Goal: Transaction & Acquisition: Book appointment/travel/reservation

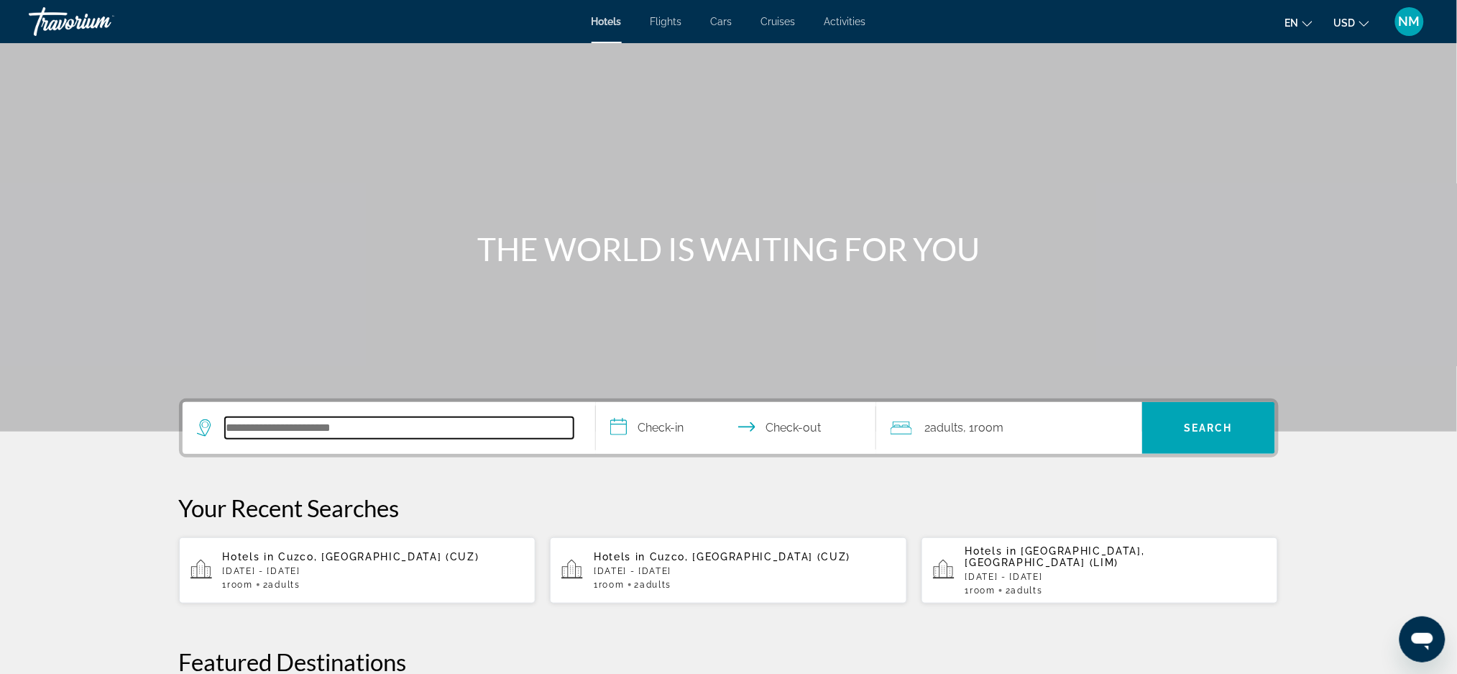
click at [237, 428] on input "Search hotel destination" at bounding box center [399, 428] width 349 height 22
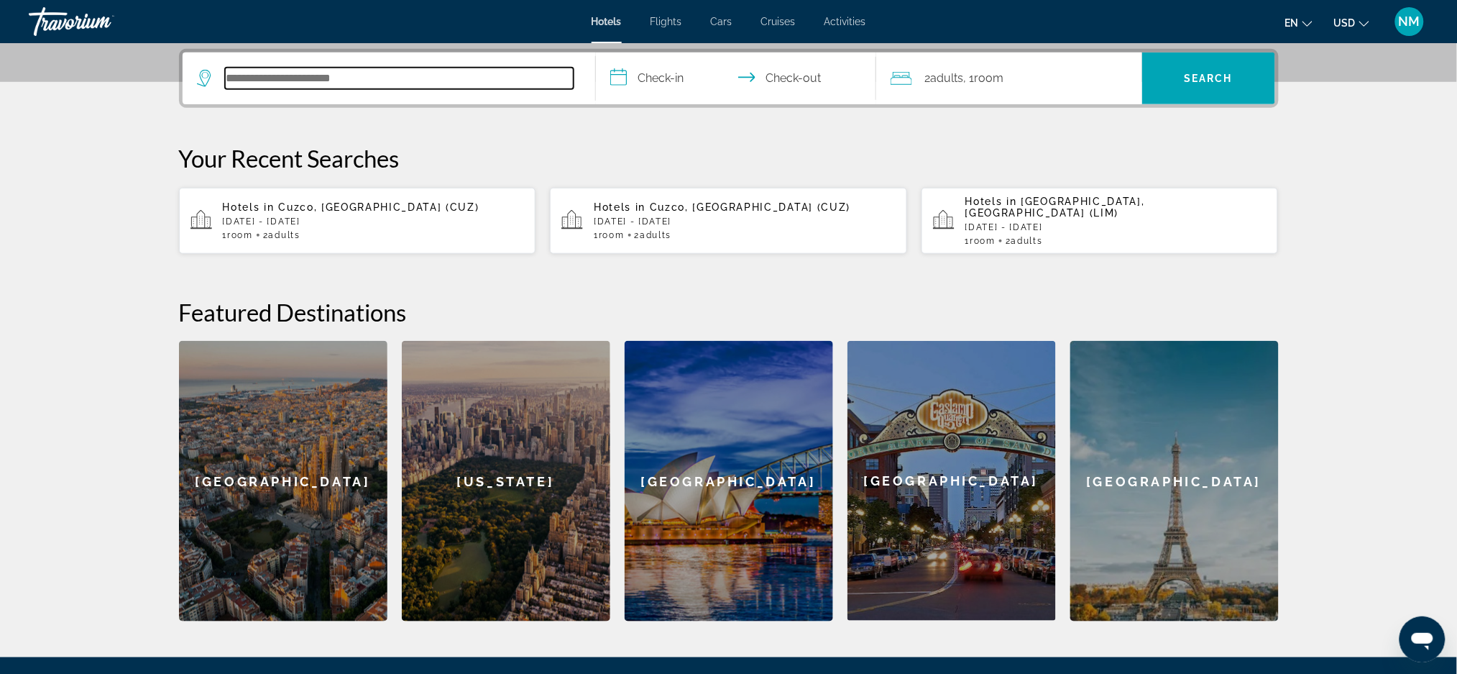
scroll to position [351, 0]
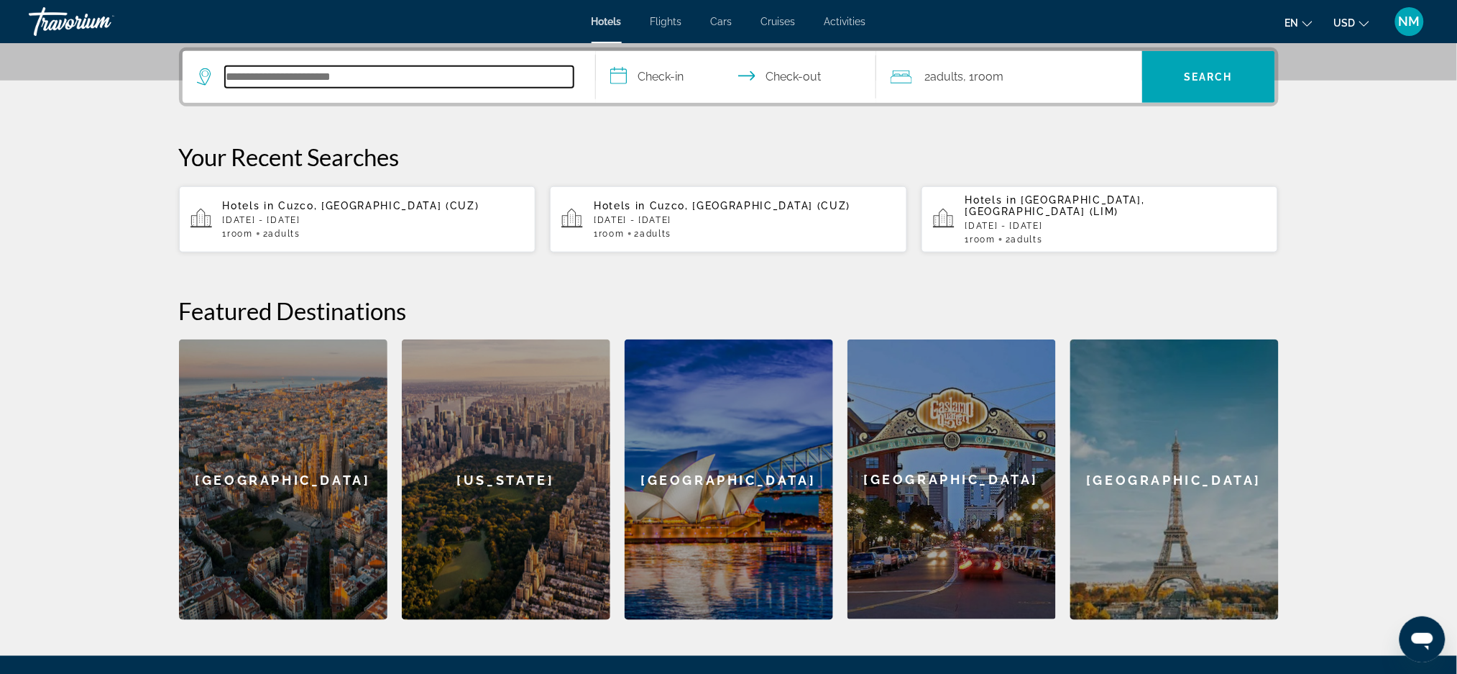
click at [275, 67] on input "Search hotel destination" at bounding box center [399, 77] width 349 height 22
paste input "**********"
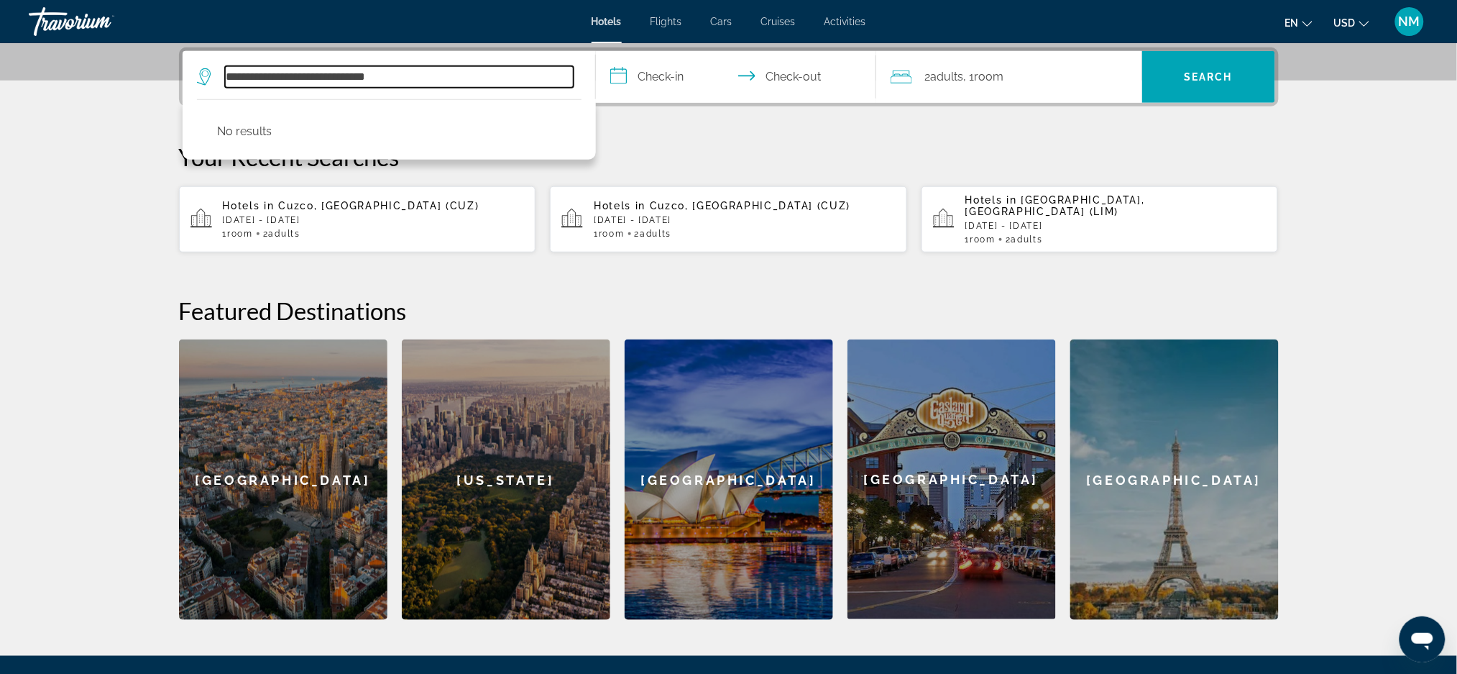
click at [428, 73] on input "**********" at bounding box center [399, 77] width 349 height 22
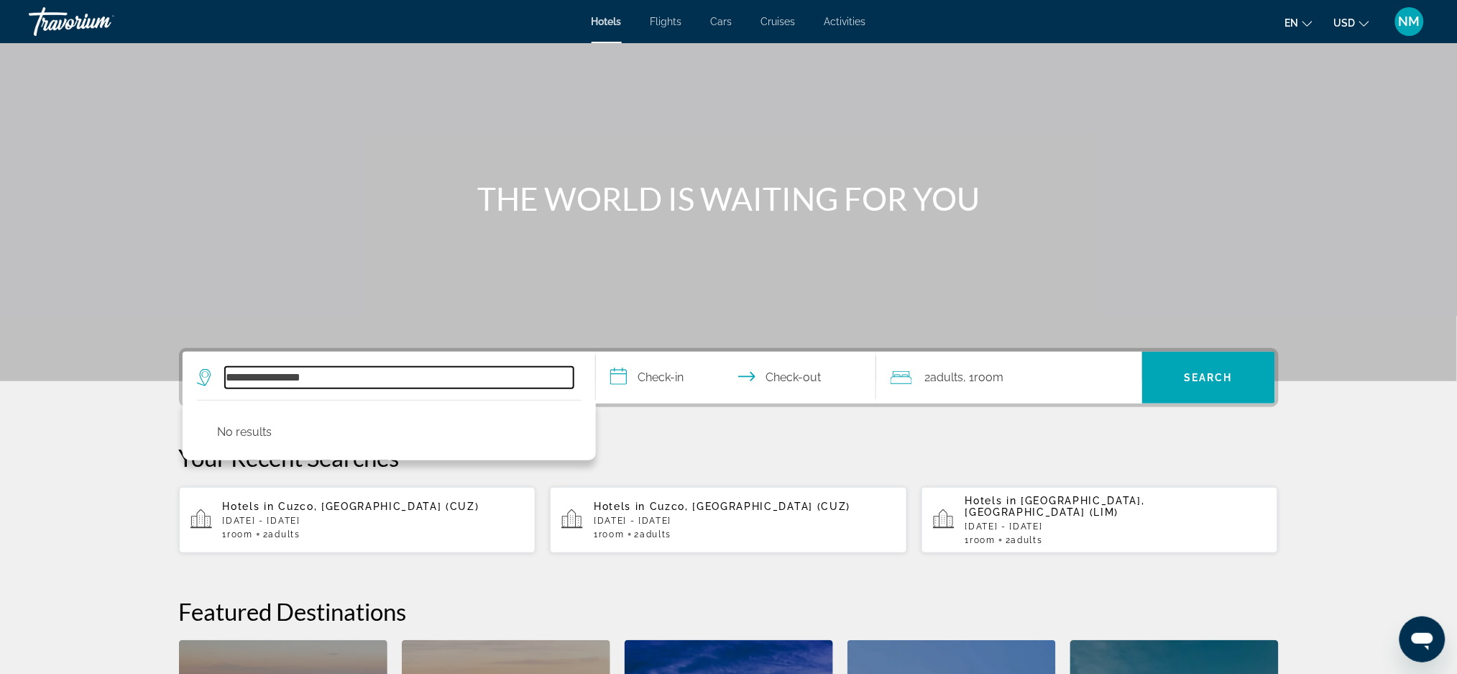
scroll to position [52, 0]
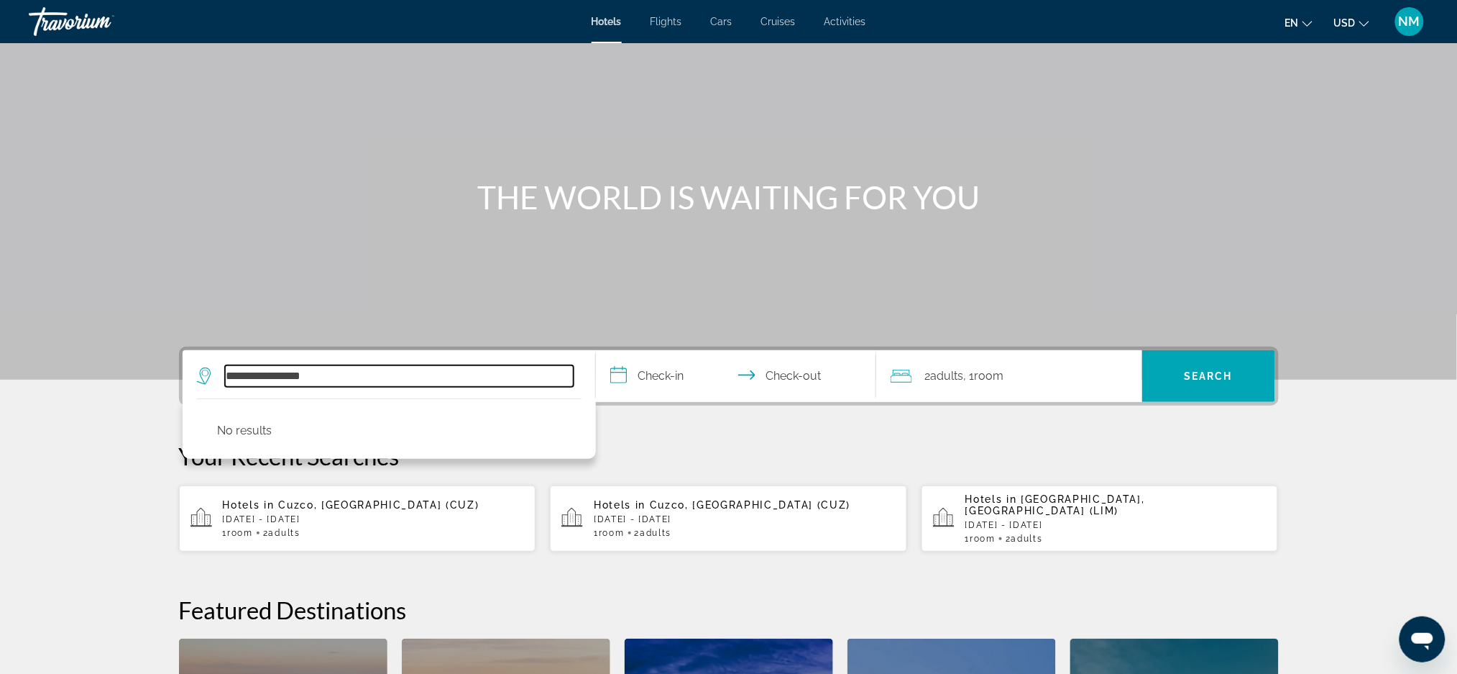
drag, startPoint x: 291, startPoint y: 374, endPoint x: 135, endPoint y: 362, distance: 156.4
click at [135, 362] on section "**********" at bounding box center [728, 433] width 1457 height 970
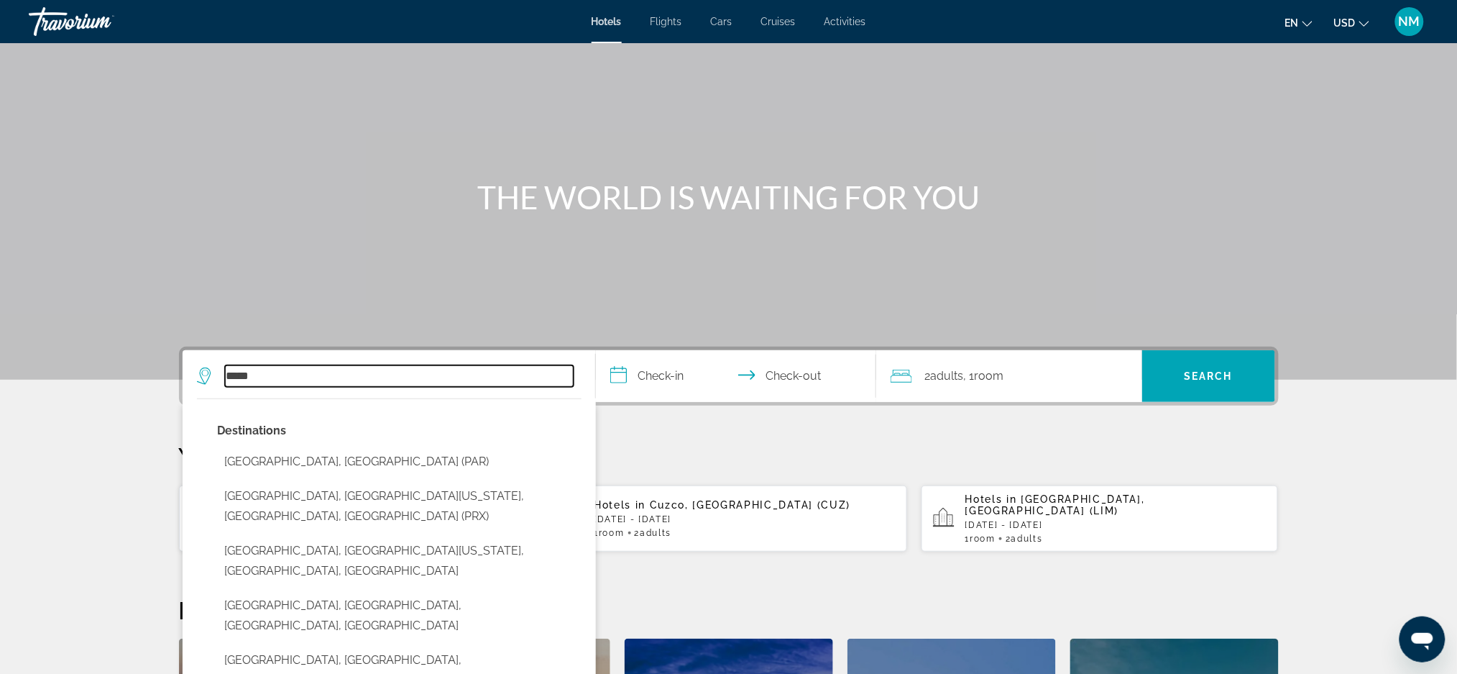
type input "*****"
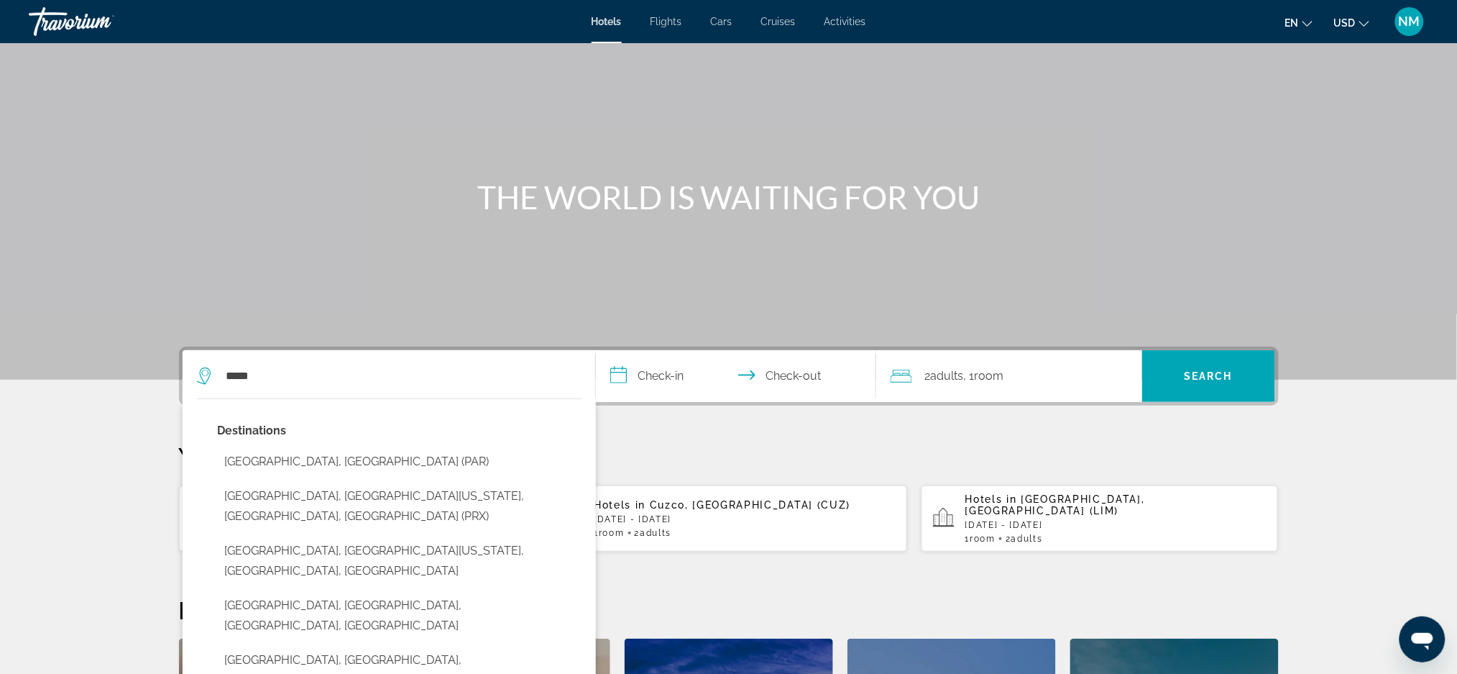
click at [663, 372] on input "**********" at bounding box center [739, 378] width 286 height 56
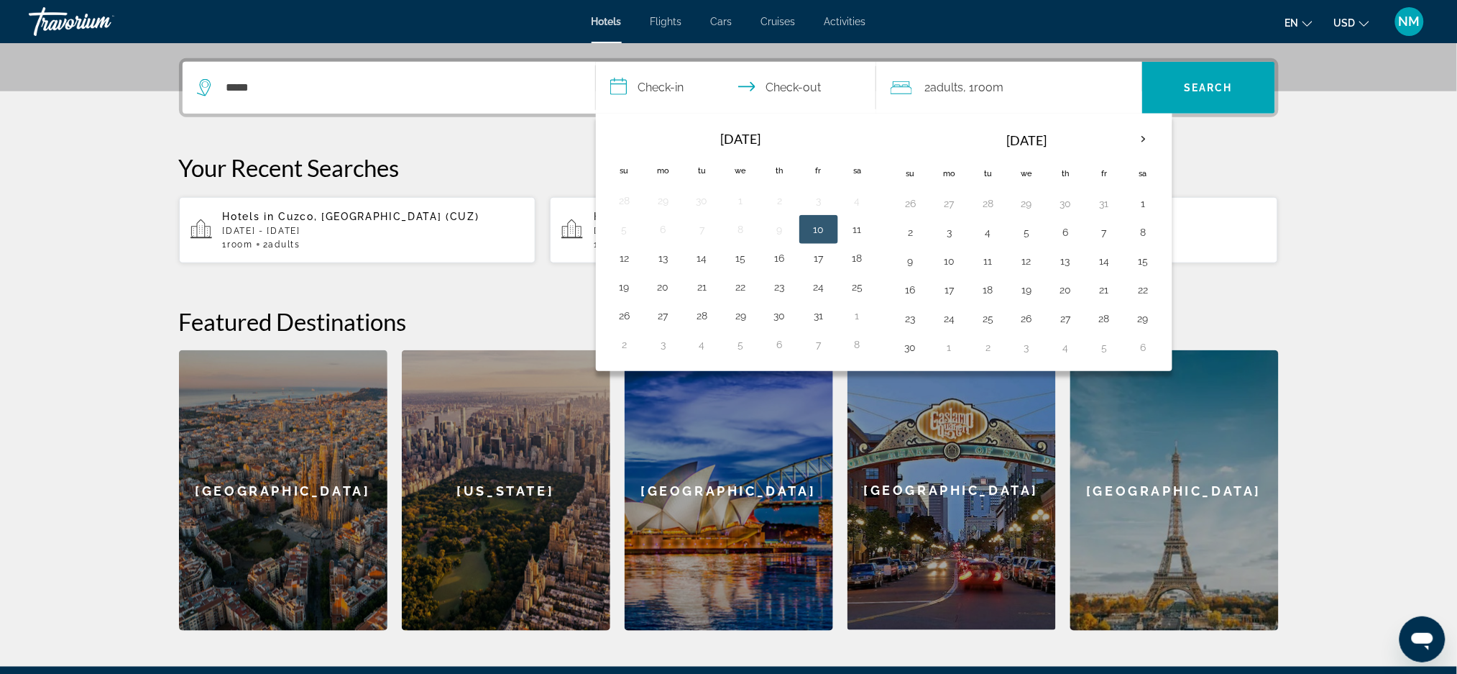
scroll to position [351, 0]
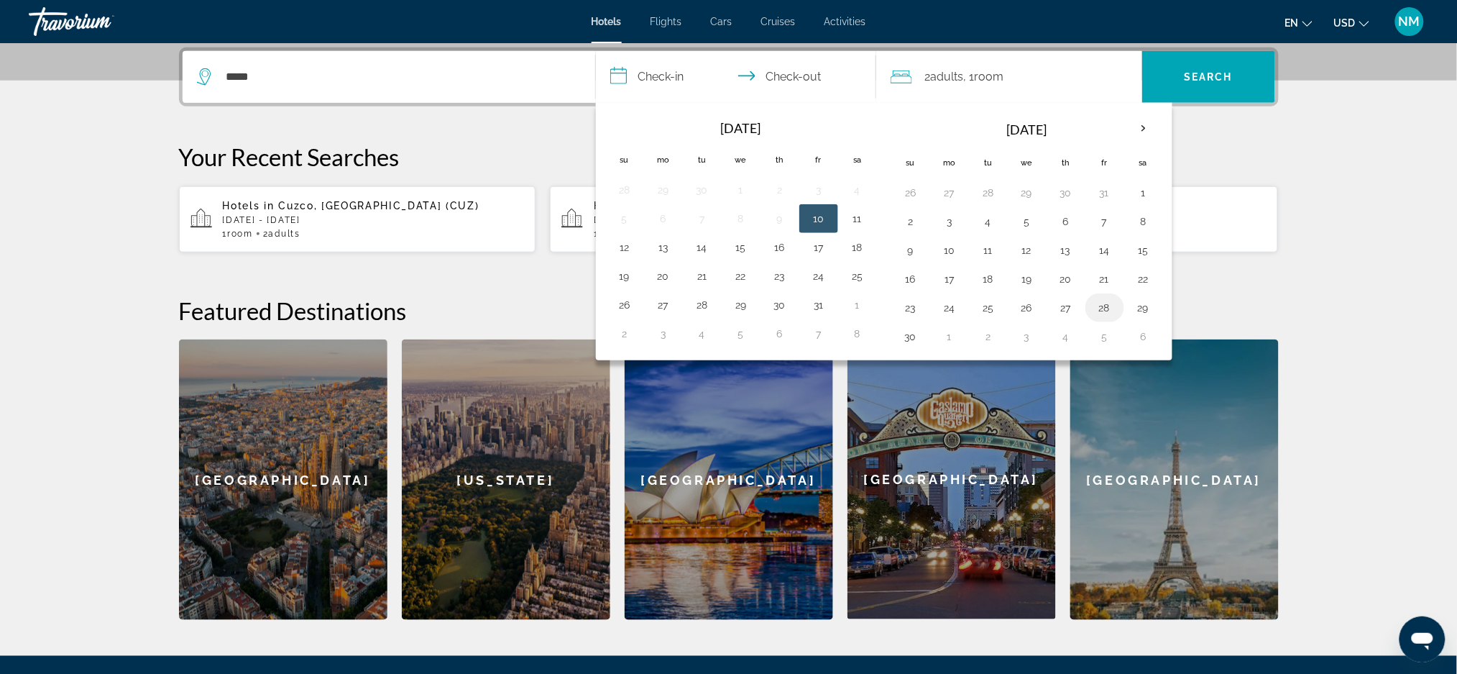
click at [1098, 309] on button "28" at bounding box center [1104, 308] width 23 height 20
click at [950, 340] on button "1" at bounding box center [949, 336] width 23 height 20
type input "**********"
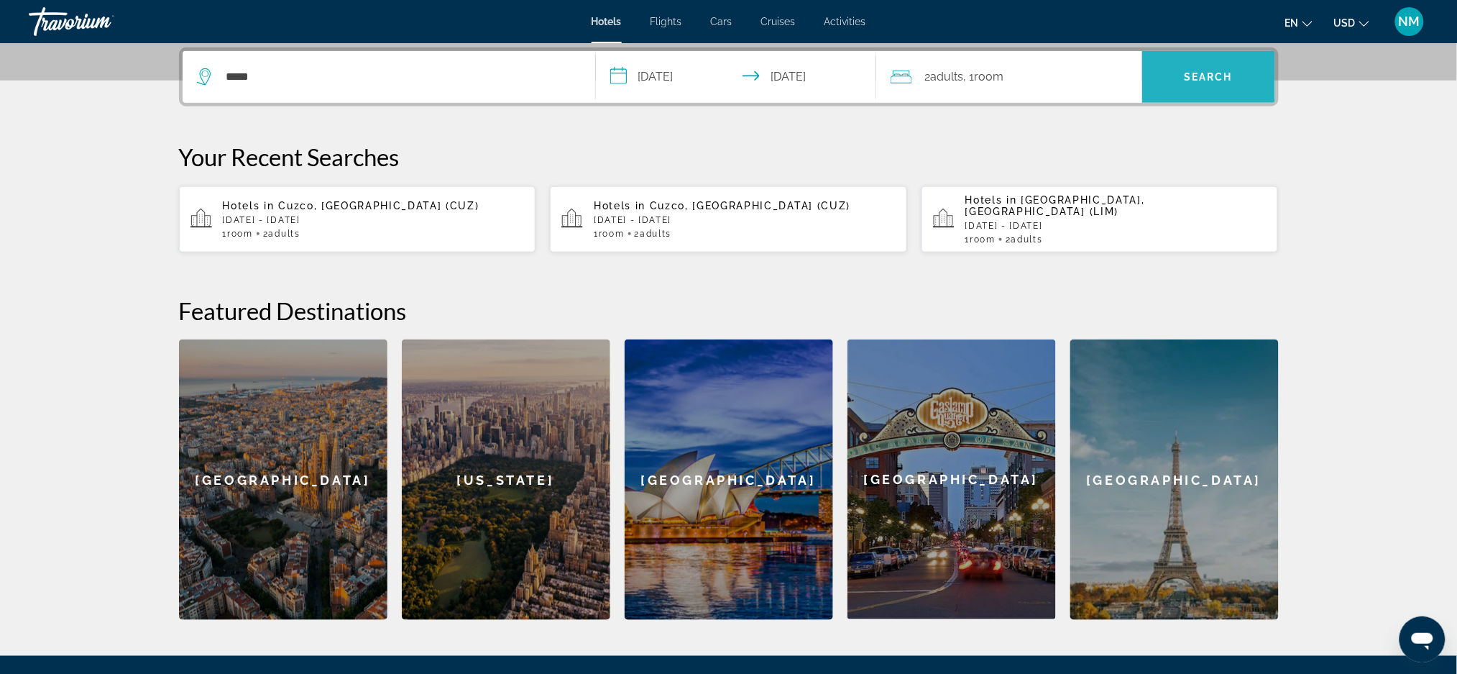
click at [1198, 86] on span "Search" at bounding box center [1208, 77] width 133 height 35
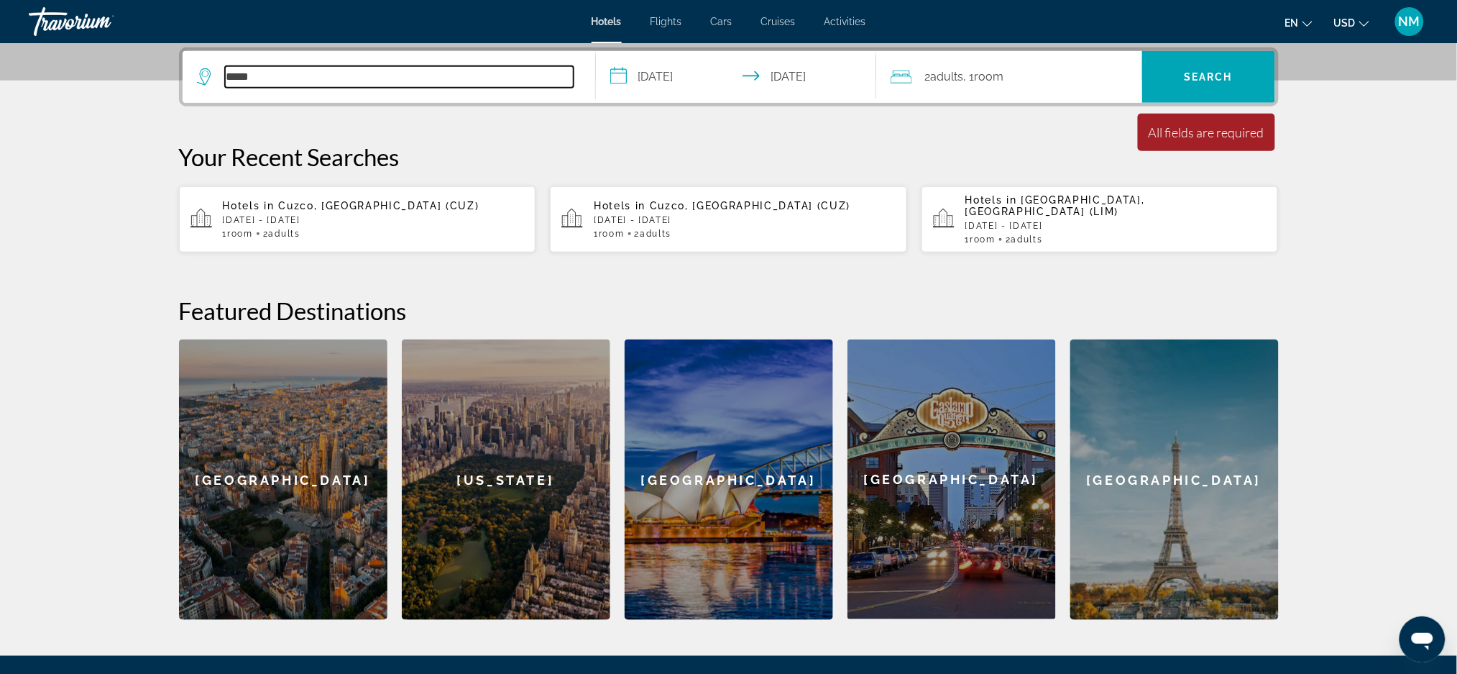
click at [408, 73] on input "*****" at bounding box center [399, 77] width 349 height 22
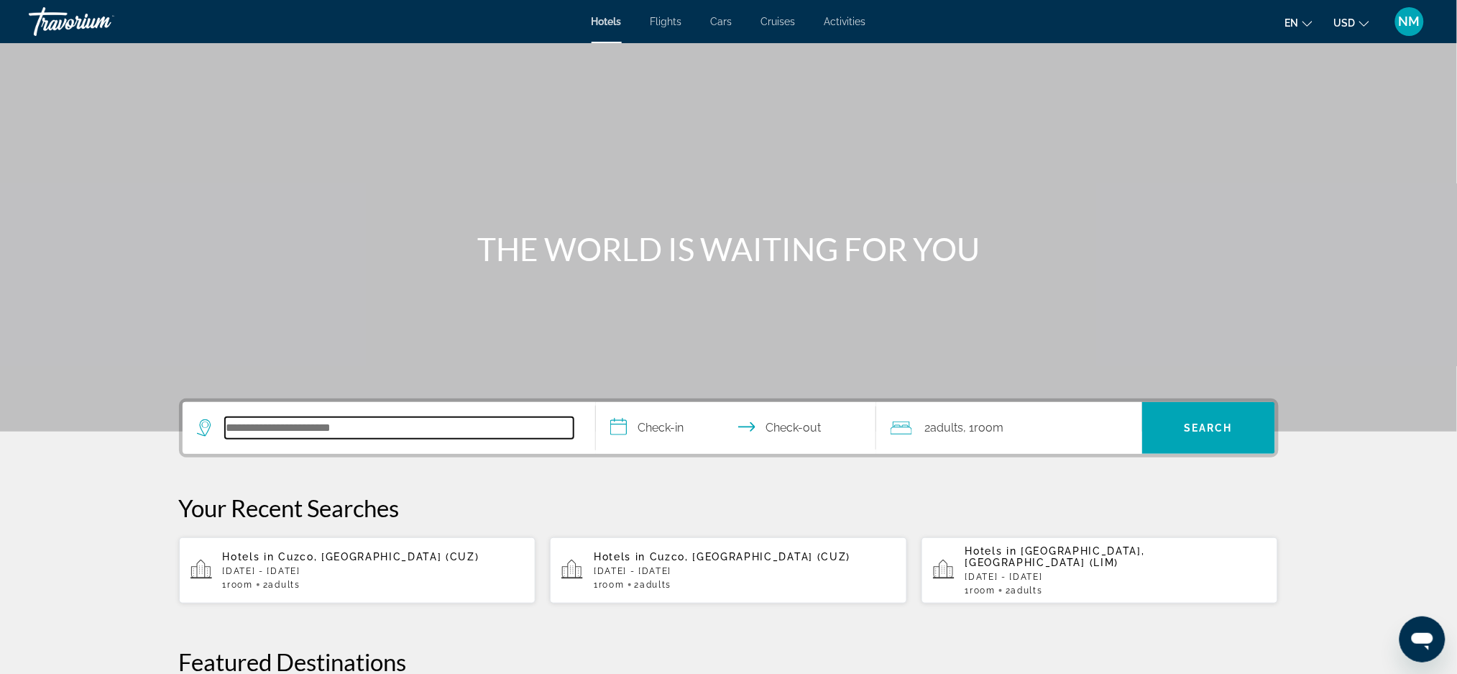
click at [259, 437] on input "Search hotel destination" at bounding box center [399, 428] width 349 height 22
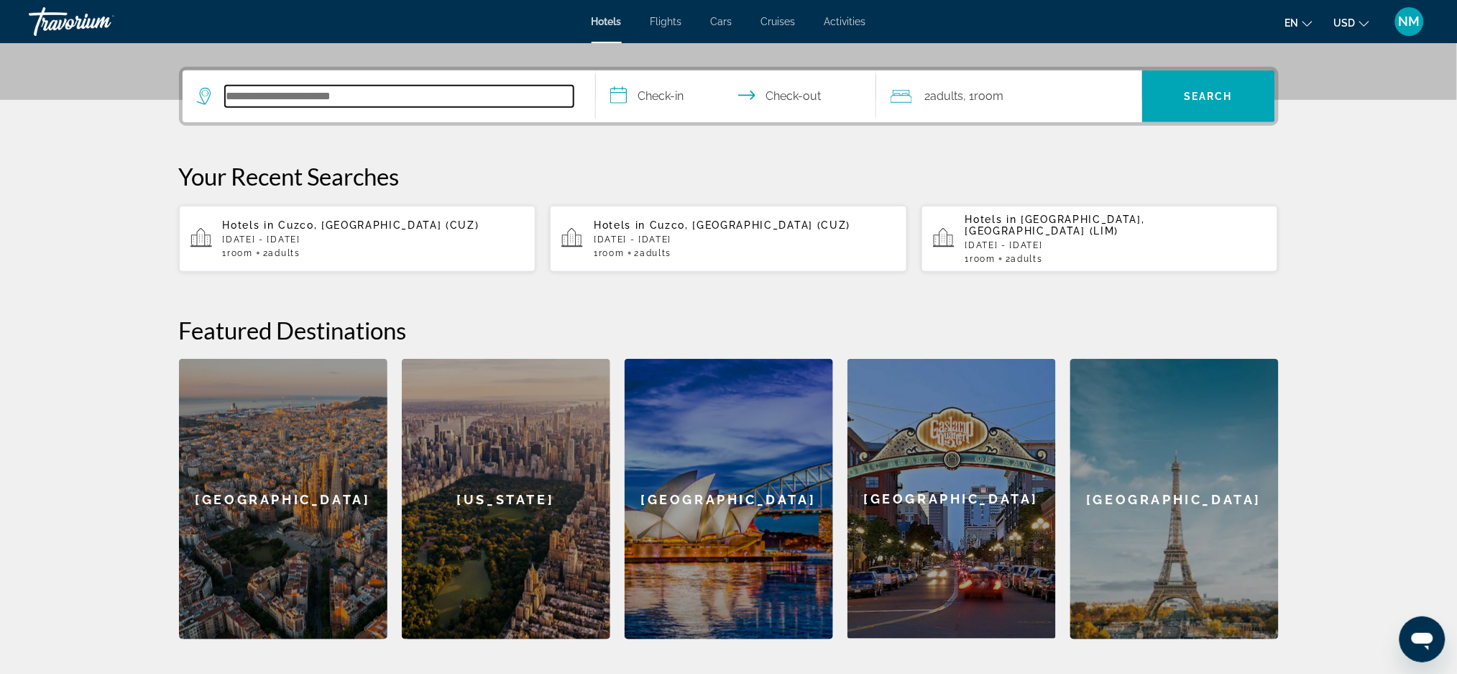
scroll to position [351, 0]
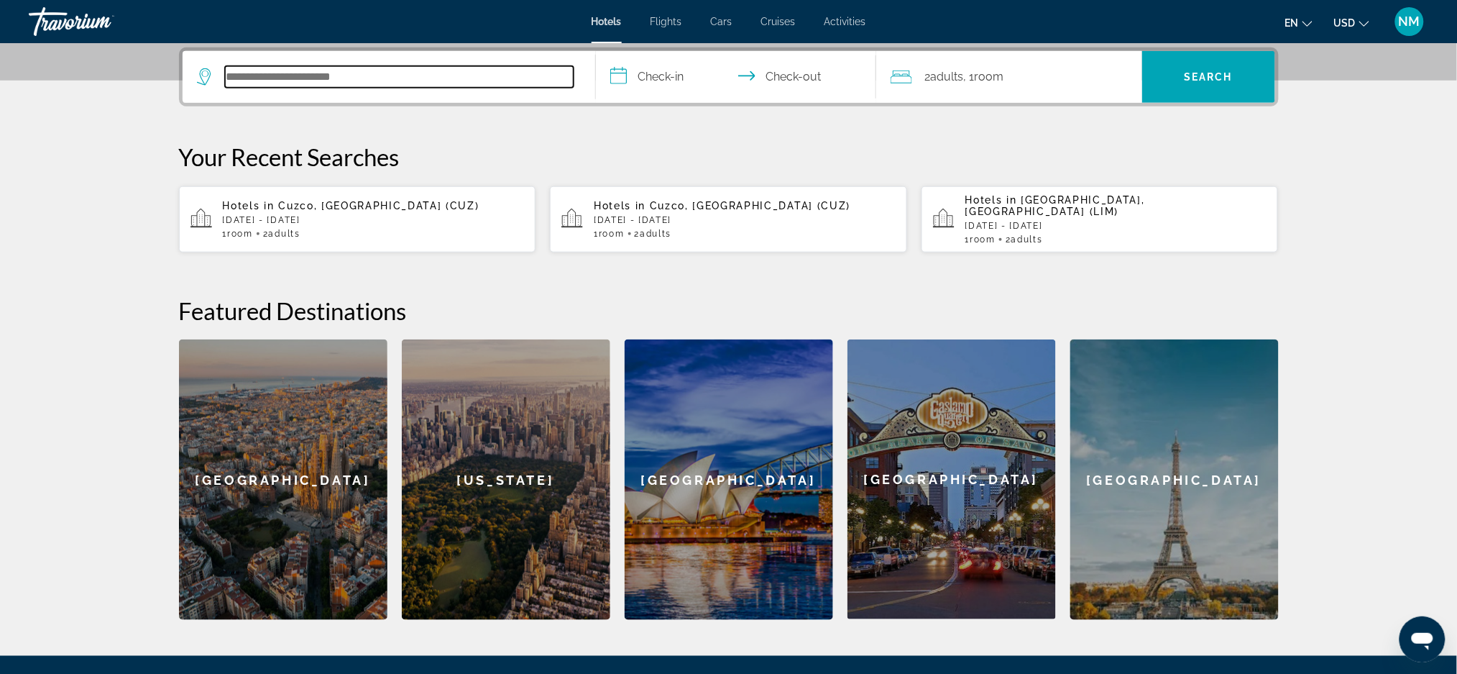
click at [267, 80] on input "Search hotel destination" at bounding box center [399, 77] width 349 height 22
type input "*"
click at [267, 80] on input "Search hotel destination" at bounding box center [399, 77] width 349 height 22
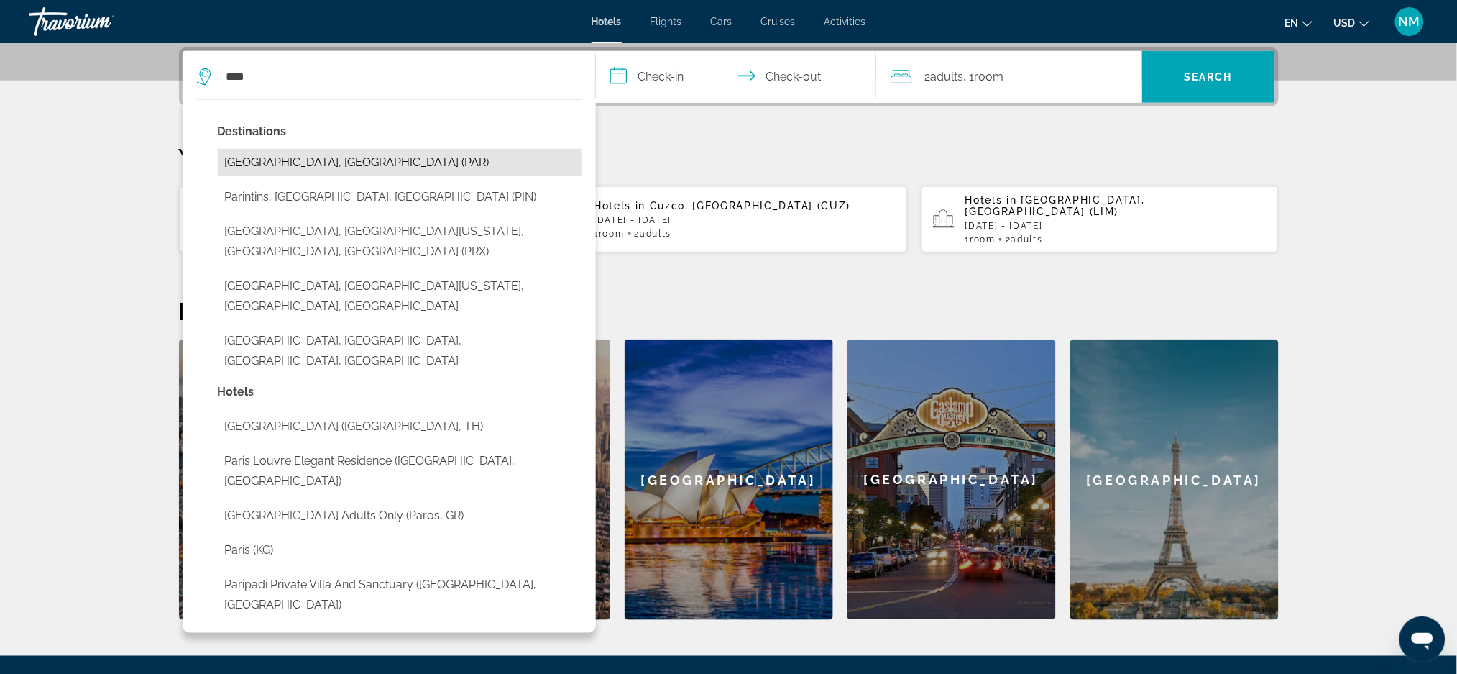
click at [258, 171] on button "[GEOGRAPHIC_DATA], [GEOGRAPHIC_DATA] (PAR)" at bounding box center [400, 162] width 364 height 27
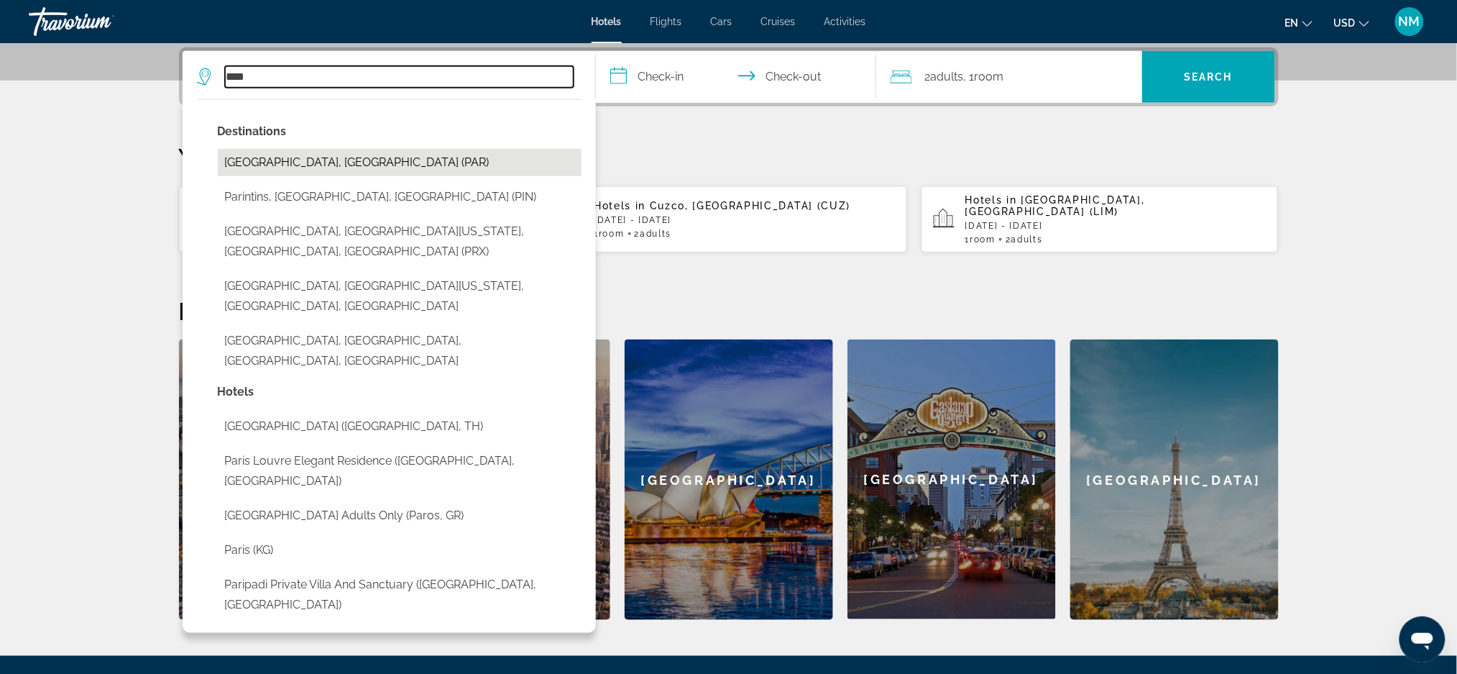
type input "**********"
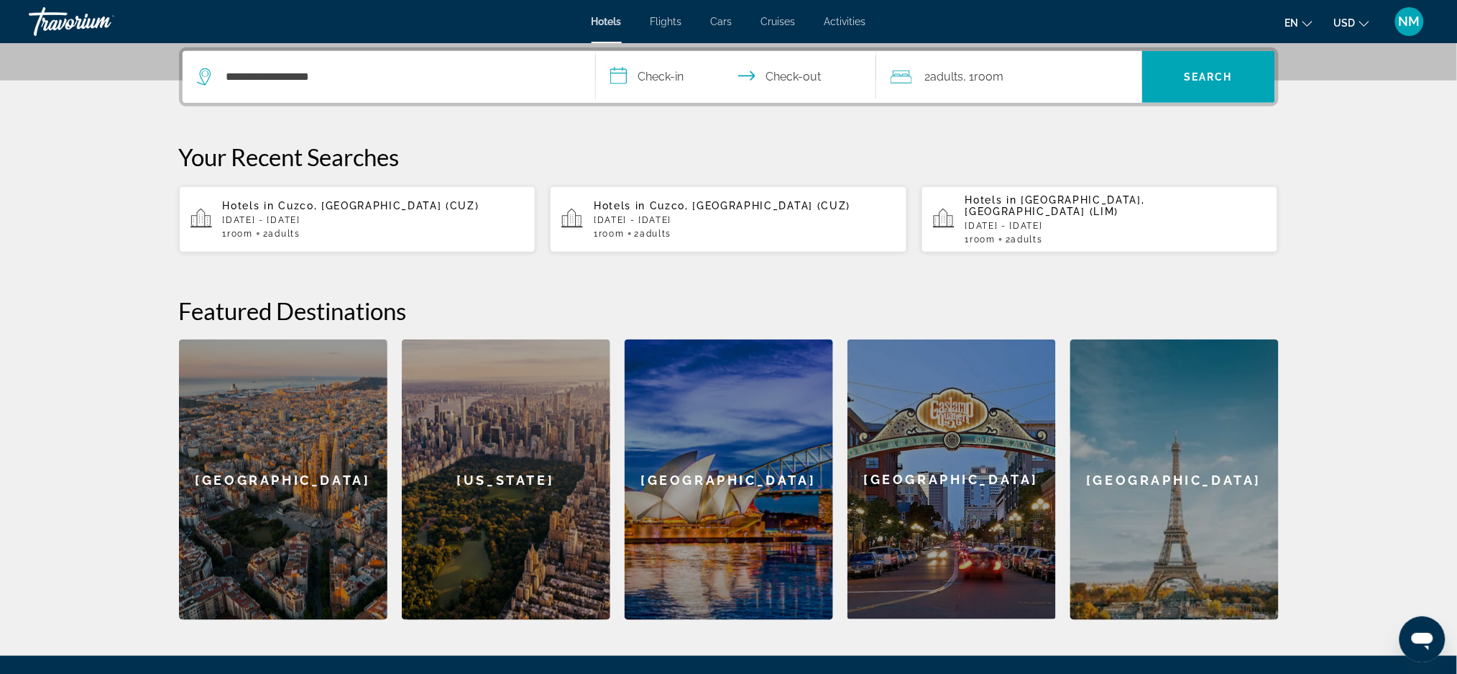
click at [668, 73] on input "**********" at bounding box center [739, 79] width 286 height 56
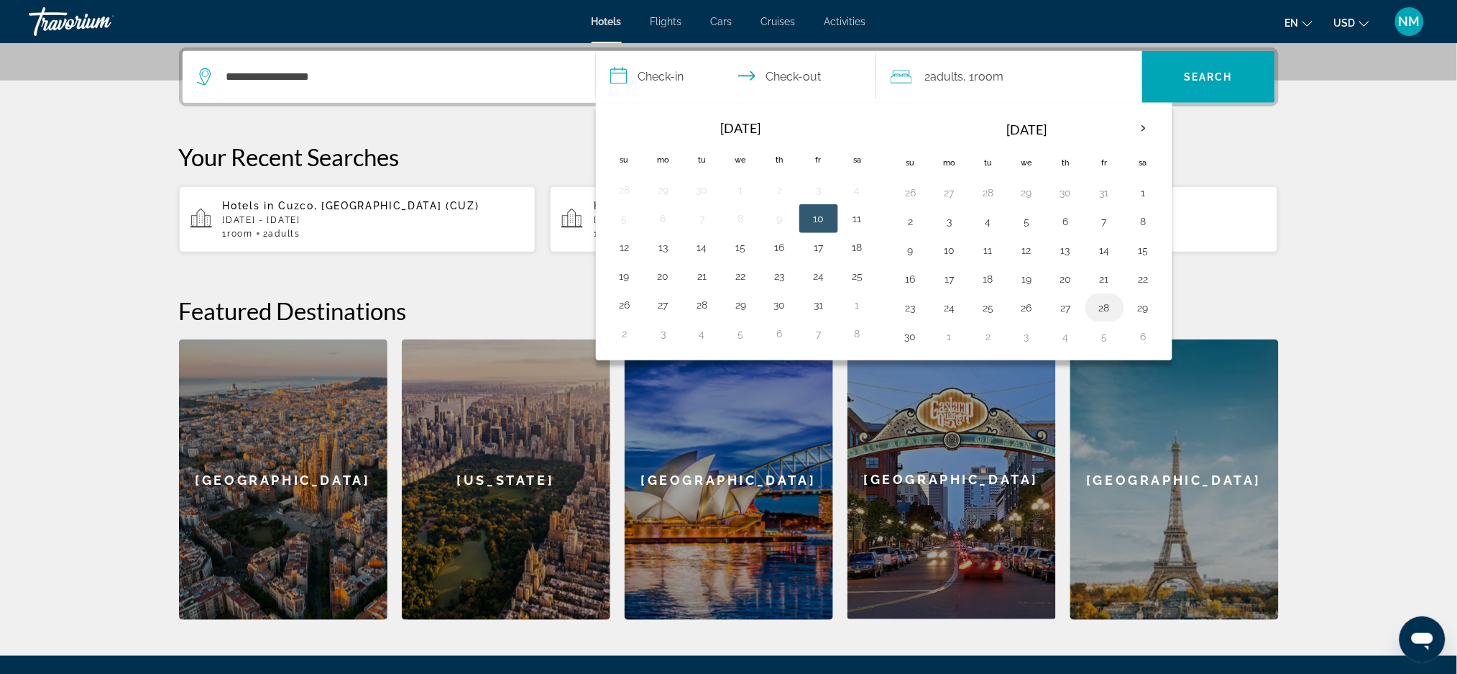
click at [1111, 298] on button "28" at bounding box center [1104, 308] width 23 height 20
click at [951, 336] on button "1" at bounding box center [949, 336] width 23 height 20
type input "**********"
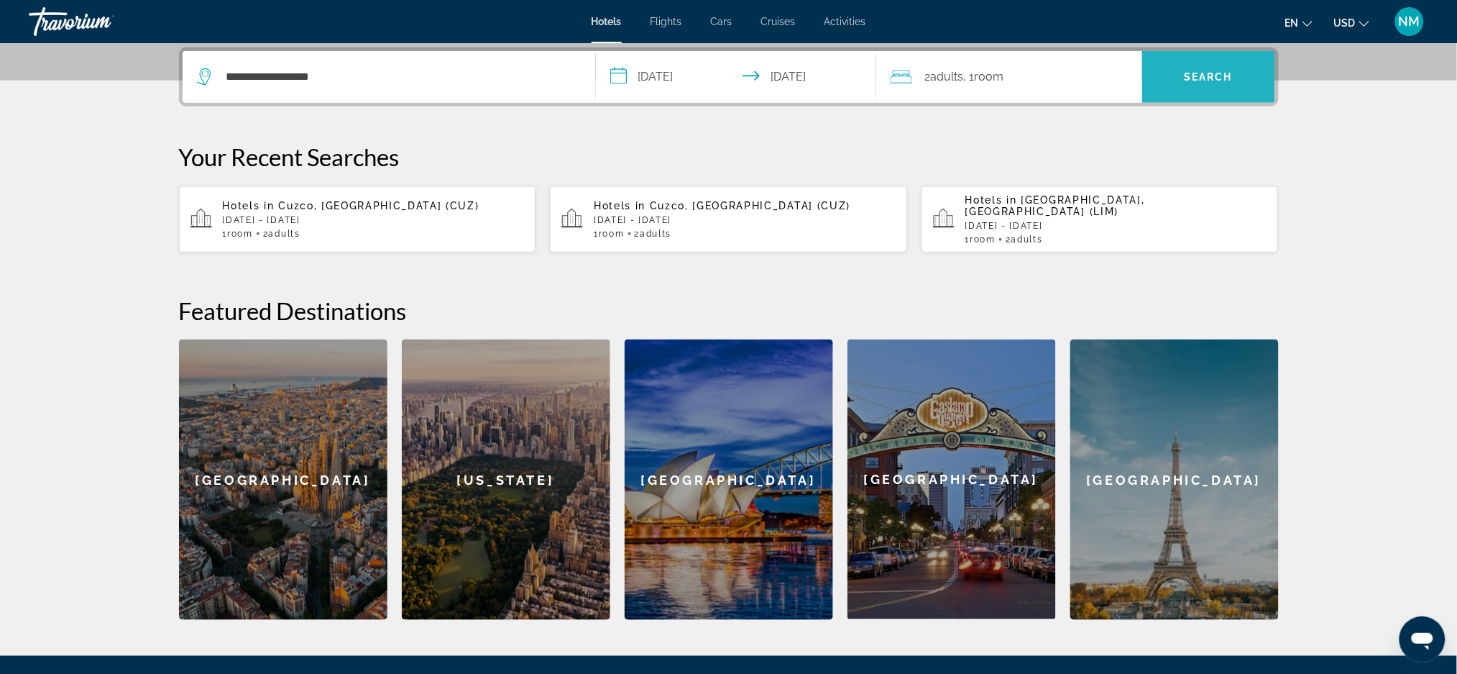
click at [1183, 60] on span "Search" at bounding box center [1208, 77] width 133 height 35
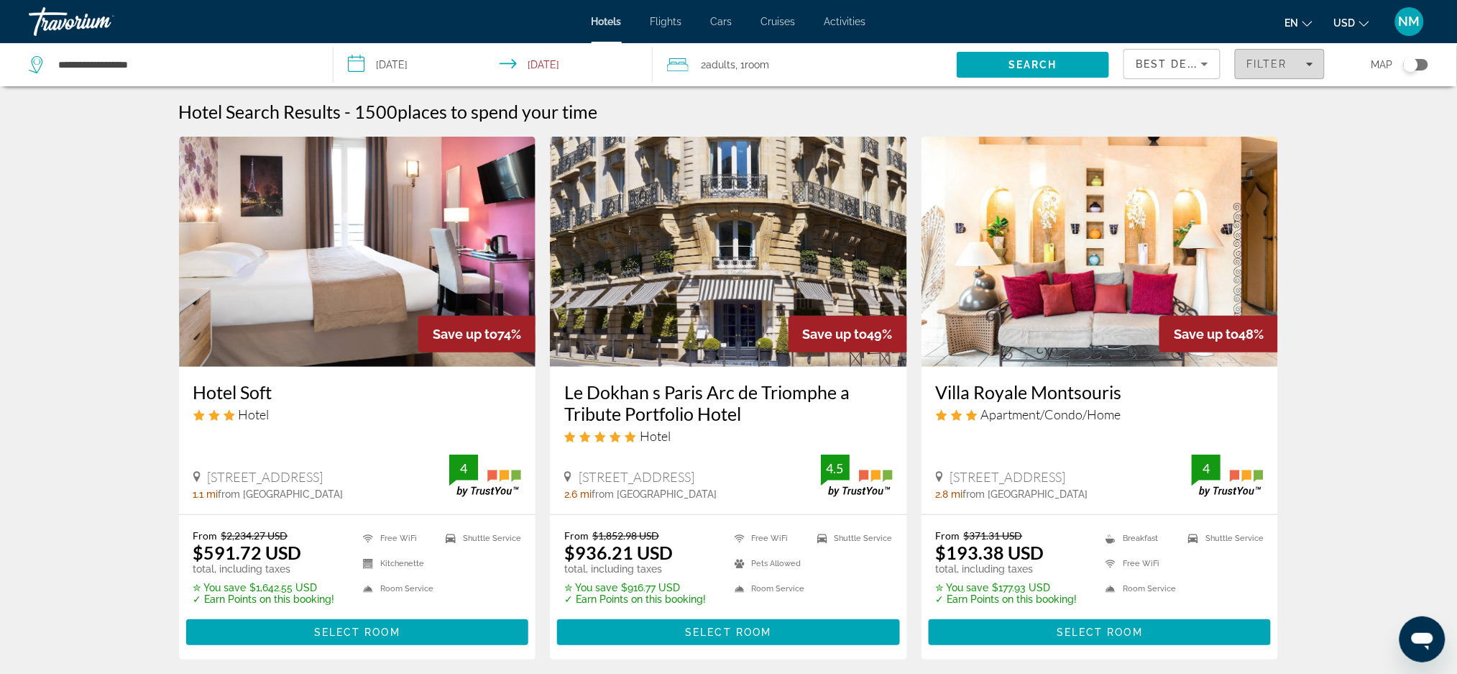
click at [1309, 72] on span "Filters" at bounding box center [1280, 64] width 88 height 35
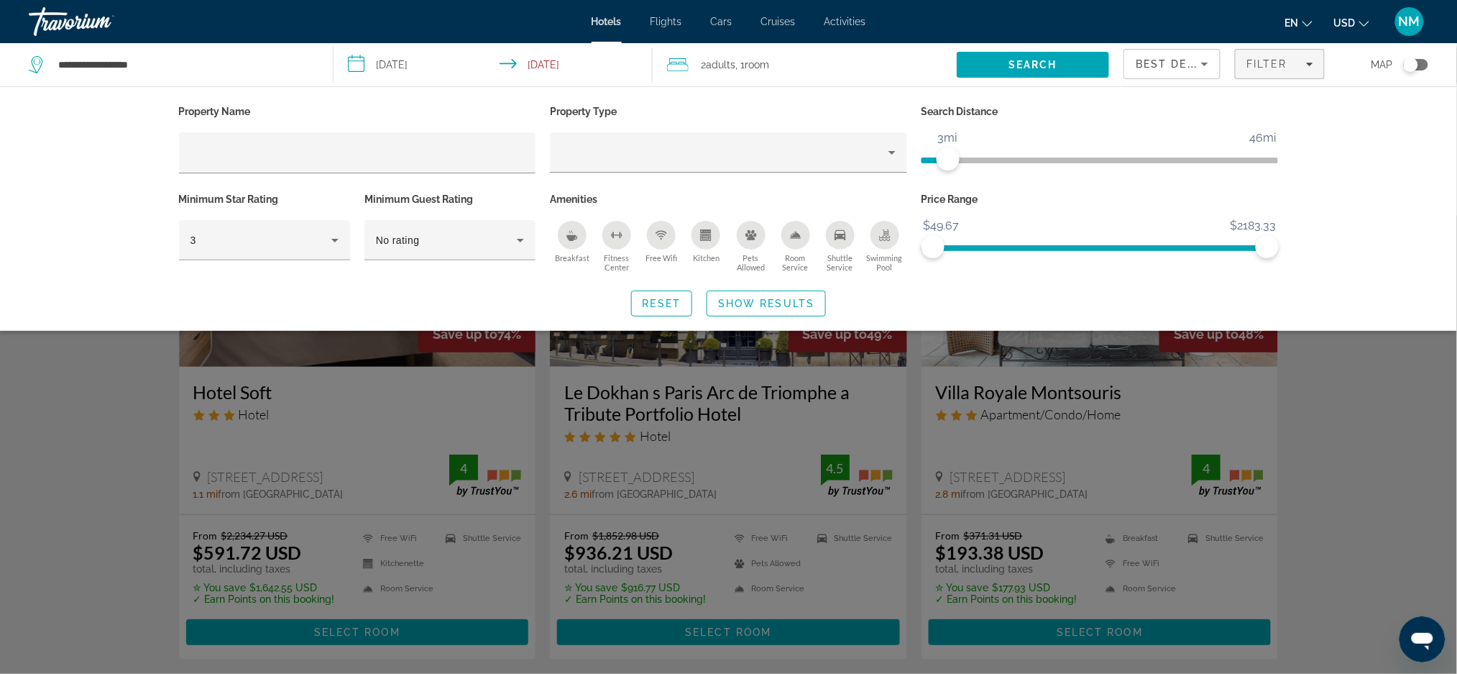
click at [947, 156] on span "ngx-slider" at bounding box center [935, 157] width 27 height 23
click at [813, 298] on span "Show Results" at bounding box center [766, 304] width 96 height 12
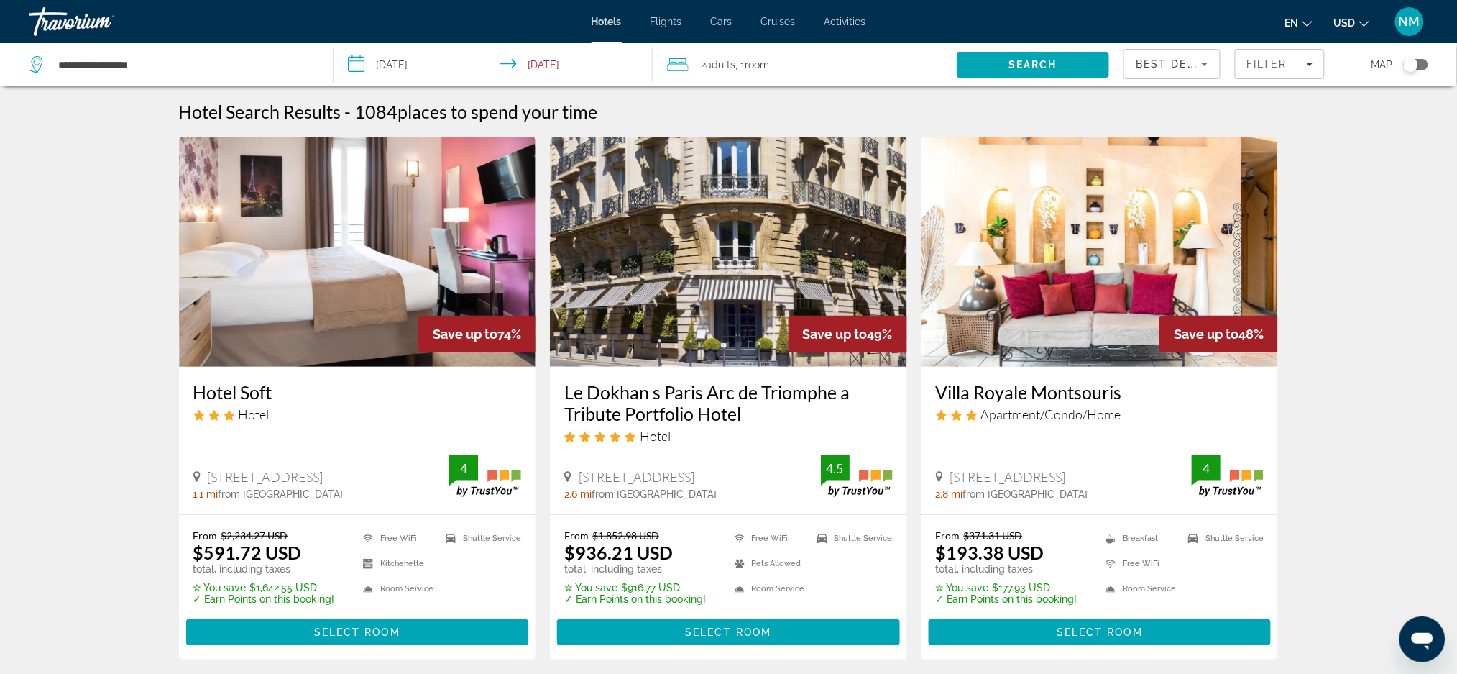
click at [1203, 73] on div "Best Deals" at bounding box center [1172, 70] width 73 height 40
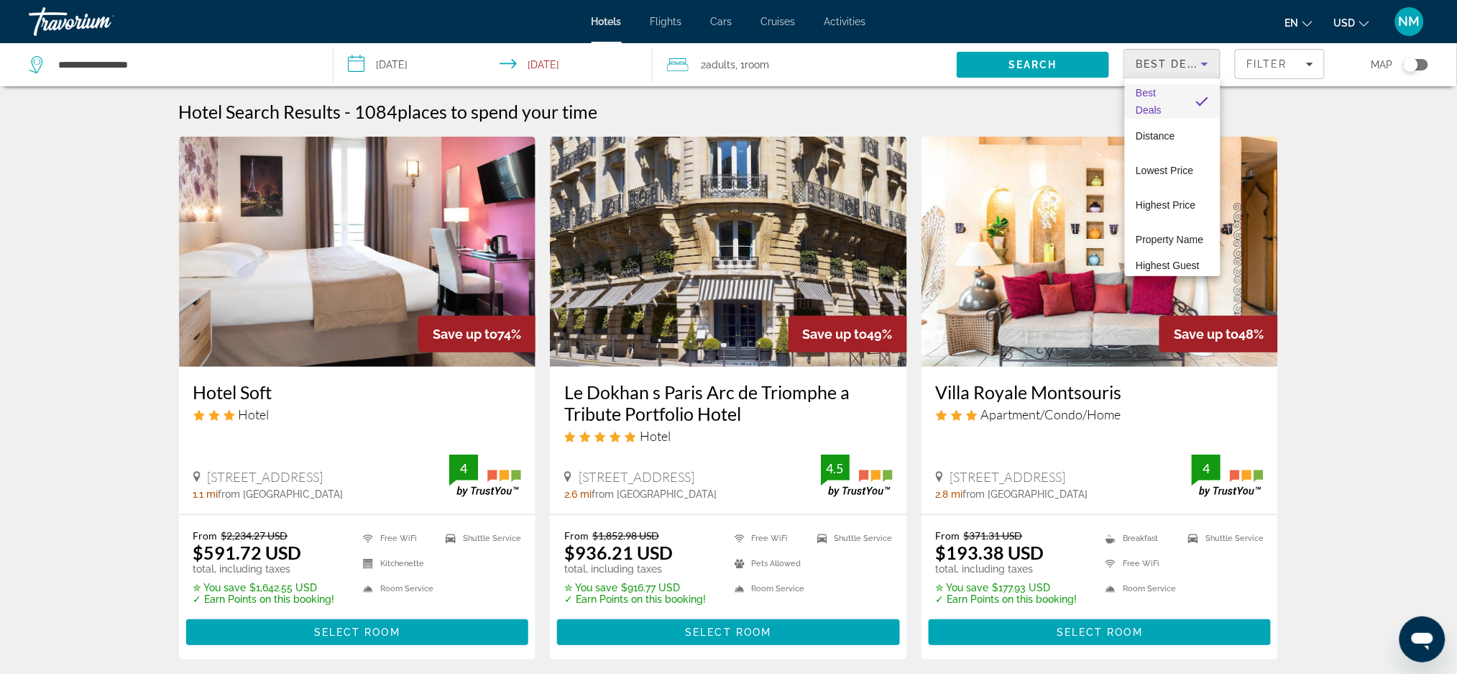
click at [1336, 381] on div at bounding box center [728, 337] width 1457 height 674
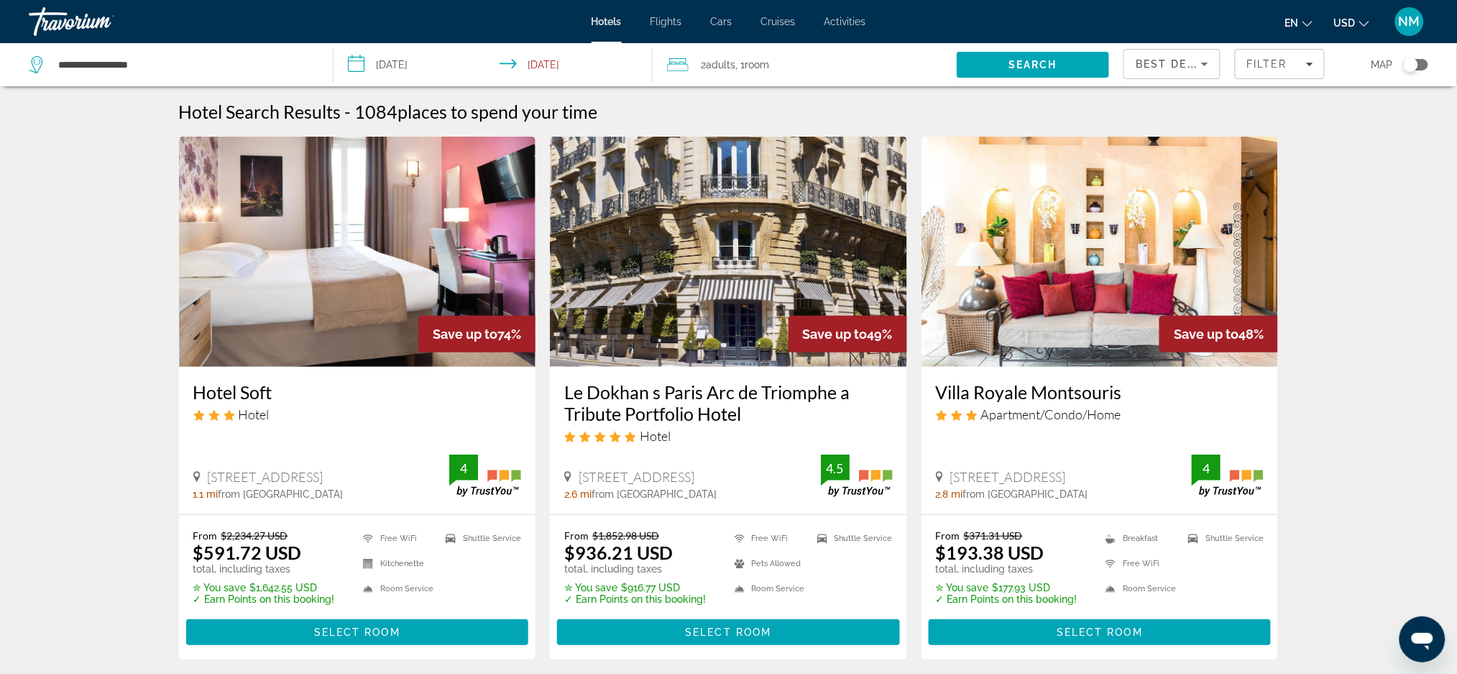
drag, startPoint x: 1142, startPoint y: 478, endPoint x: 1134, endPoint y: 478, distance: 7.9
click at [1066, 478] on span "[STREET_ADDRESS]" at bounding box center [1008, 477] width 116 height 16
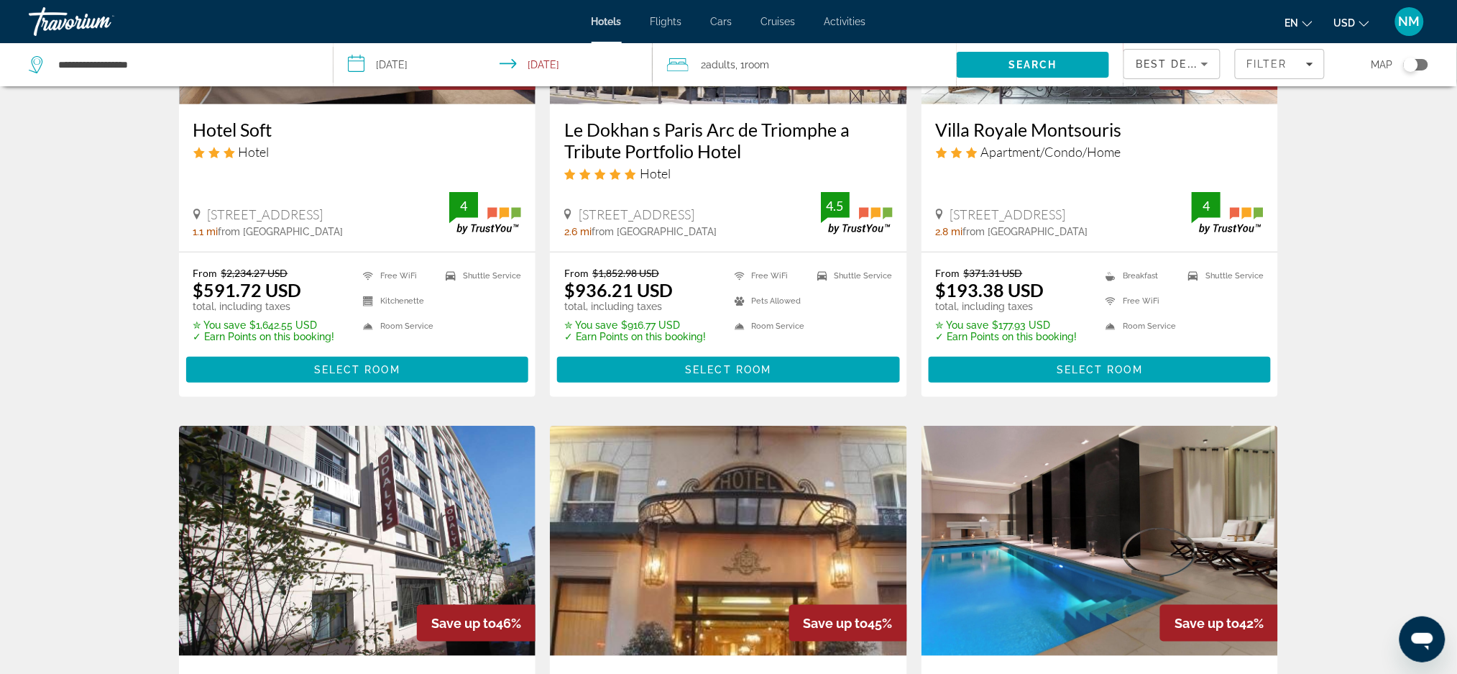
scroll to position [257, 0]
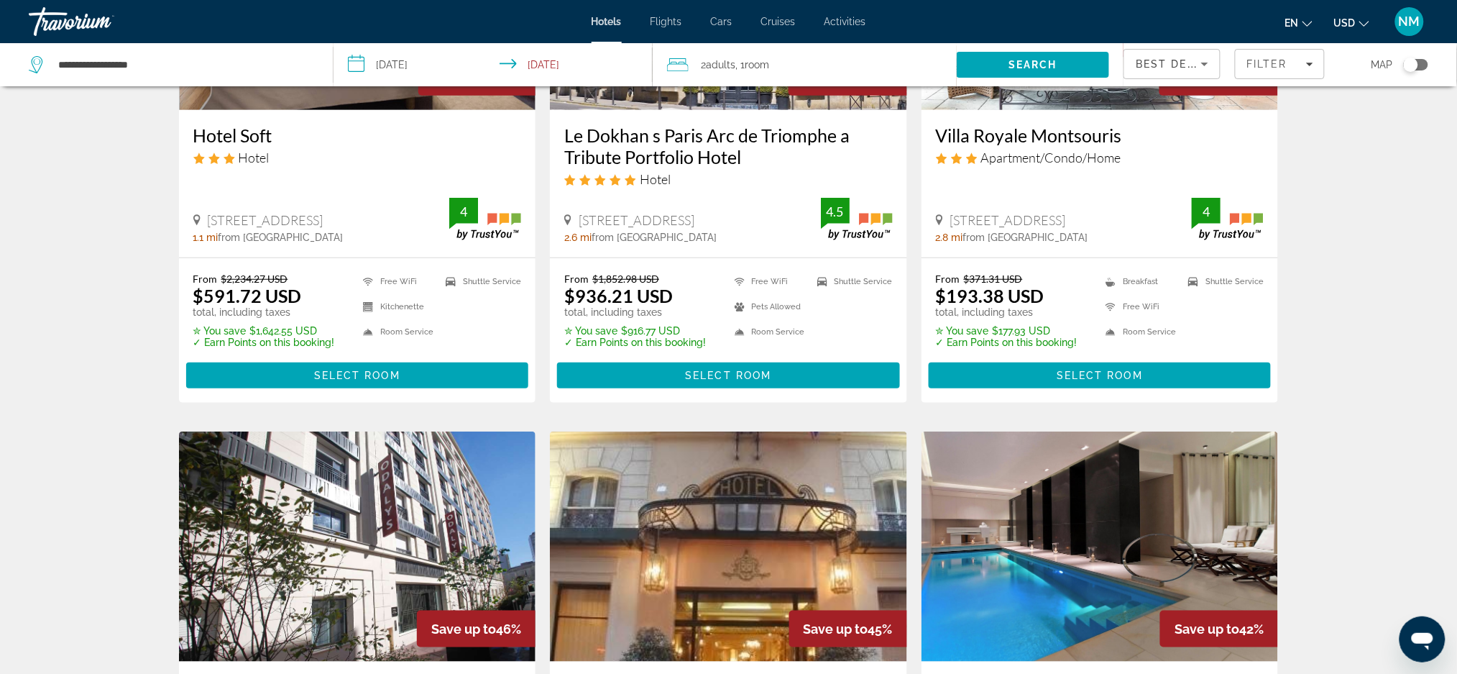
click at [1108, 135] on h3 "Villa Royale Montsouris" at bounding box center [1100, 135] width 329 height 22
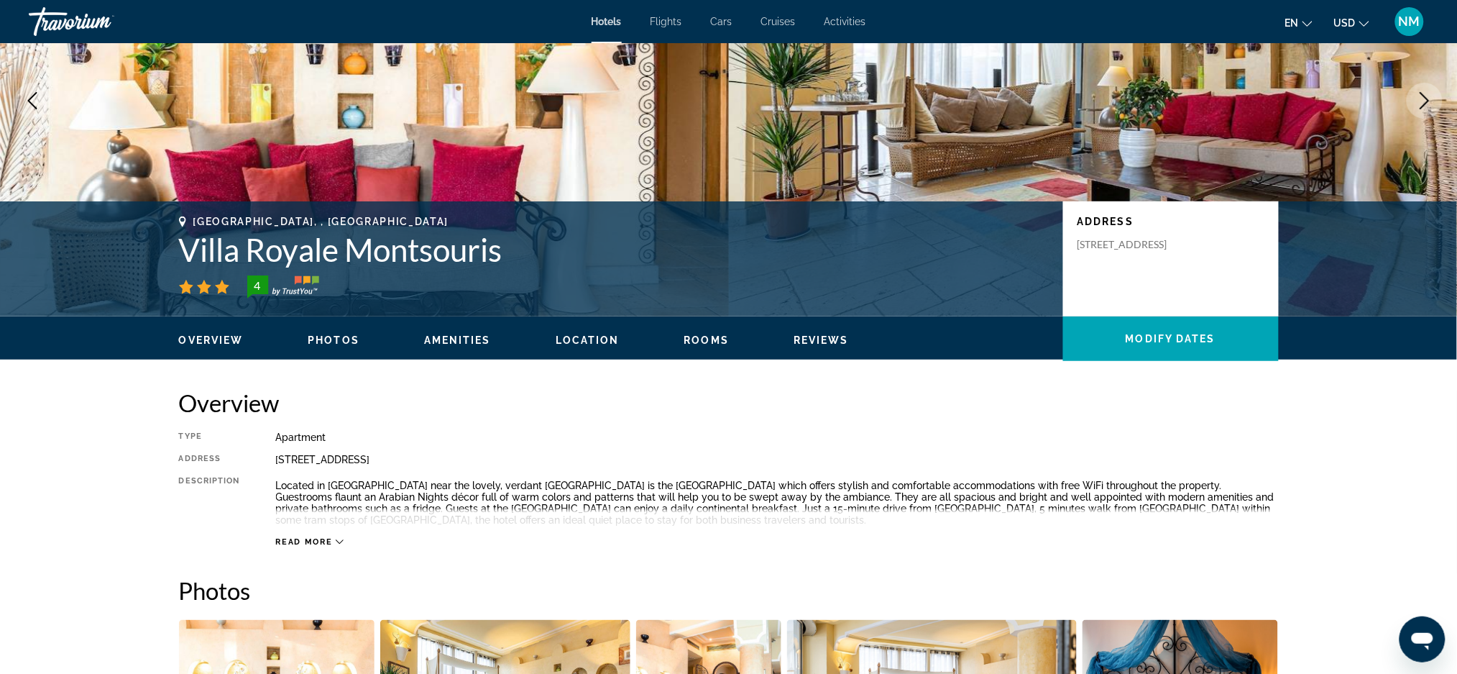
scroll to position [82, 0]
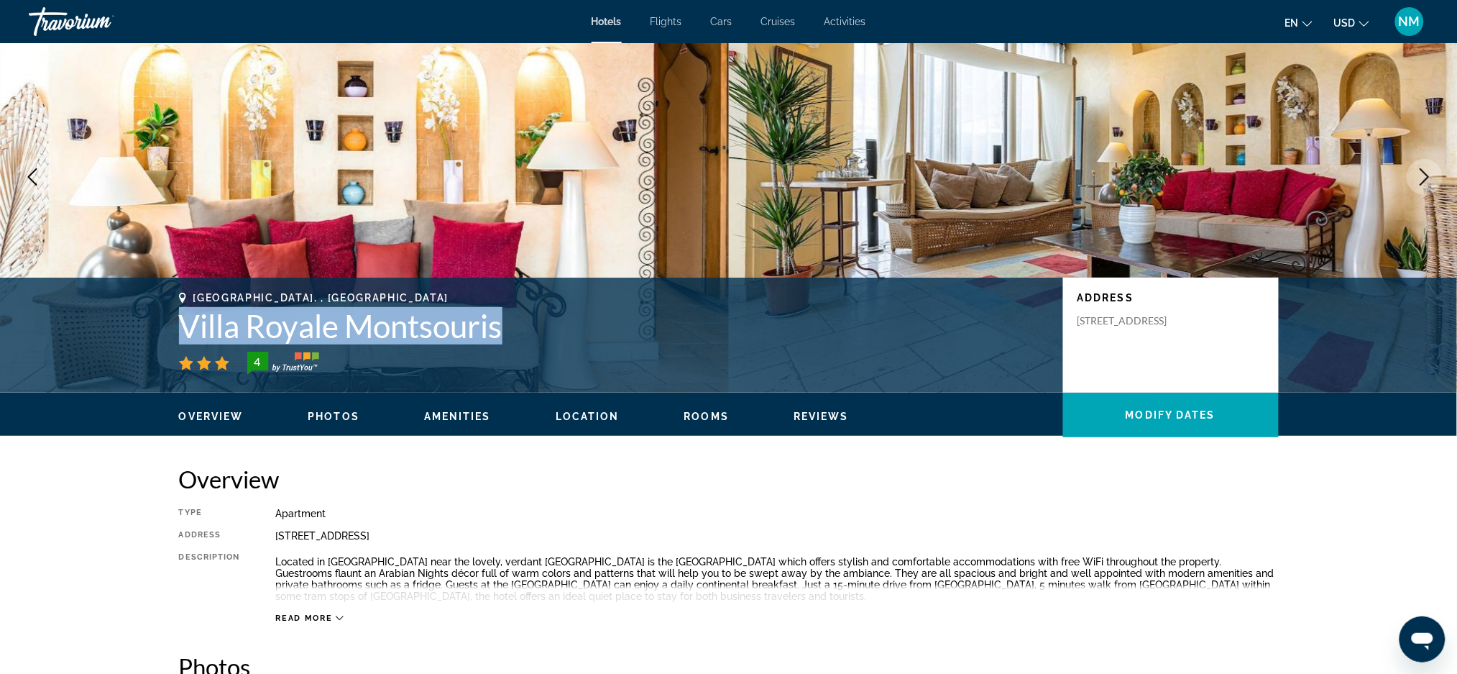
drag, startPoint x: 523, startPoint y: 325, endPoint x: 184, endPoint y: 310, distance: 339.6
click at [184, 310] on h1 "Villa Royale Montsouris" at bounding box center [614, 325] width 870 height 37
copy h1 "Villa Royale Montsouris"
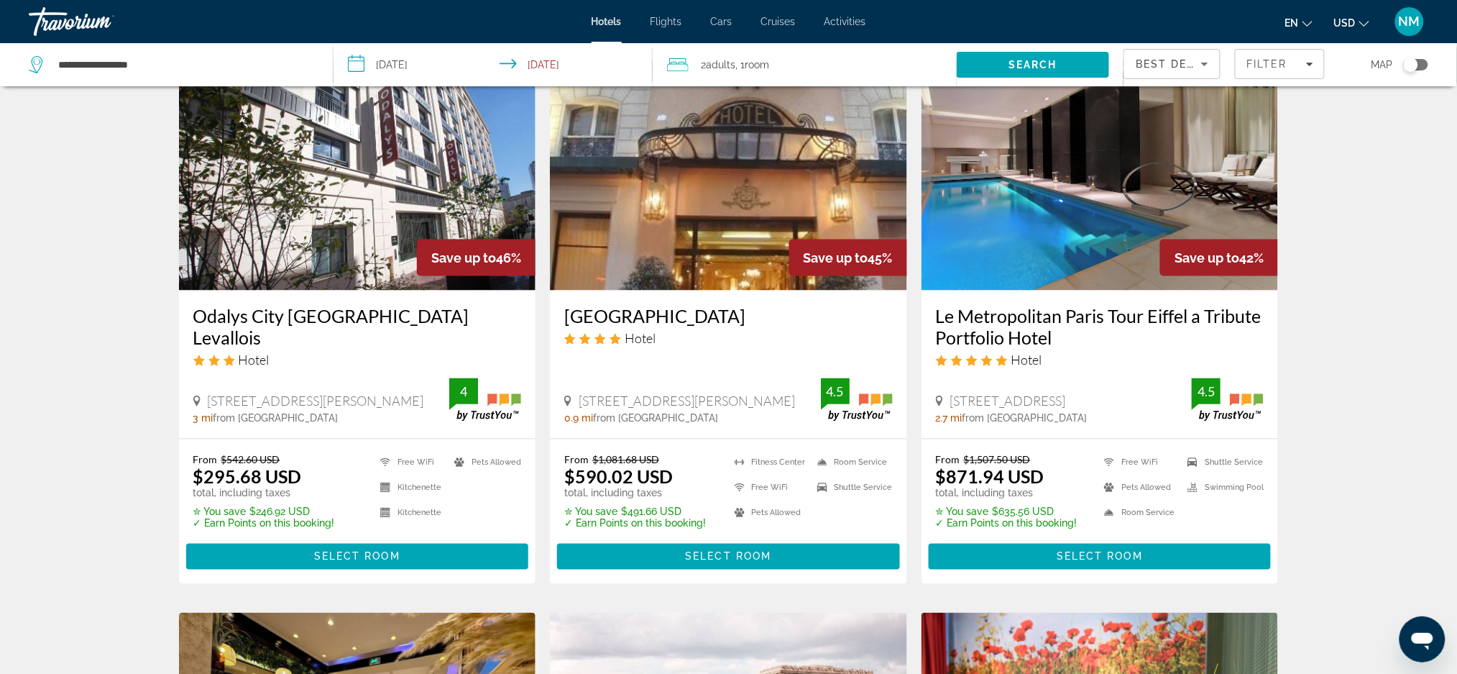
scroll to position [618, 0]
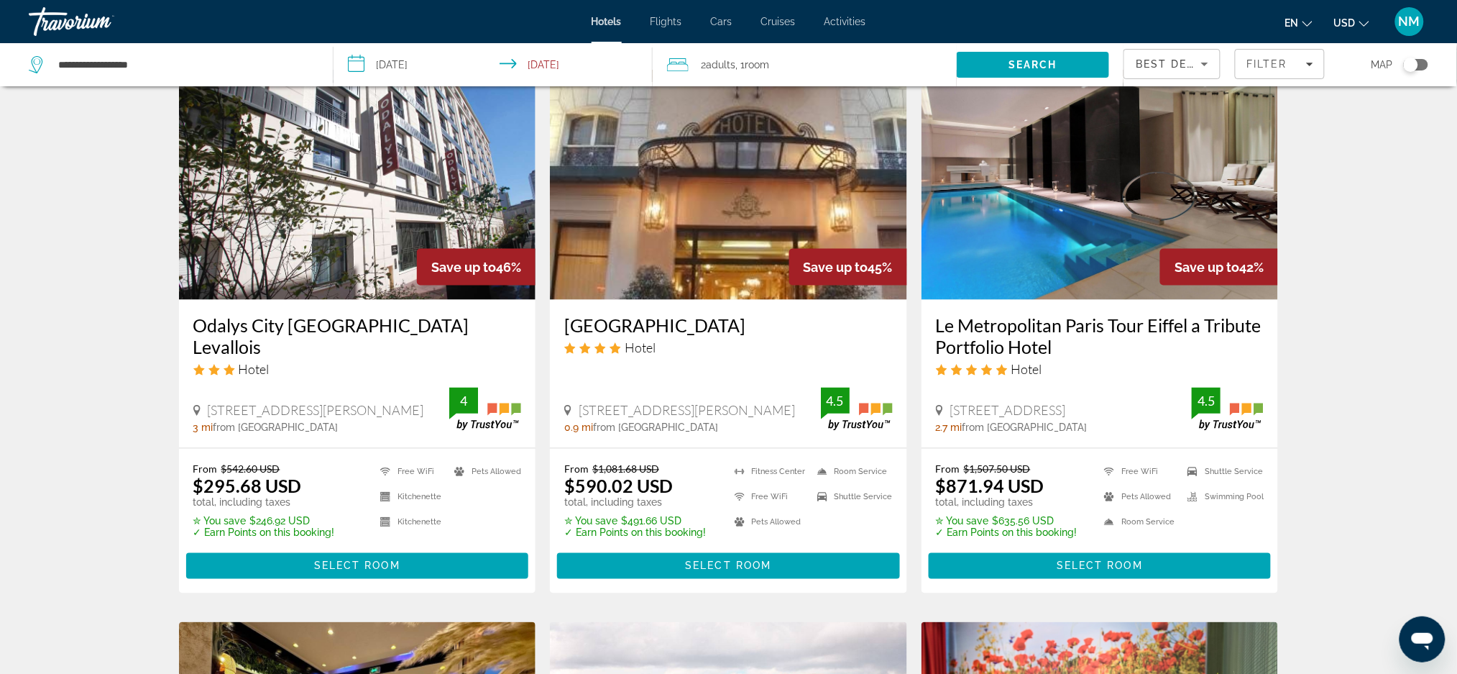
click at [1205, 75] on div "Best Deals" at bounding box center [1172, 70] width 73 height 40
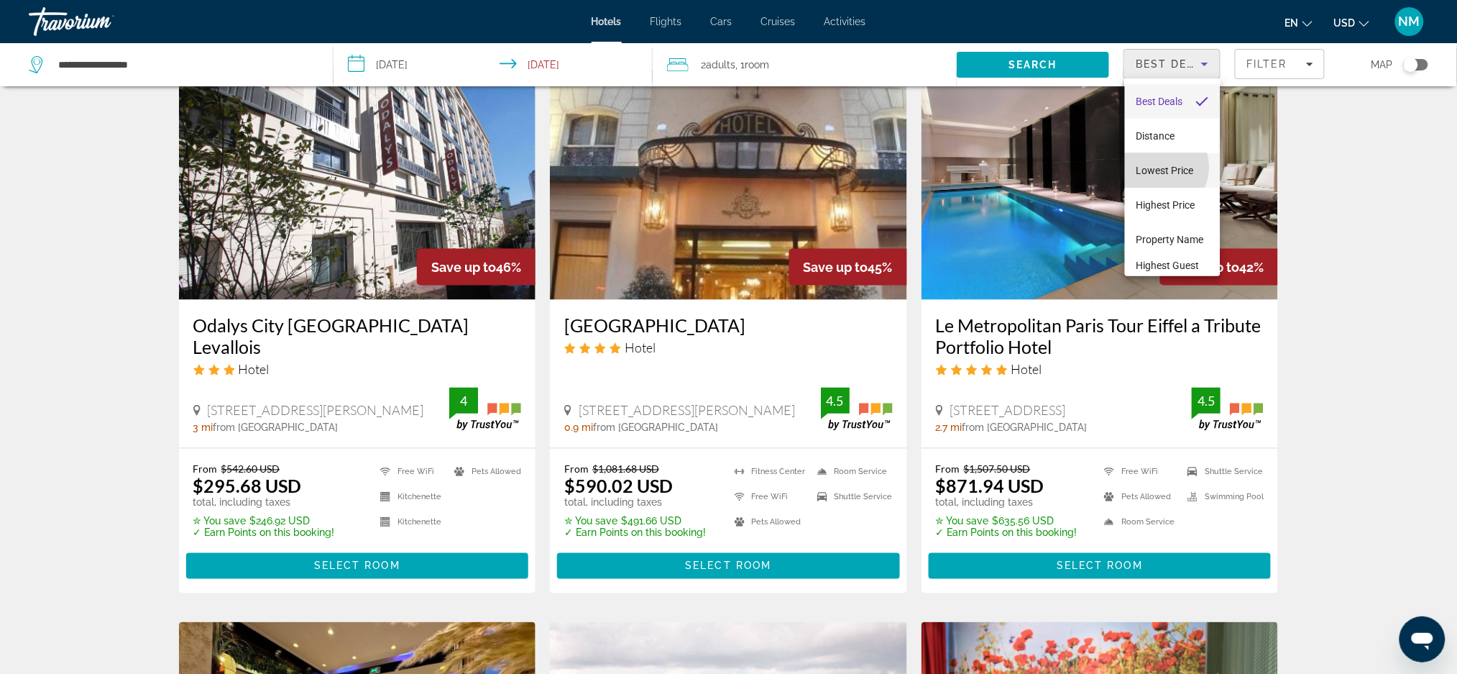
click at [1157, 167] on span "Lowest Price" at bounding box center [1165, 171] width 58 height 12
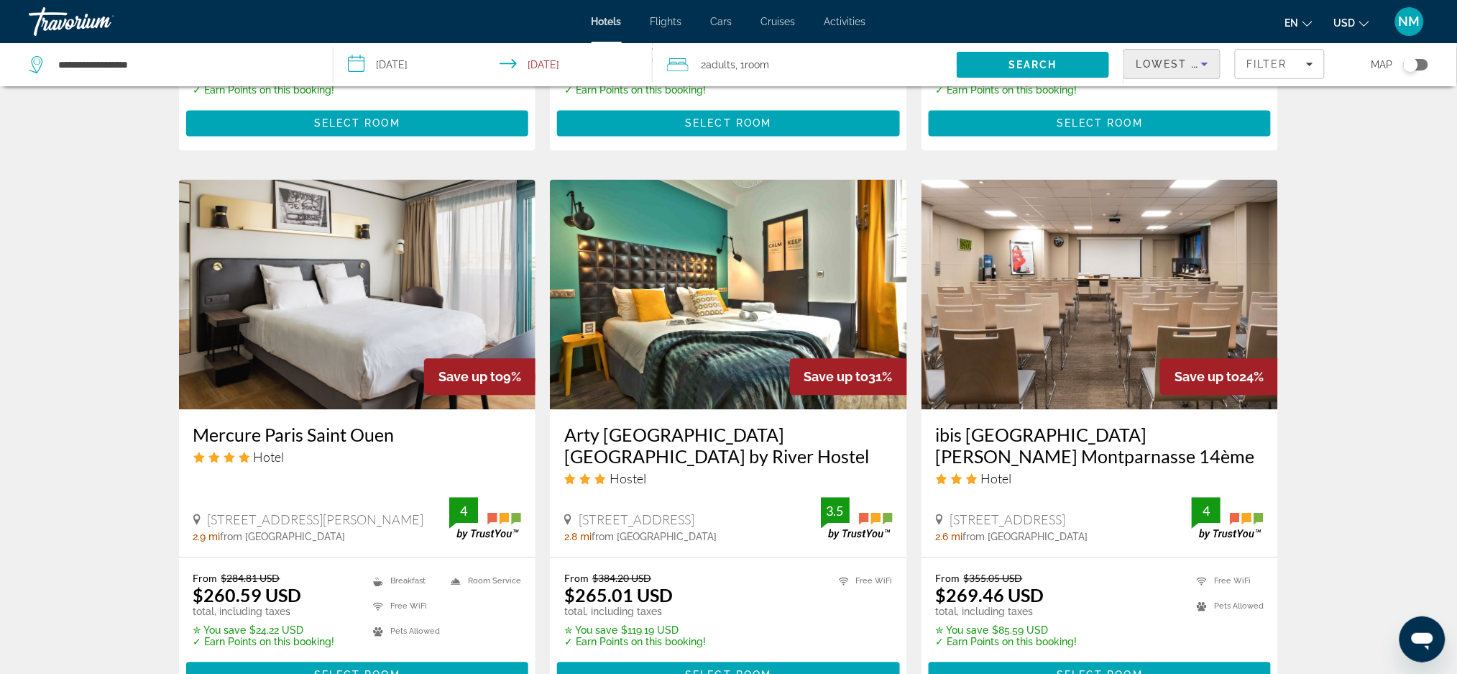
scroll to position [1045, 0]
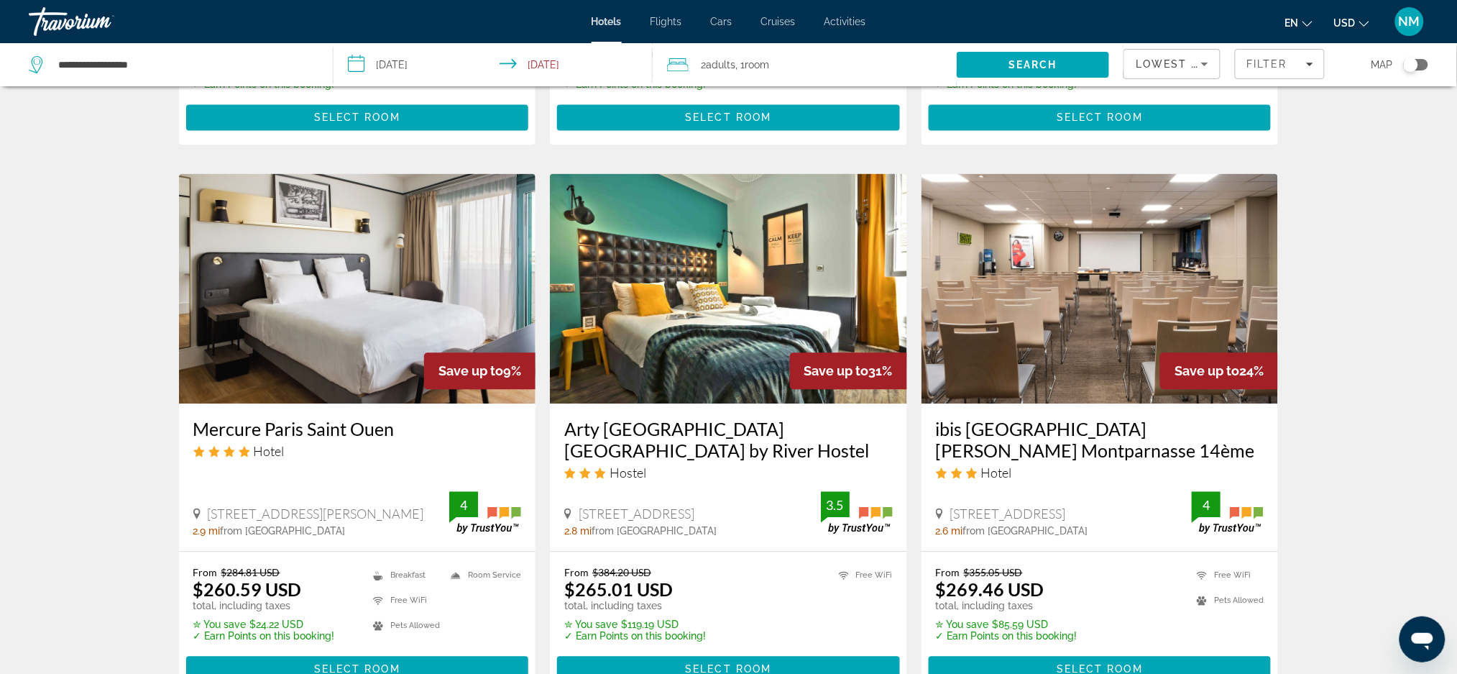
click at [283, 323] on img "Main content" at bounding box center [357, 288] width 357 height 230
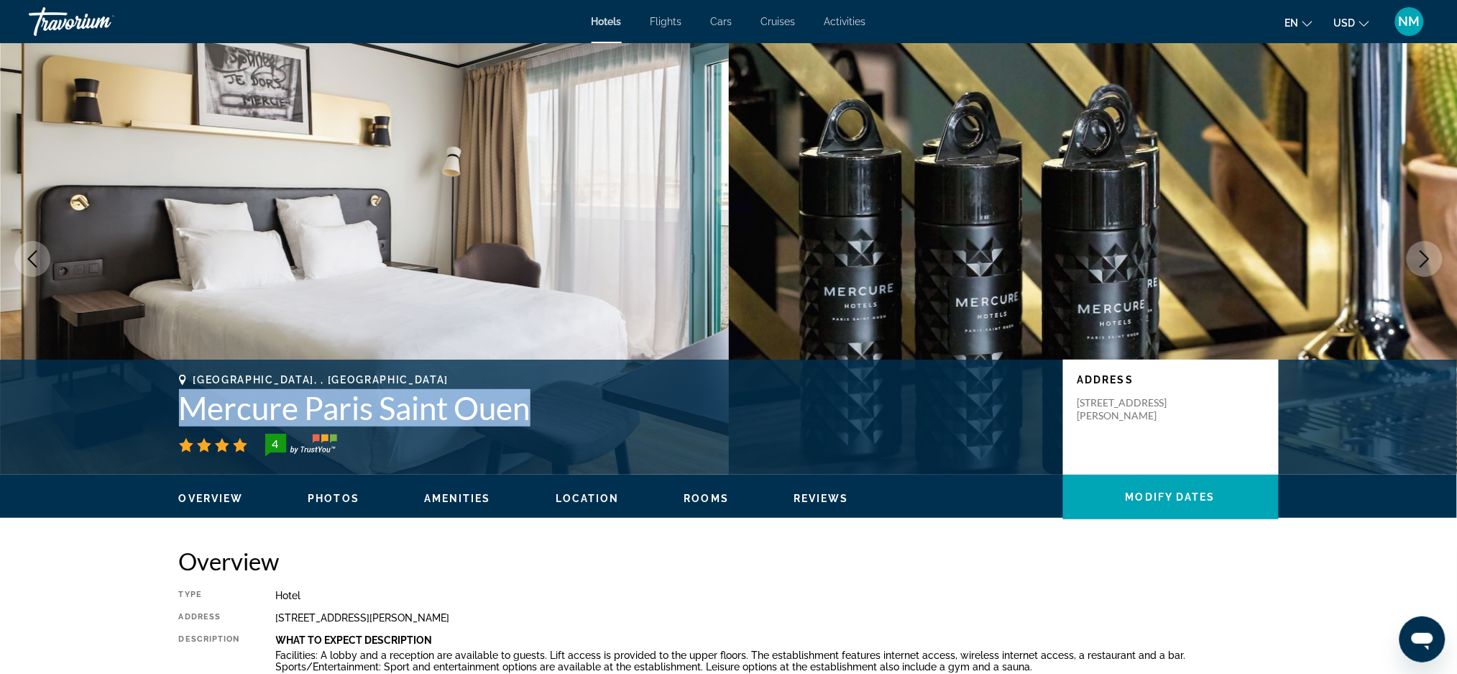
drag, startPoint x: 547, startPoint y: 410, endPoint x: 151, endPoint y: 394, distance: 396.4
click at [151, 394] on div "Saint-Ouen, , France Mercure Paris Saint Ouen 4 Address 115 Avenue Gabriel Péri…" at bounding box center [728, 417] width 1157 height 86
copy h1 "Mercure Paris Saint Ouen"
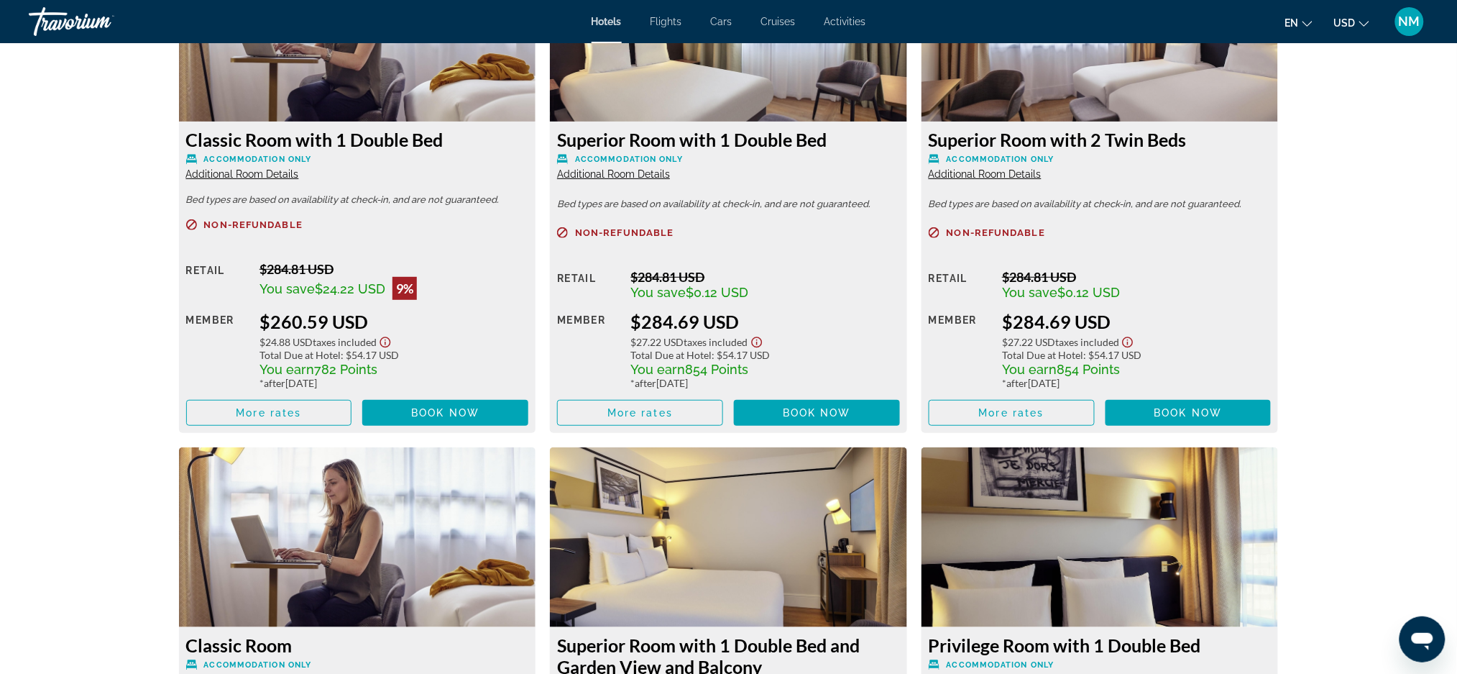
scroll to position [2087, 0]
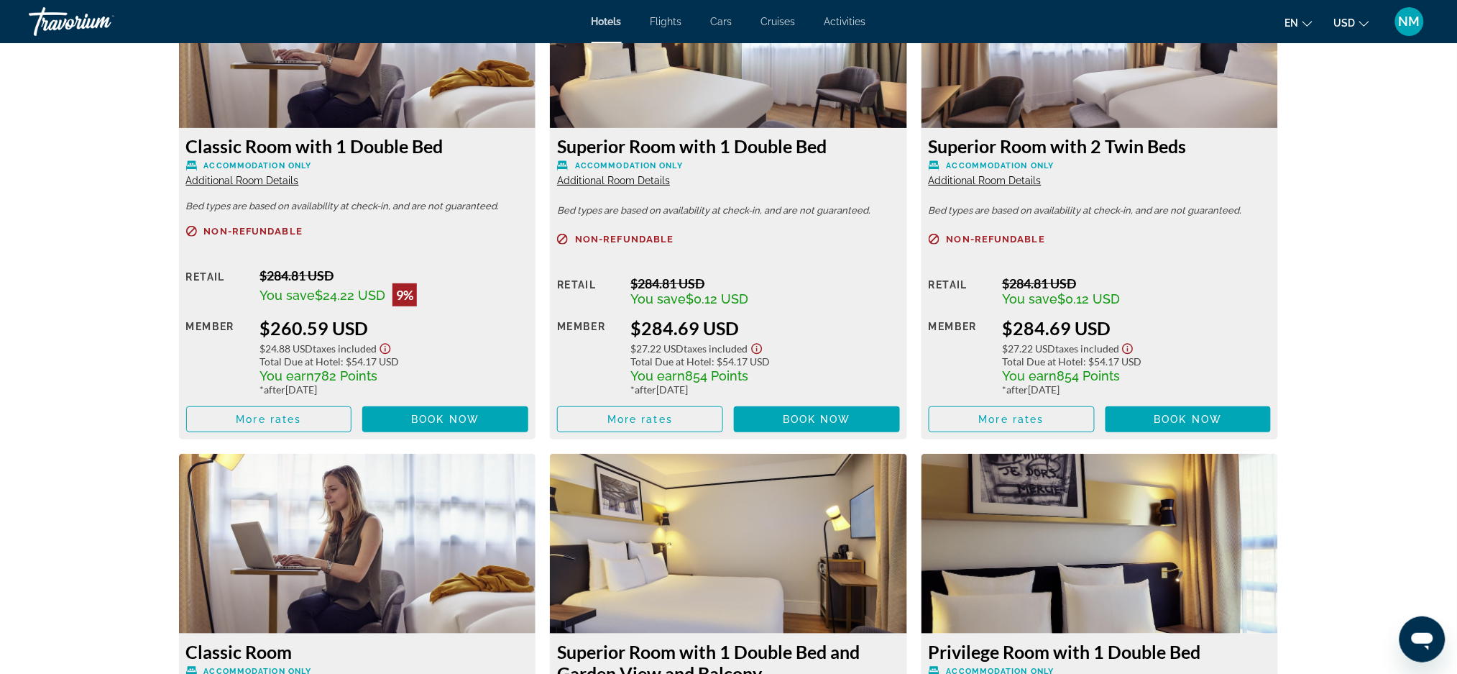
click at [1300, 26] on button "en English Español Français Italiano Português русский" at bounding box center [1298, 22] width 27 height 21
click at [1372, 32] on ul "en English Español Français Italiano Português русский USD USD ($) MXN (Mex$) C…" at bounding box center [1338, 21] width 106 height 23
click at [1369, 28] on button "USD USD ($) MXN (Mex$) CAD (Can$) GBP (£) EUR (€) AUD (A$) NZD (NZ$) CNY (CN¥)" at bounding box center [1351, 22] width 35 height 21
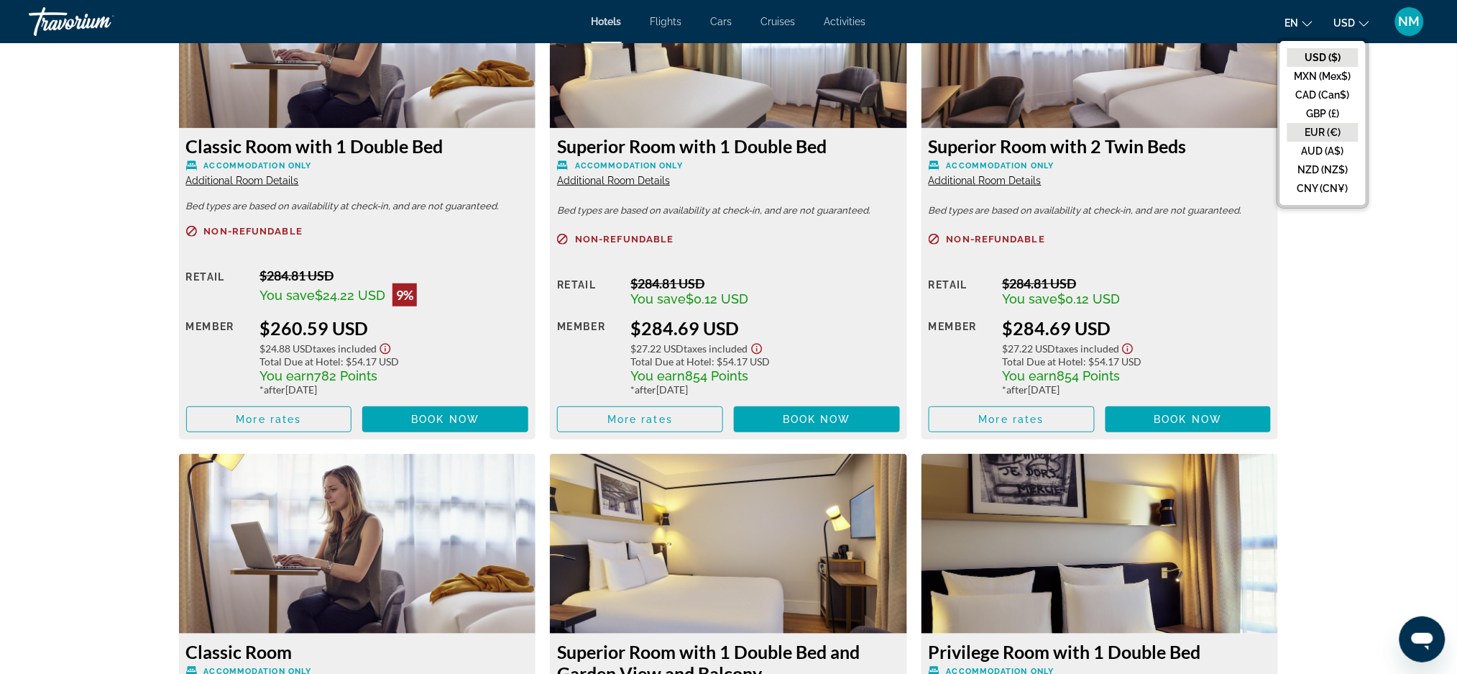
click at [1333, 133] on button "EUR (€)" at bounding box center [1322, 132] width 71 height 19
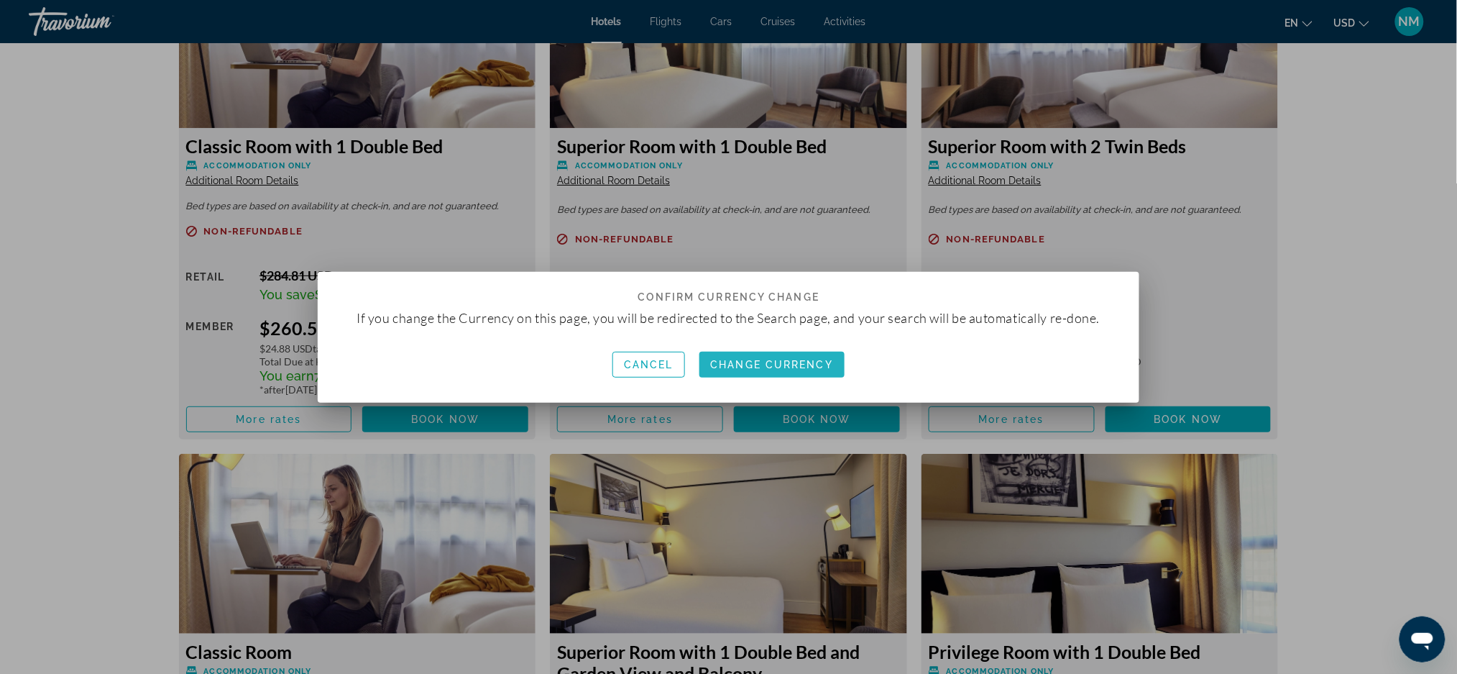
click at [785, 365] on span "Change Currency" at bounding box center [772, 365] width 123 height 12
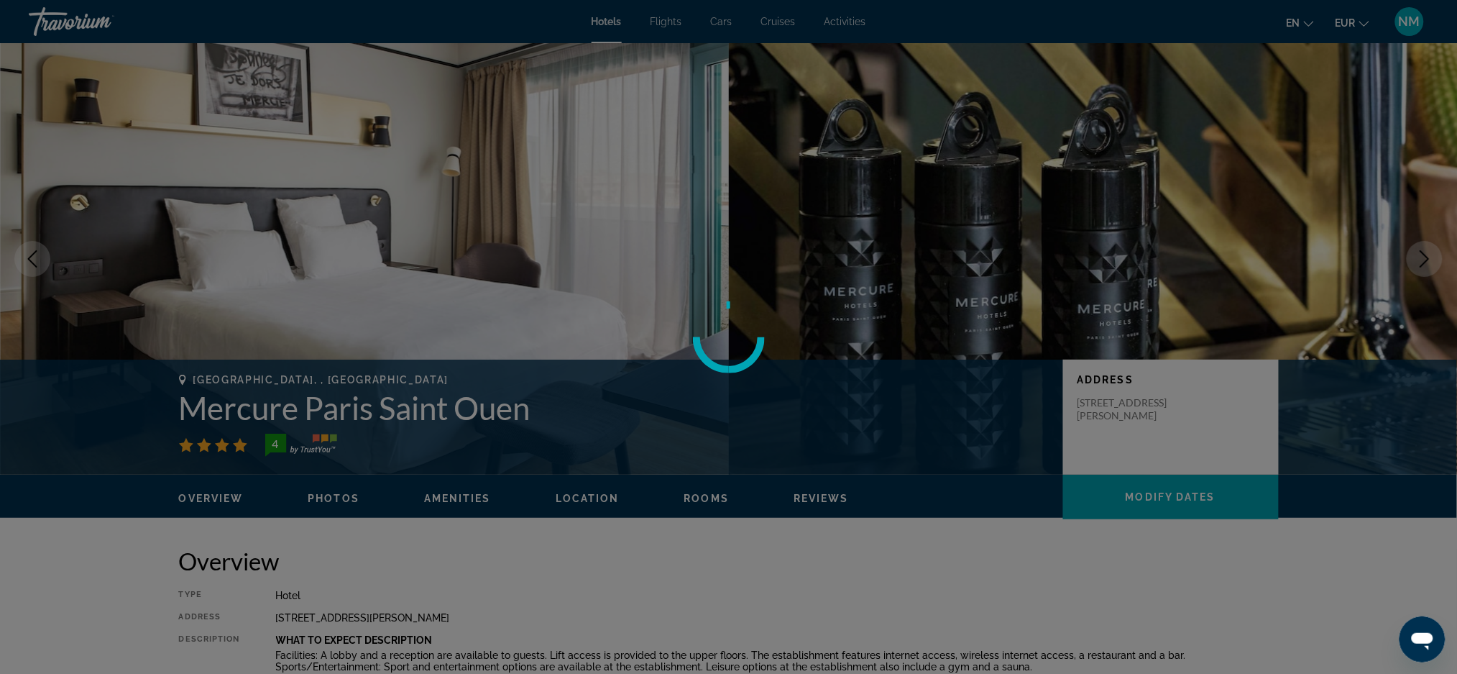
scroll to position [2087, 0]
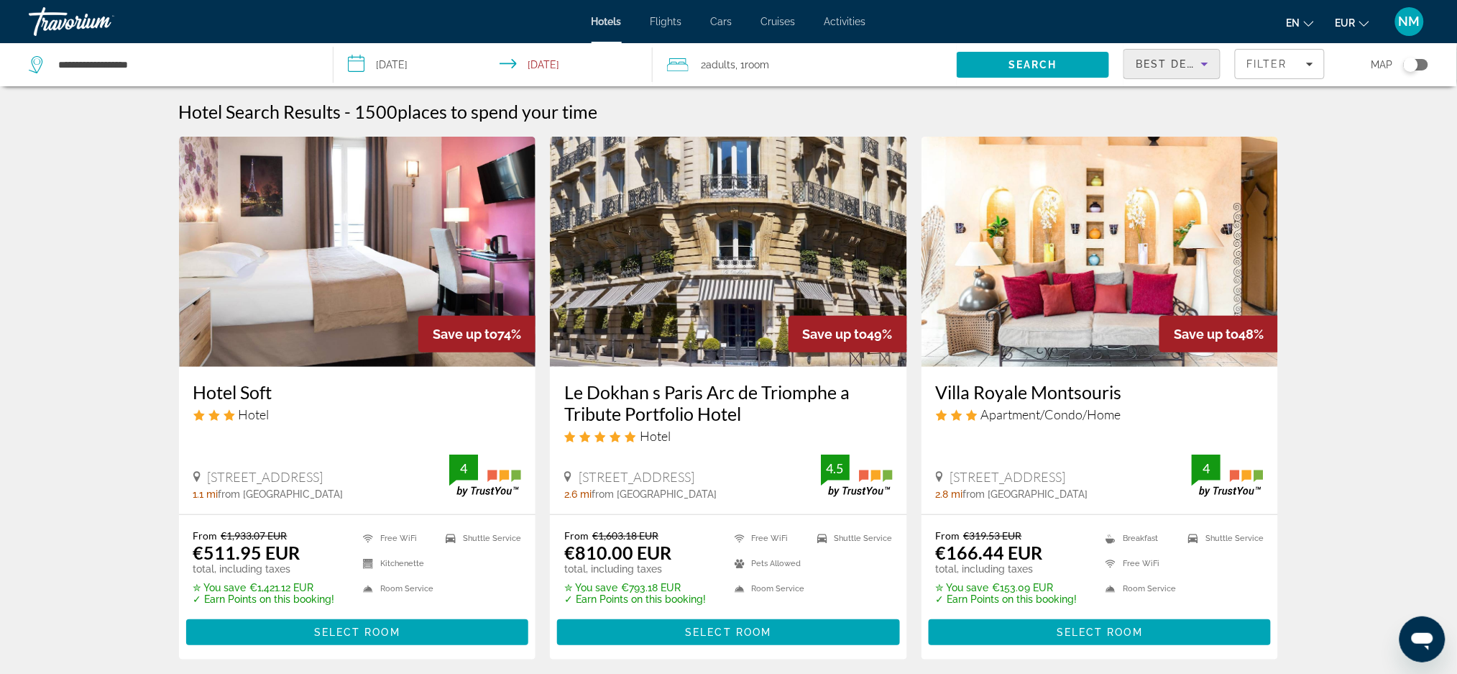
click at [1200, 72] on icon "Sort by" at bounding box center [1204, 63] width 17 height 17
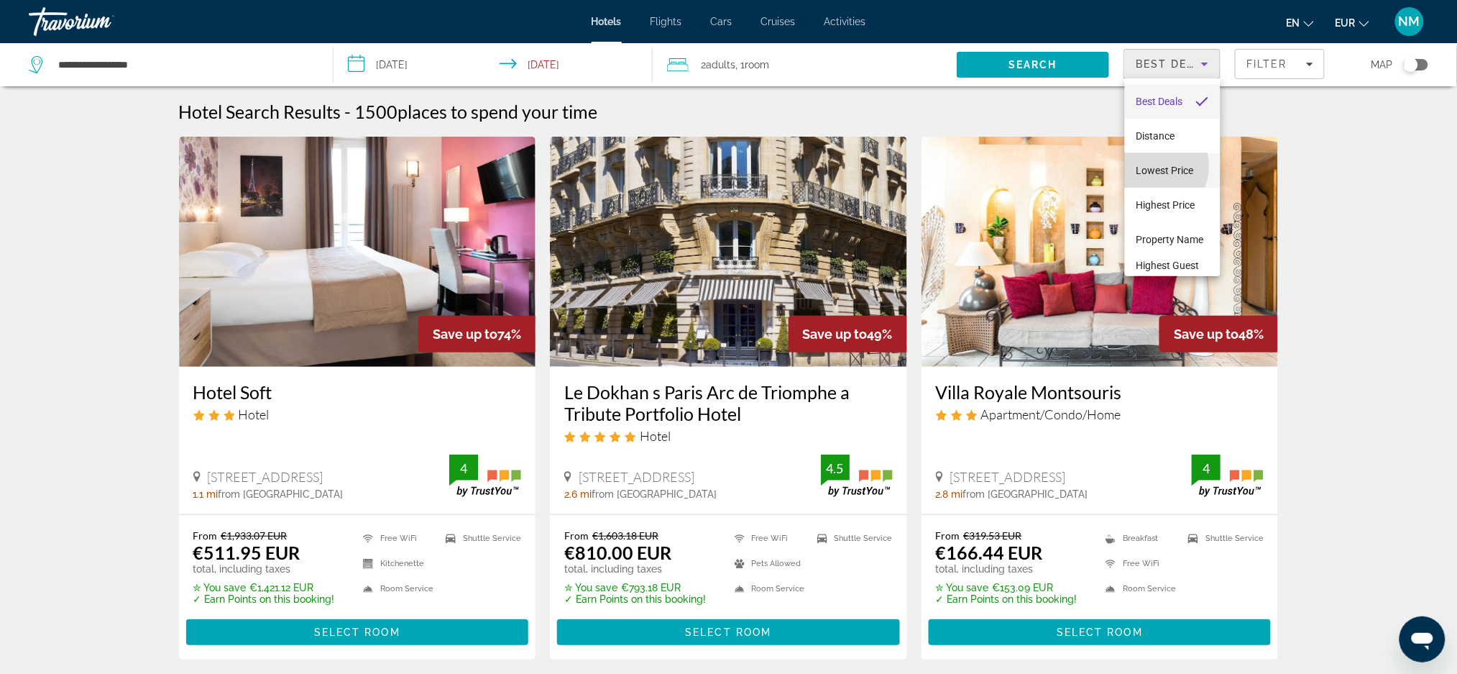
click at [1152, 166] on span "Lowest Price" at bounding box center [1165, 171] width 58 height 12
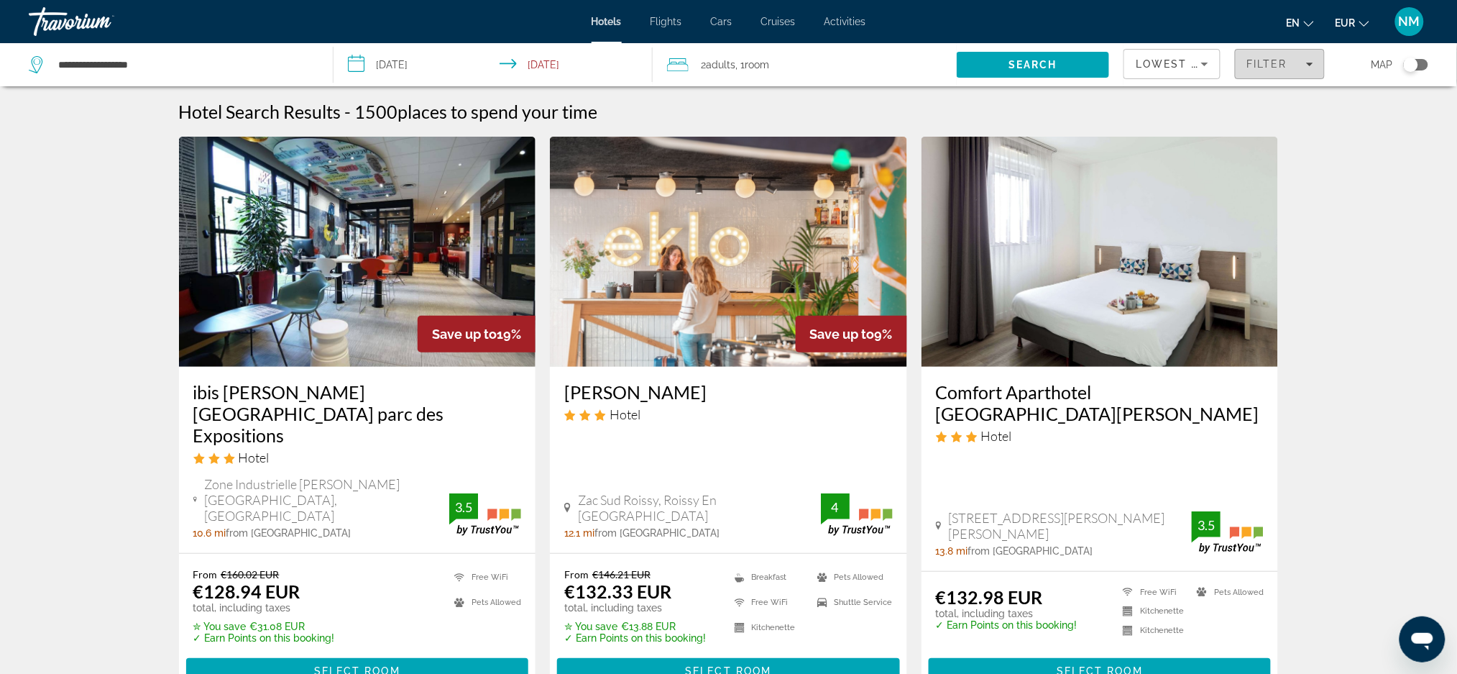
click at [1294, 53] on span "Filters" at bounding box center [1280, 64] width 88 height 35
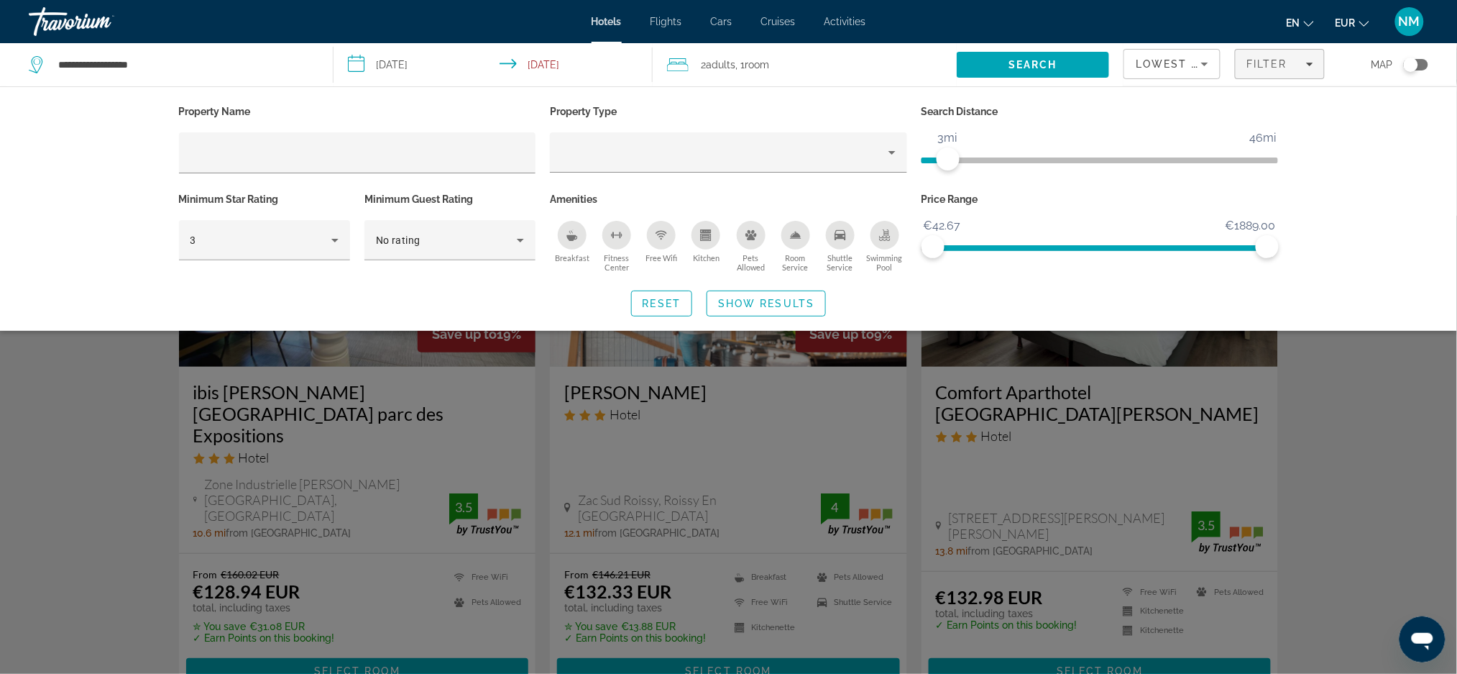
click at [948, 161] on span "ngx-slider" at bounding box center [935, 160] width 27 height 6
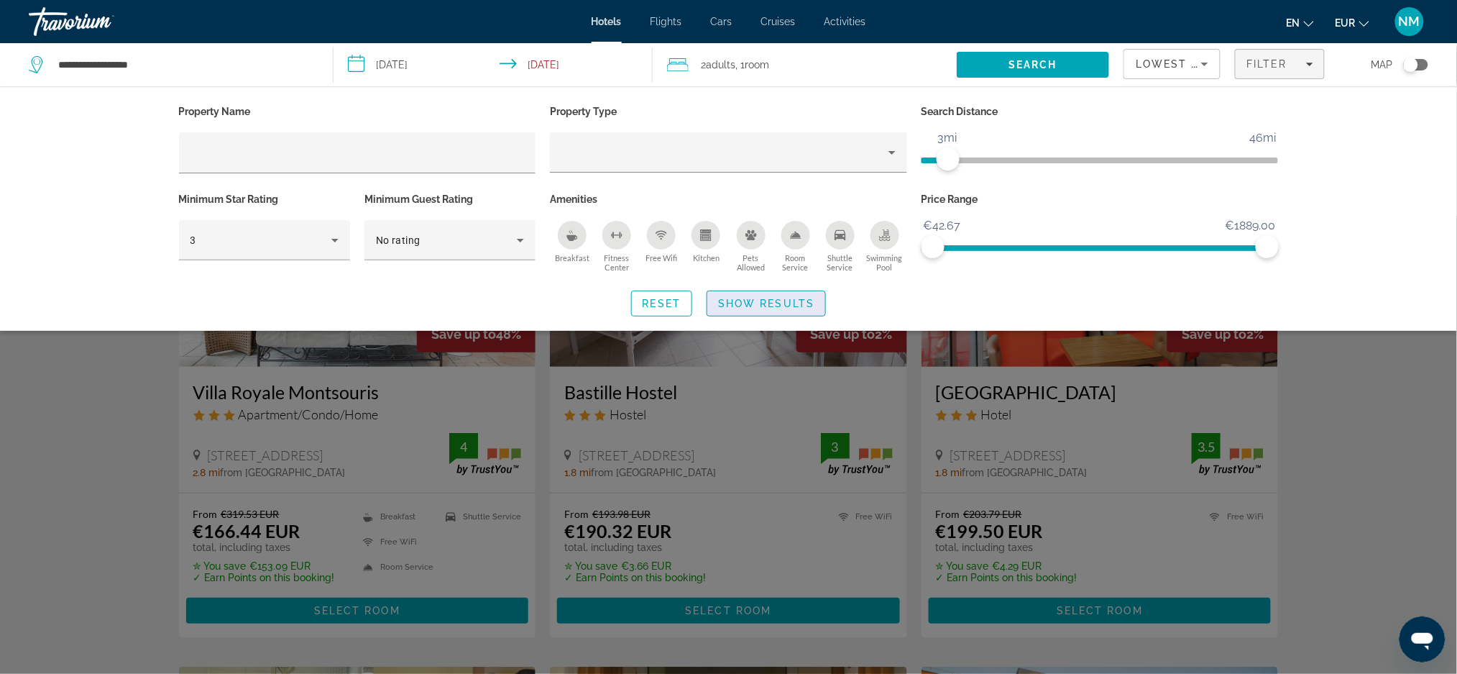
click at [792, 316] on span "Search widget" at bounding box center [766, 303] width 118 height 35
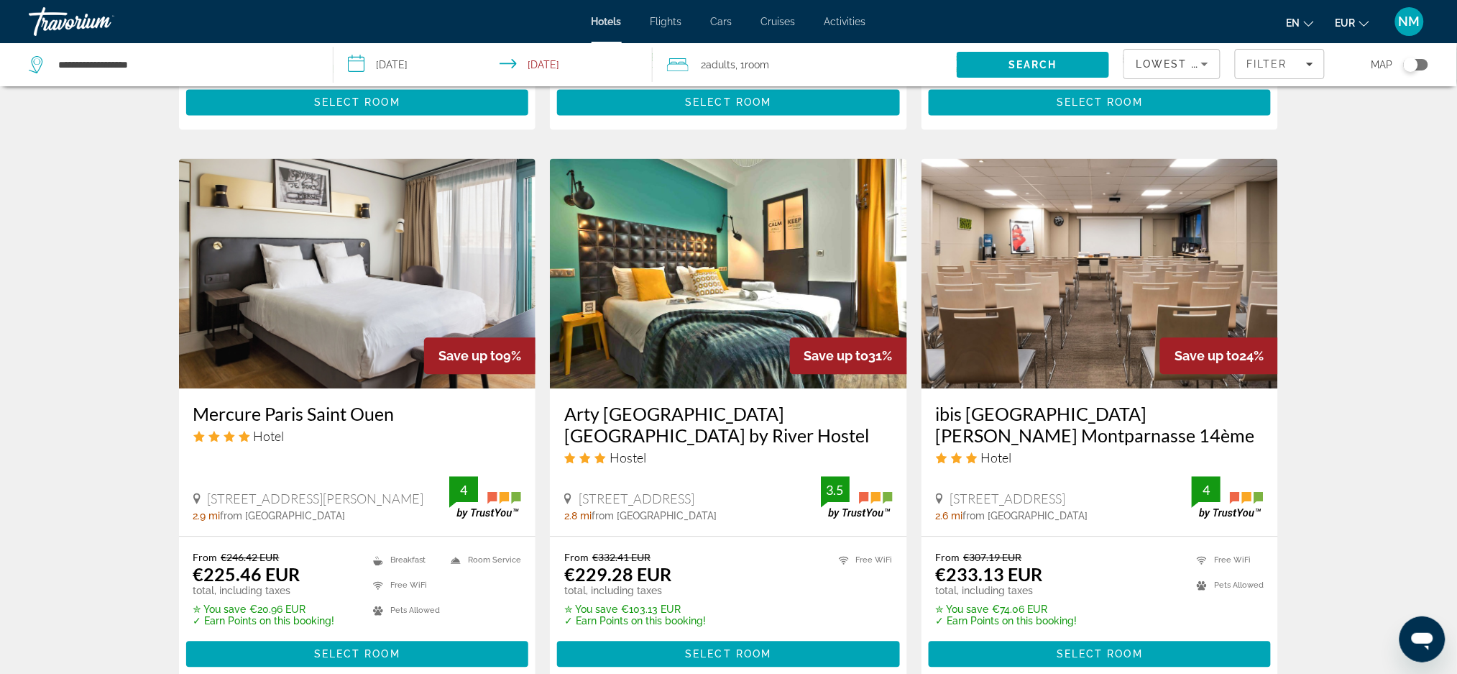
scroll to position [1063, 0]
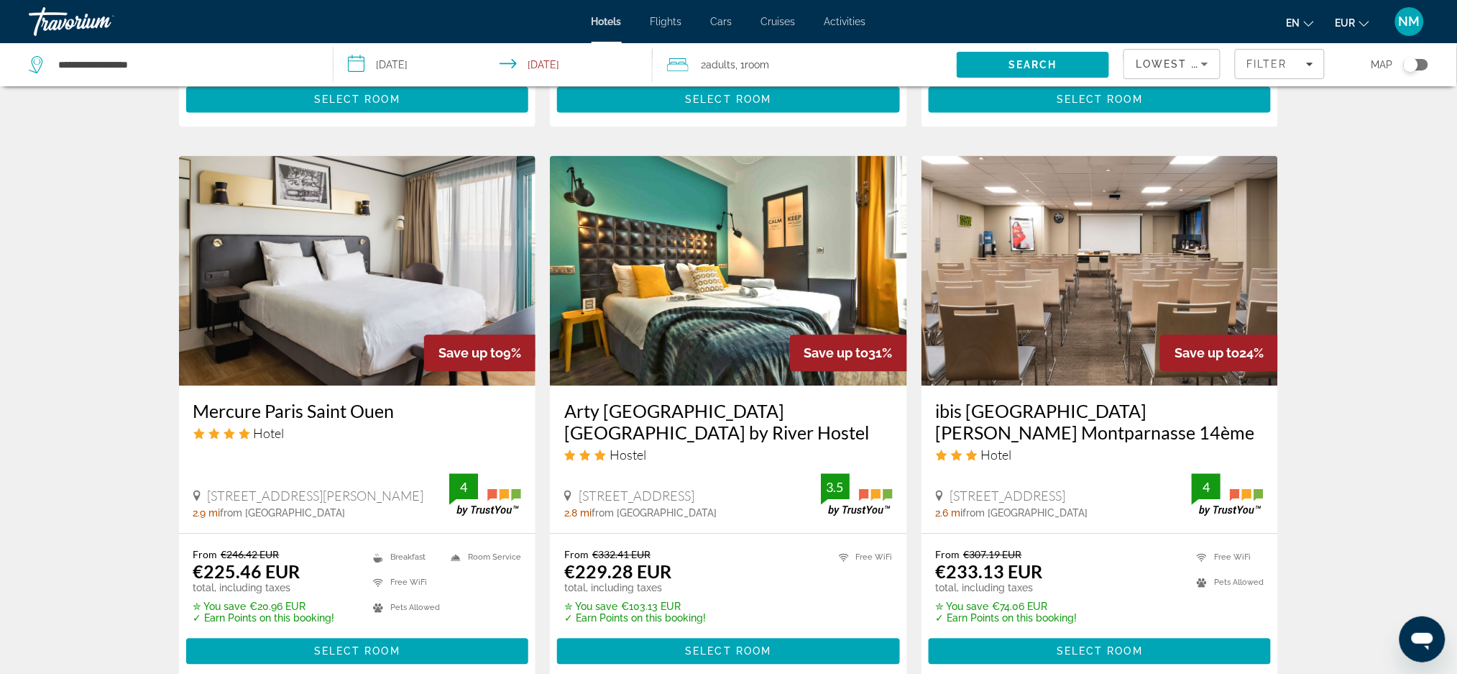
click at [351, 400] on h3 "Mercure Paris Saint Ouen" at bounding box center [357, 411] width 329 height 22
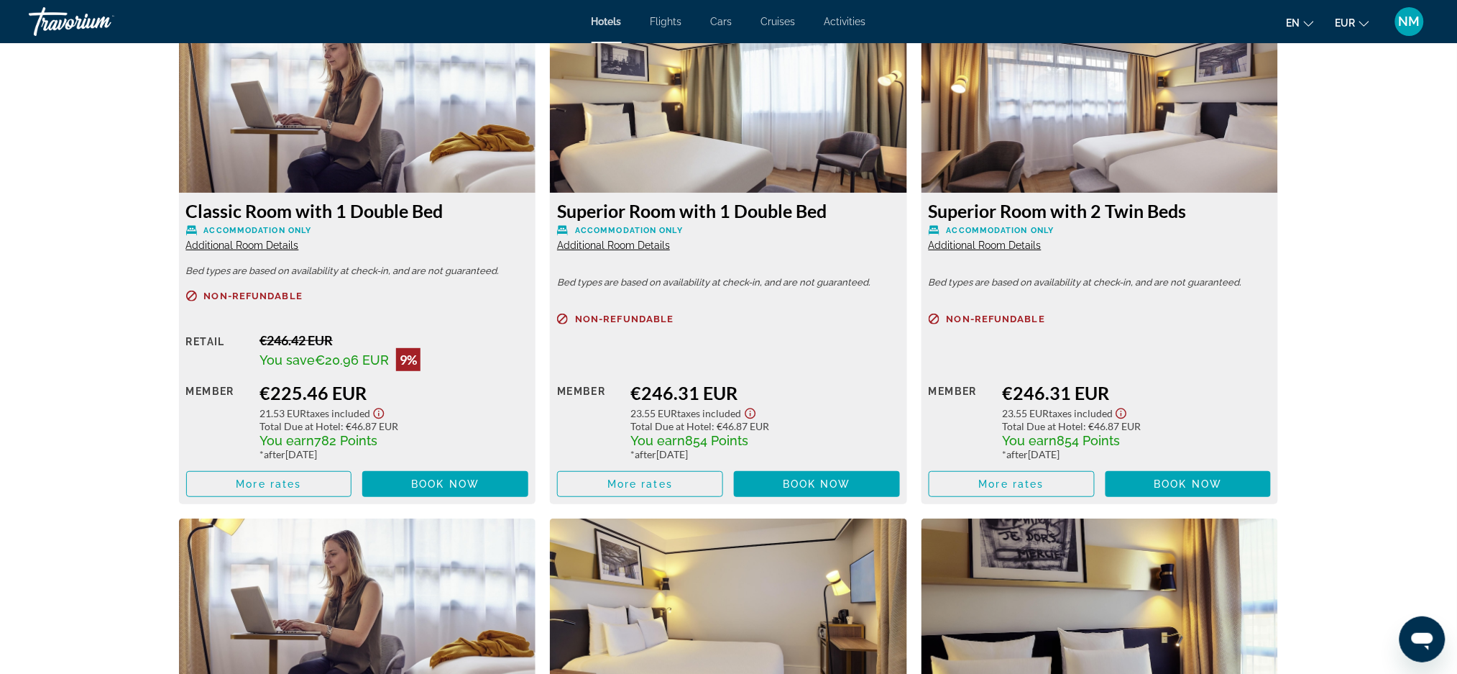
scroll to position [1998, 0]
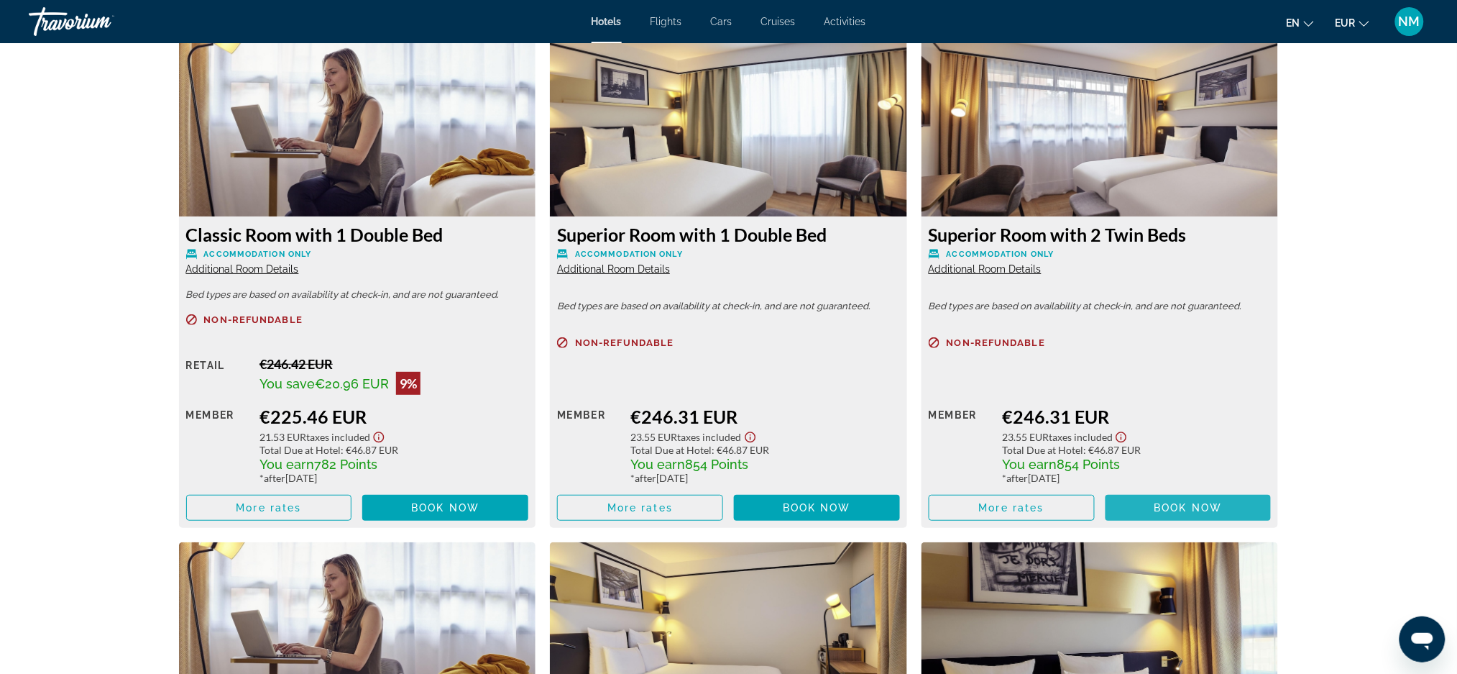
click at [1190, 511] on span "Book now" at bounding box center [1188, 508] width 68 height 12
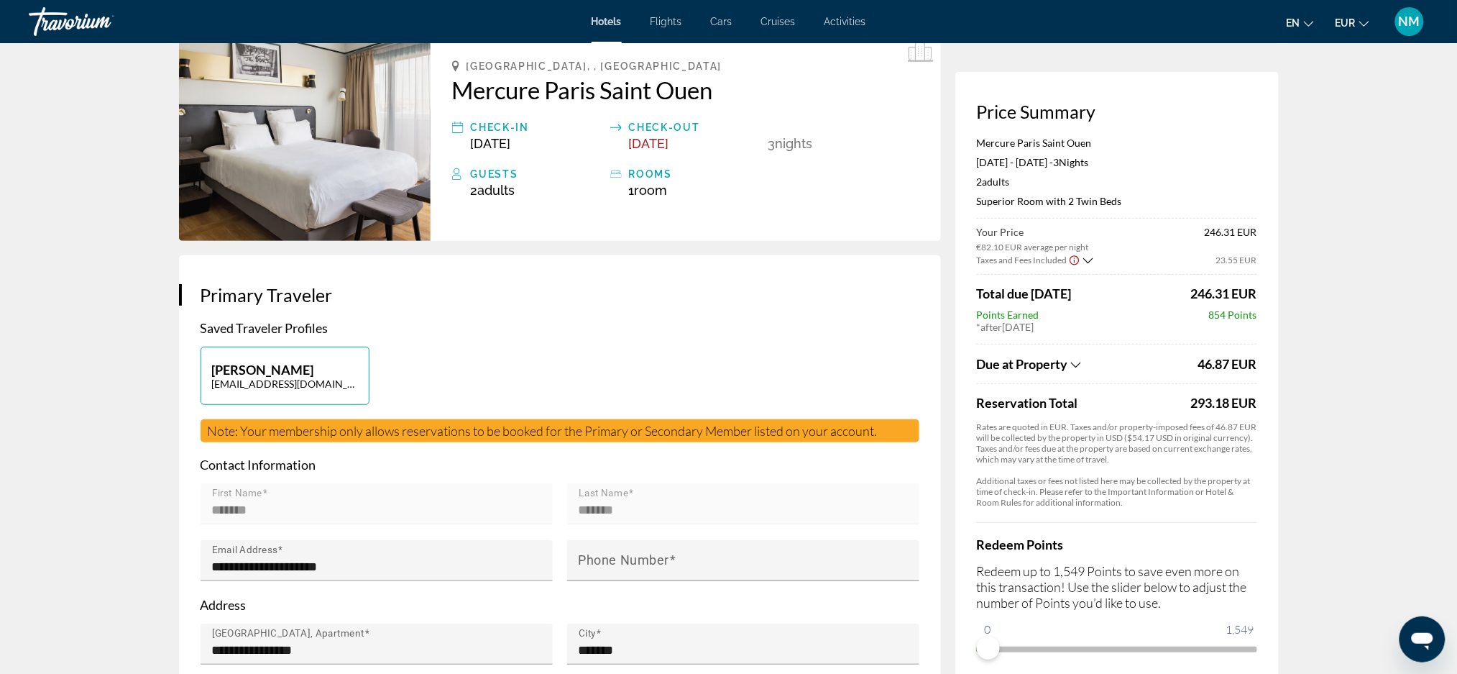
scroll to position [73, 0]
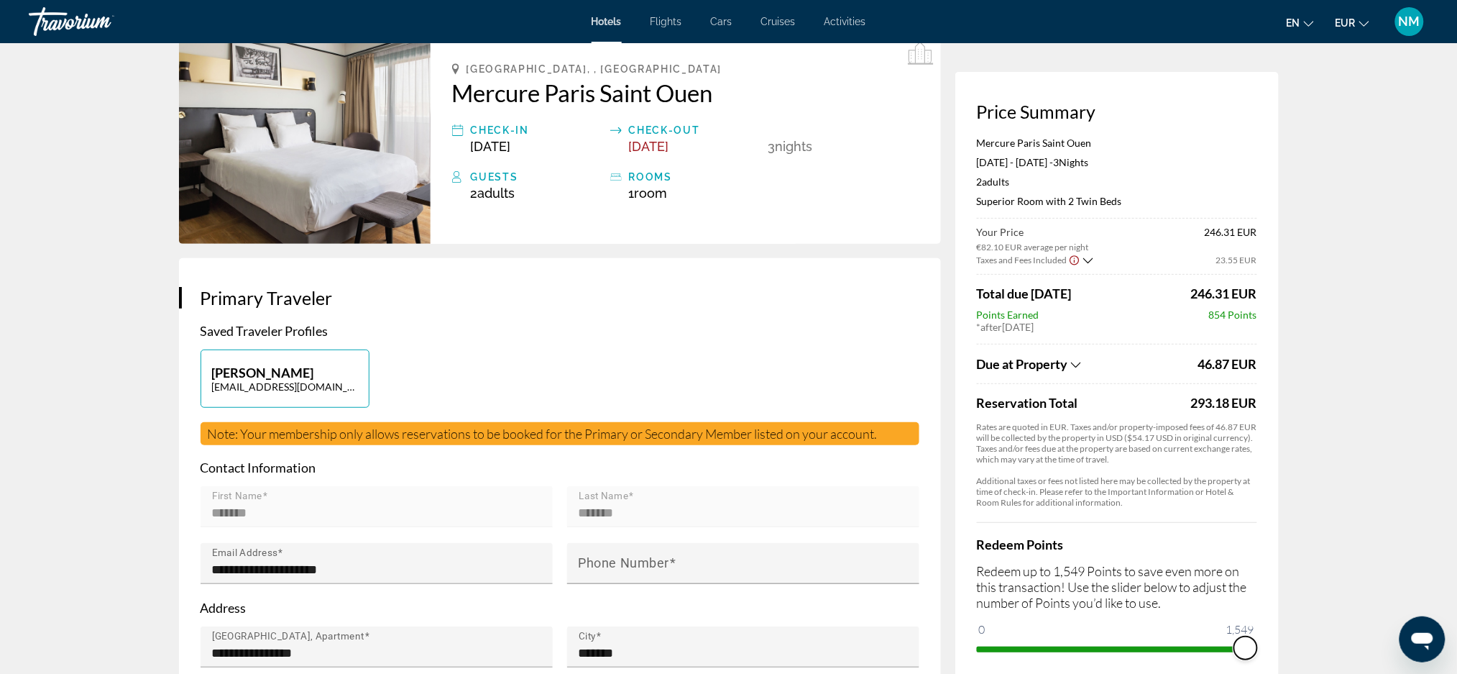
drag, startPoint x: 988, startPoint y: 646, endPoint x: 1251, endPoint y: 645, distance: 263.8
click at [1251, 645] on span "ngx-slider" at bounding box center [1245, 647] width 23 height 23
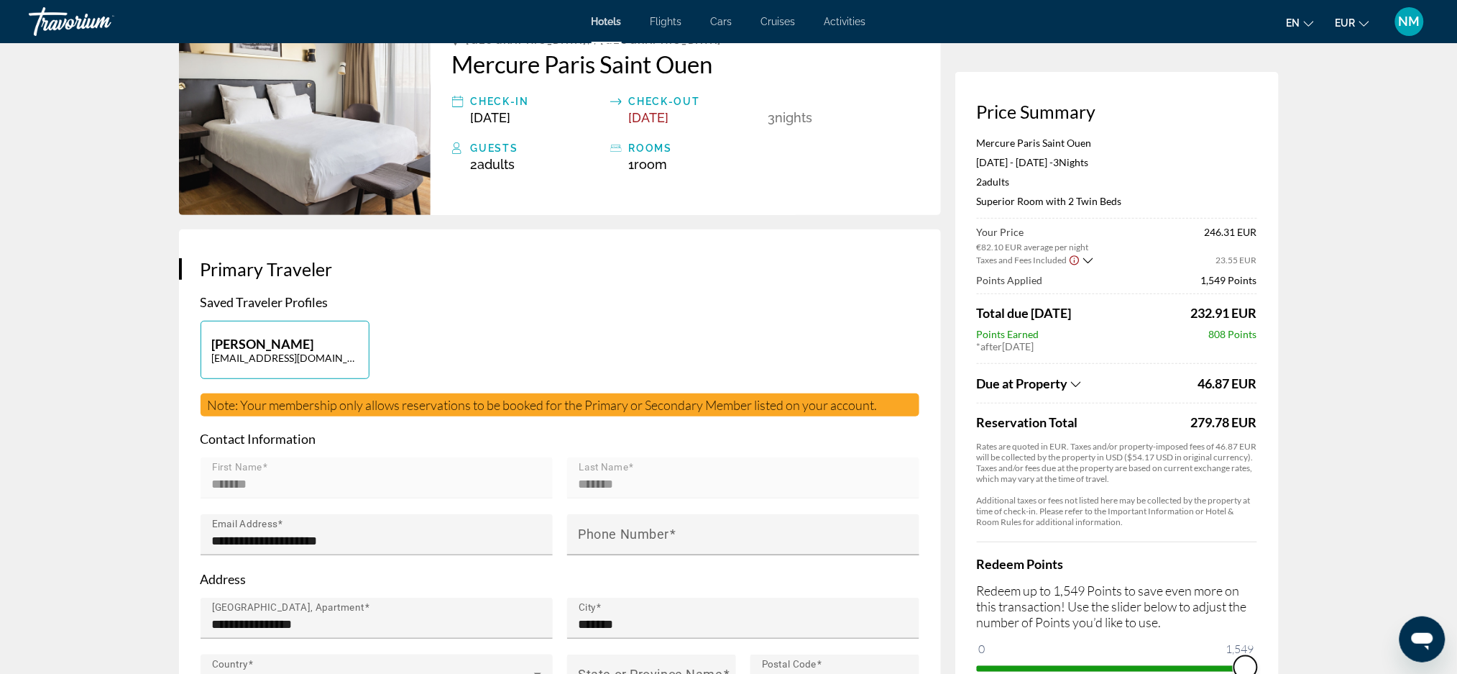
scroll to position [96, 0]
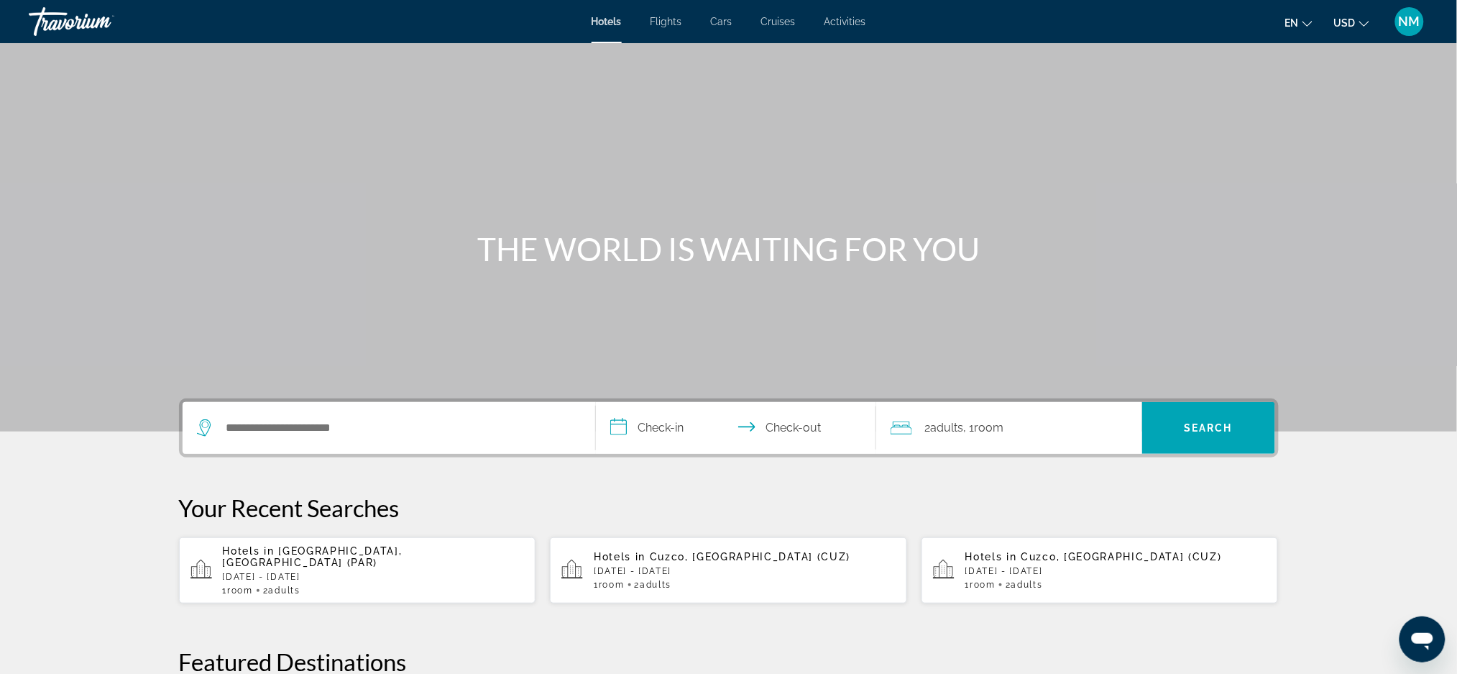
click at [276, 571] on p "[DATE] - [DATE]" at bounding box center [374, 576] width 302 height 10
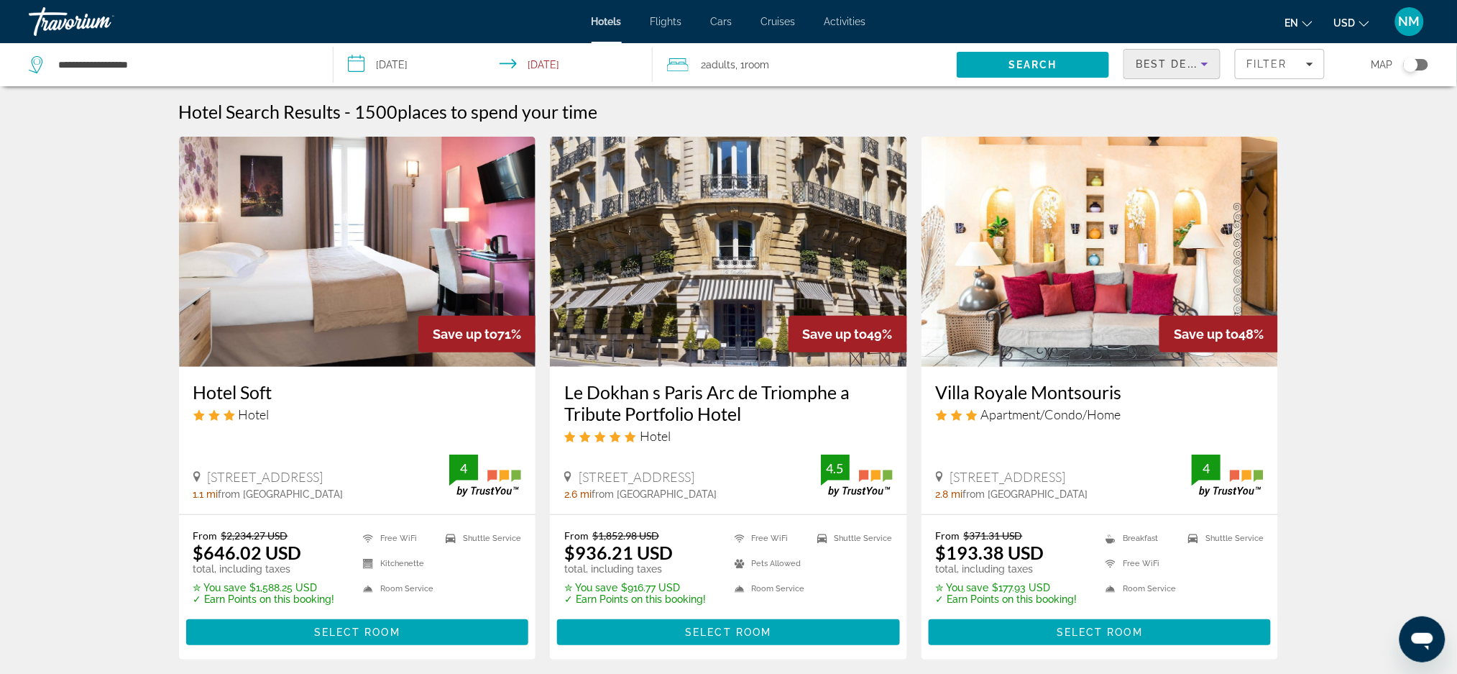
click at [1211, 66] on icon "Sort by" at bounding box center [1204, 63] width 17 height 17
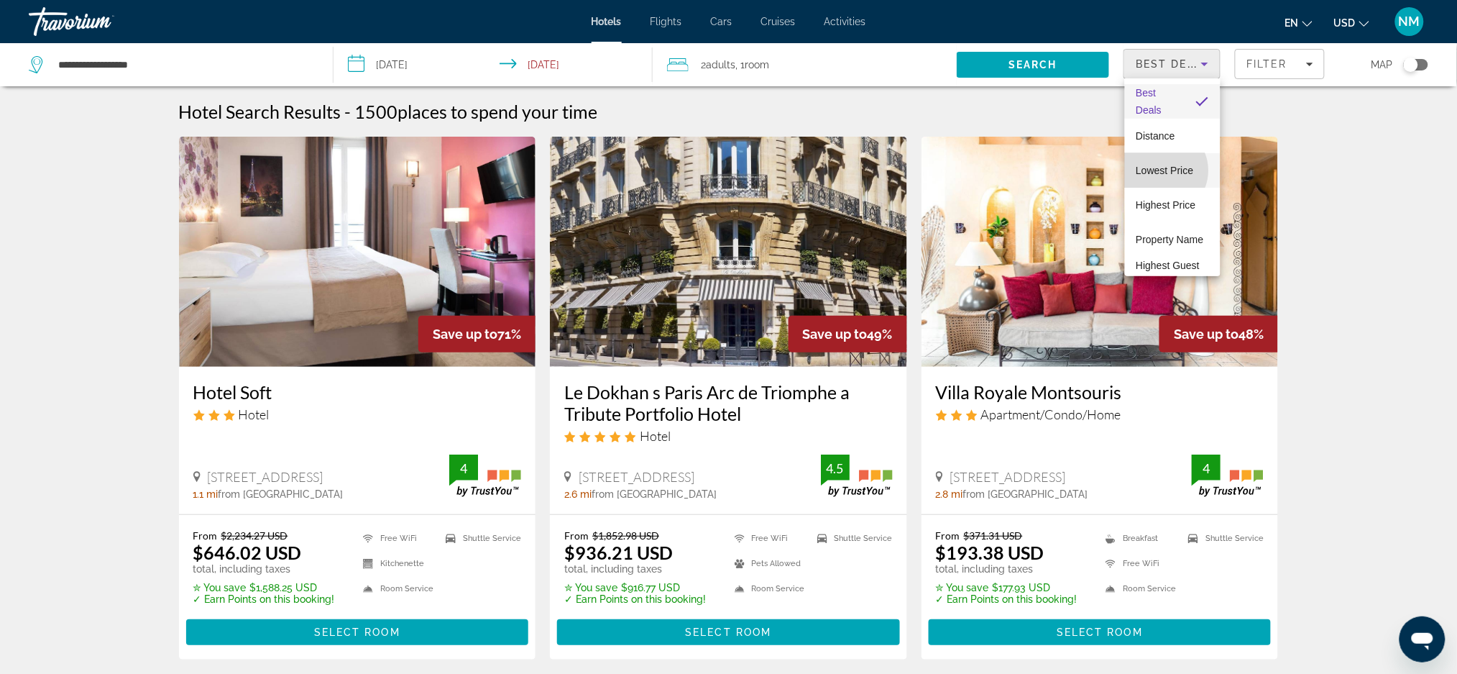
click at [1162, 170] on span "Lowest Price" at bounding box center [1165, 171] width 58 height 12
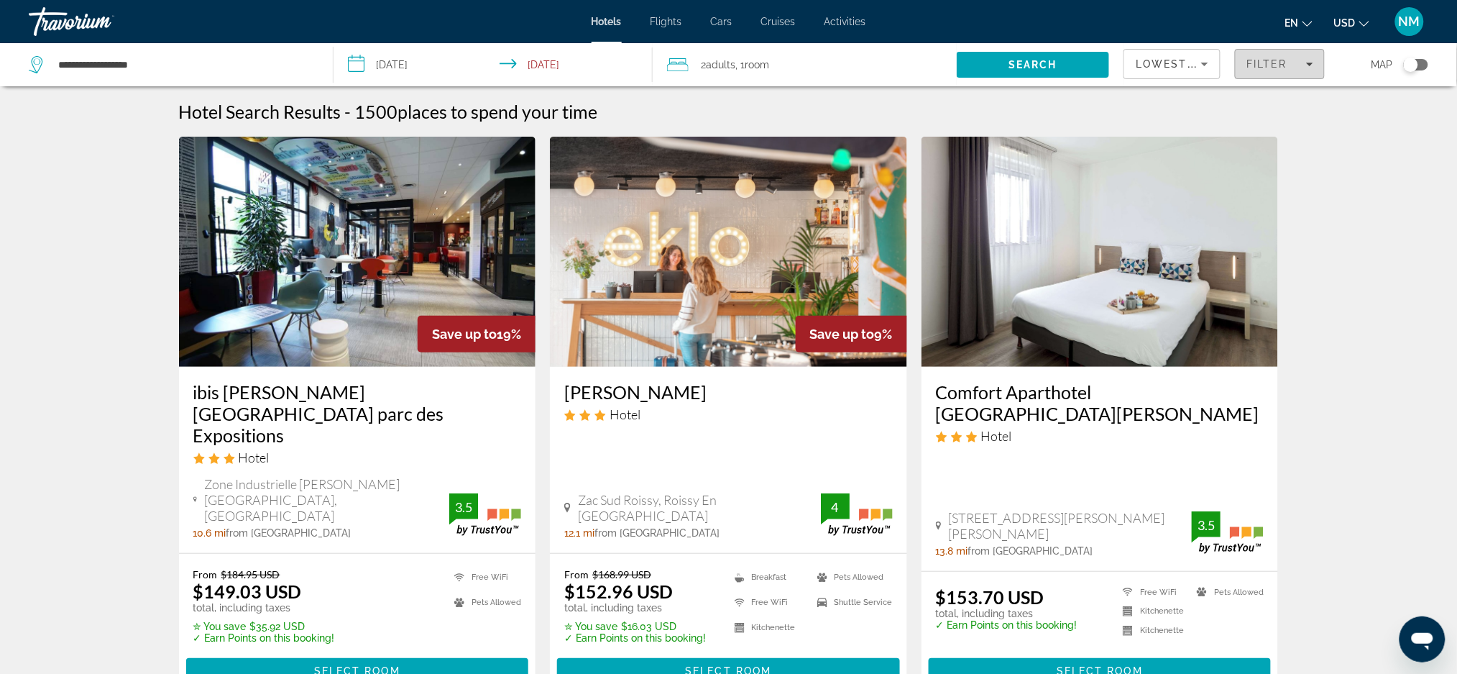
click at [1274, 52] on span "Filters" at bounding box center [1280, 64] width 88 height 35
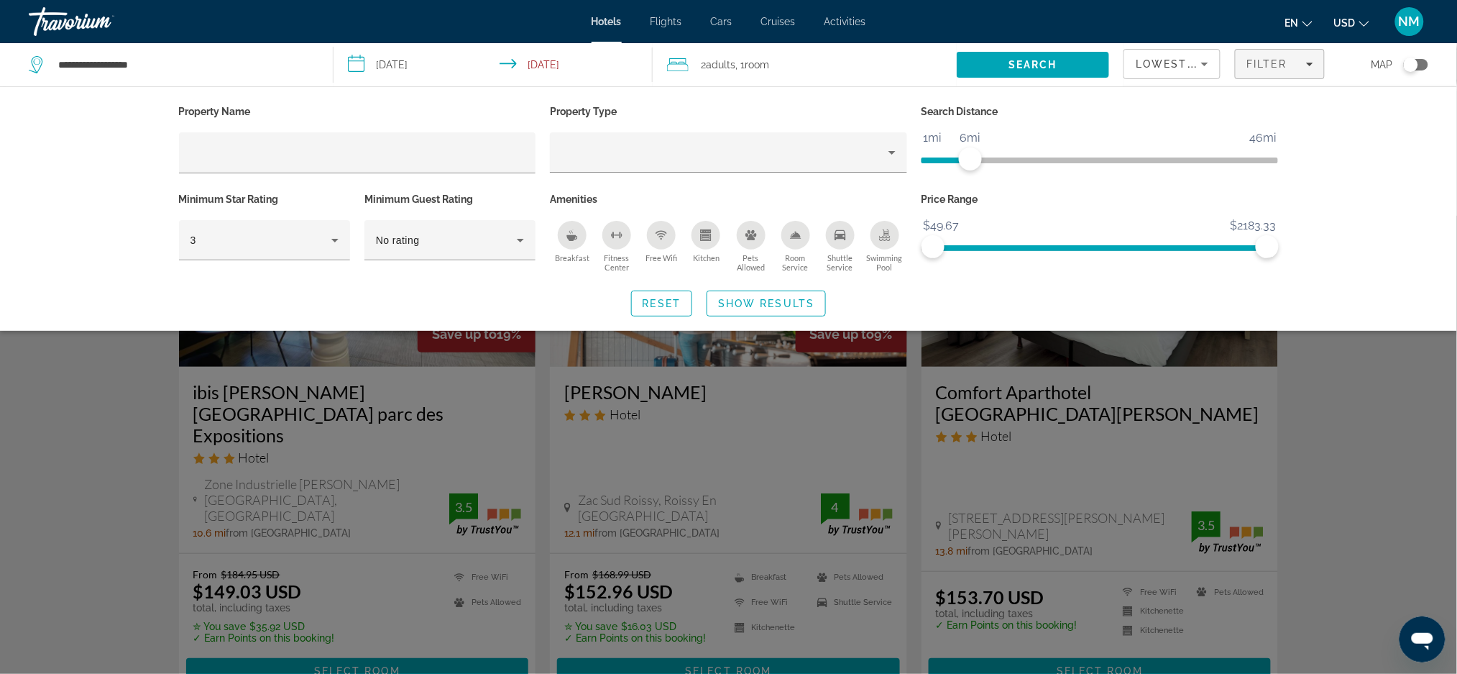
click at [970, 161] on span "ngx-slider" at bounding box center [946, 160] width 49 height 6
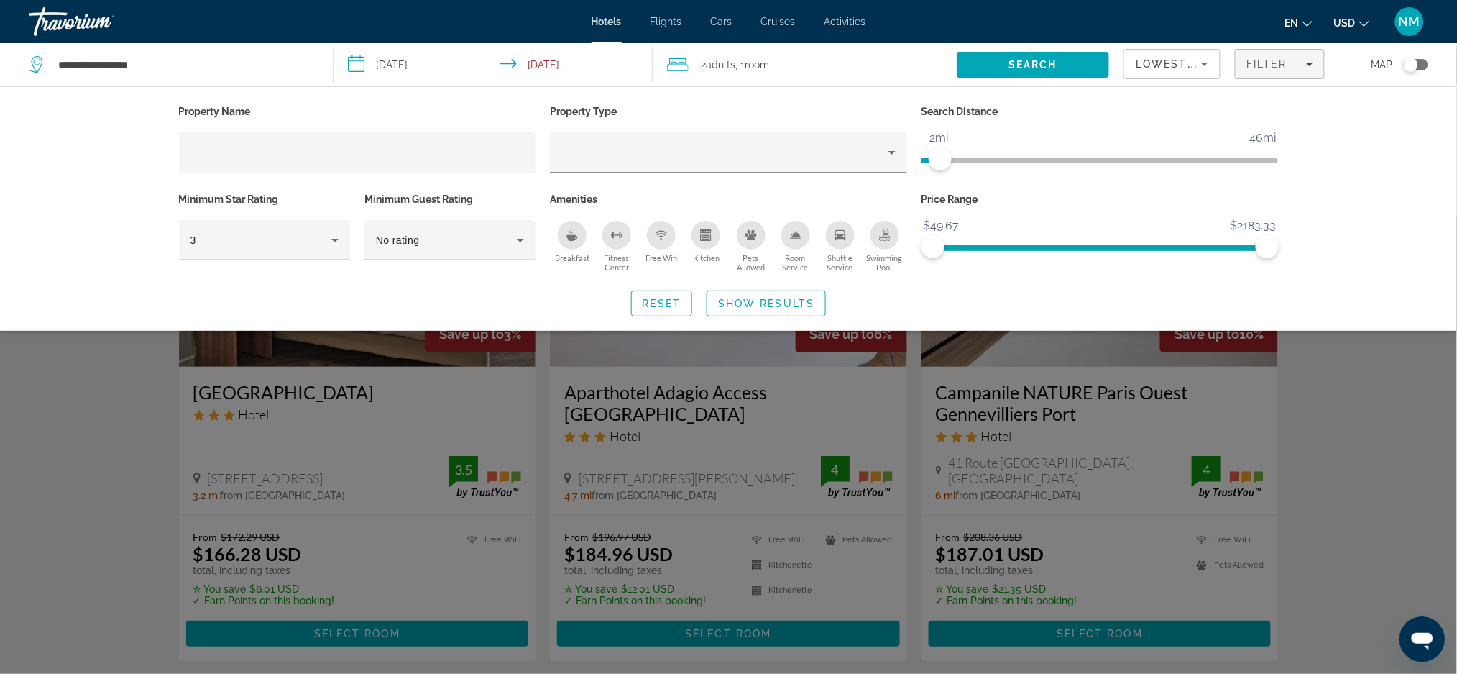
click at [939, 159] on ngx-slider "1mi 46mi 2mi" at bounding box center [1100, 158] width 357 height 3
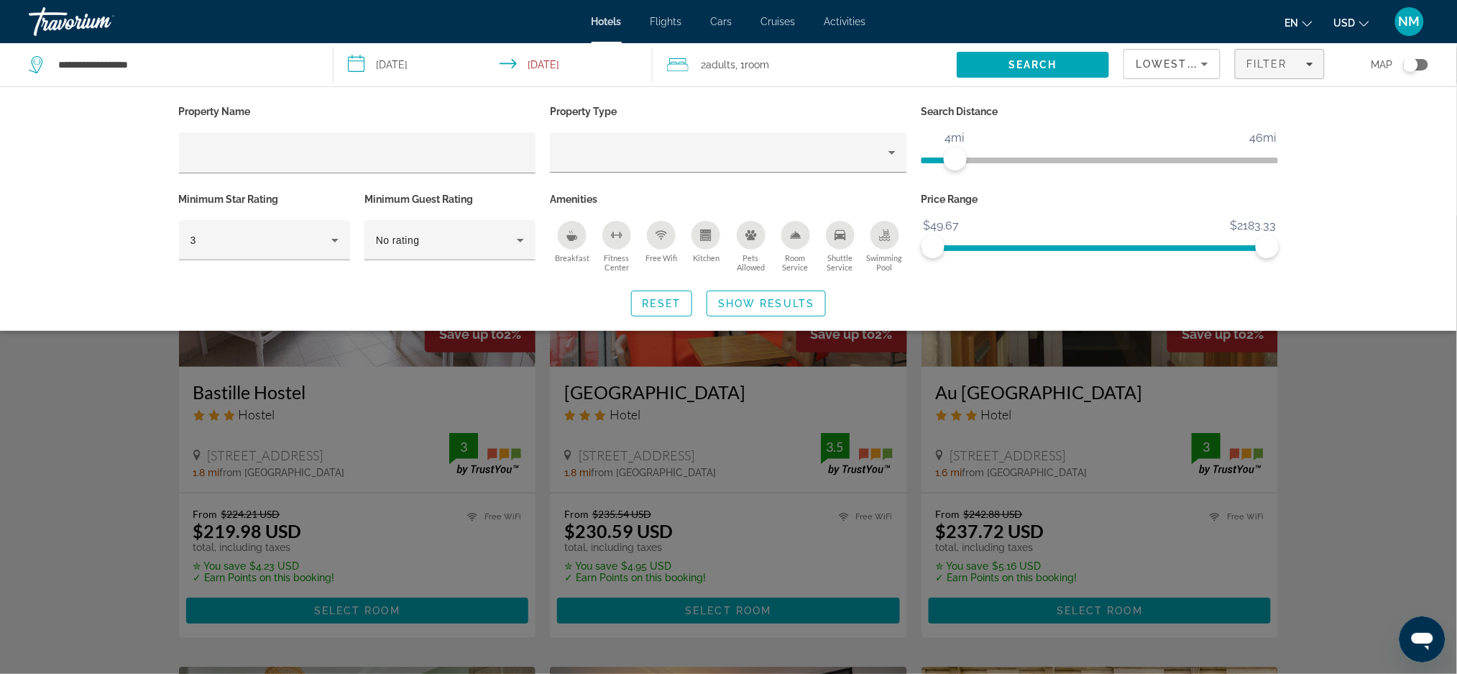
click at [958, 160] on ngx-slider "1mi 46mi 4mi" at bounding box center [1100, 158] width 357 height 3
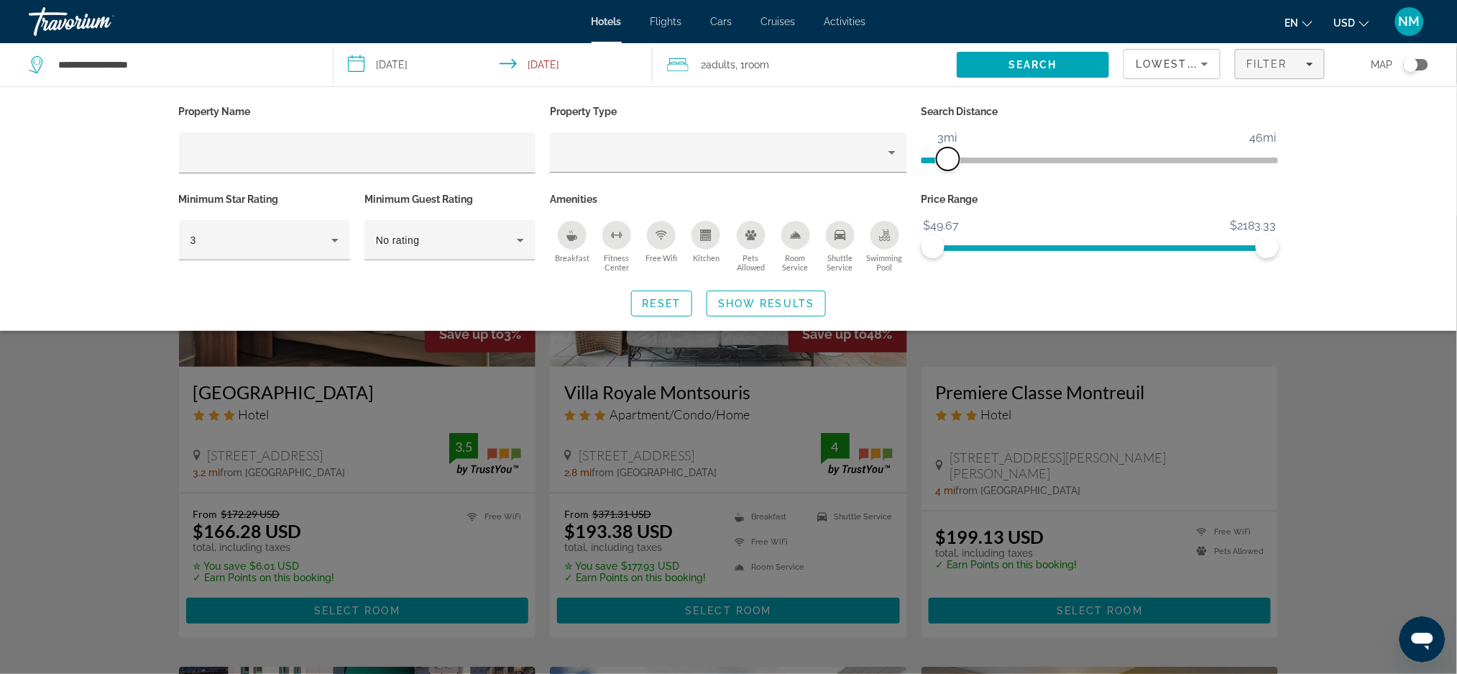
drag, startPoint x: 955, startPoint y: 162, endPoint x: 946, endPoint y: 161, distance: 9.4
click at [946, 161] on span "ngx-slider" at bounding box center [948, 158] width 23 height 23
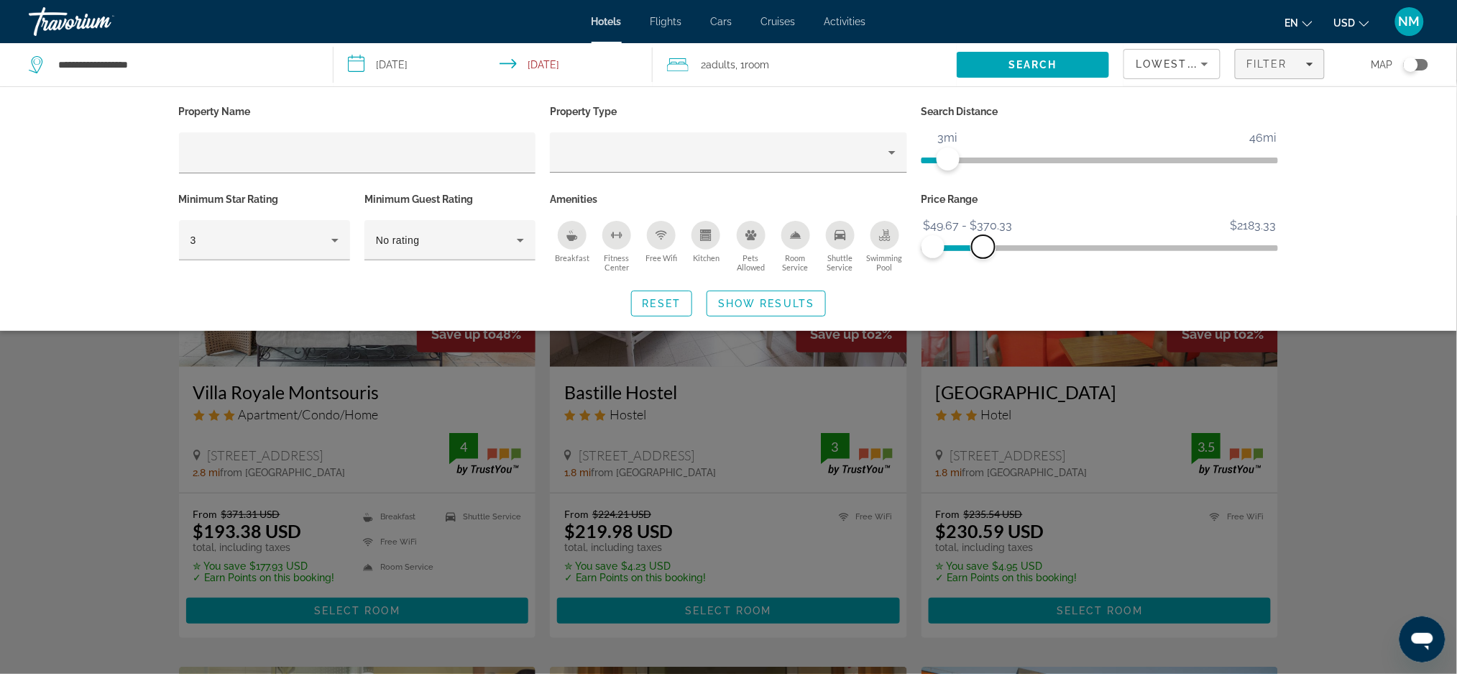
drag, startPoint x: 1266, startPoint y: 252, endPoint x: 983, endPoint y: 265, distance: 282.8
click at [983, 265] on div "Price Range $49.67 $2183.33 $49.67 $370.33 $49.67 - $370.33" at bounding box center [1100, 232] width 372 height 87
drag, startPoint x: 982, startPoint y: 249, endPoint x: 970, endPoint y: 249, distance: 11.5
click at [970, 249] on span "ngx-slider-max" at bounding box center [970, 246] width 23 height 23
click at [972, 249] on span "ngx-slider-max" at bounding box center [971, 246] width 23 height 23
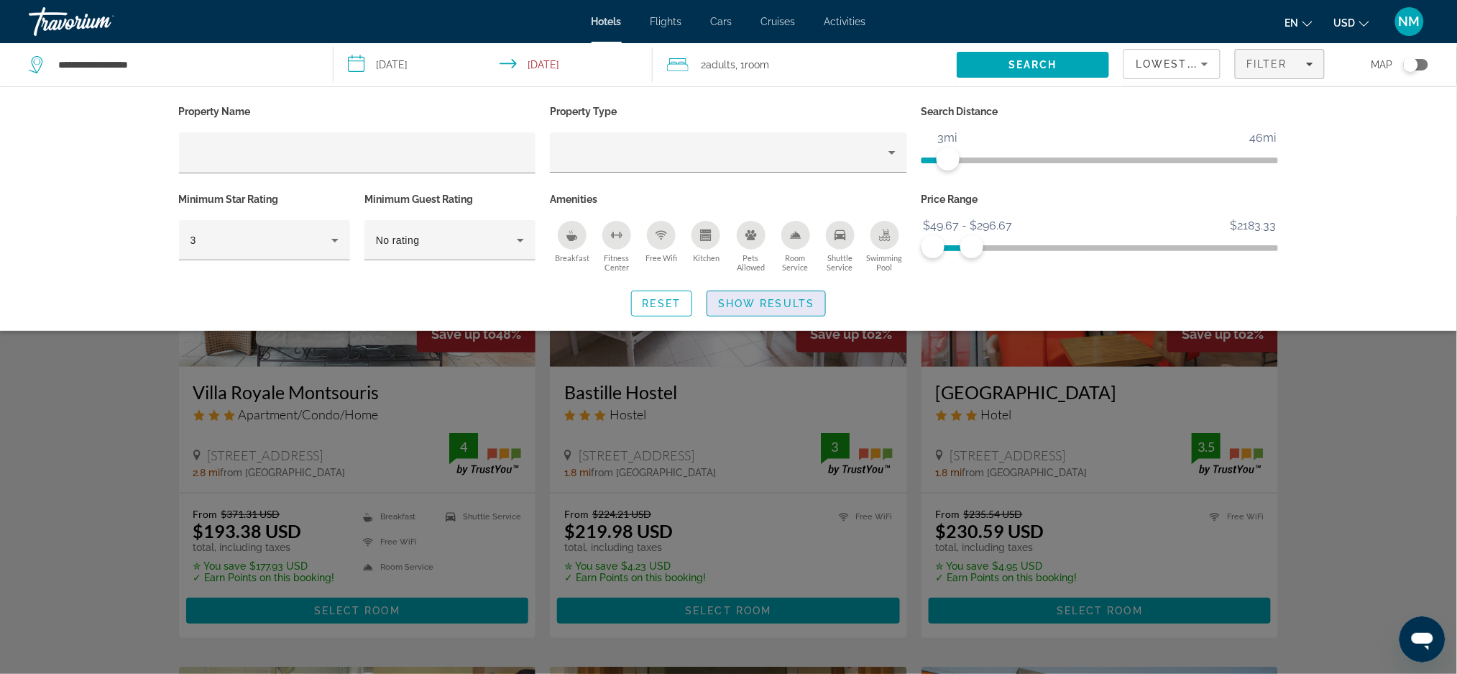
click at [766, 300] on span "Show Results" at bounding box center [766, 304] width 96 height 12
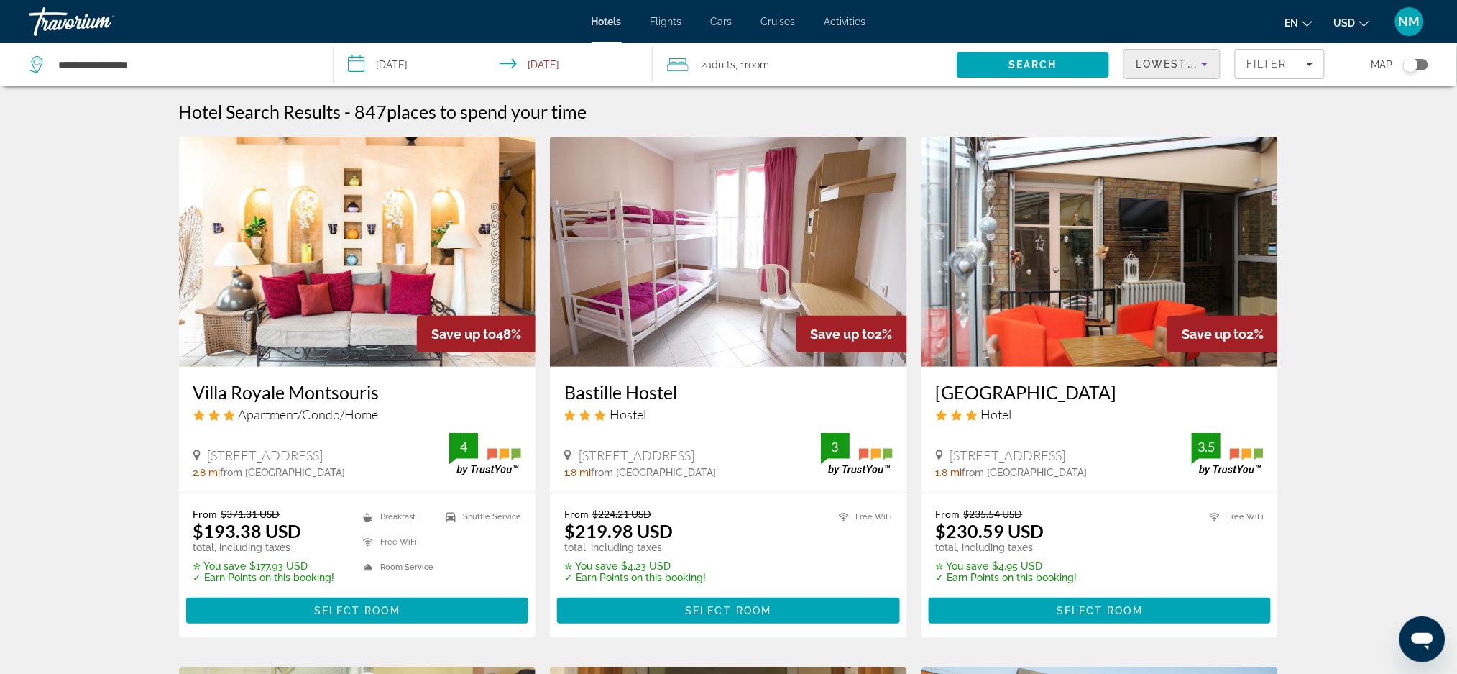
click at [1211, 63] on icon "Sort by" at bounding box center [1204, 63] width 17 height 17
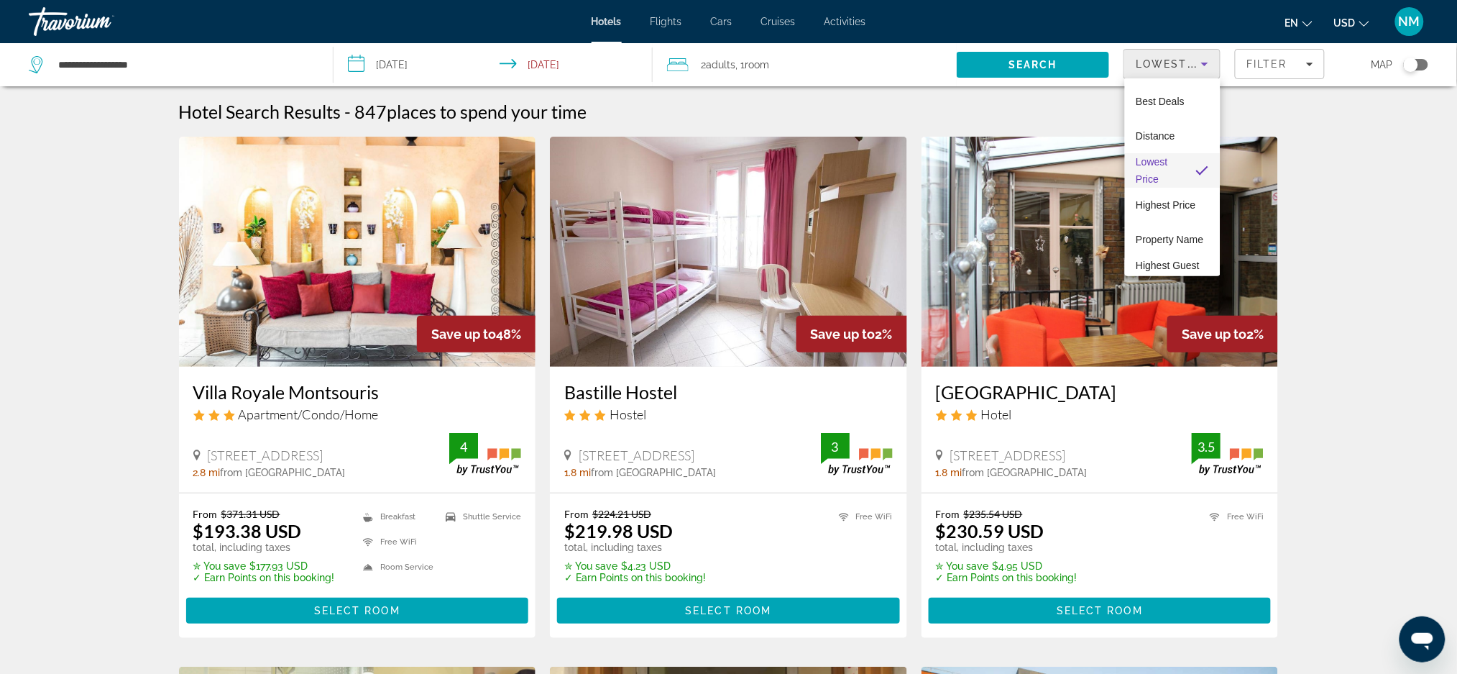
click at [1305, 67] on div at bounding box center [728, 337] width 1457 height 674
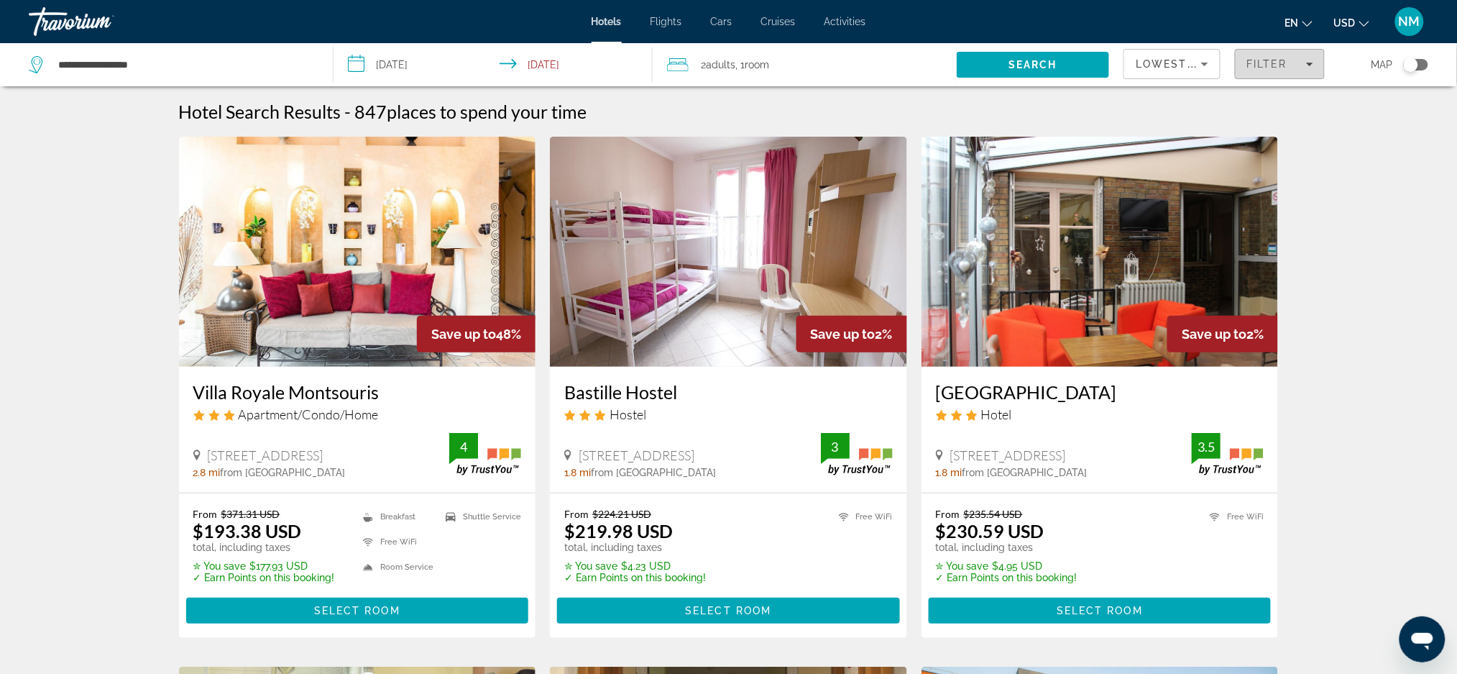
click at [1300, 64] on div "Filter" at bounding box center [1279, 64] width 66 height 12
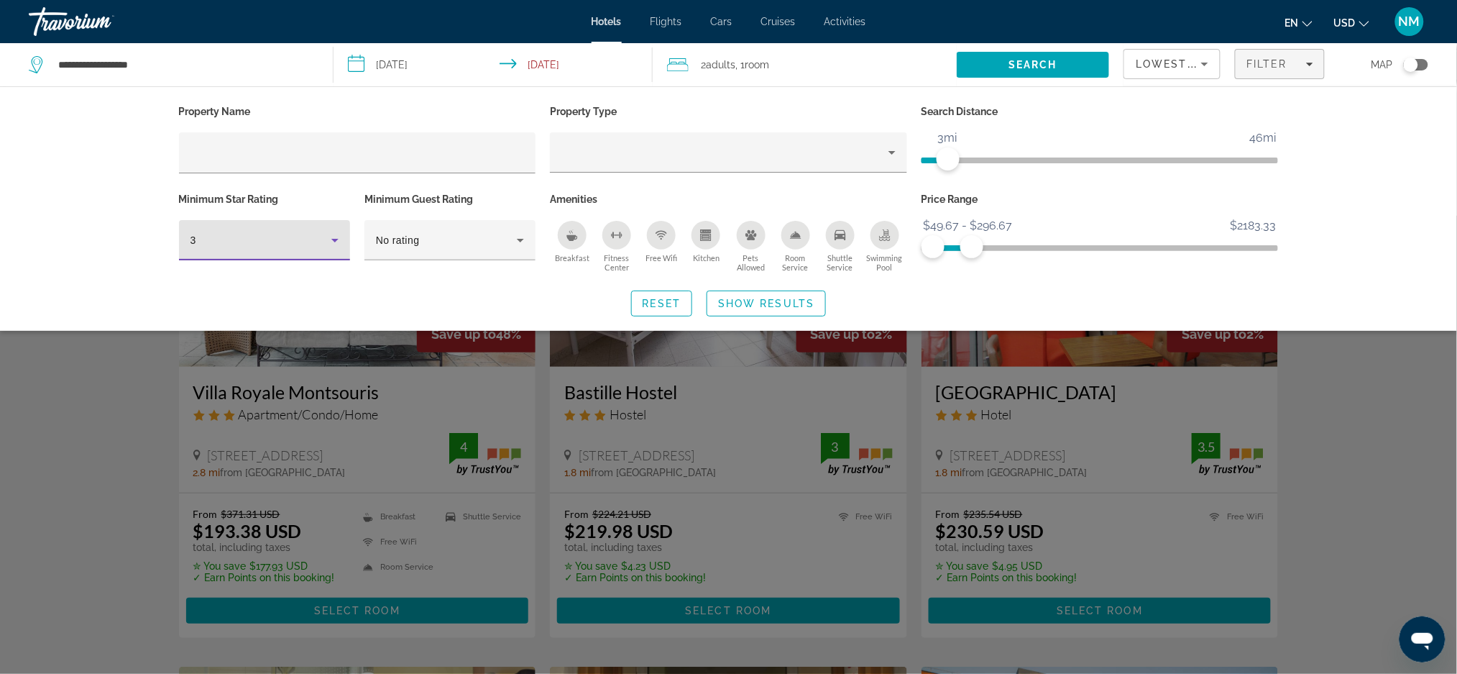
click at [334, 246] on icon "Hotel Filters" at bounding box center [334, 239] width 17 height 17
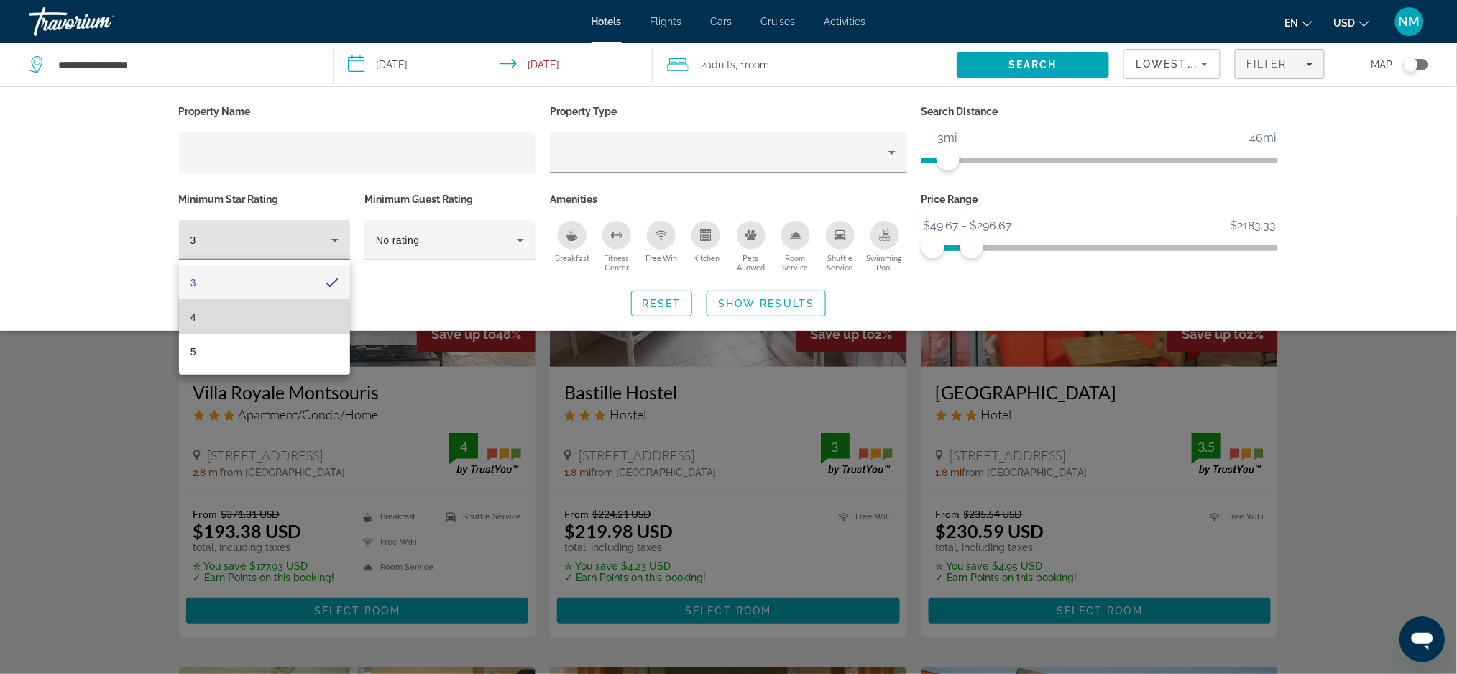
click at [253, 303] on mat-option "4" at bounding box center [264, 317] width 171 height 35
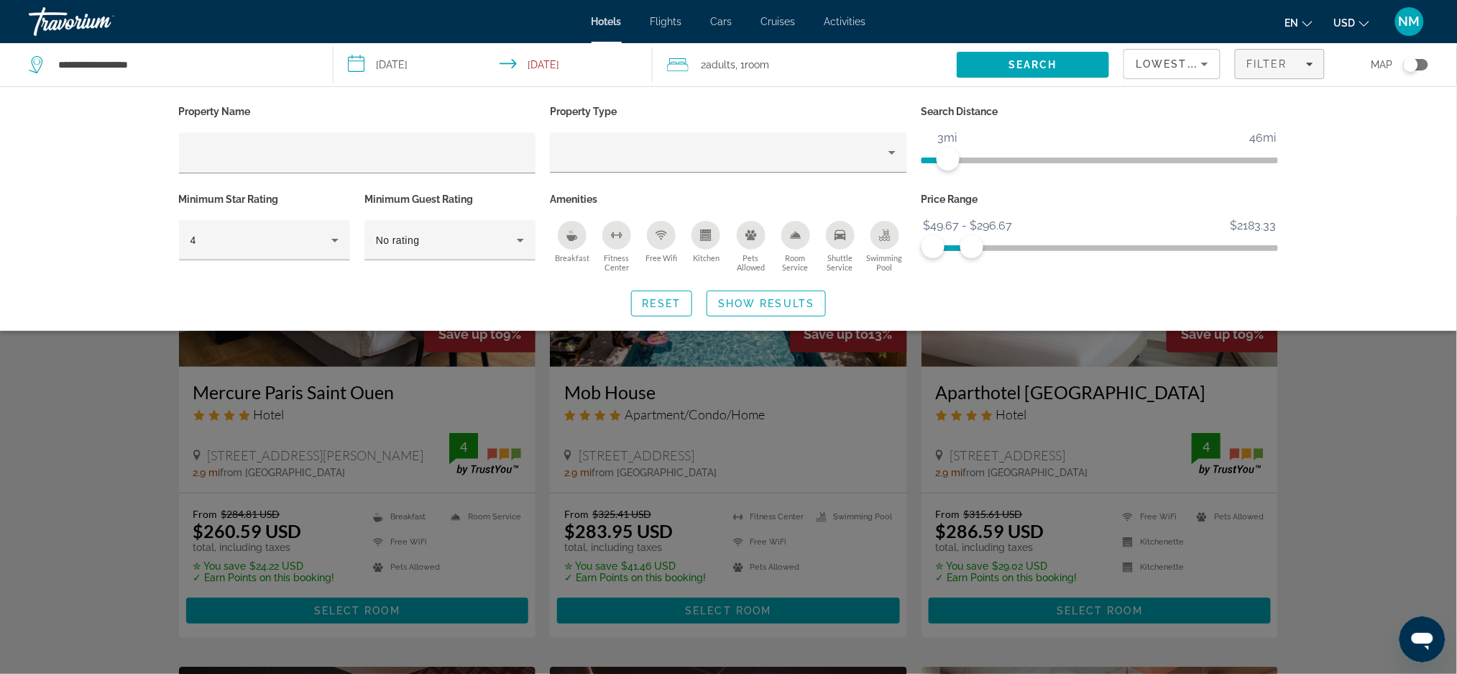
click at [247, 414] on div "Search widget" at bounding box center [728, 445] width 1457 height 458
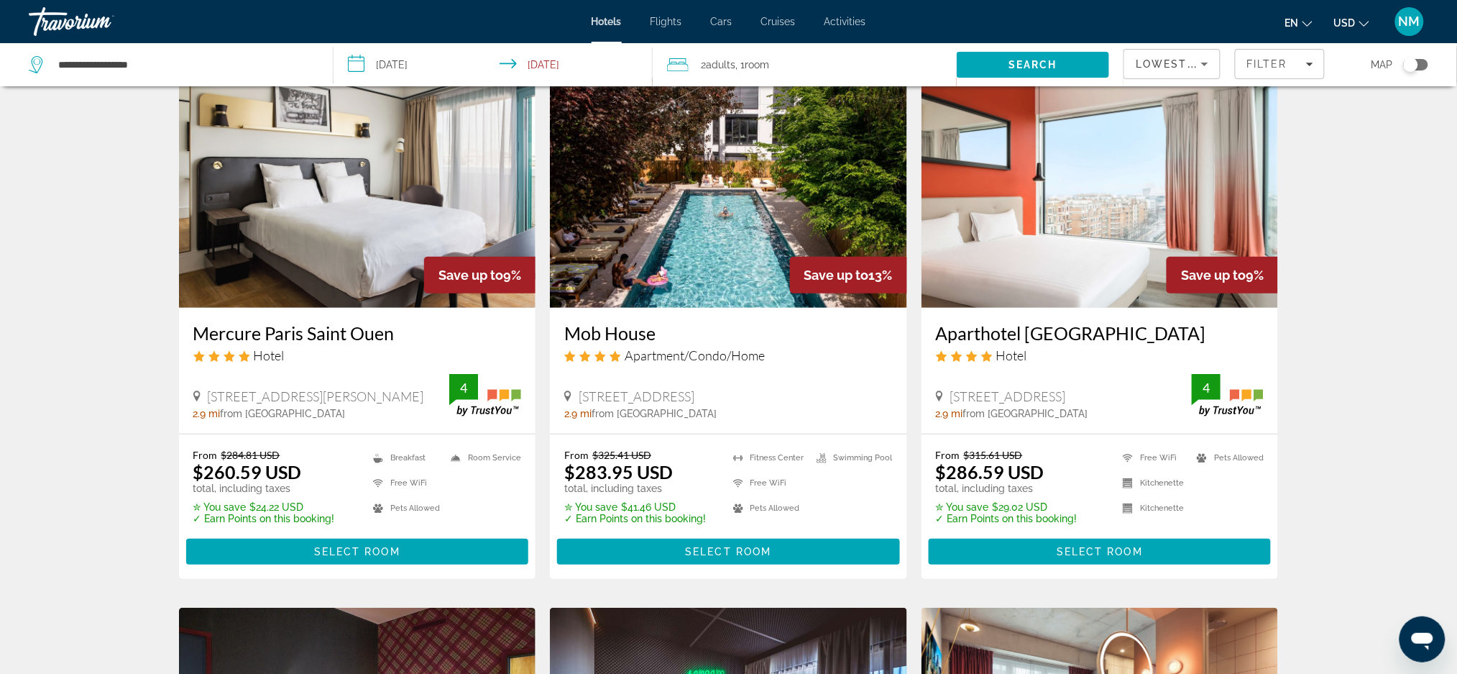
scroll to position [35, 0]
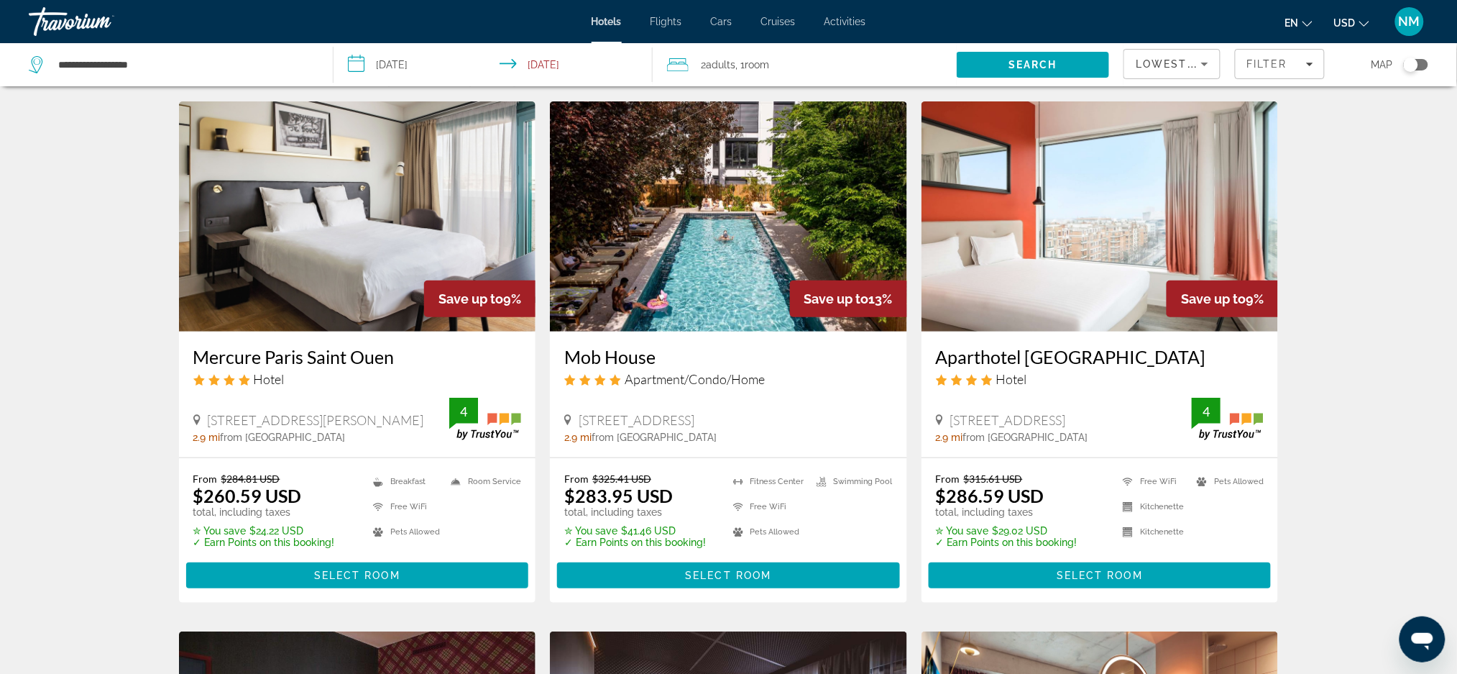
click at [606, 359] on h3 "Mob House" at bounding box center [728, 357] width 329 height 22
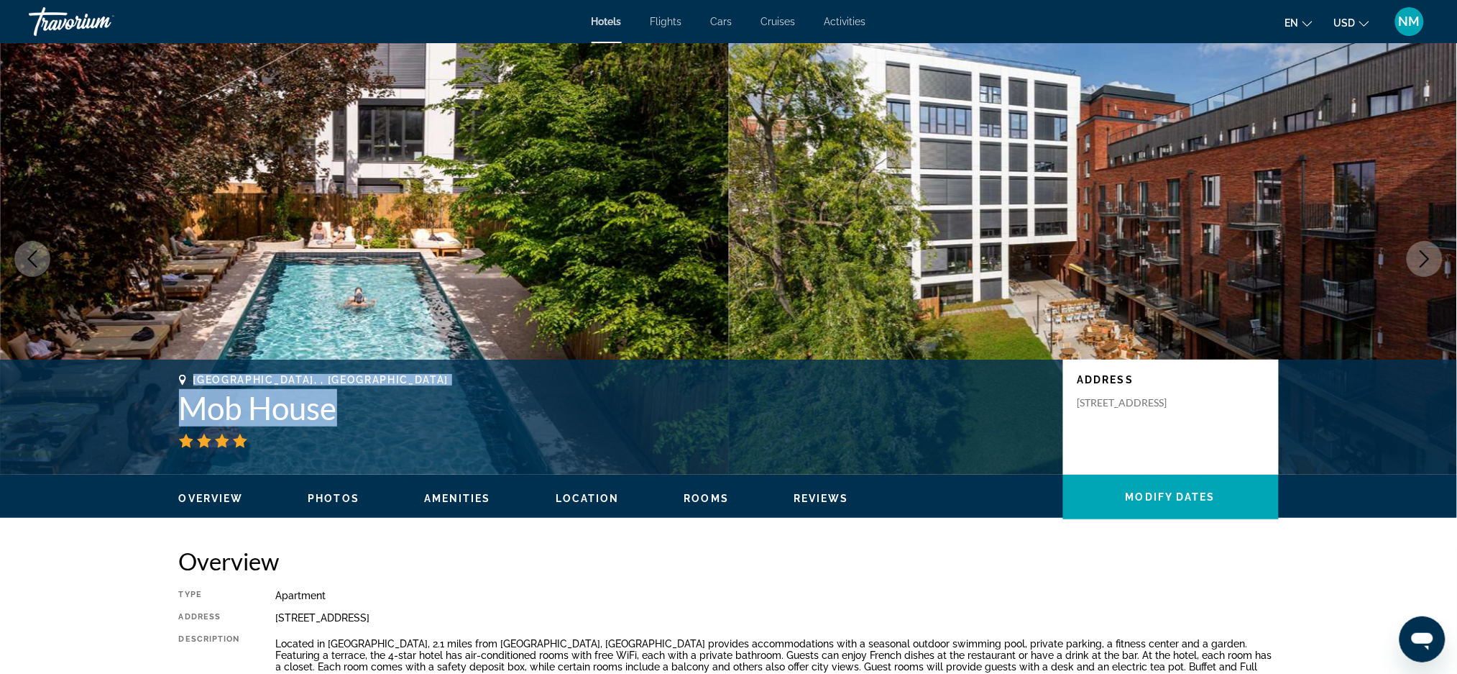
drag, startPoint x: 349, startPoint y: 400, endPoint x: 168, endPoint y: 385, distance: 181.8
click at [168, 385] on div "Saint-Ouen, , France Mob House Address 70 Rue Des Rosiers, Saint-Ouen 93400, Fr…" at bounding box center [728, 417] width 1157 height 86
copy div "Saint-Ouen, , France Mob House"
click at [344, 411] on h1 "Mob House" at bounding box center [614, 407] width 870 height 37
drag, startPoint x: 344, startPoint y: 411, endPoint x: 183, endPoint y: 412, distance: 161.0
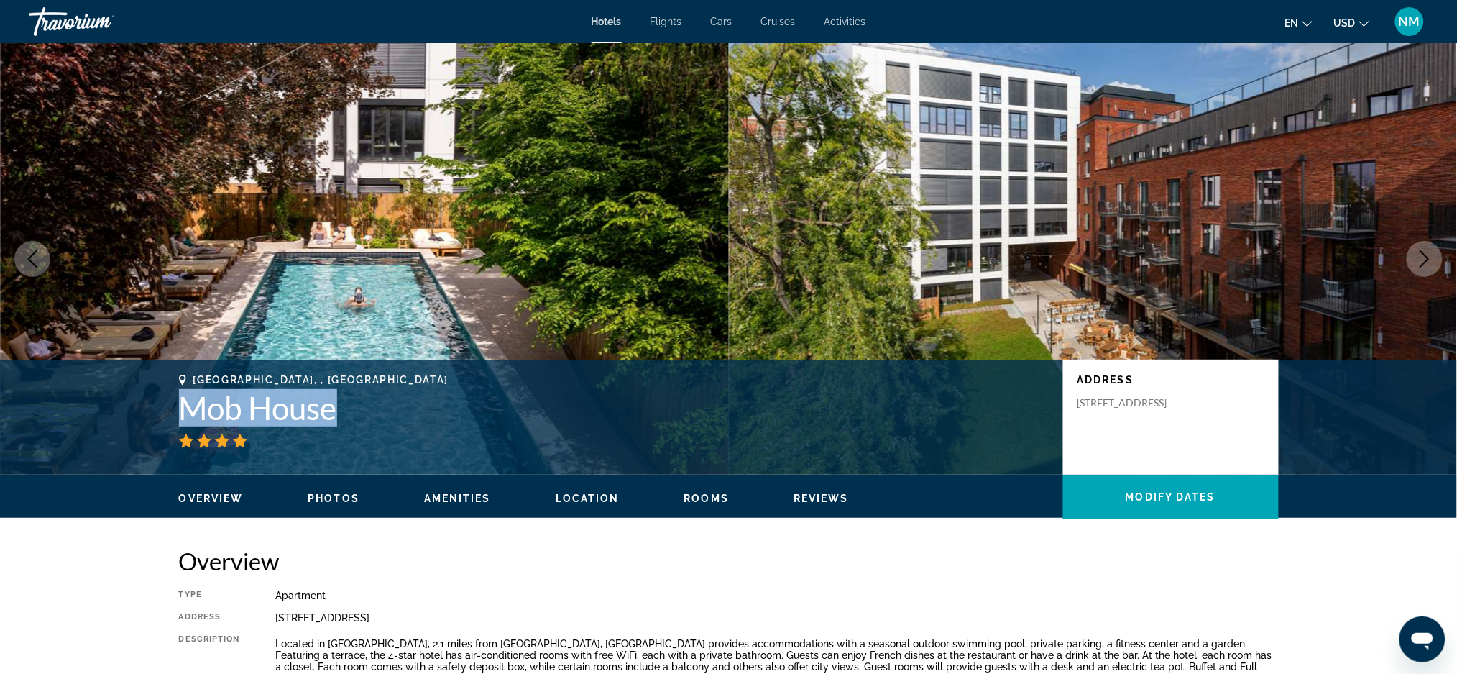
click at [183, 412] on h1 "Mob House" at bounding box center [614, 407] width 870 height 37
copy h1 "Mob House"
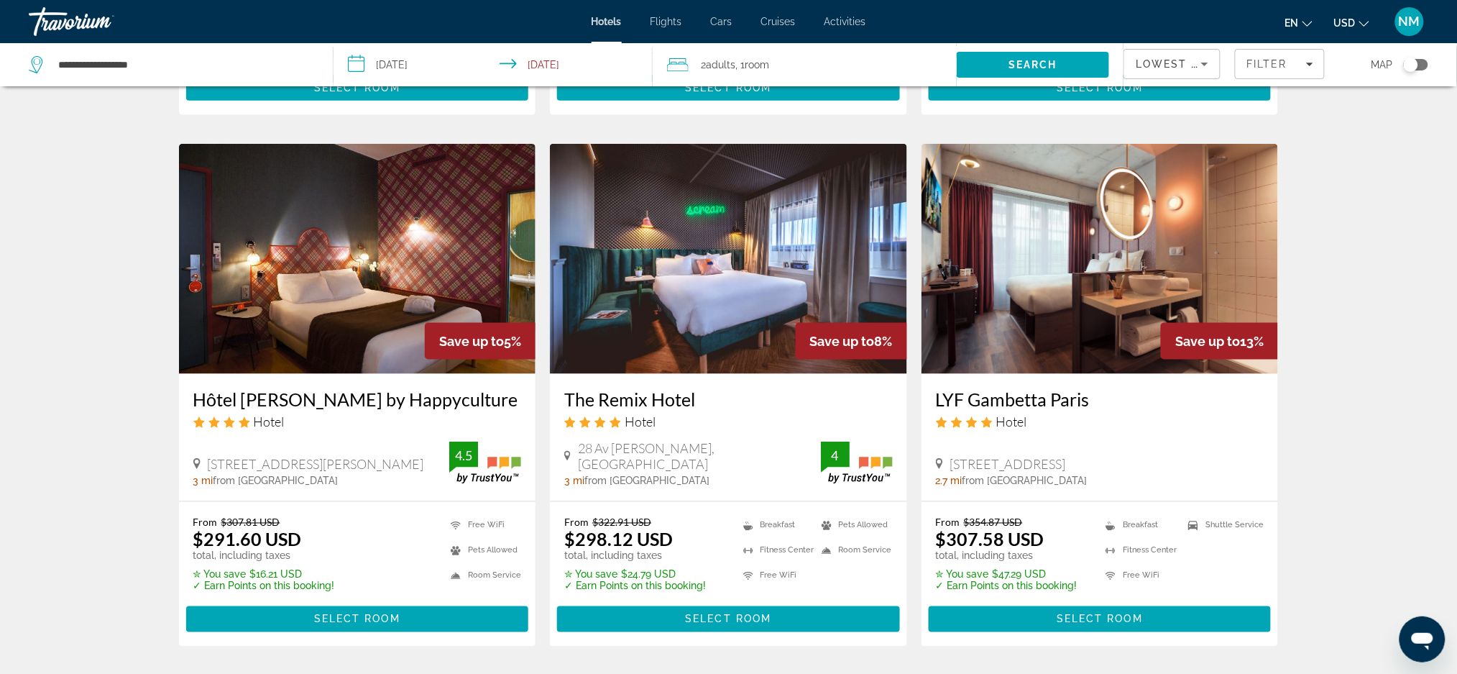
scroll to position [525, 0]
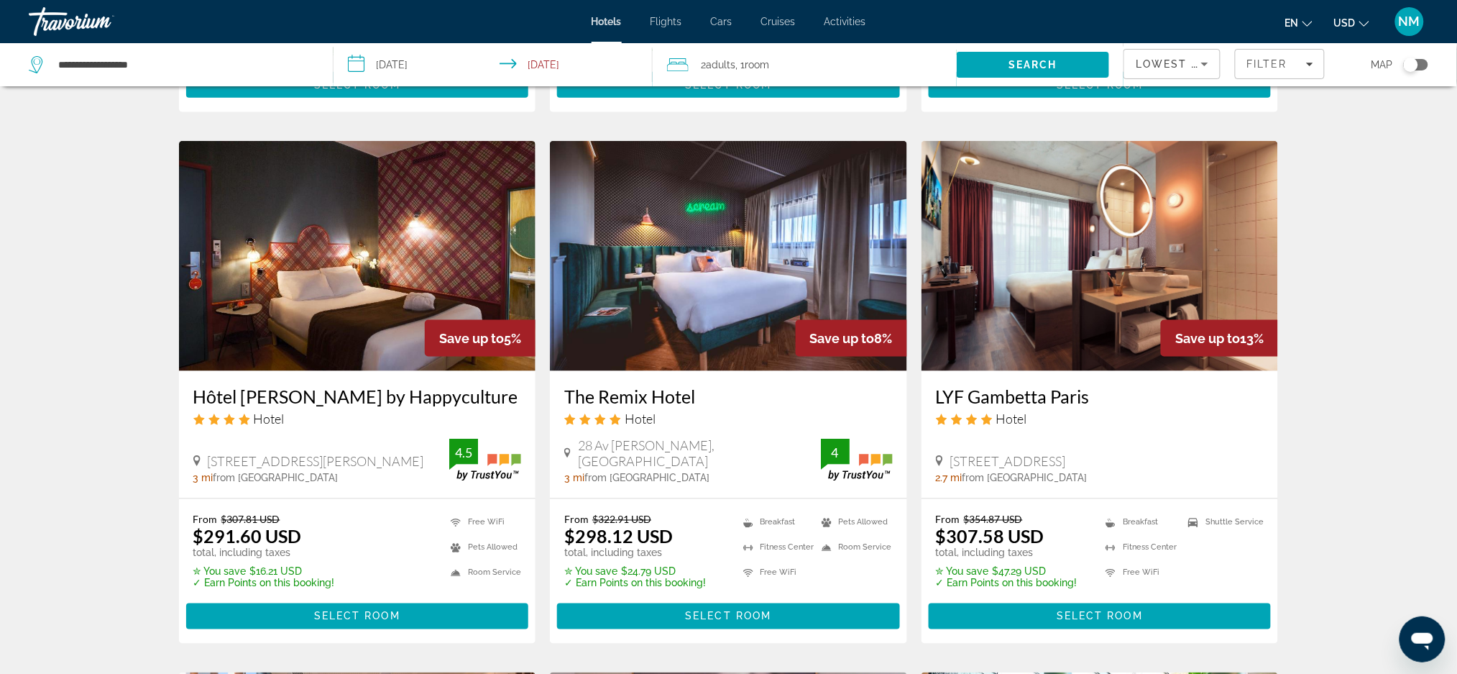
click at [372, 371] on img "Main content" at bounding box center [357, 256] width 357 height 230
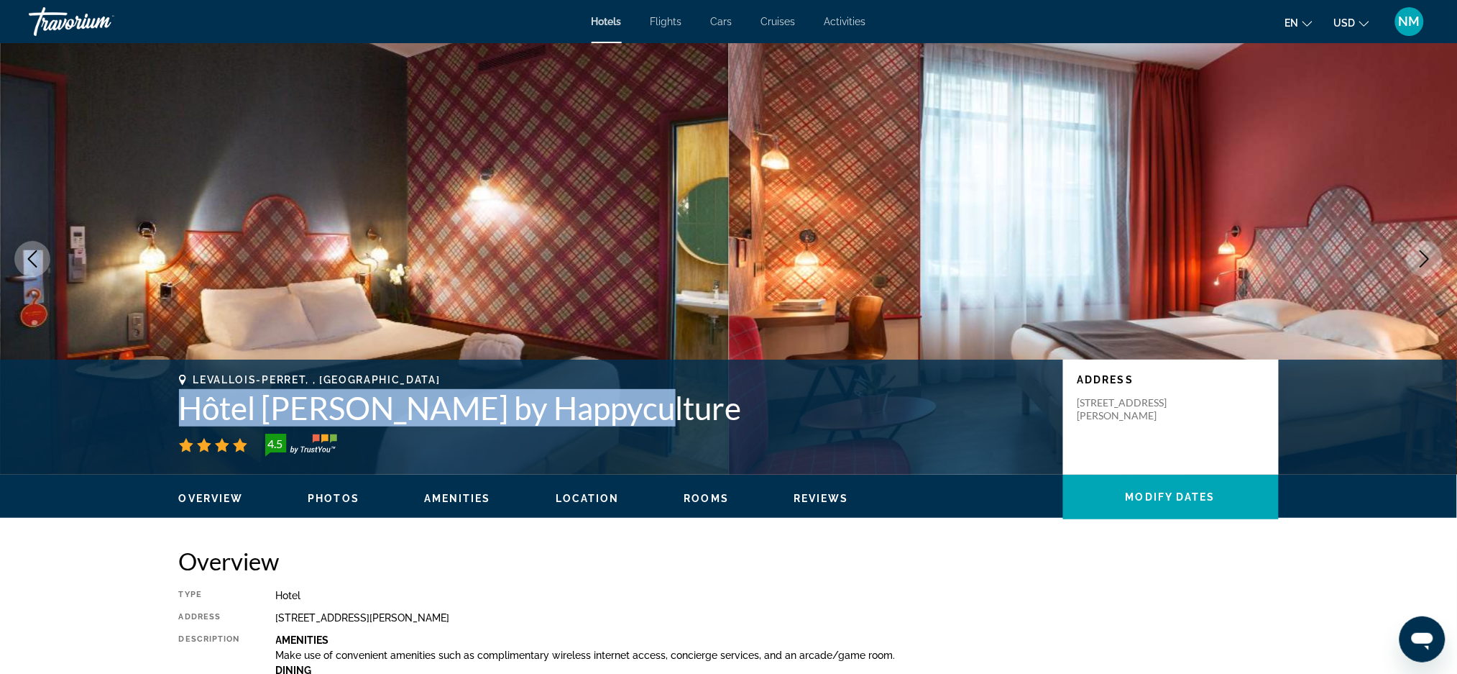
drag, startPoint x: 610, startPoint y: 412, endPoint x: 153, endPoint y: 405, distance: 456.5
click at [153, 405] on div "Levallois-Perret, , France Hôtel Boris V. by Happyculture 4.5 Address 73 Rue Lo…" at bounding box center [728, 417] width 1157 height 86
copy h1 "Hôtel [PERSON_NAME] by Happyculture"
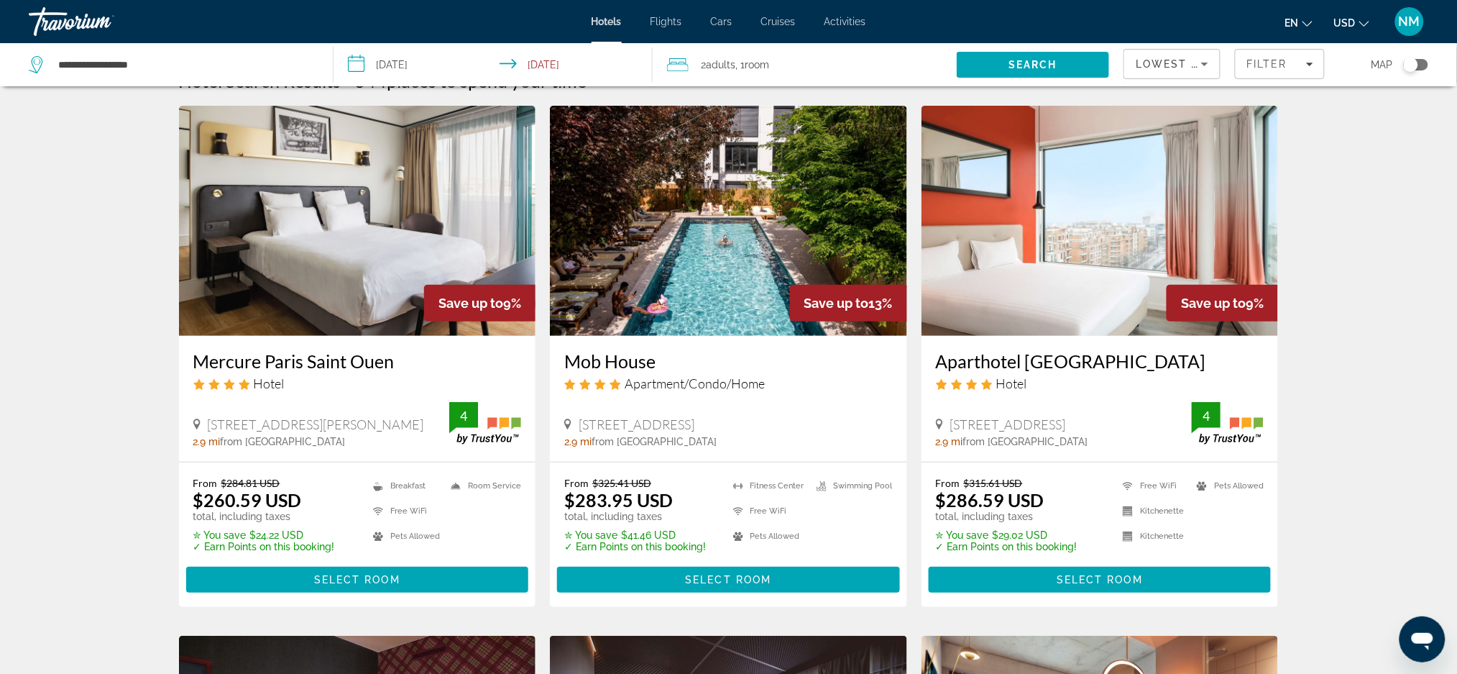
scroll to position [35, 0]
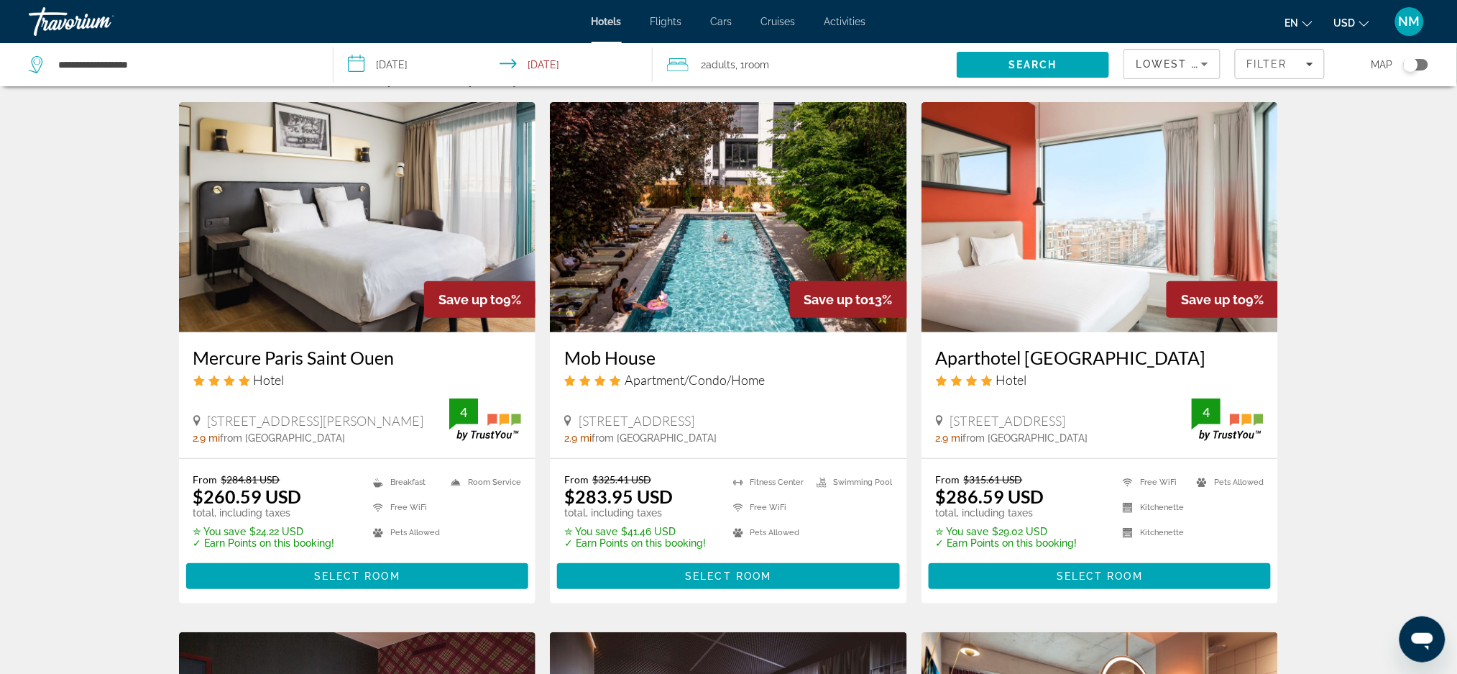
click at [1010, 368] on h3 "Aparthotel [GEOGRAPHIC_DATA]" at bounding box center [1100, 357] width 329 height 22
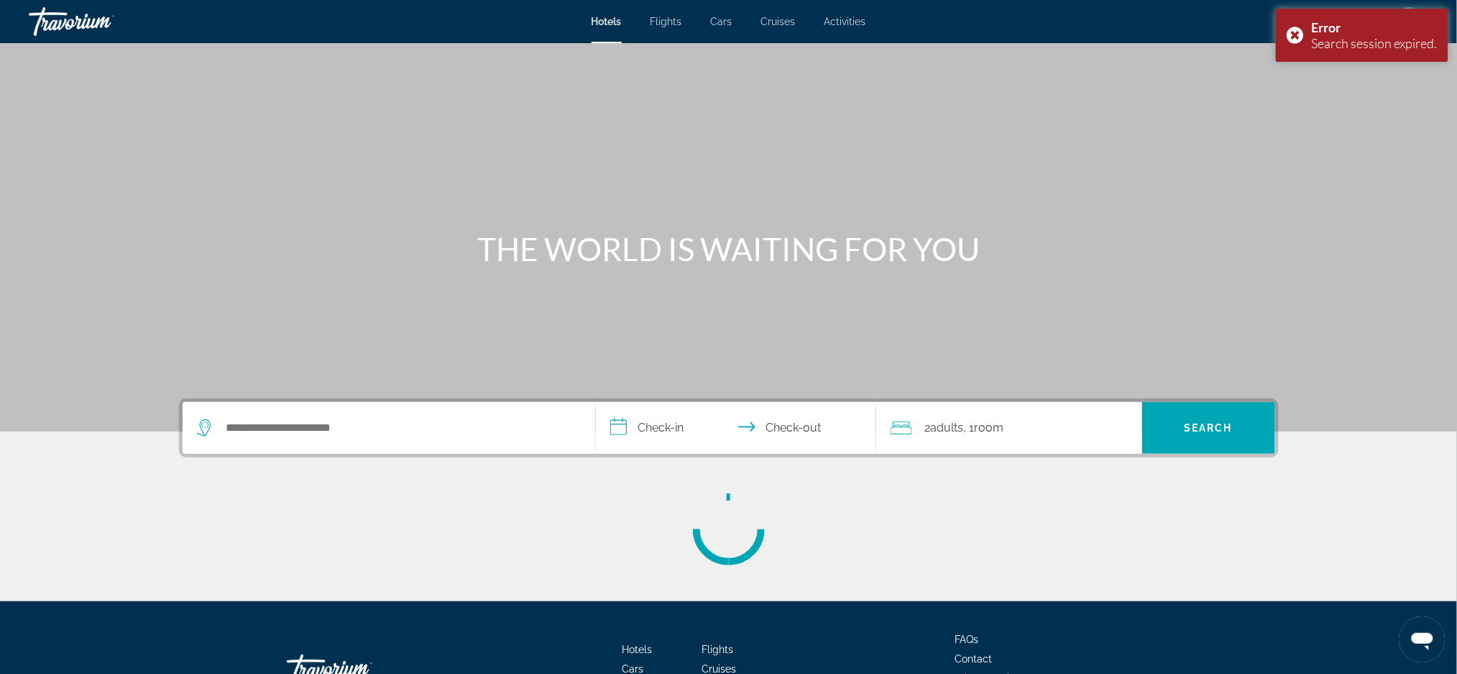
click at [460, 367] on section "**********" at bounding box center [728, 282] width 1457 height 565
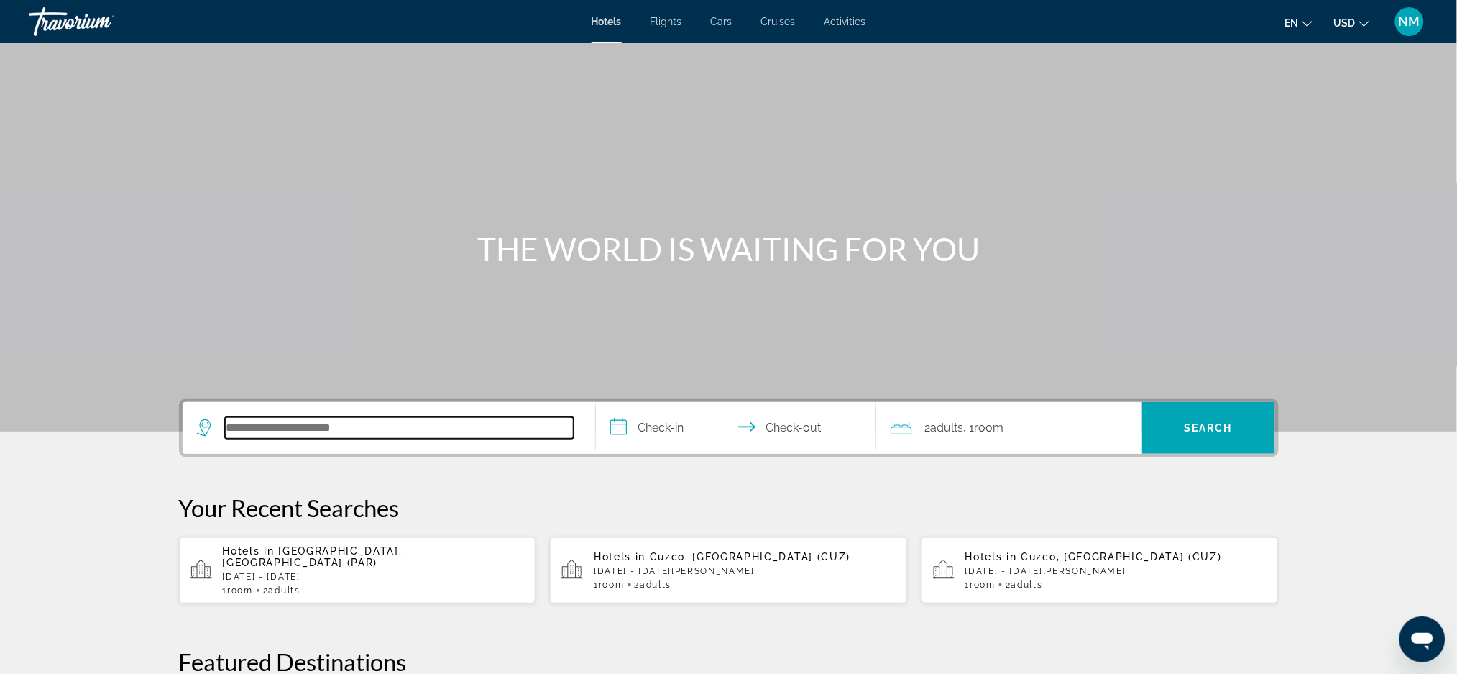
click at [362, 426] on input "Search hotel destination" at bounding box center [399, 428] width 349 height 22
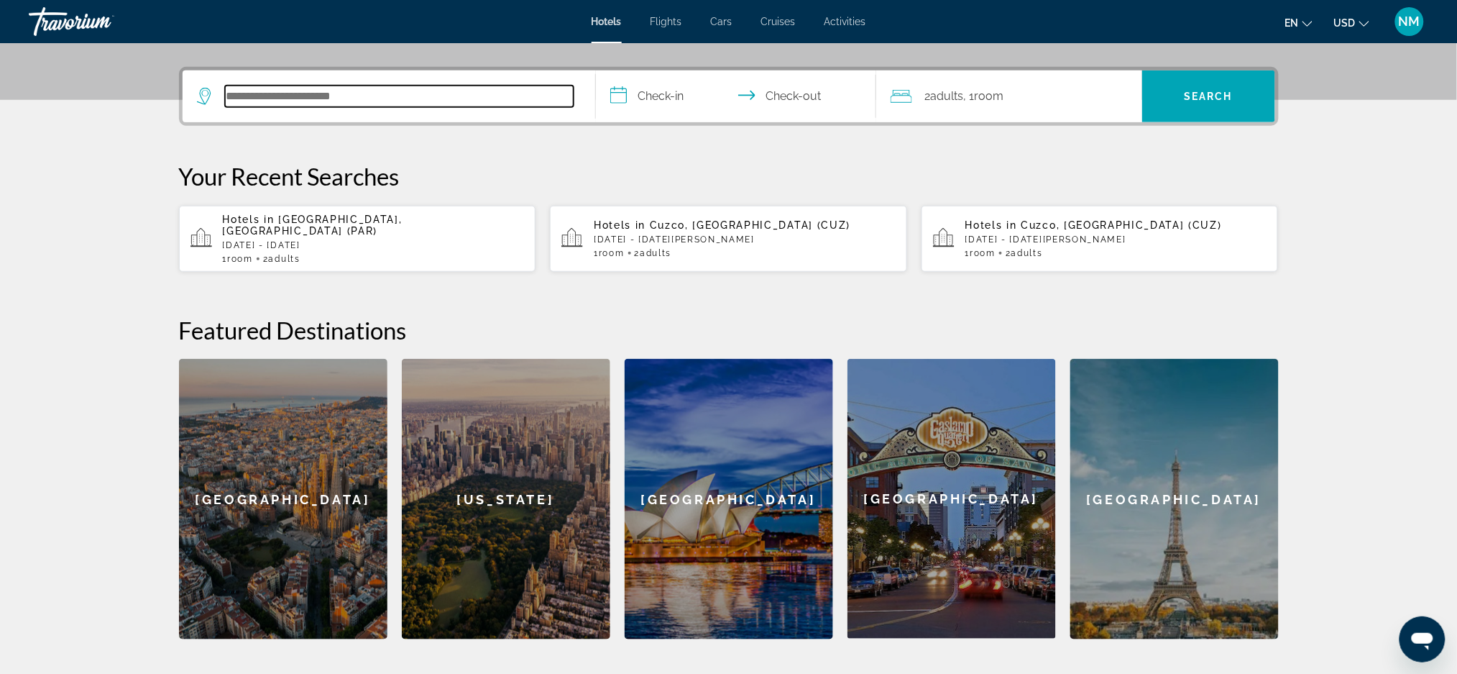
scroll to position [351, 0]
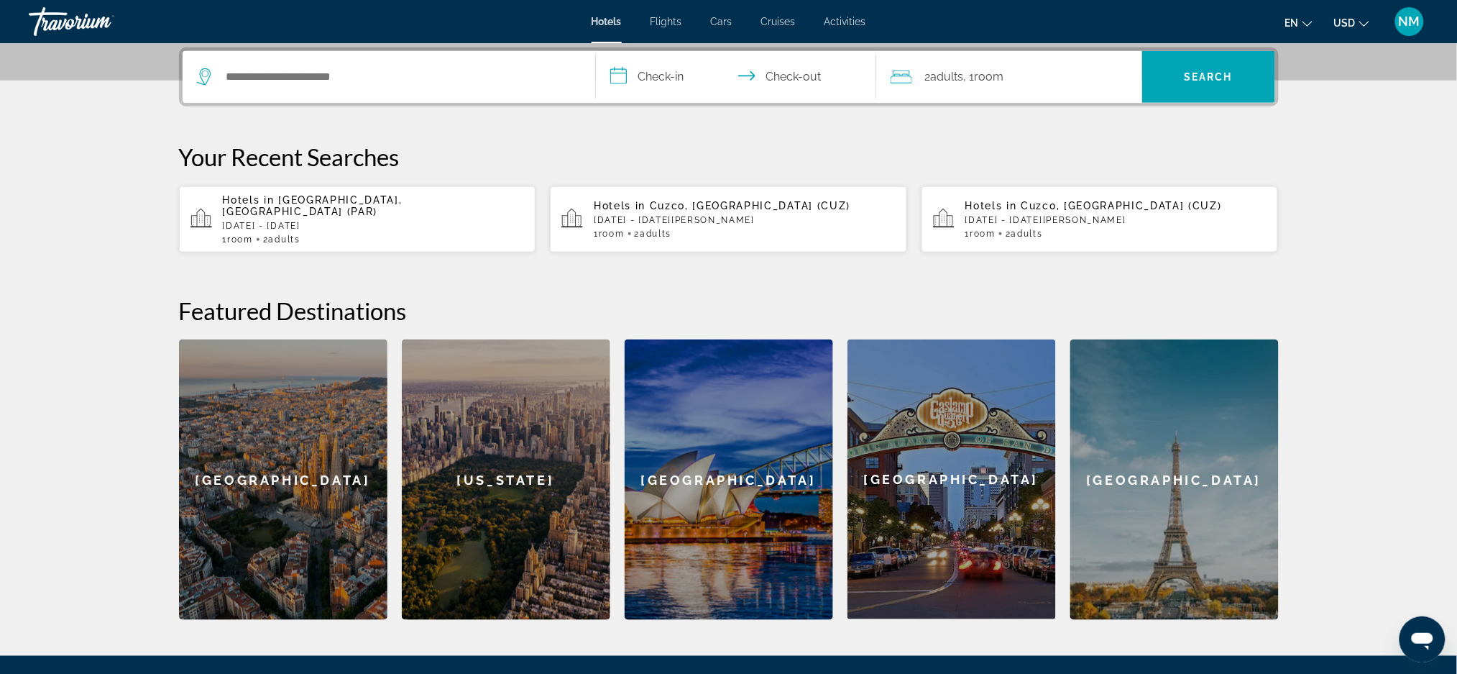
click at [346, 221] on p "[DATE] - [DATE]" at bounding box center [374, 226] width 302 height 10
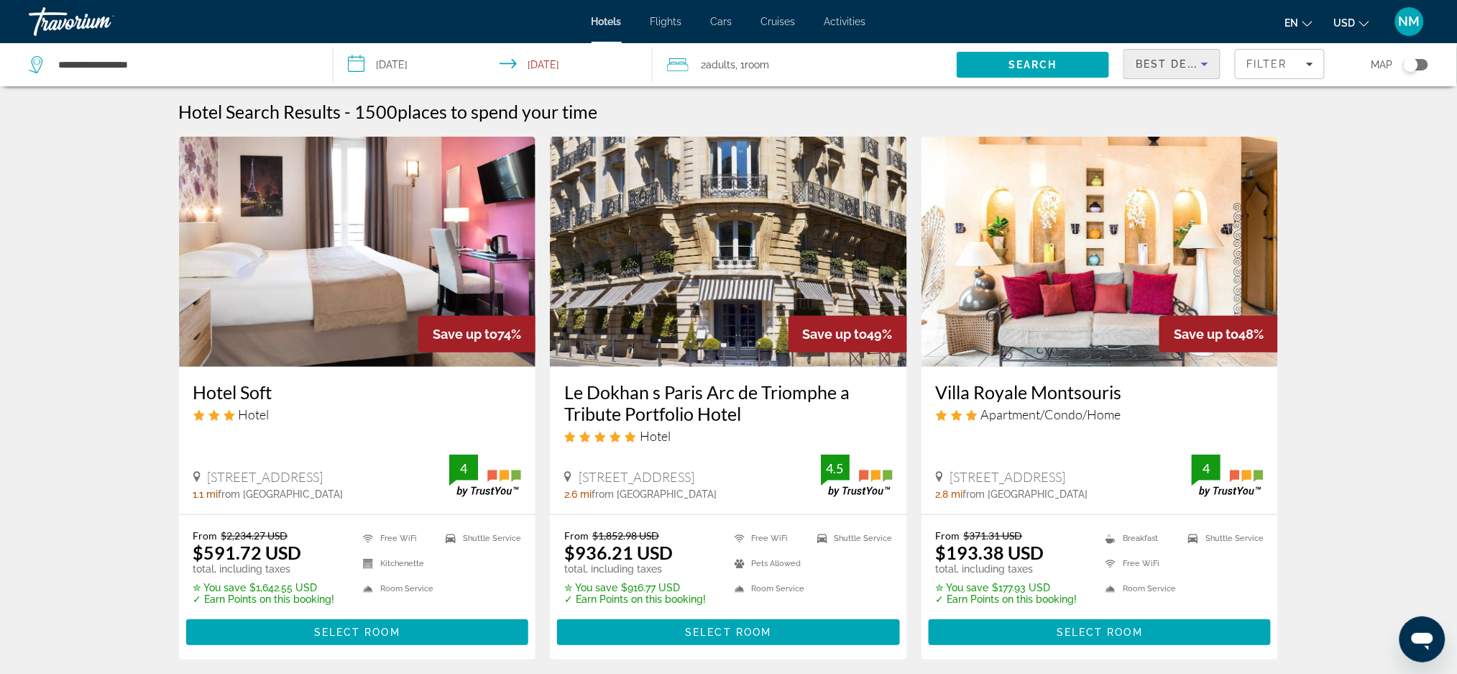
click at [1213, 68] on icon "Sort by" at bounding box center [1204, 63] width 17 height 17
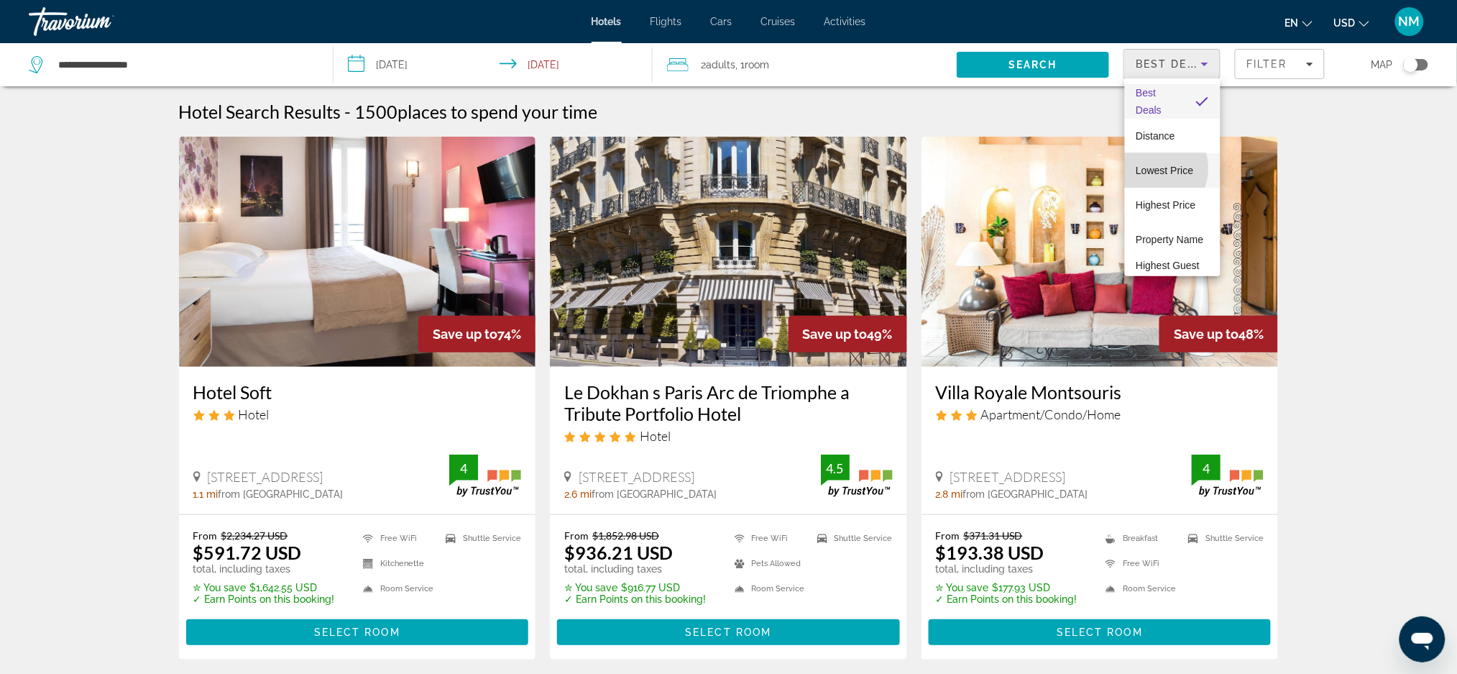
click at [1154, 168] on span "Lowest Price" at bounding box center [1165, 171] width 58 height 12
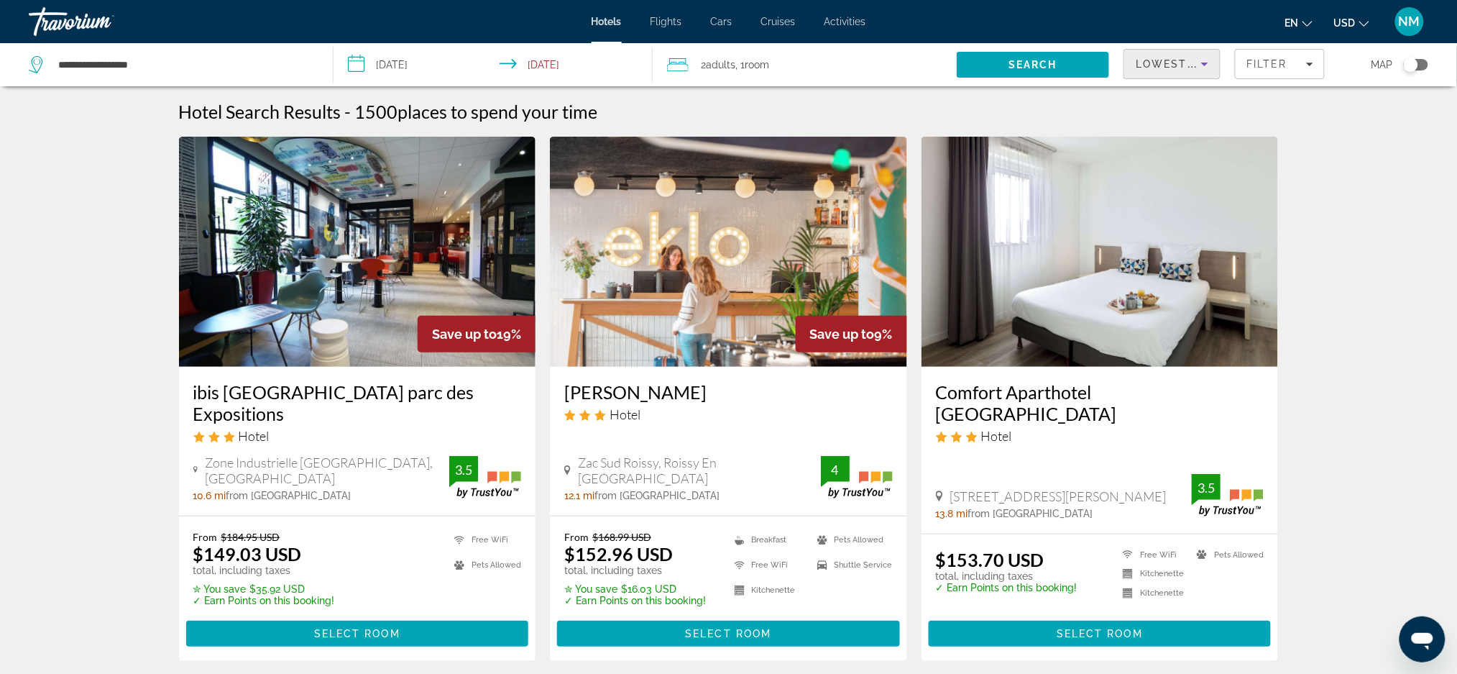
click at [1205, 70] on icon "Sort by" at bounding box center [1204, 63] width 17 height 17
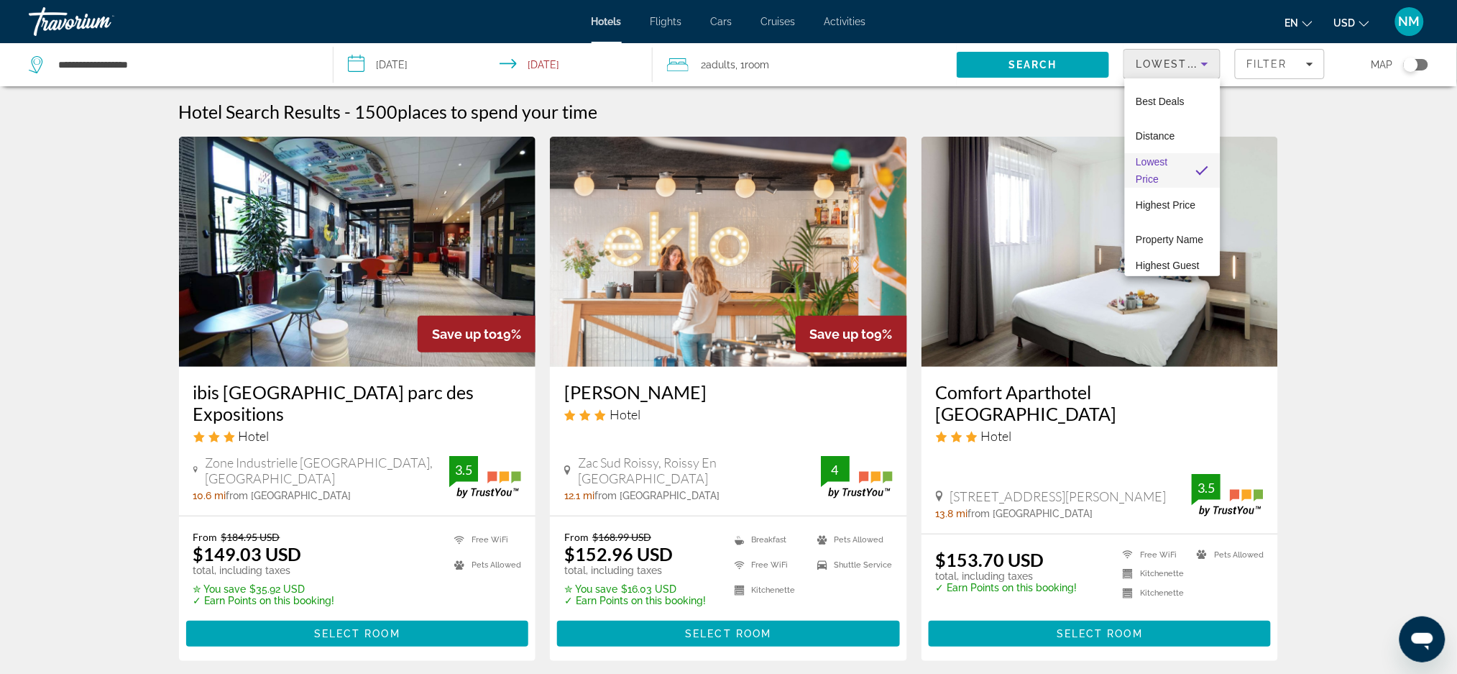
click at [1301, 58] on div at bounding box center [728, 337] width 1457 height 674
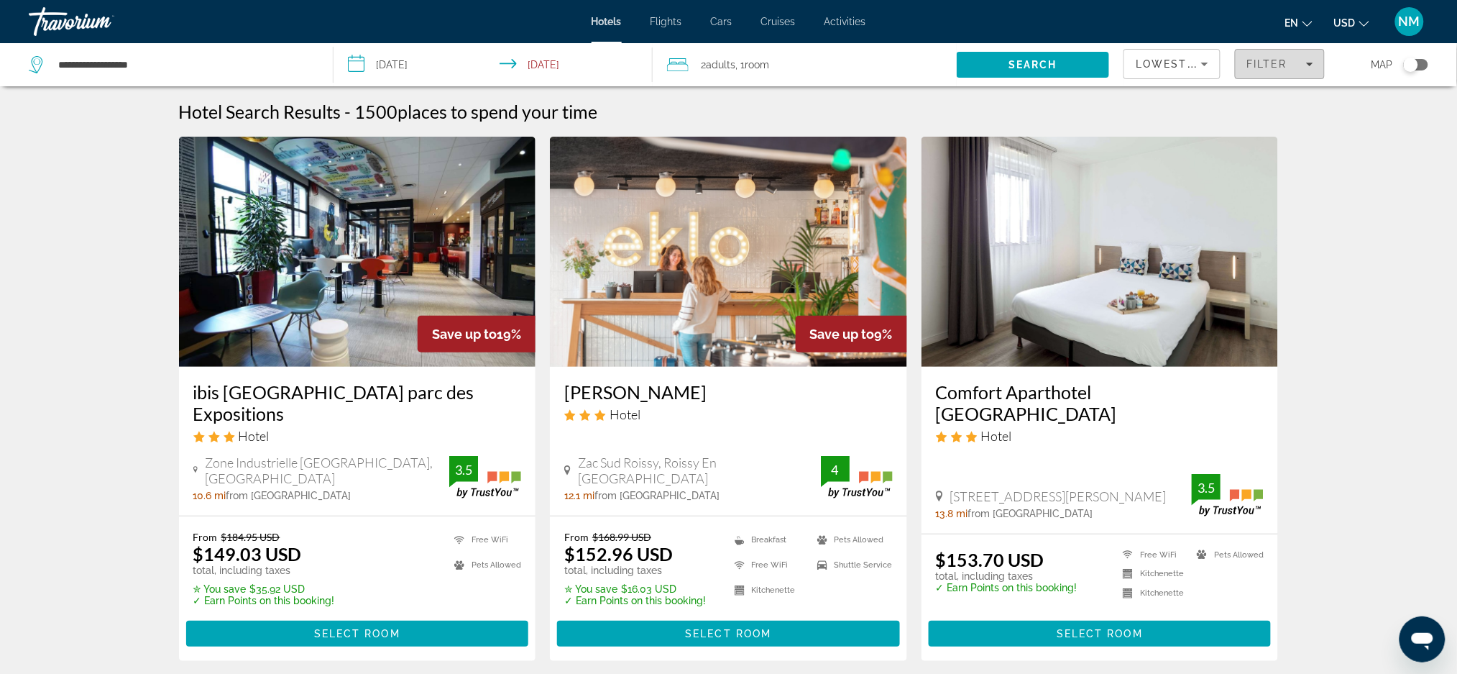
click at [1309, 65] on icon "Filters" at bounding box center [1309, 65] width 7 height 4
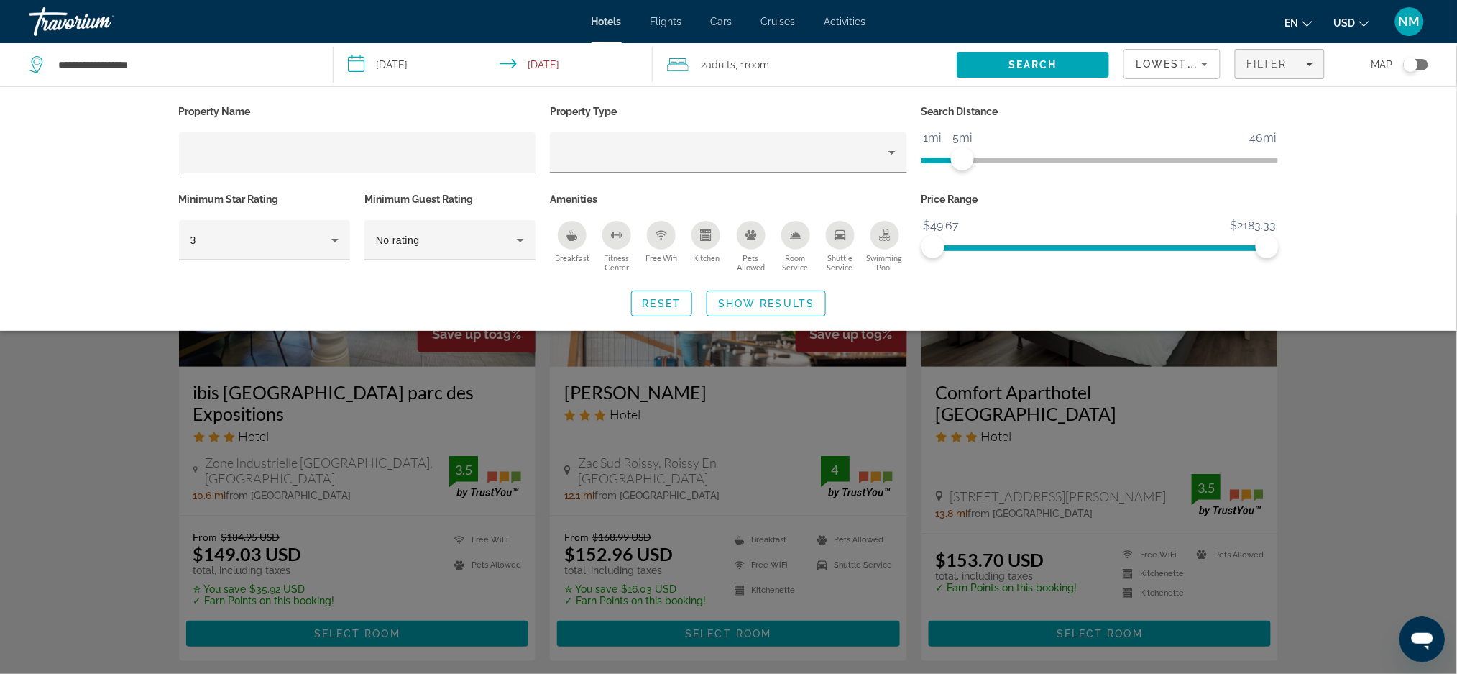
click at [963, 162] on span "ngx-slider" at bounding box center [942, 160] width 41 height 6
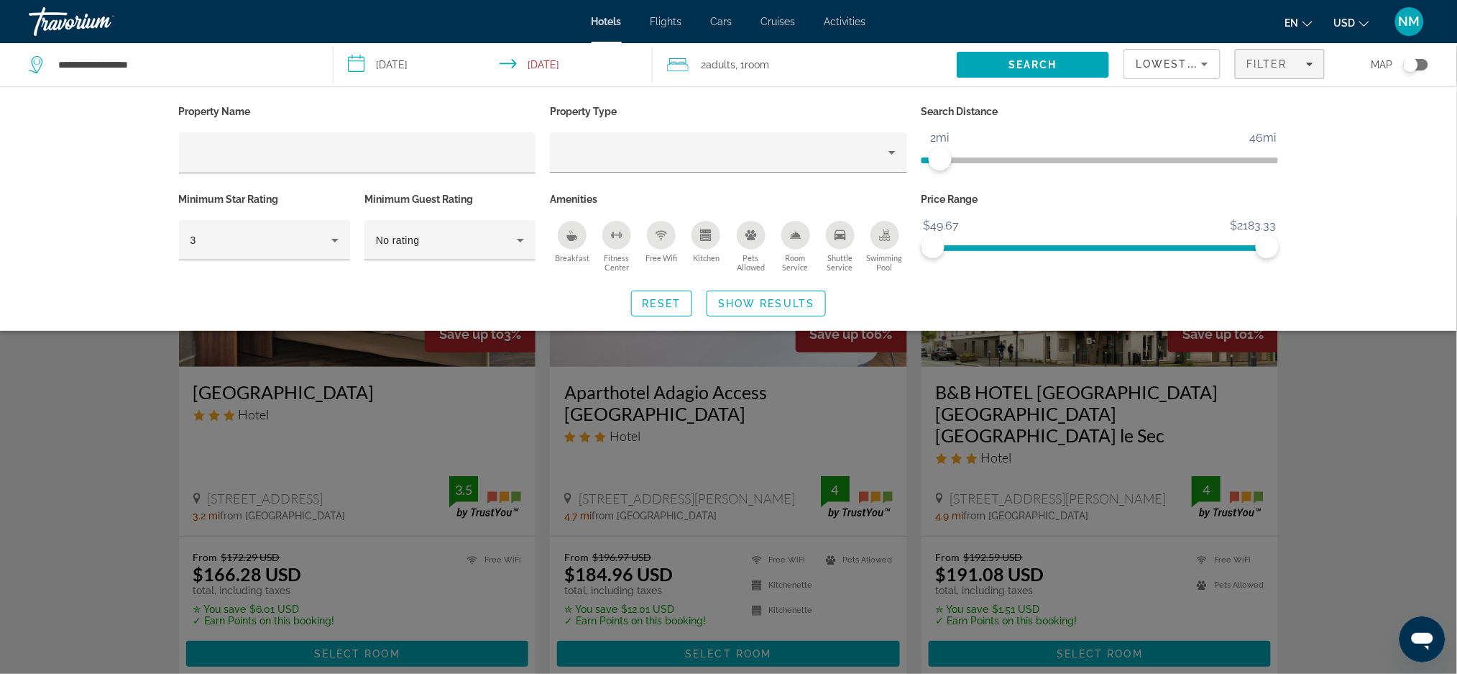
click at [940, 158] on ngx-slider "1mi 46mi 2mi" at bounding box center [1100, 158] width 357 height 3
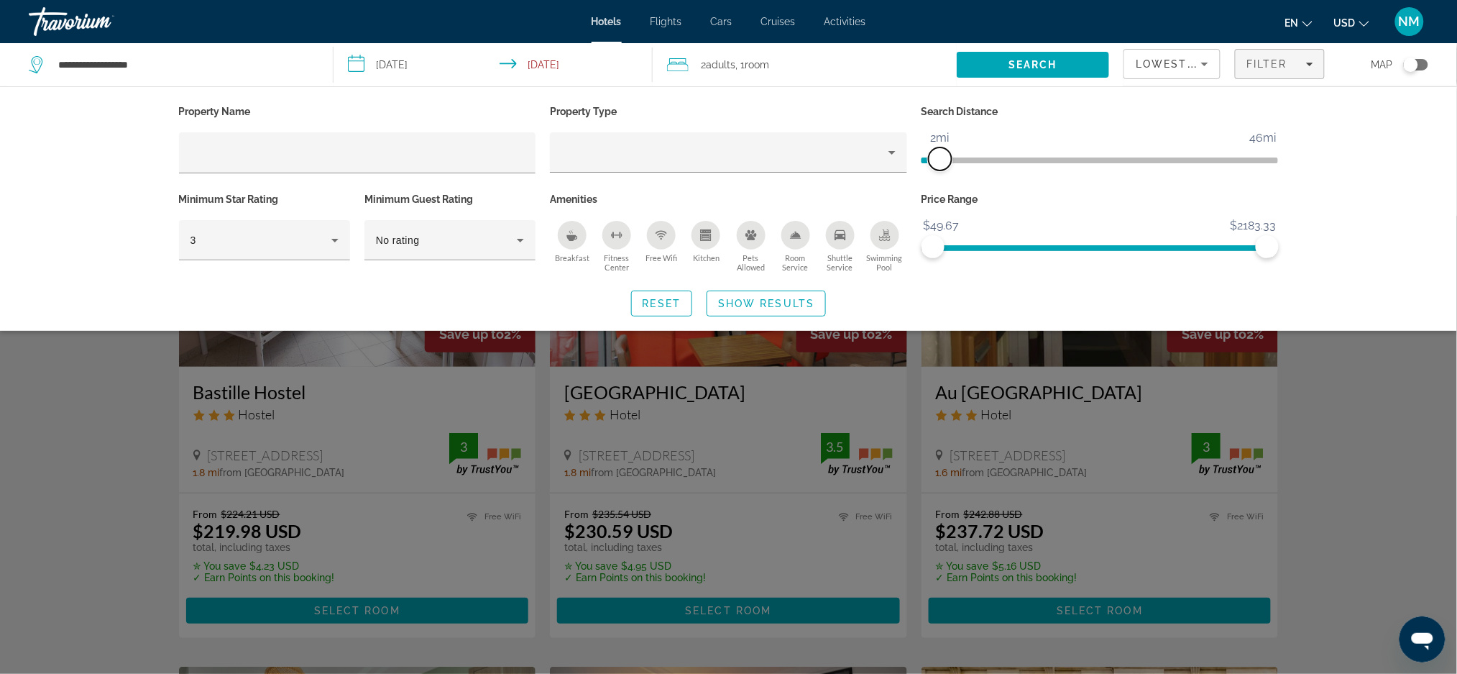
click at [948, 156] on span "ngx-slider" at bounding box center [940, 158] width 23 height 23
click at [952, 157] on ngx-slider "1mi 46mi 3mi" at bounding box center [1100, 158] width 357 height 3
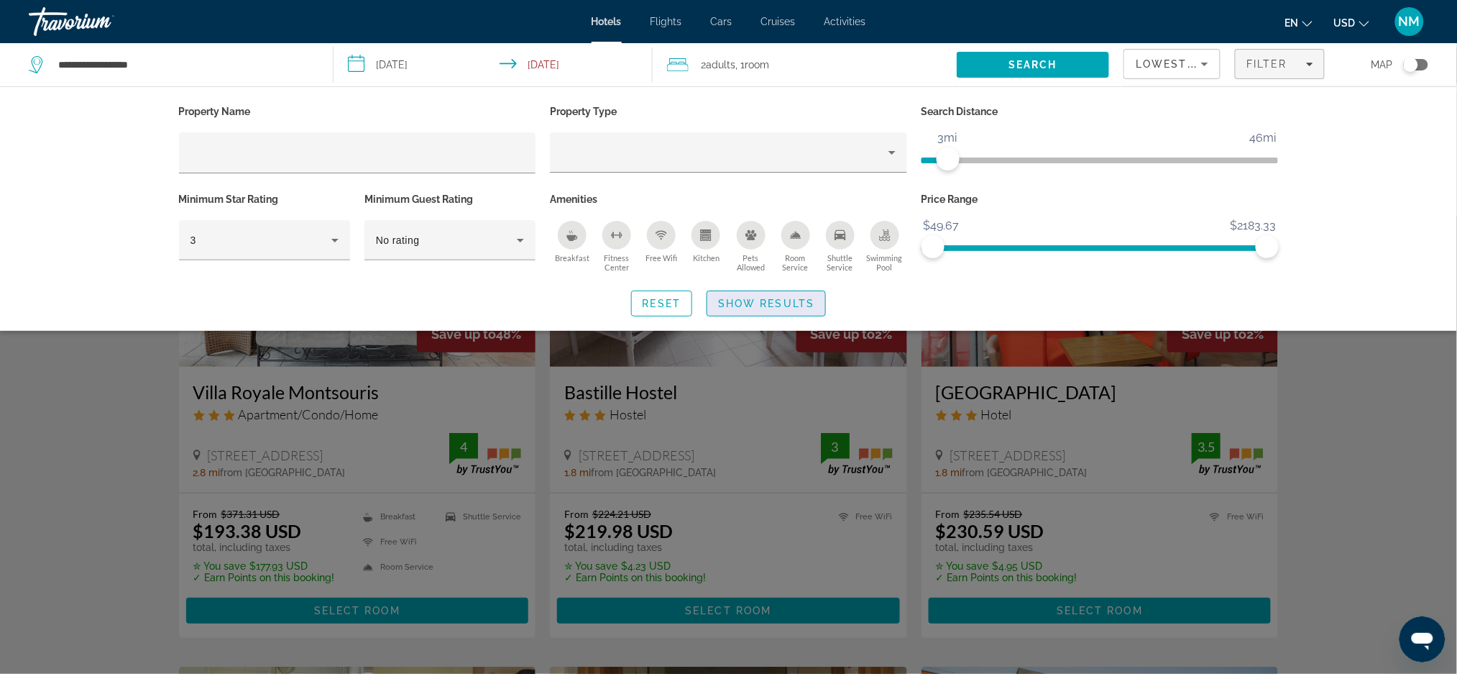
click at [764, 315] on span "Search widget" at bounding box center [766, 303] width 118 height 35
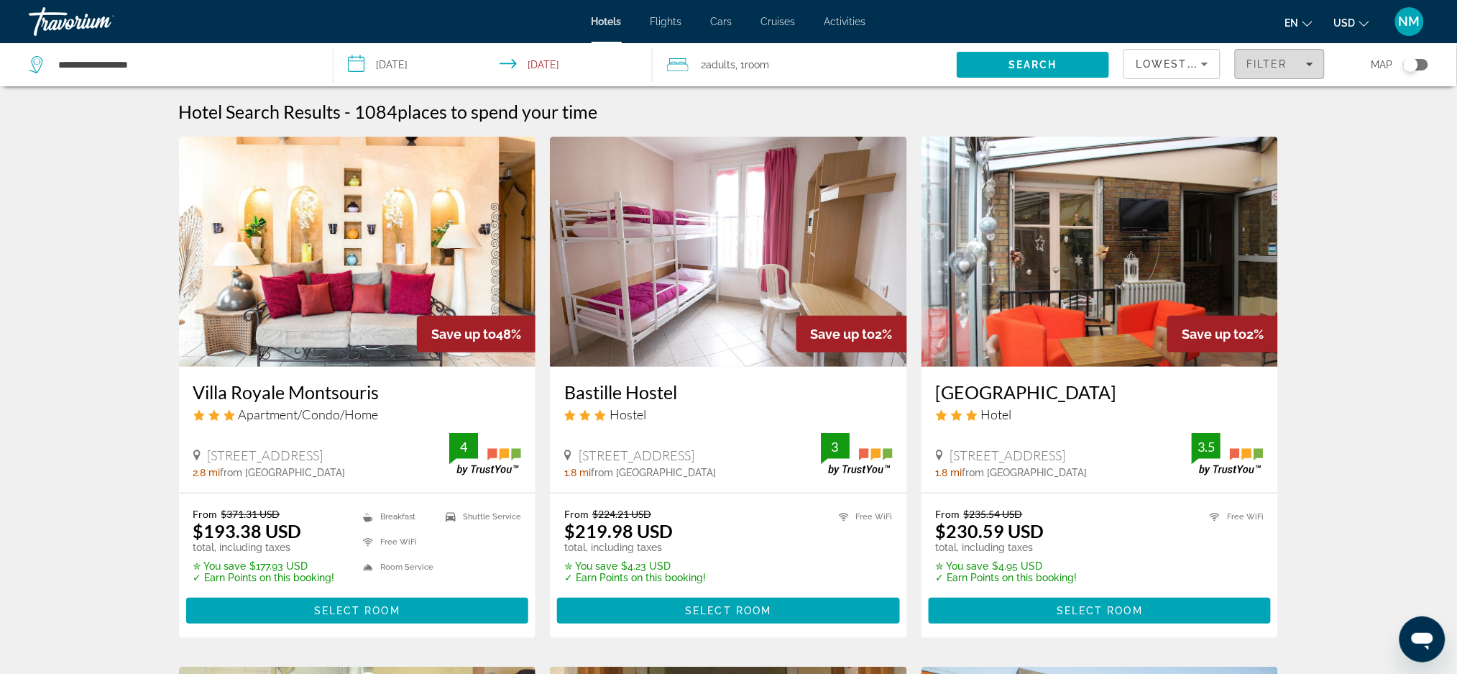
click at [1286, 63] on span "Filter" at bounding box center [1266, 64] width 41 height 12
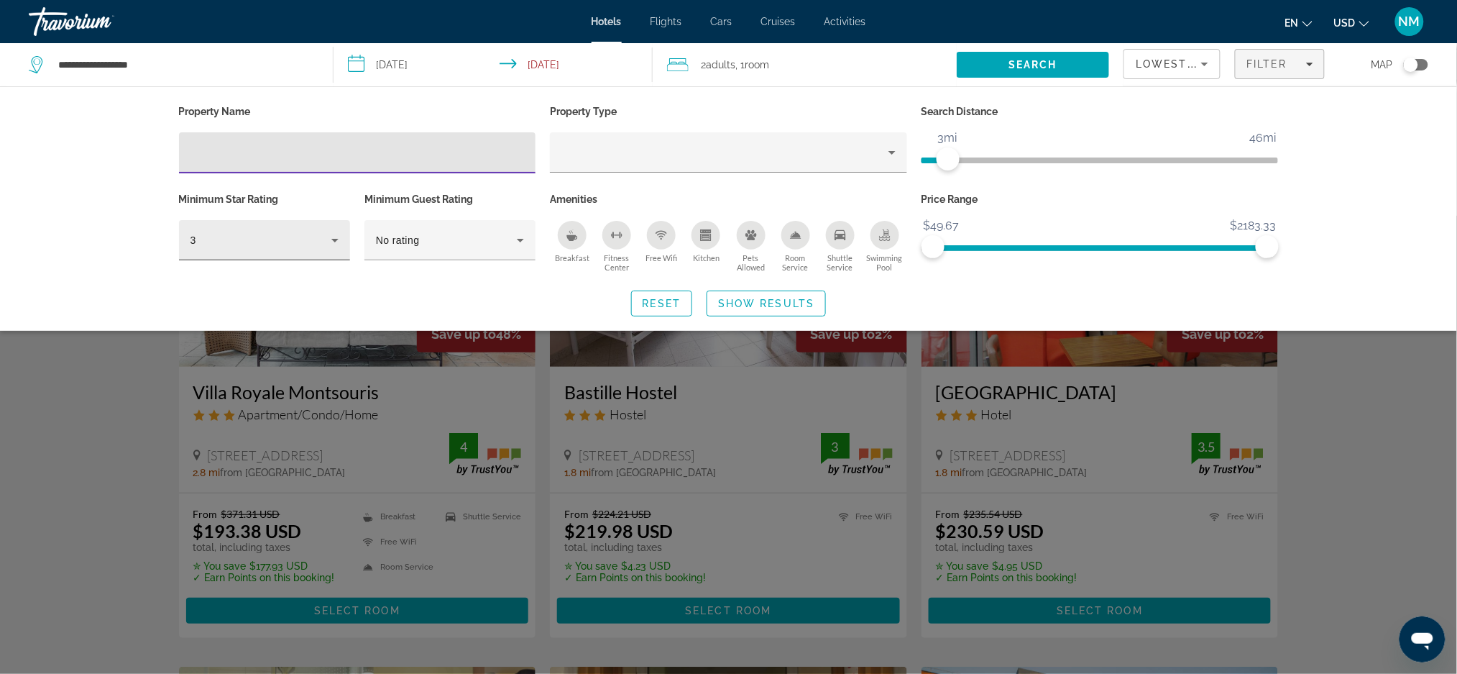
click at [334, 241] on icon "Hotel Filters" at bounding box center [334, 239] width 17 height 17
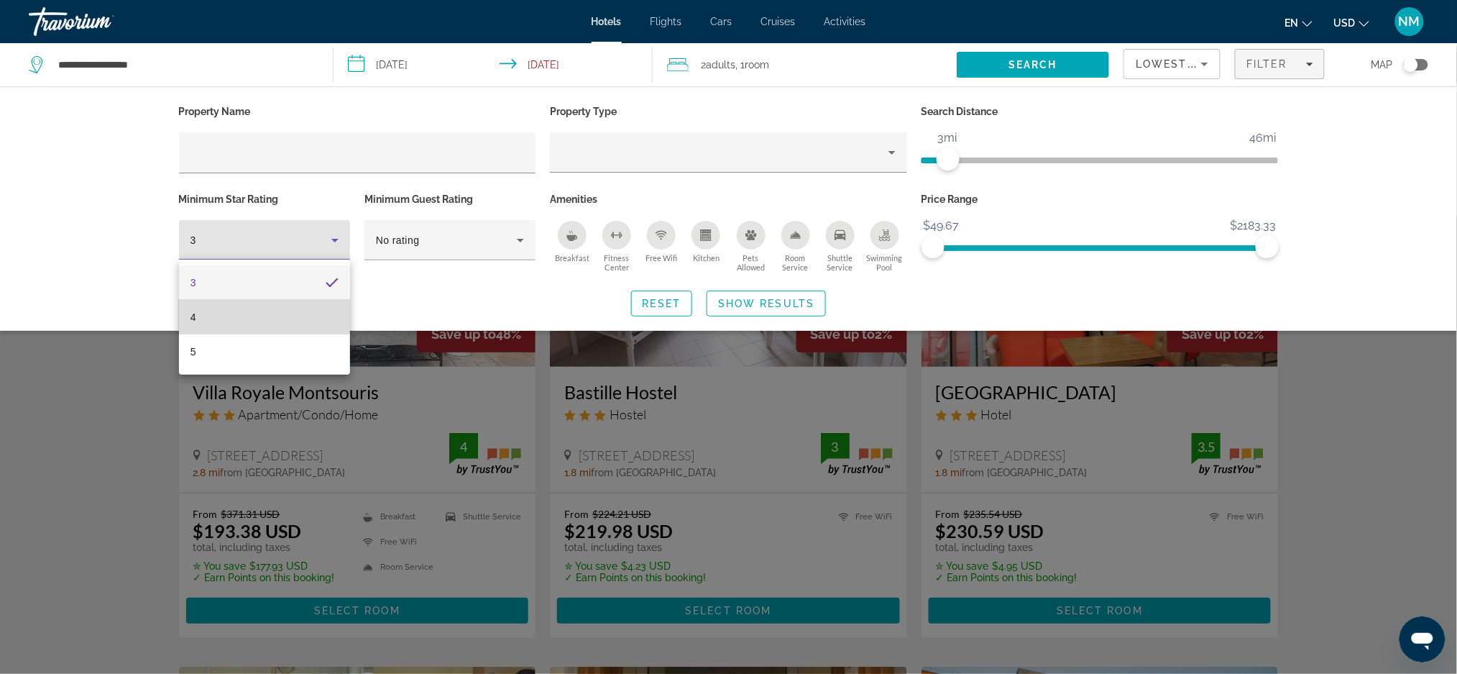
click at [251, 305] on mat-option "4" at bounding box center [264, 317] width 171 height 35
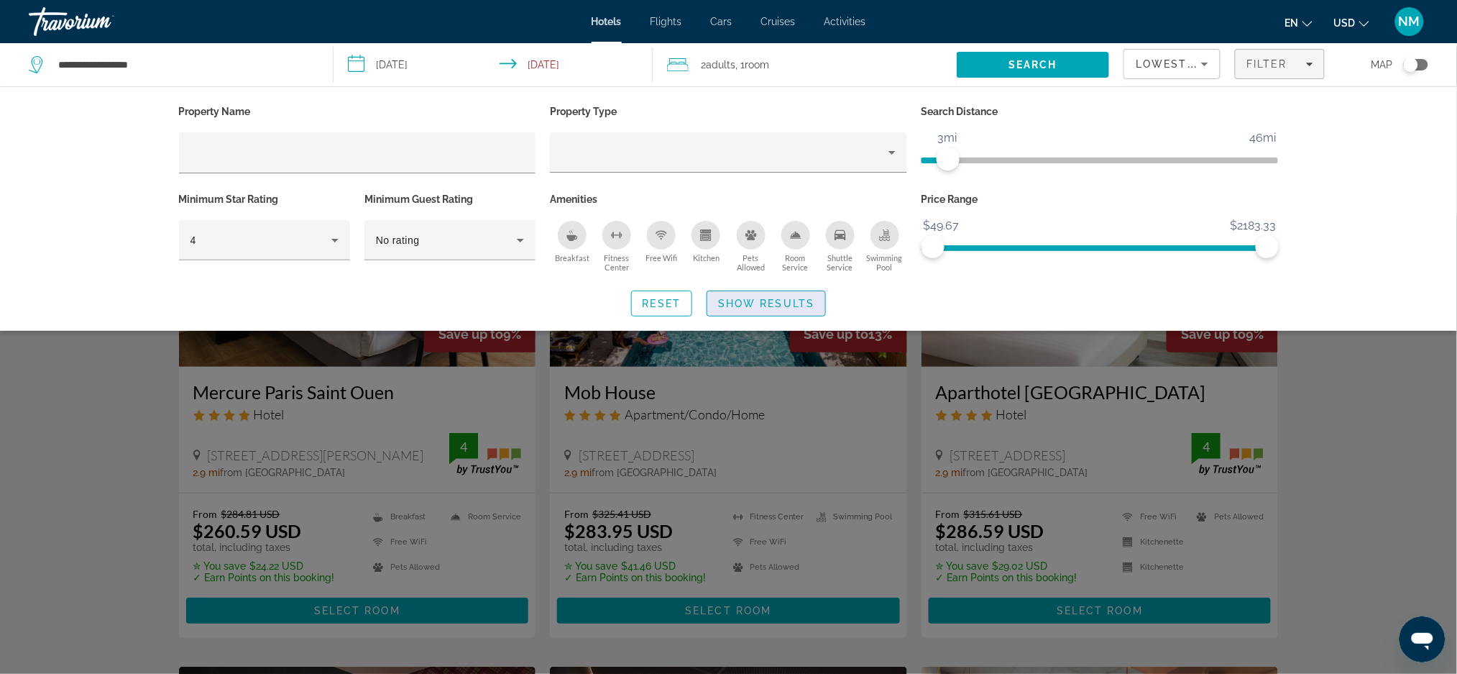
click at [726, 294] on span "Search widget" at bounding box center [766, 303] width 118 height 35
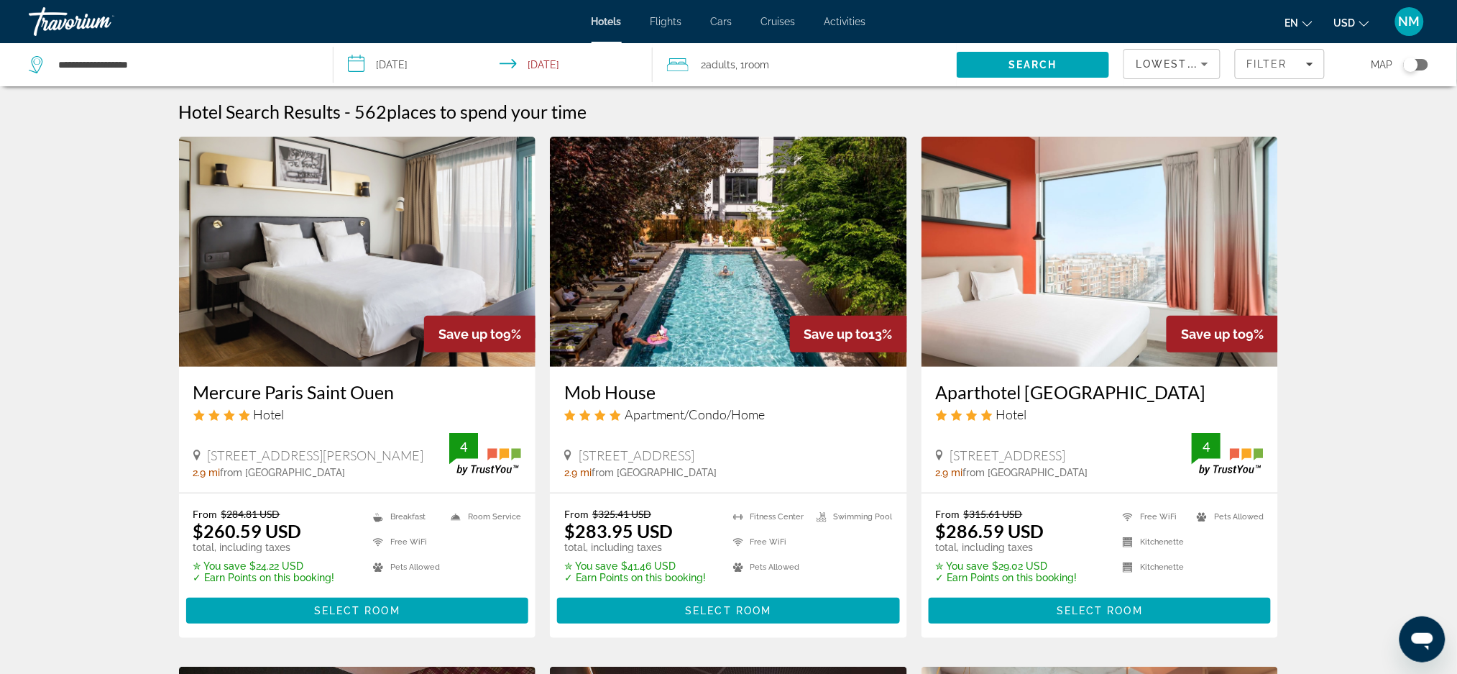
click at [998, 403] on h3 "Aparthotel Adagio Paris 19eme Cité de la Musique" at bounding box center [1100, 392] width 329 height 22
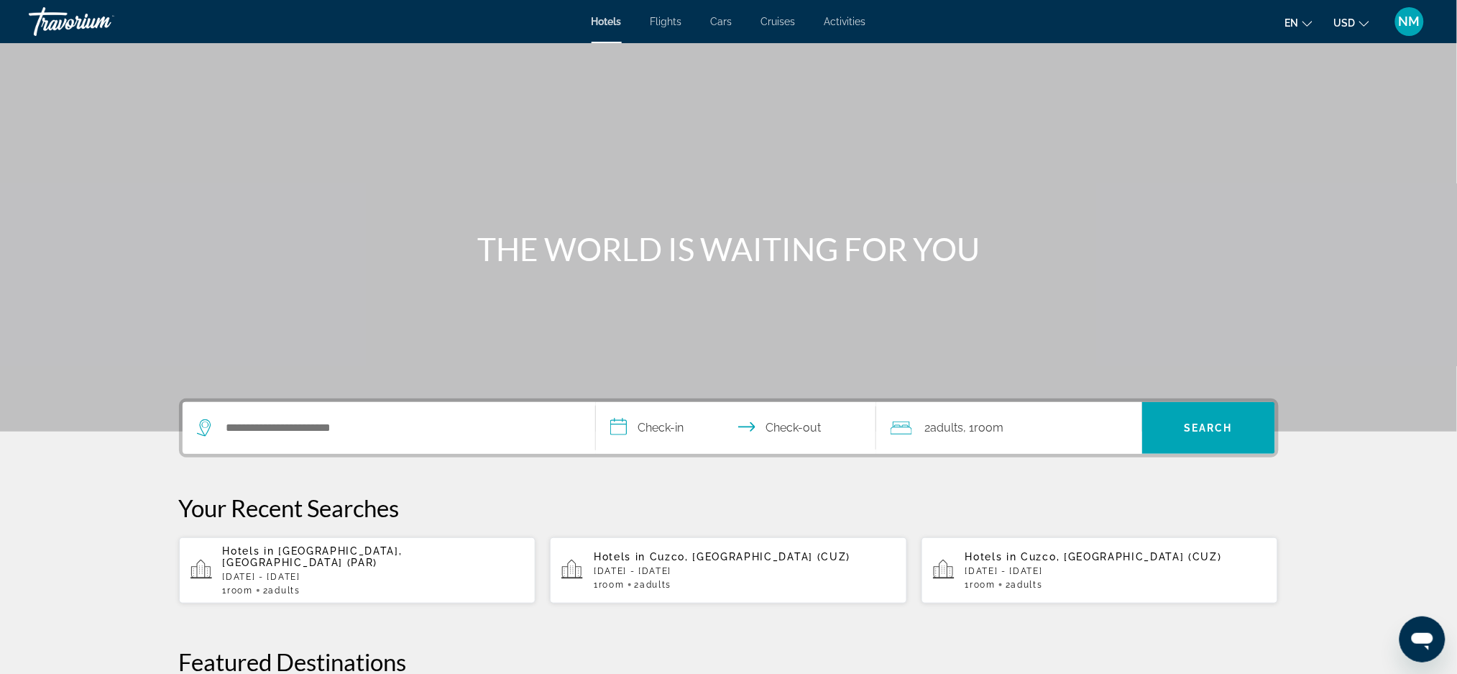
click at [286, 571] on p "[DATE] - [DATE]" at bounding box center [374, 576] width 302 height 10
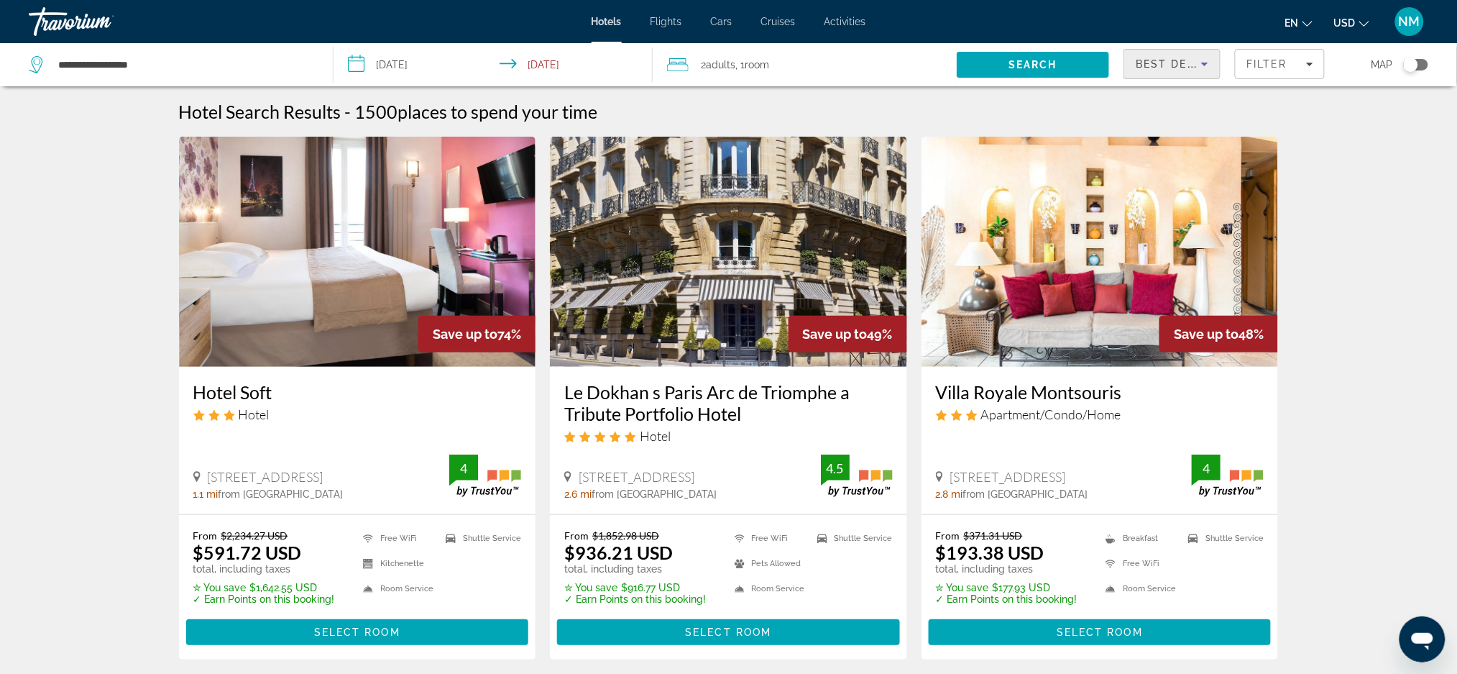
click at [1202, 60] on icon "Sort by" at bounding box center [1204, 63] width 17 height 17
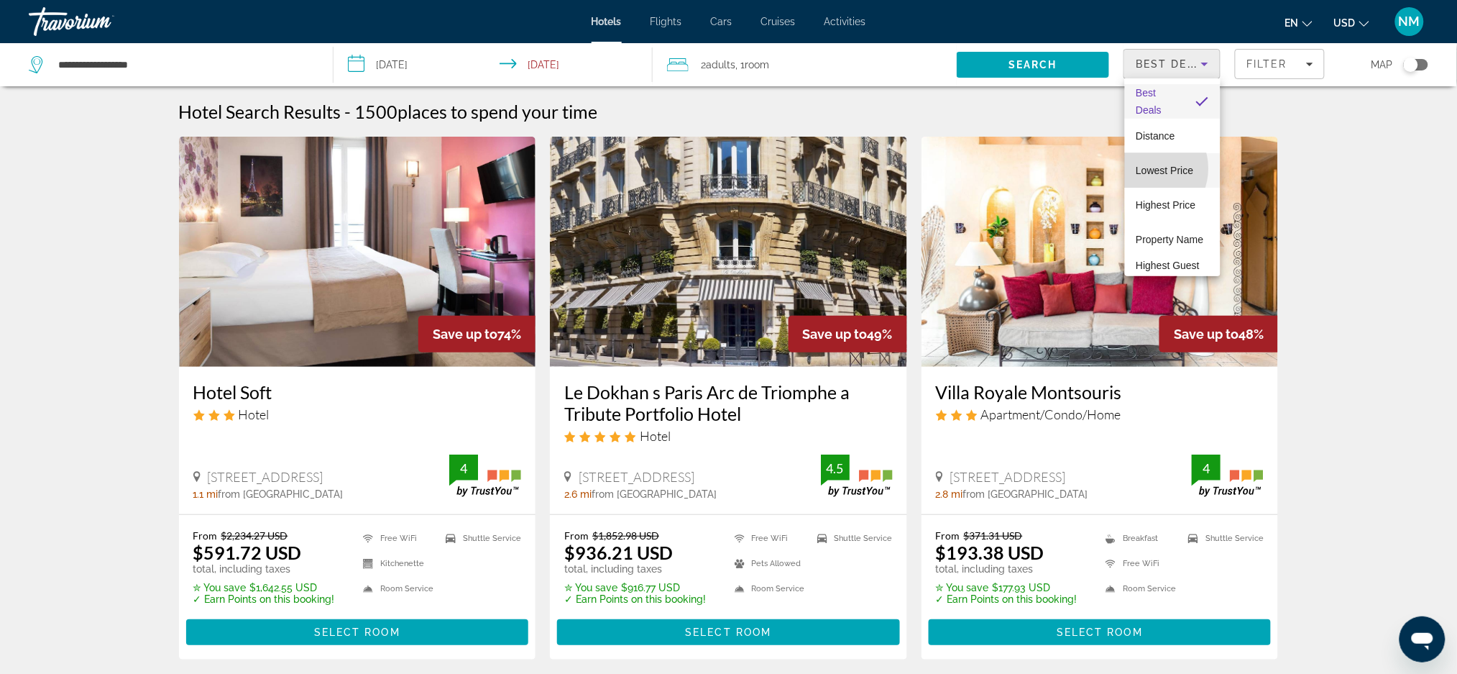
click at [1147, 168] on span "Lowest Price" at bounding box center [1165, 171] width 58 height 12
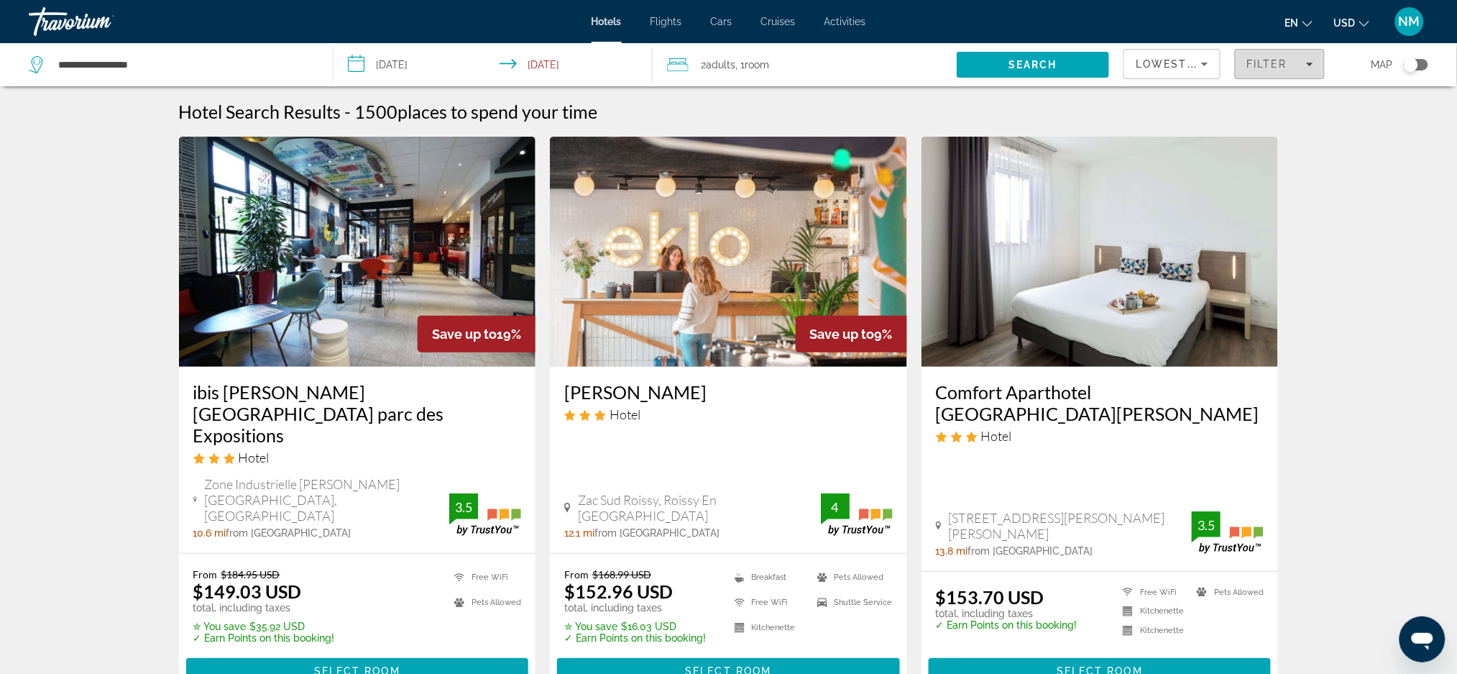
click at [1292, 73] on span "Filters" at bounding box center [1280, 64] width 88 height 35
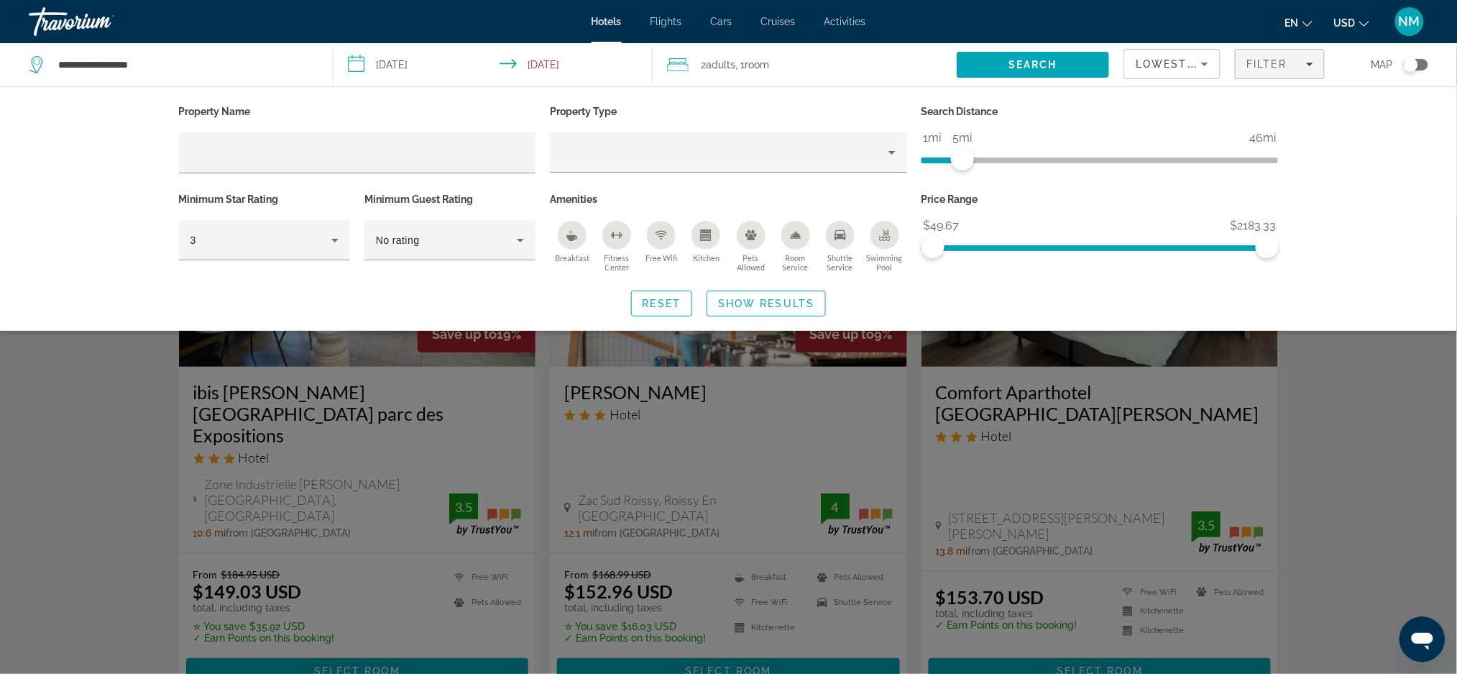
click at [960, 160] on span "ngx-slider" at bounding box center [942, 160] width 41 height 6
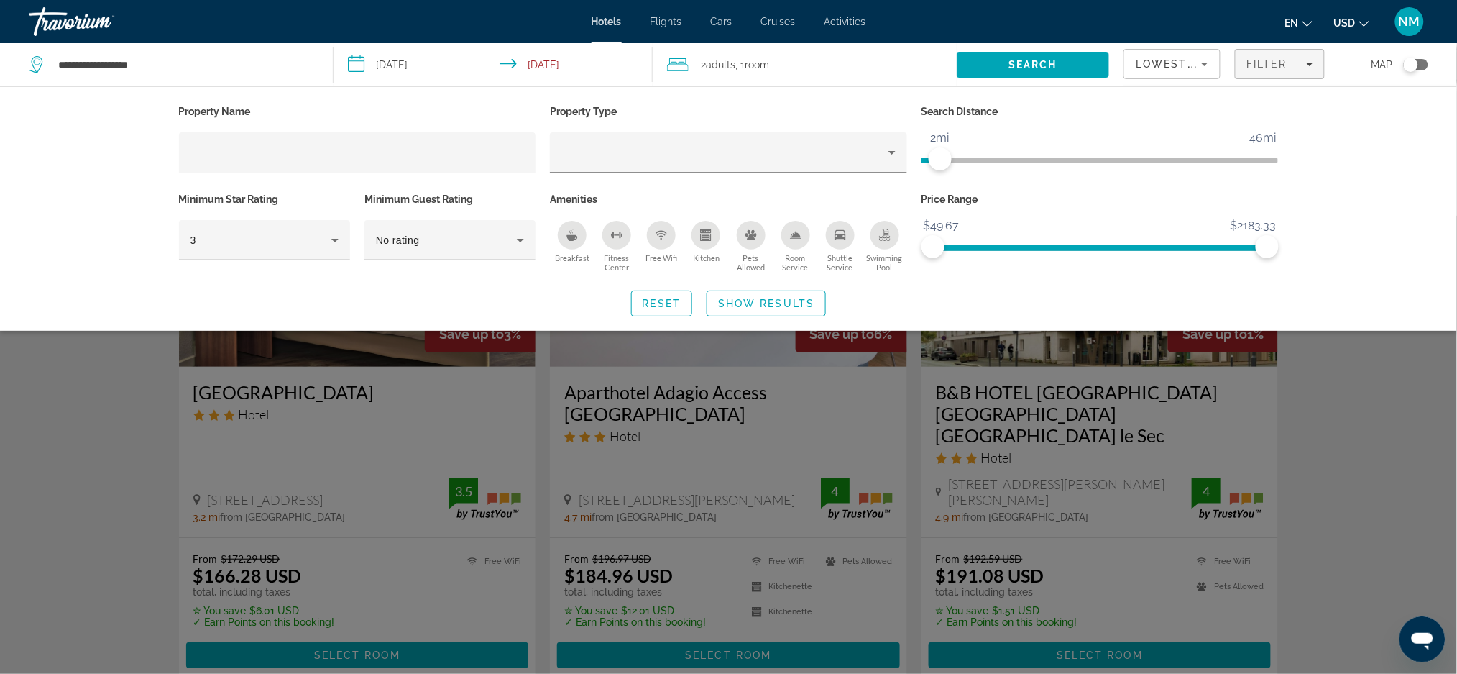
click at [942, 158] on ngx-slider "1mi 46mi 2mi" at bounding box center [1100, 158] width 357 height 3
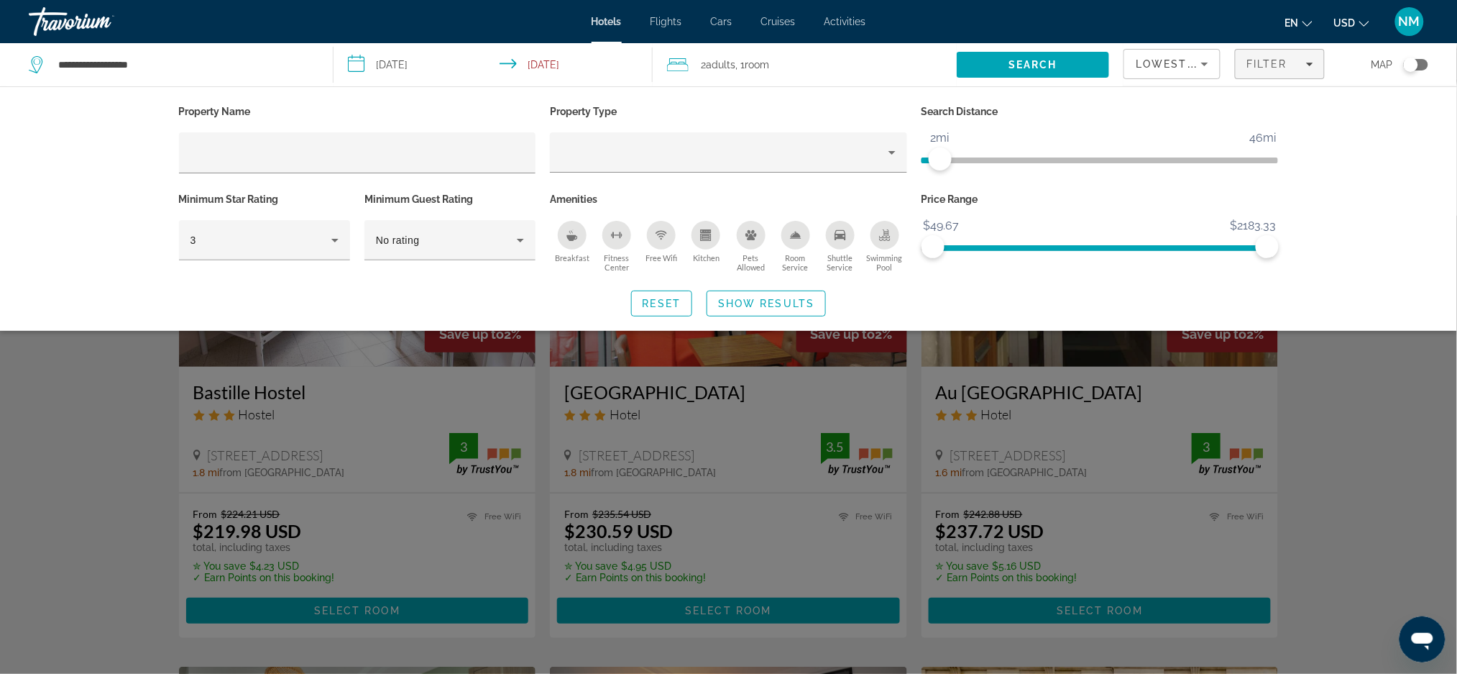
click at [955, 158] on ngx-slider "1mi 46mi 2mi" at bounding box center [1100, 158] width 357 height 3
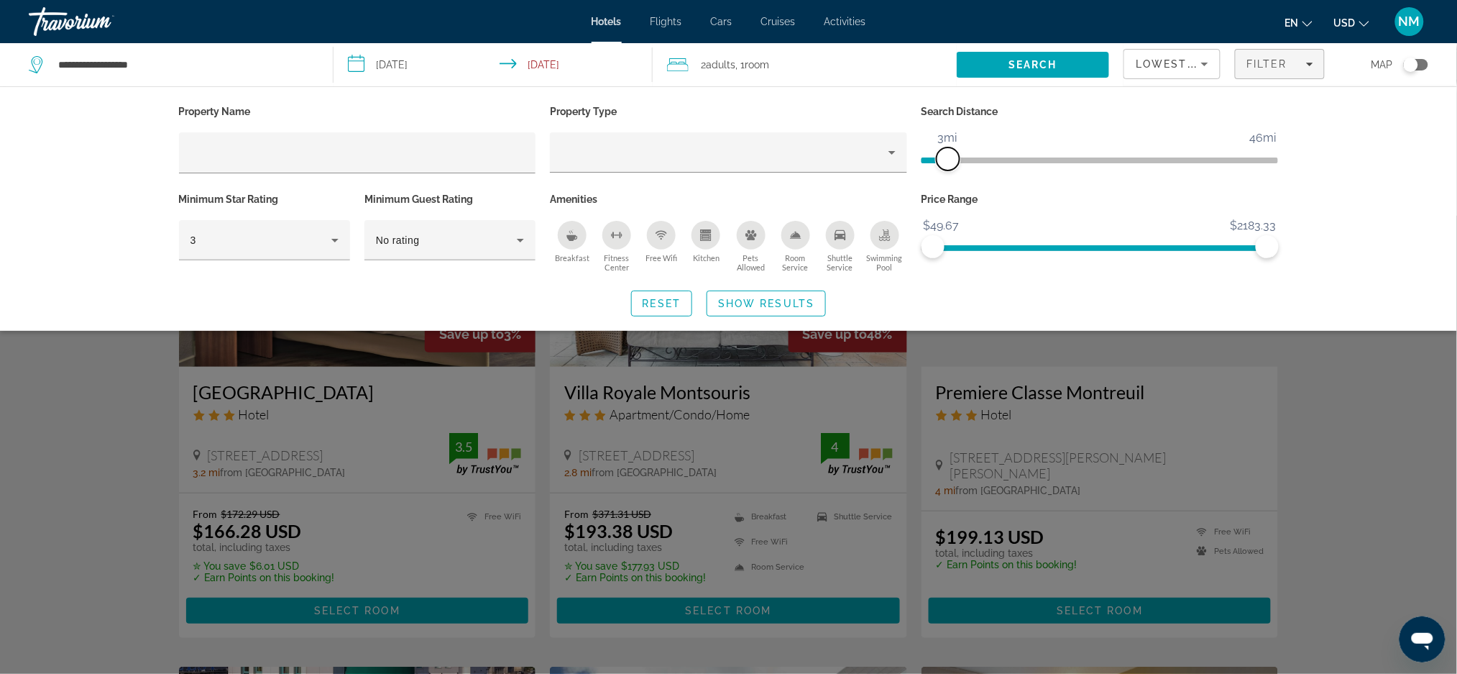
click at [950, 158] on span "ngx-slider" at bounding box center [948, 158] width 23 height 23
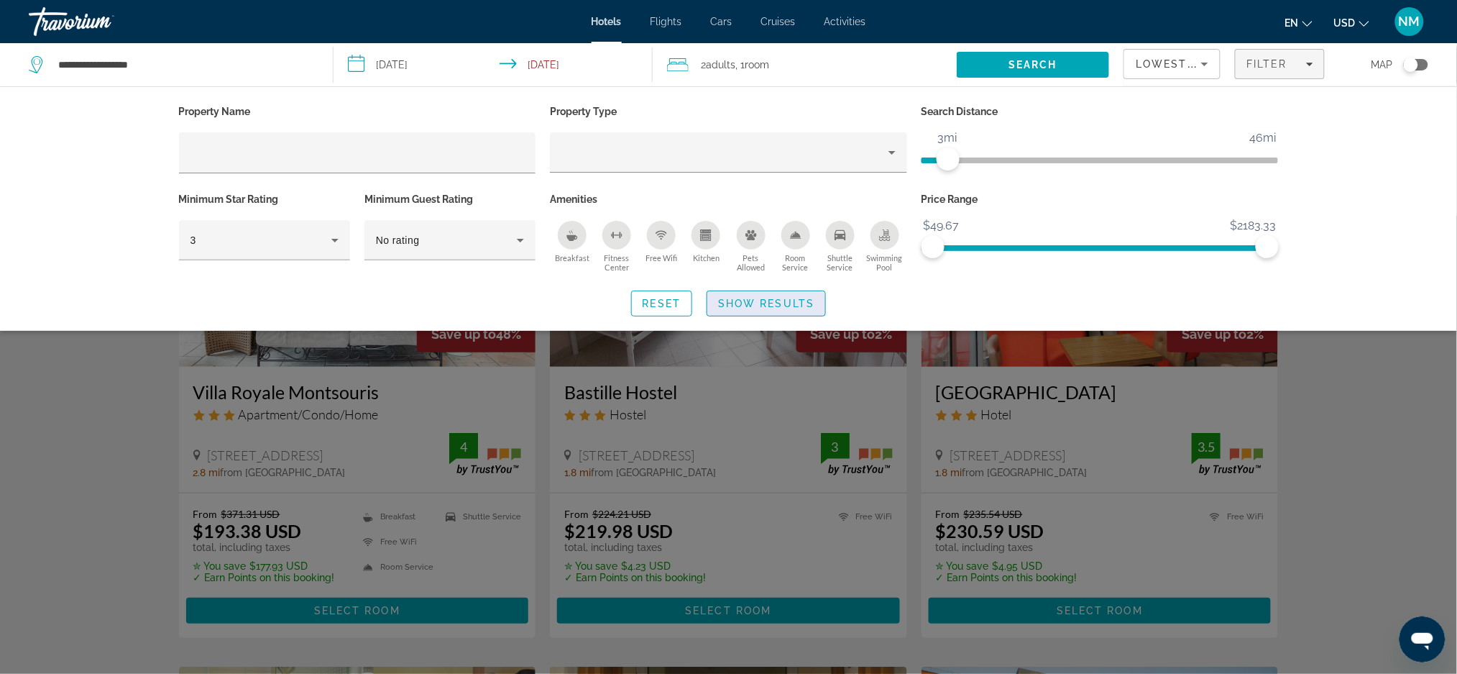
click at [717, 311] on span "Search widget" at bounding box center [766, 303] width 118 height 35
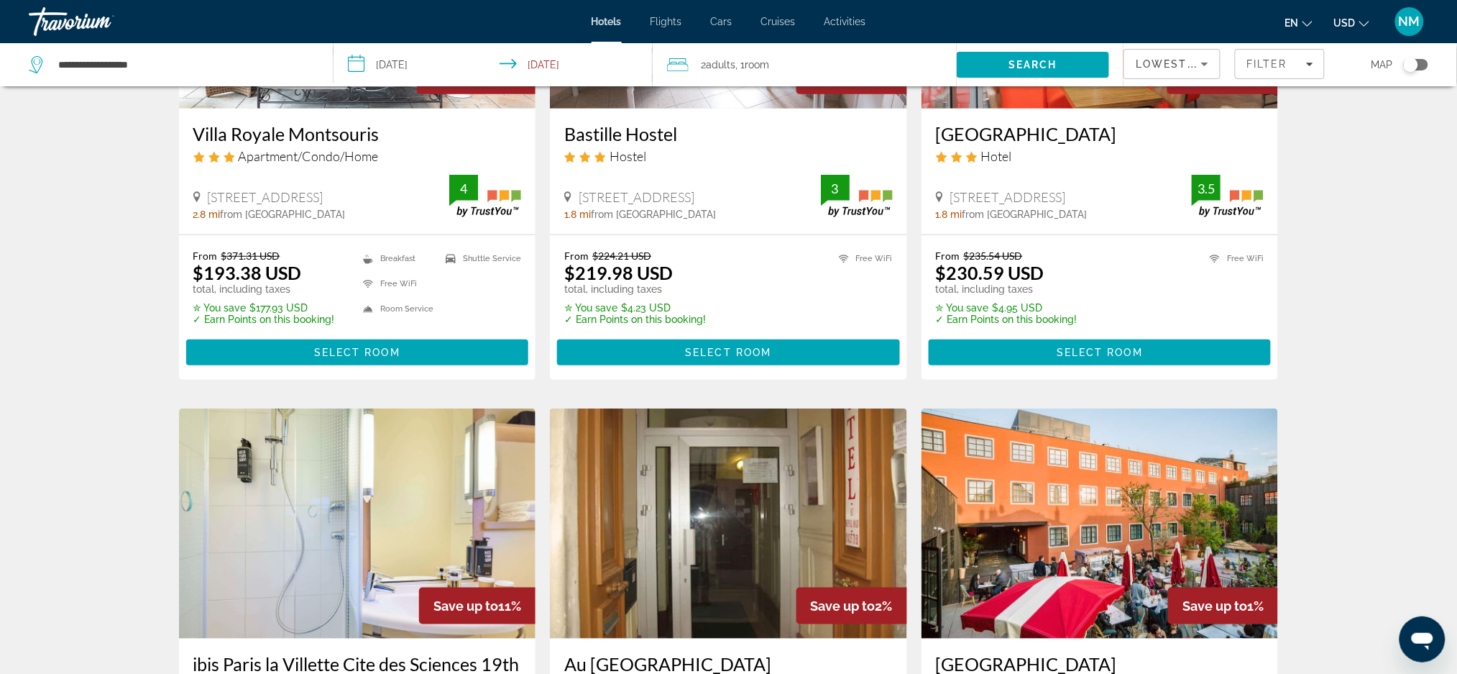
scroll to position [249, 0]
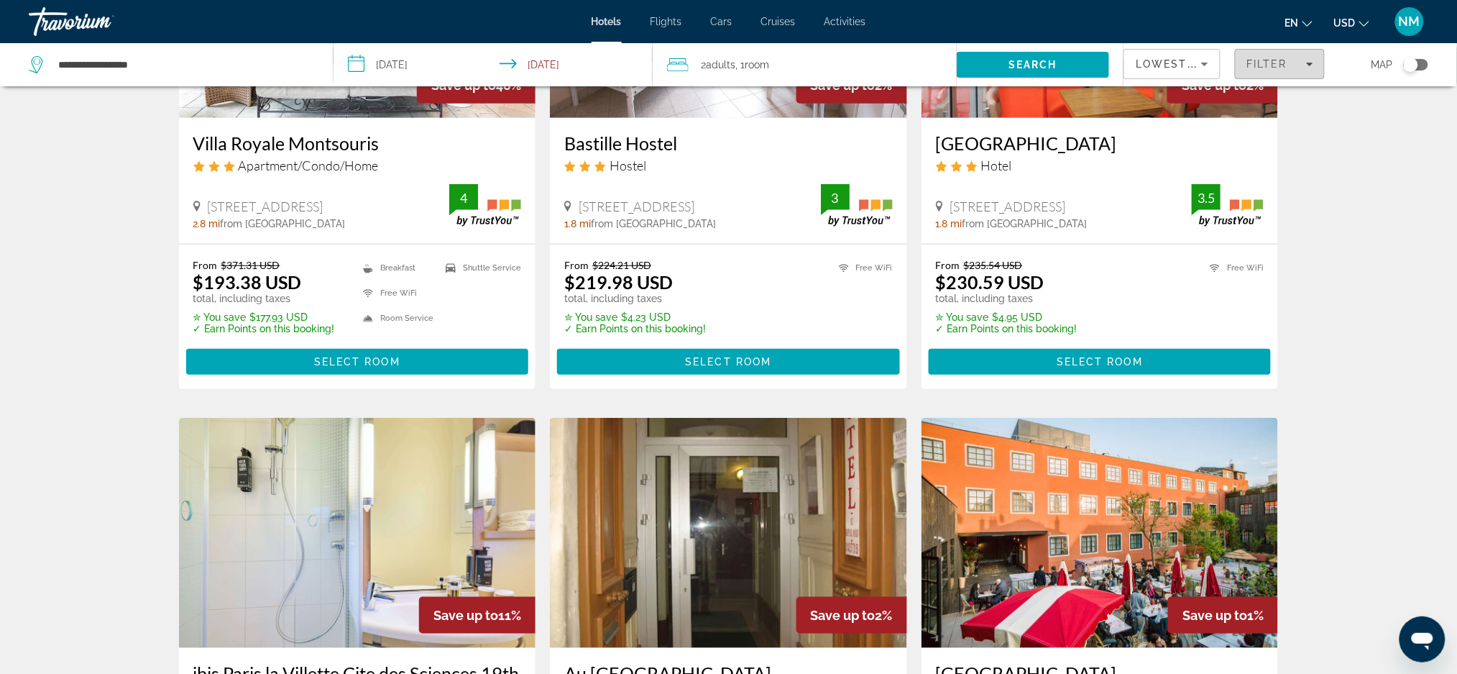
click at [1303, 70] on span "Filters" at bounding box center [1280, 64] width 88 height 35
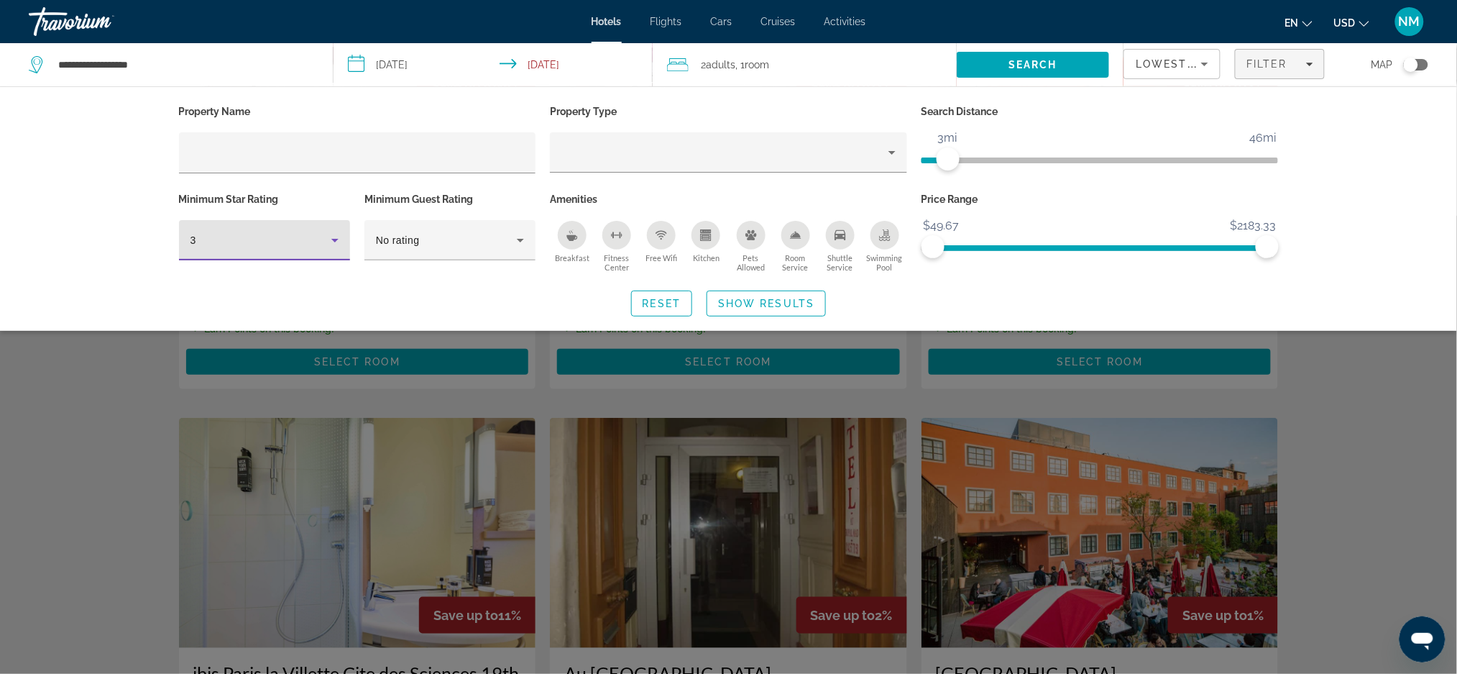
click at [311, 247] on div "3" at bounding box center [260, 239] width 141 height 17
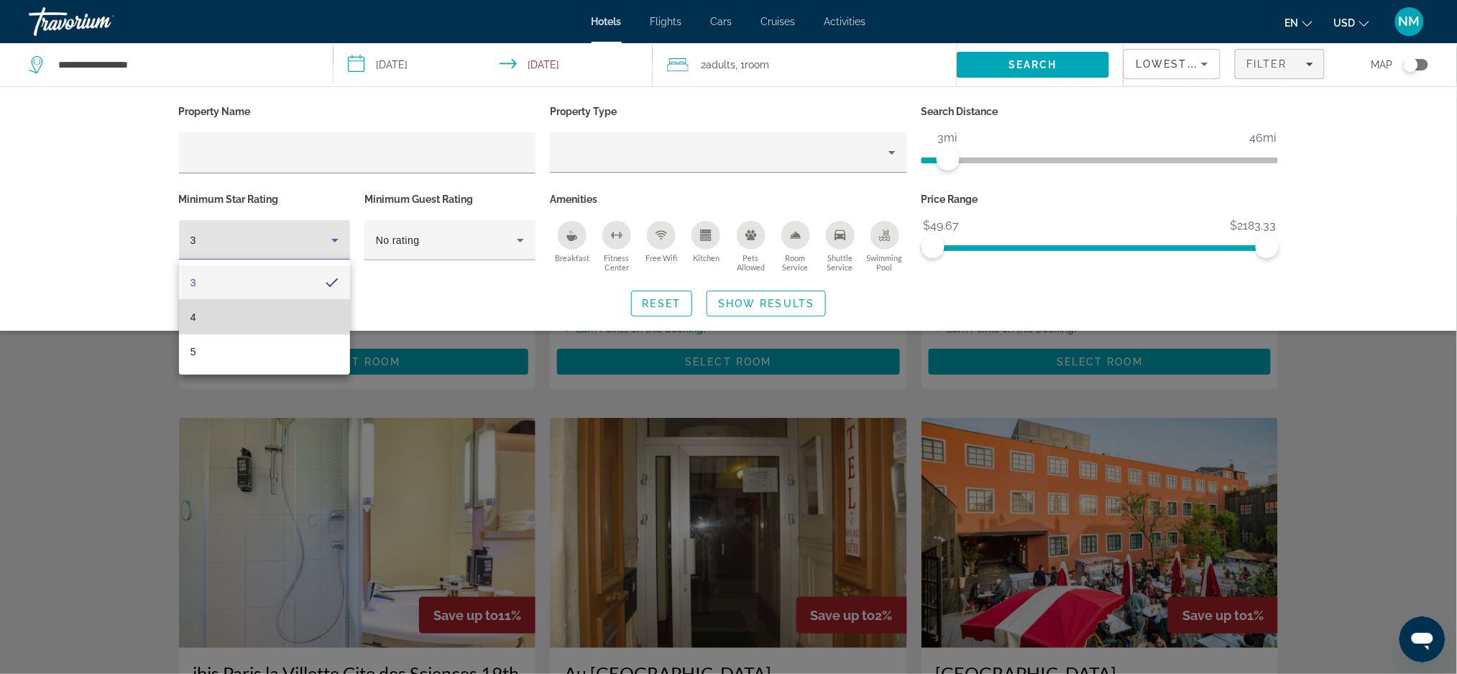
click at [219, 329] on mat-option "4" at bounding box center [264, 317] width 171 height 35
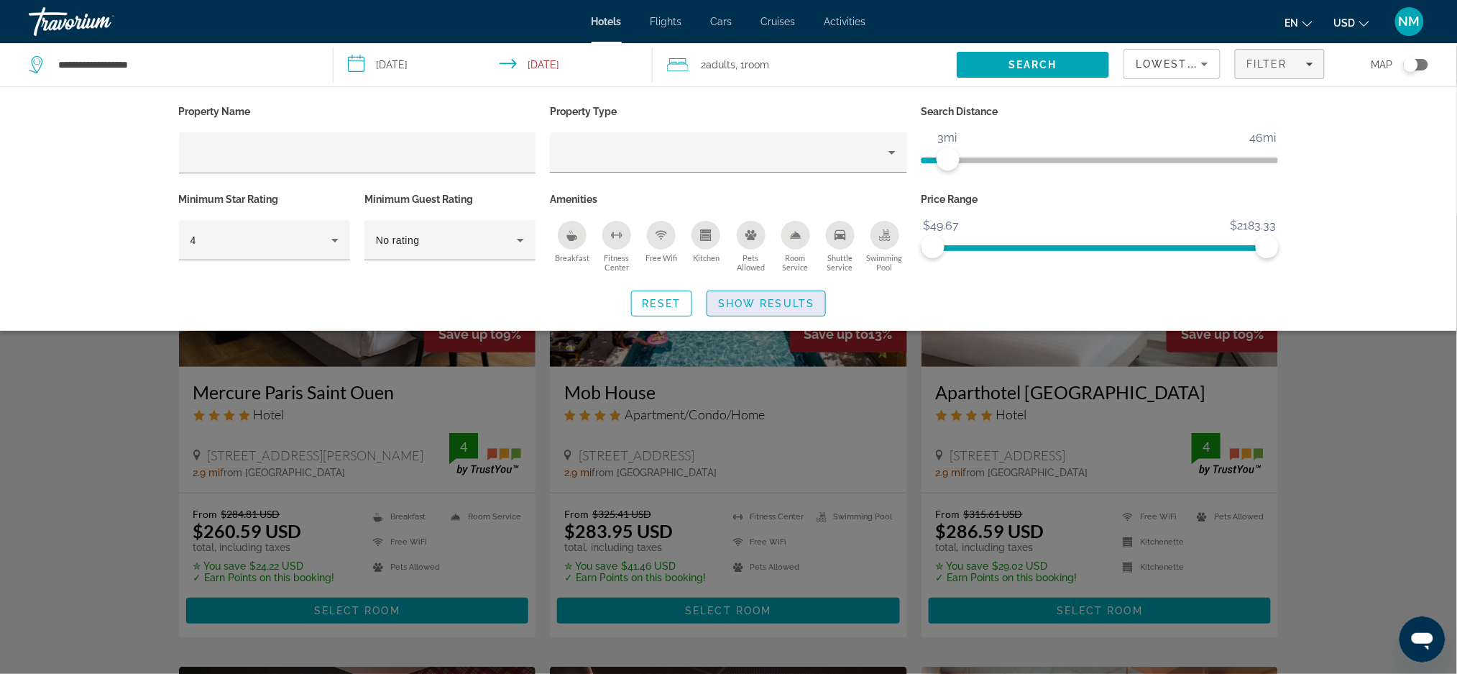
click at [753, 292] on span "Search widget" at bounding box center [766, 303] width 118 height 35
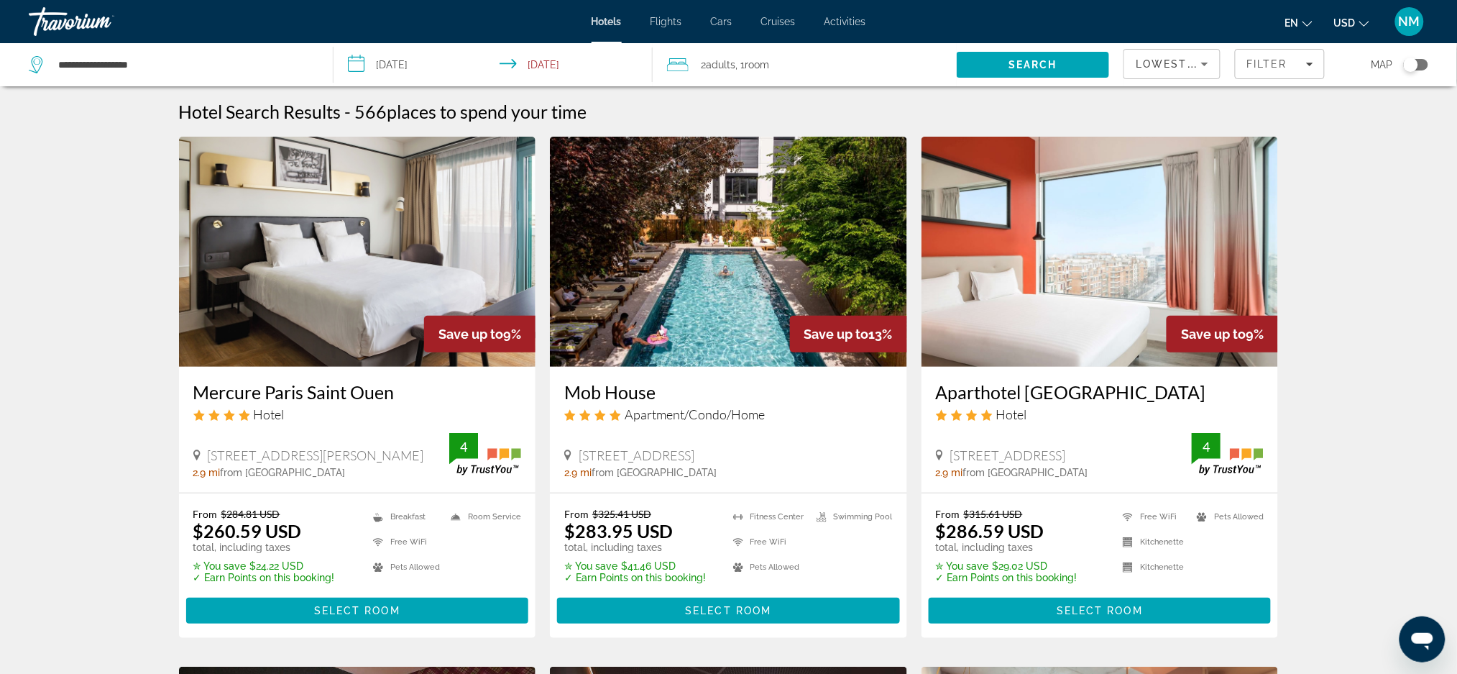
click at [999, 403] on h3 "Aparthotel [GEOGRAPHIC_DATA]" at bounding box center [1100, 392] width 329 height 22
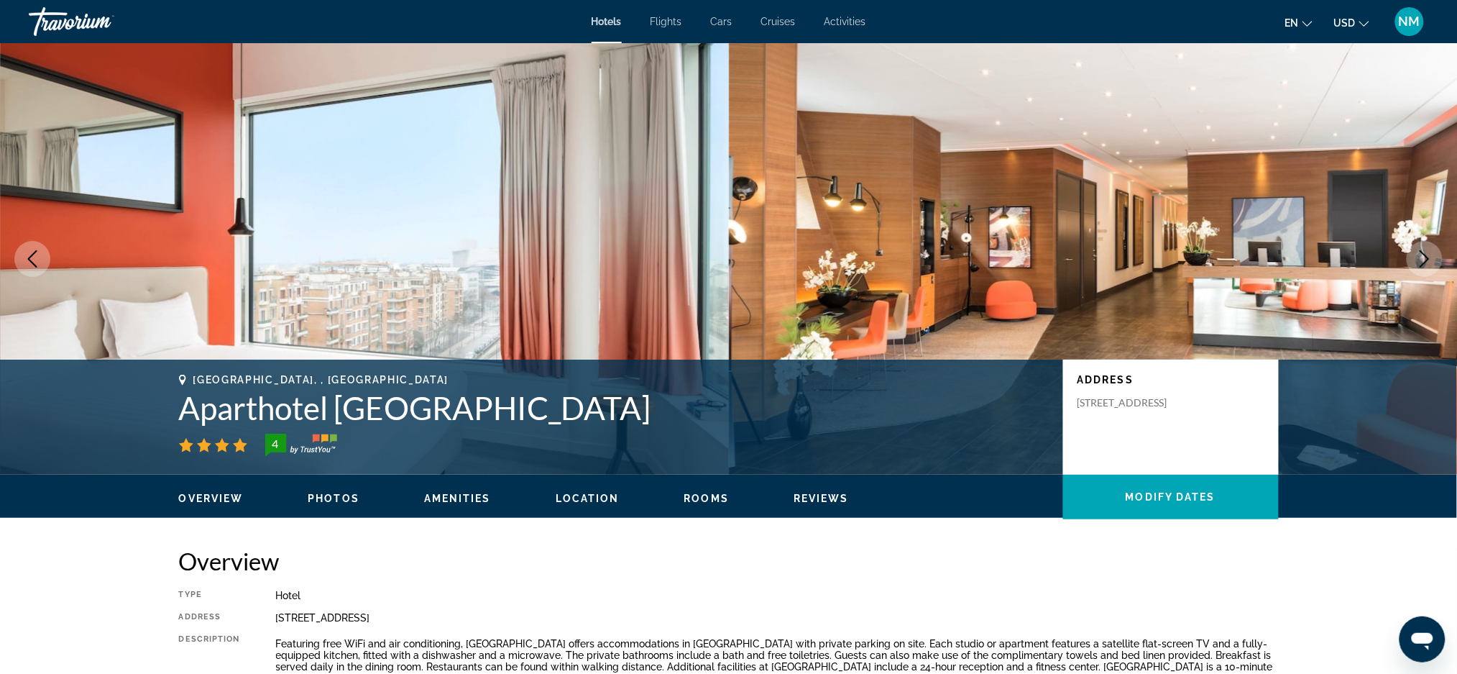
drag, startPoint x: 877, startPoint y: 400, endPoint x: 154, endPoint y: 414, distance: 723.3
click at [154, 414] on div "Paris, , France Aparthotel Adagio Paris 19eme Cité de la Musique 4 Address 28 B…" at bounding box center [728, 417] width 1157 height 86
copy h1 "Aparthotel [GEOGRAPHIC_DATA]"
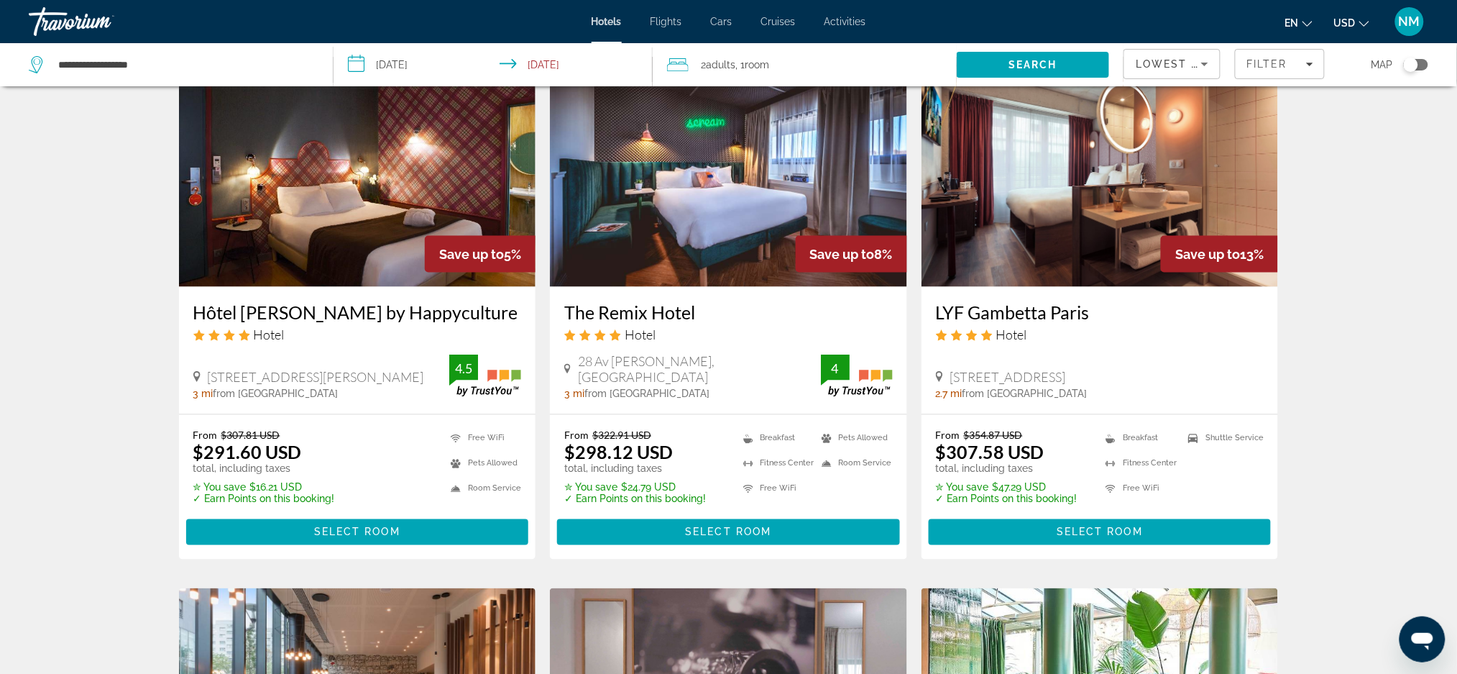
scroll to position [610, 0]
click at [672, 323] on h3 "The Remix Hotel" at bounding box center [728, 312] width 329 height 22
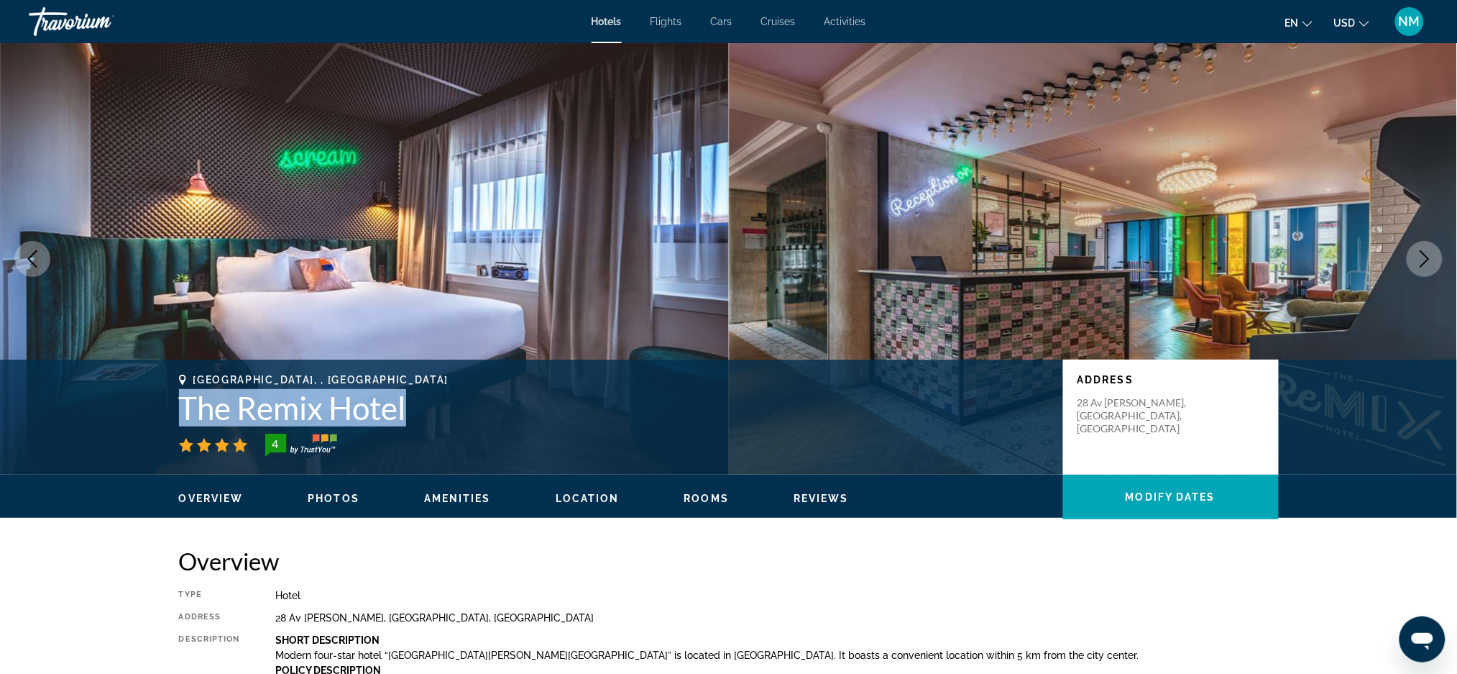
drag, startPoint x: 410, startPoint y: 407, endPoint x: 175, endPoint y: 422, distance: 234.8
click at [175, 422] on div "Paris, , France The Remix Hotel 4 Address 28 Av Corentin Cariou, Paris 75019, F…" at bounding box center [728, 417] width 1157 height 86
copy h1 "The Remix Hotel"
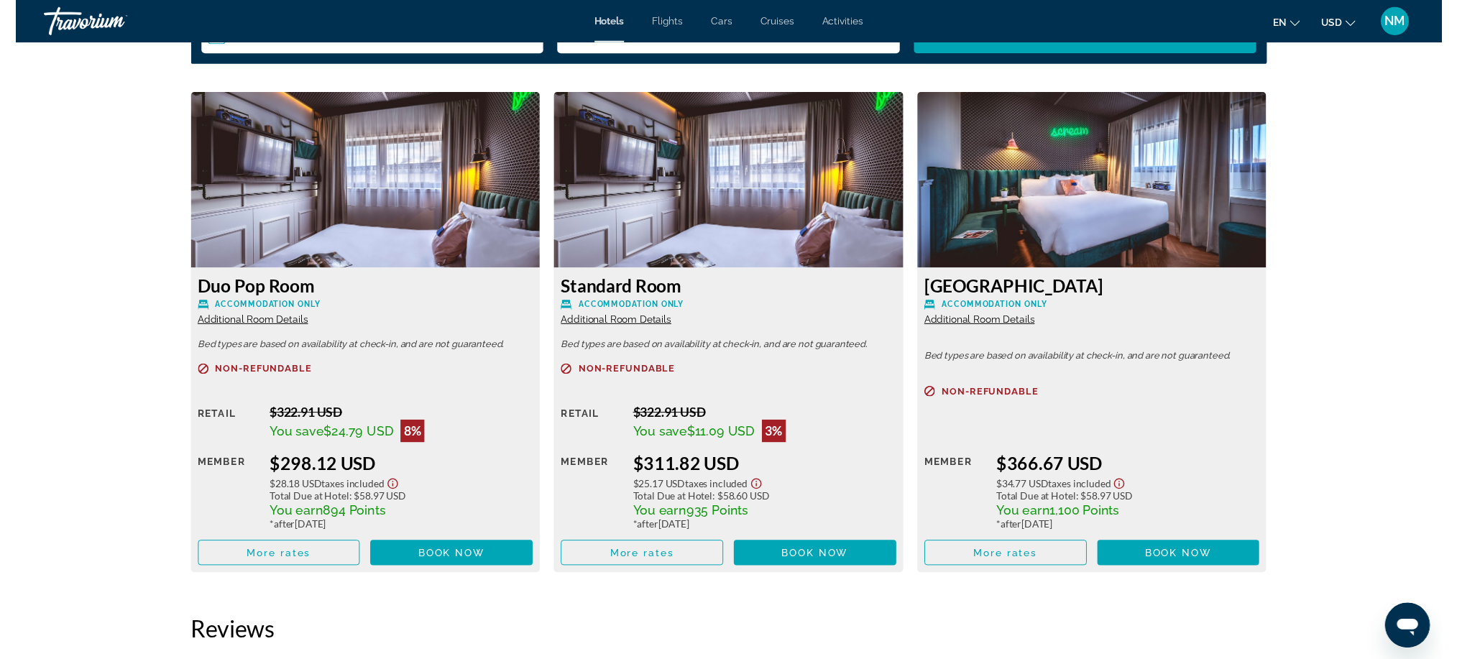
scroll to position [1911, 0]
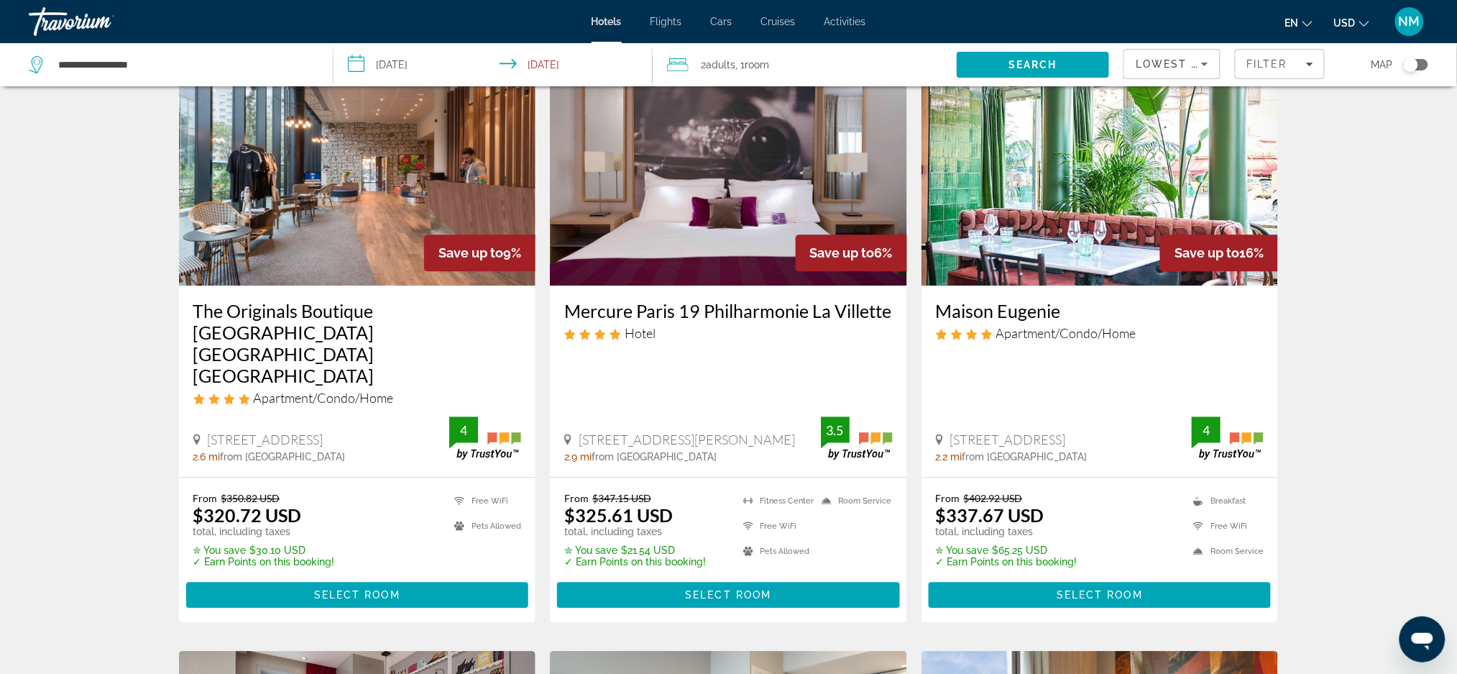
scroll to position [1124, 0]
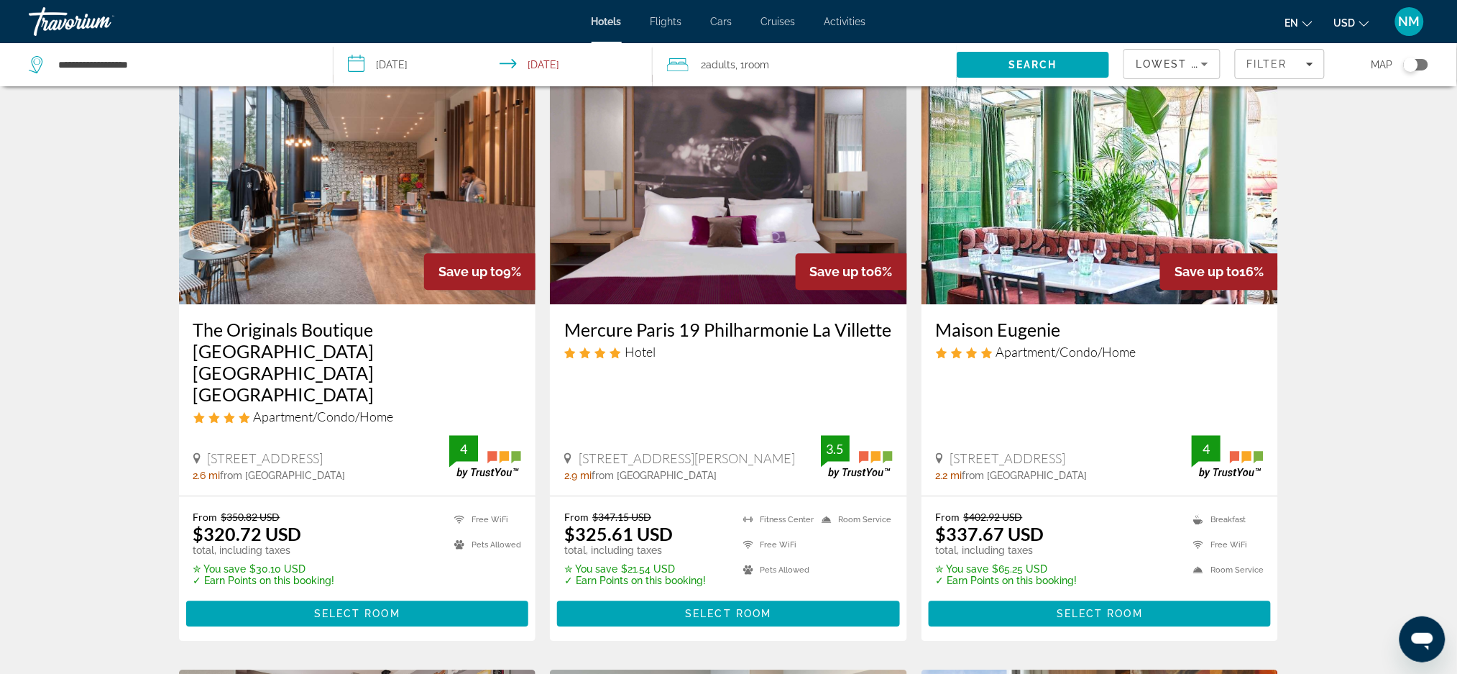
click at [765, 340] on h3 "Mercure Paris 19 Philharmonie La Villette" at bounding box center [728, 329] width 329 height 22
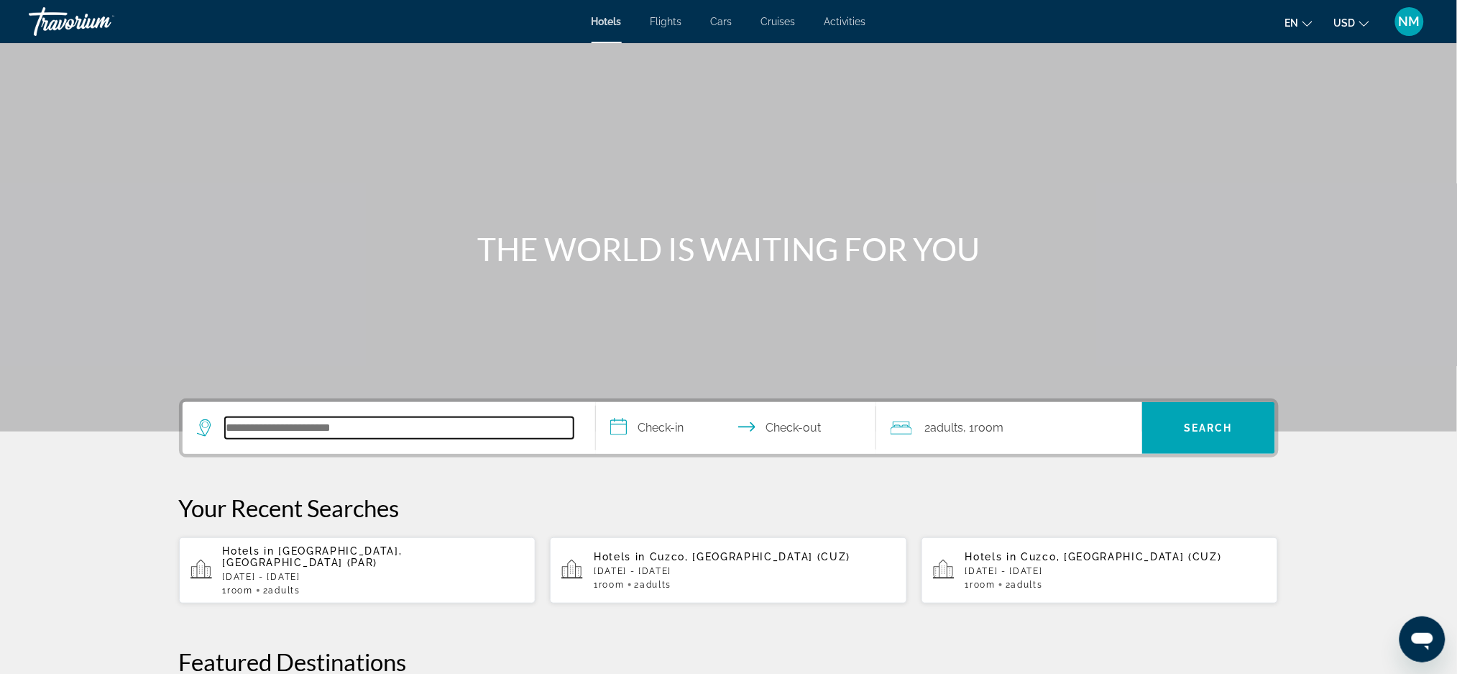
click at [283, 426] on input "Search hotel destination" at bounding box center [399, 428] width 349 height 22
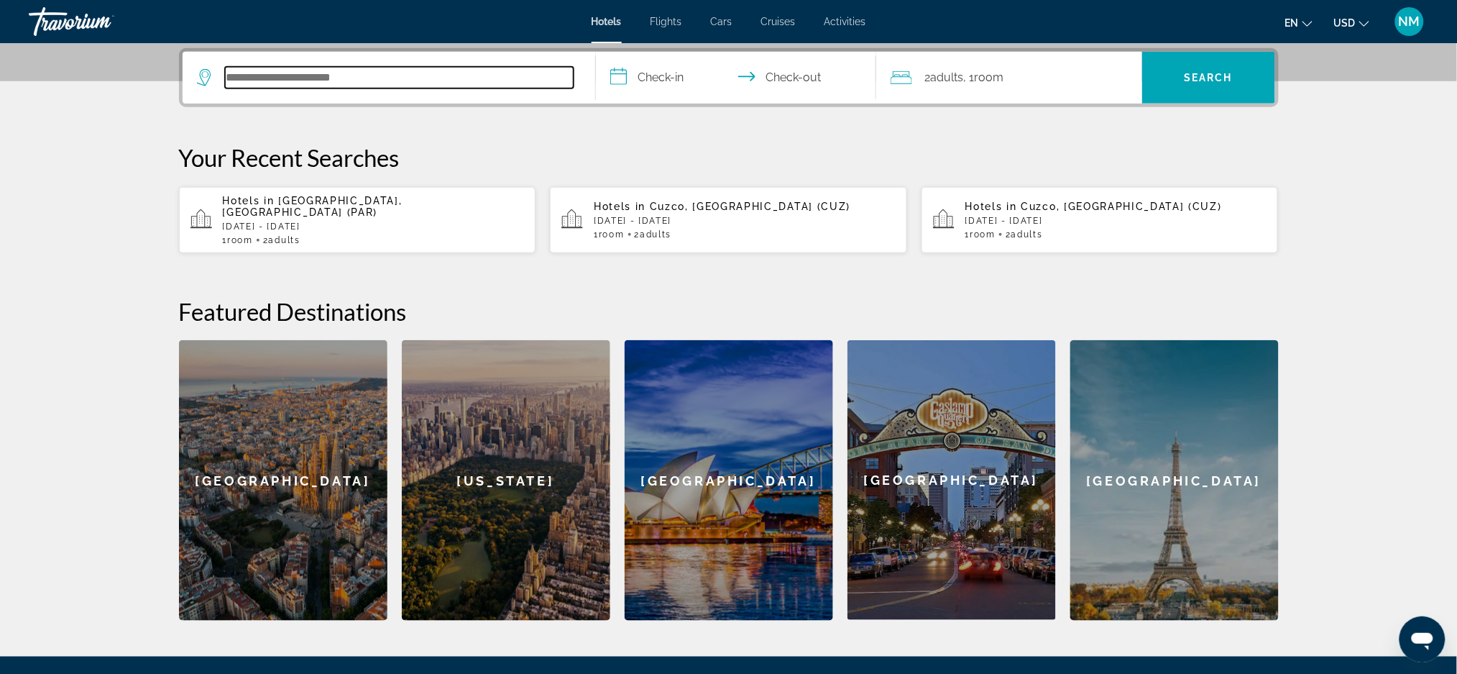
scroll to position [351, 0]
click at [261, 80] on input "Search hotel destination" at bounding box center [399, 77] width 349 height 22
paste input "**********"
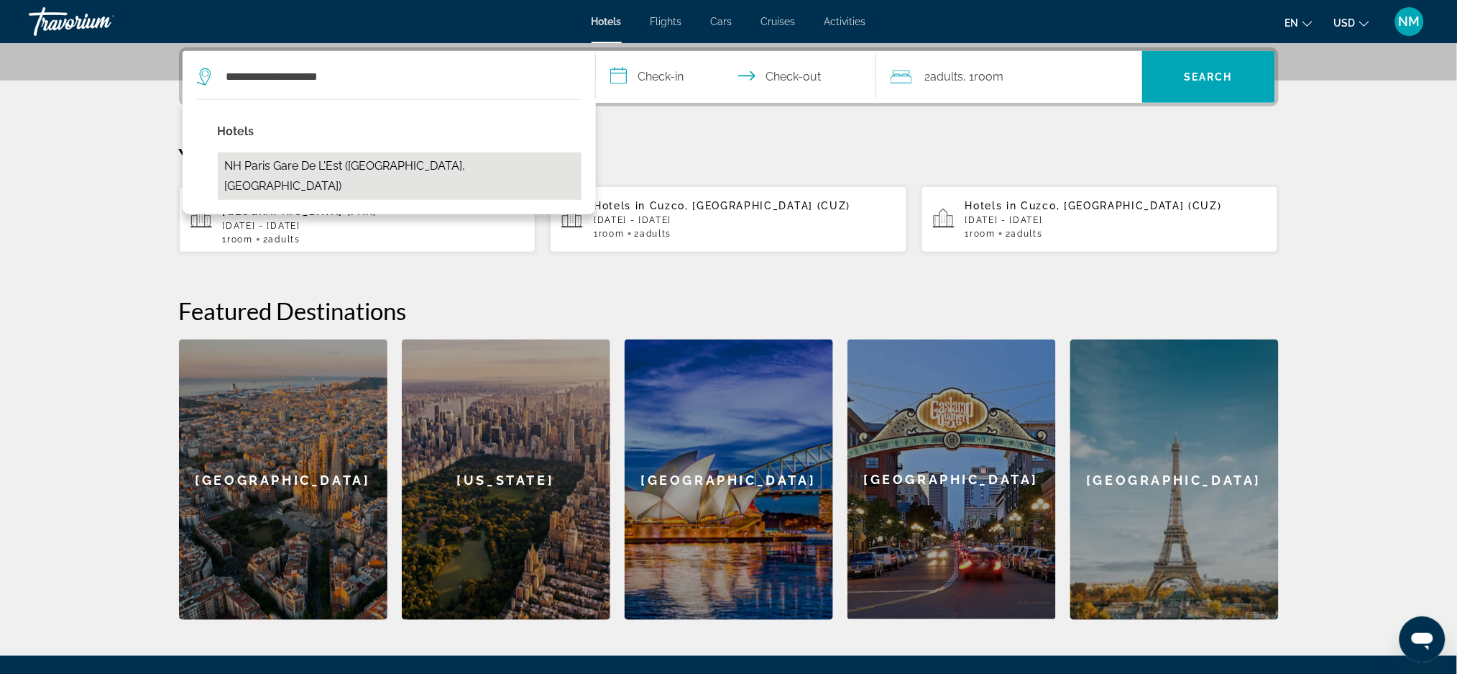
click at [380, 171] on button "NH Paris Gare De l'Est (Paris, FR)" at bounding box center [400, 175] width 364 height 47
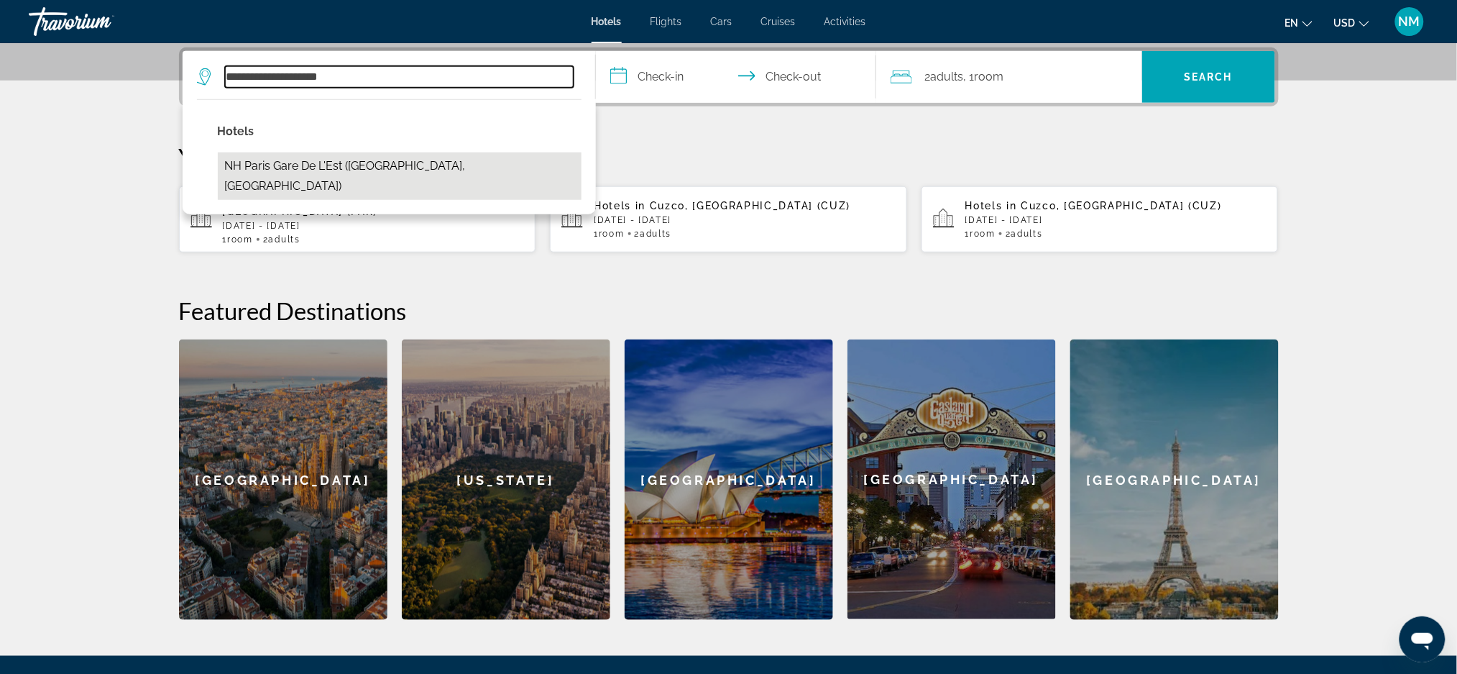
type input "**********"
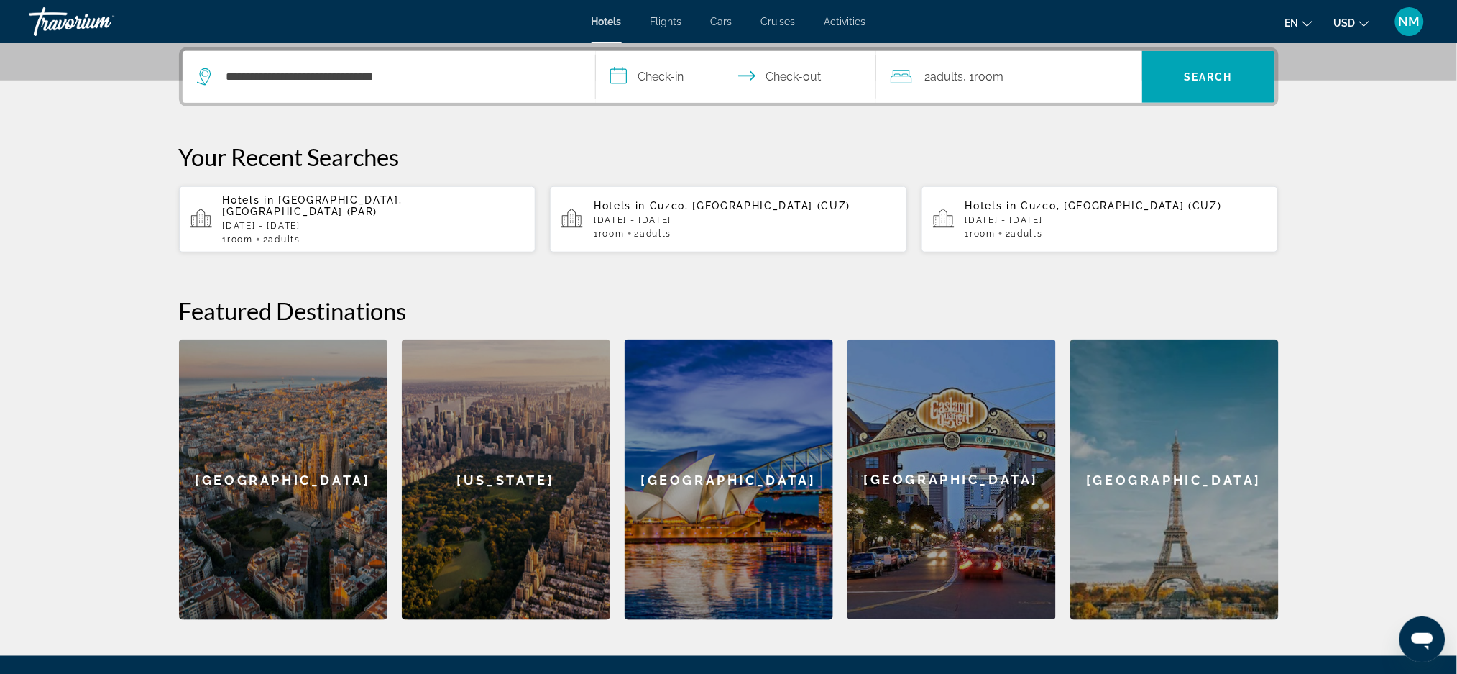
click at [656, 70] on input "**********" at bounding box center [739, 79] width 286 height 56
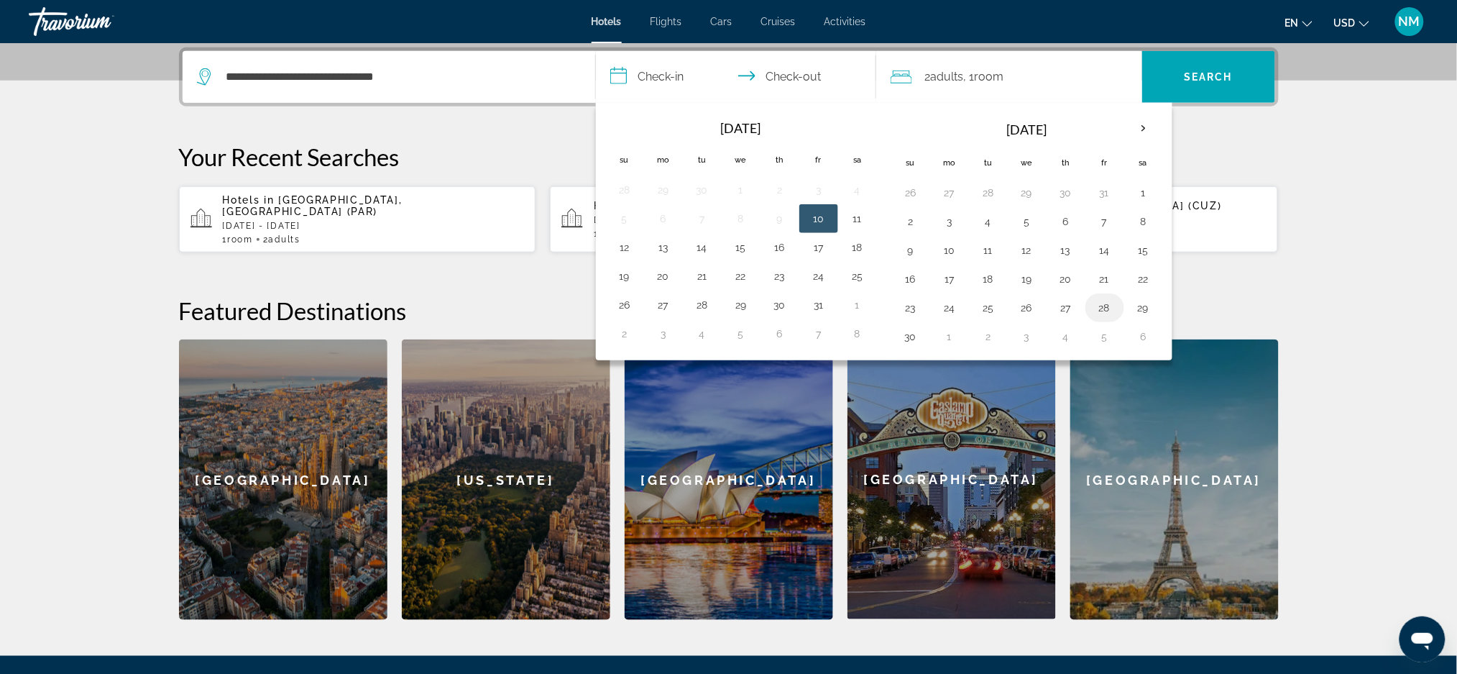
click at [1105, 310] on button "28" at bounding box center [1104, 308] width 23 height 20
click at [950, 336] on button "1" at bounding box center [949, 336] width 23 height 20
type input "**********"
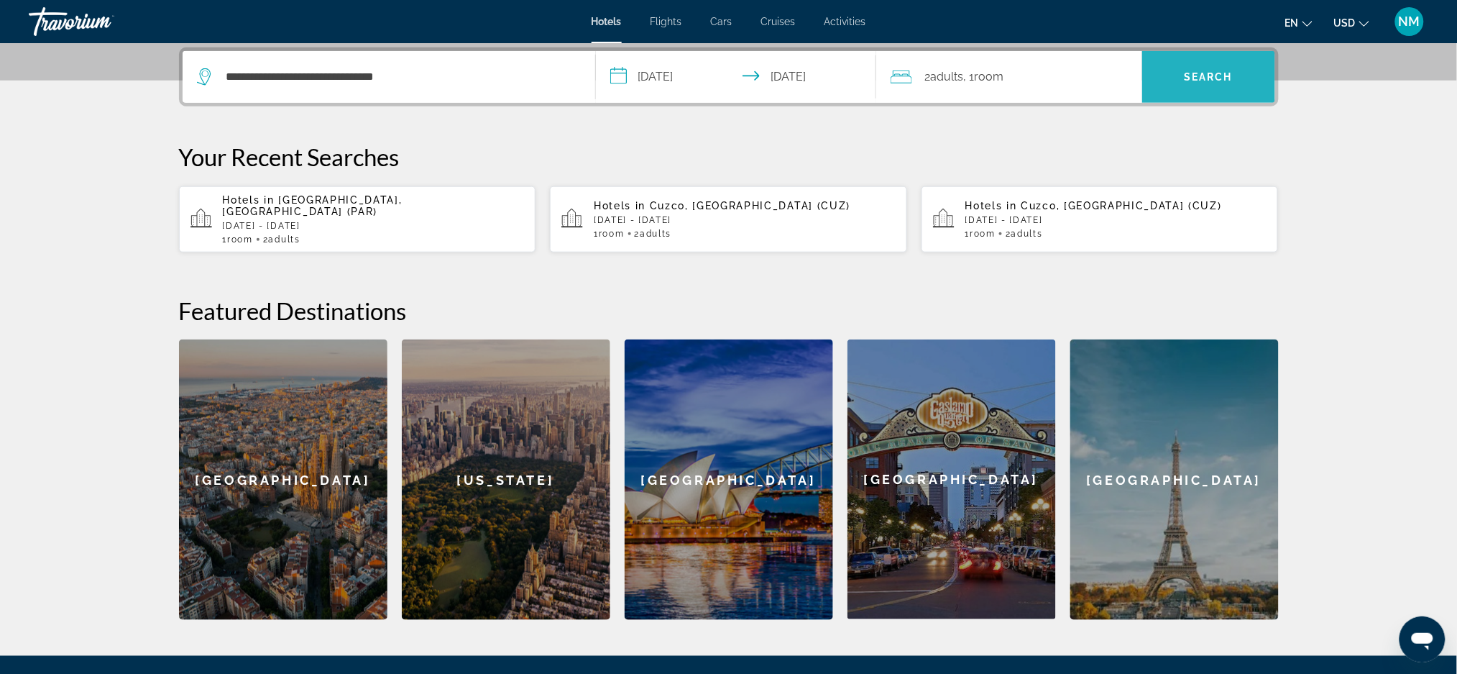
click at [1185, 73] on span "Search" at bounding box center [1208, 77] width 49 height 12
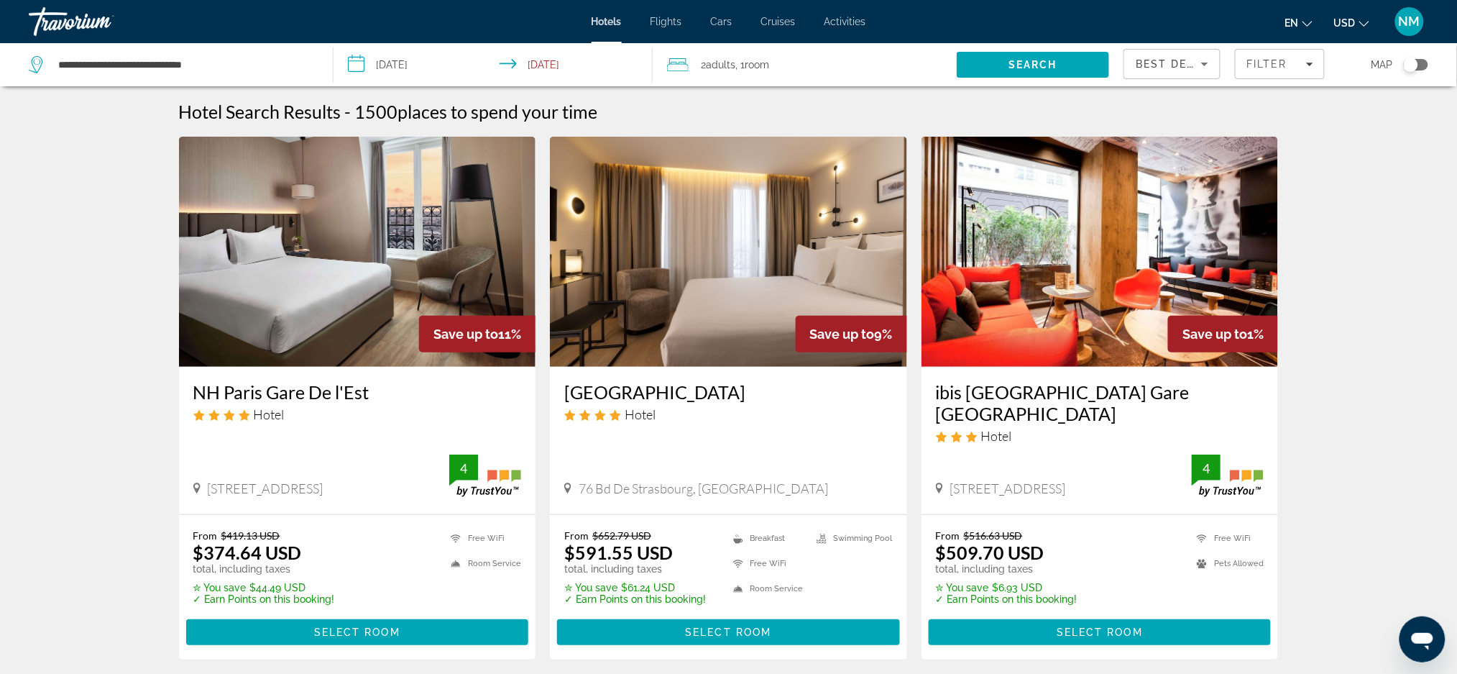
click at [362, 392] on h3 "NH Paris Gare De l'Est" at bounding box center [357, 392] width 329 height 22
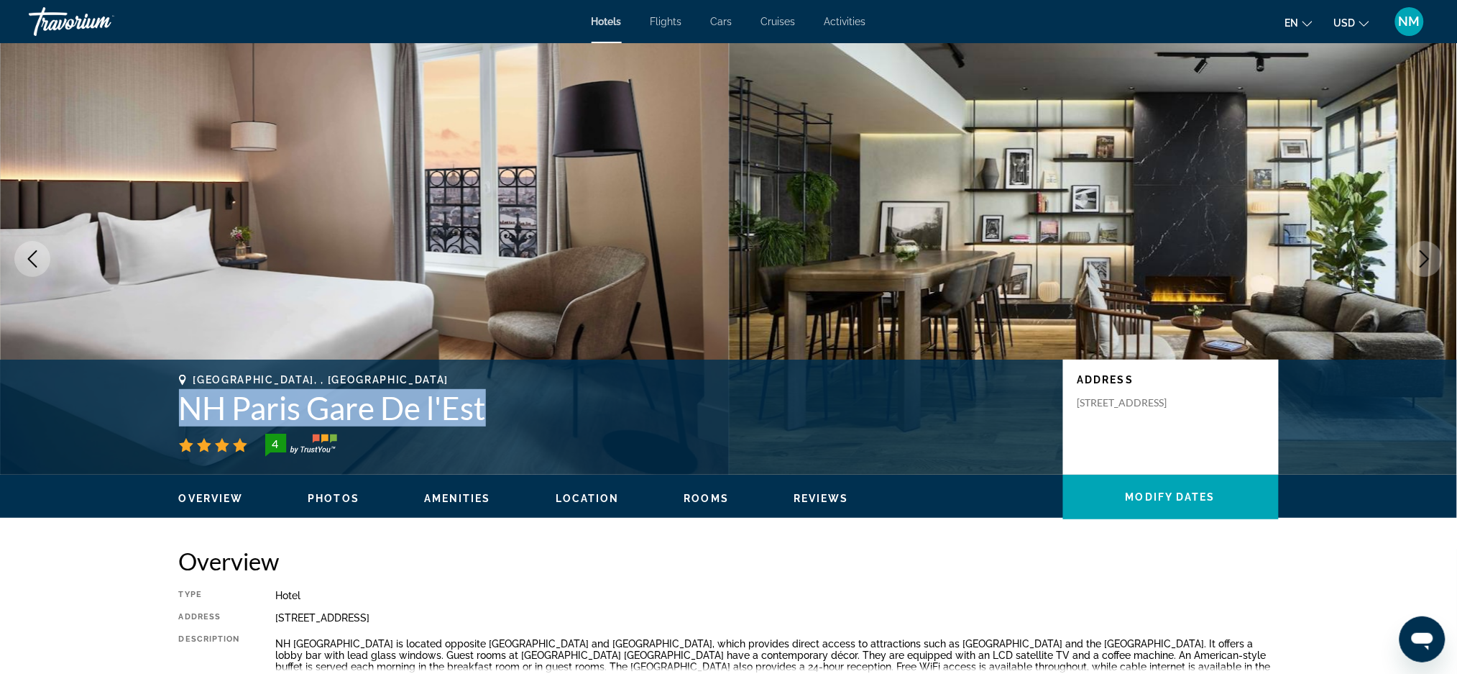
drag, startPoint x: 505, startPoint y: 415, endPoint x: 185, endPoint y: 413, distance: 319.9
click at [185, 413] on h1 "NH Paris Gare De l'Est" at bounding box center [614, 407] width 870 height 37
copy h1 "NH Paris Gare De l'Est"
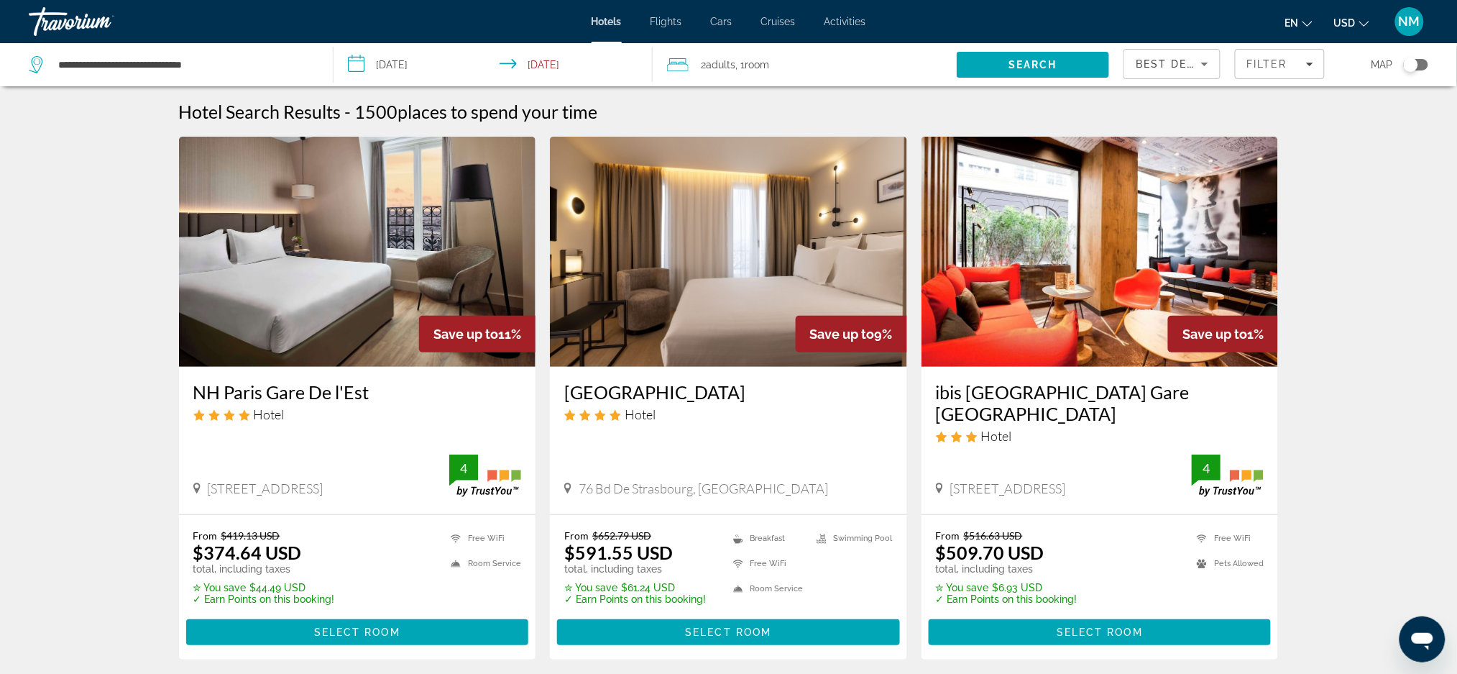
click at [1209, 63] on icon "Sort by" at bounding box center [1204, 63] width 17 height 17
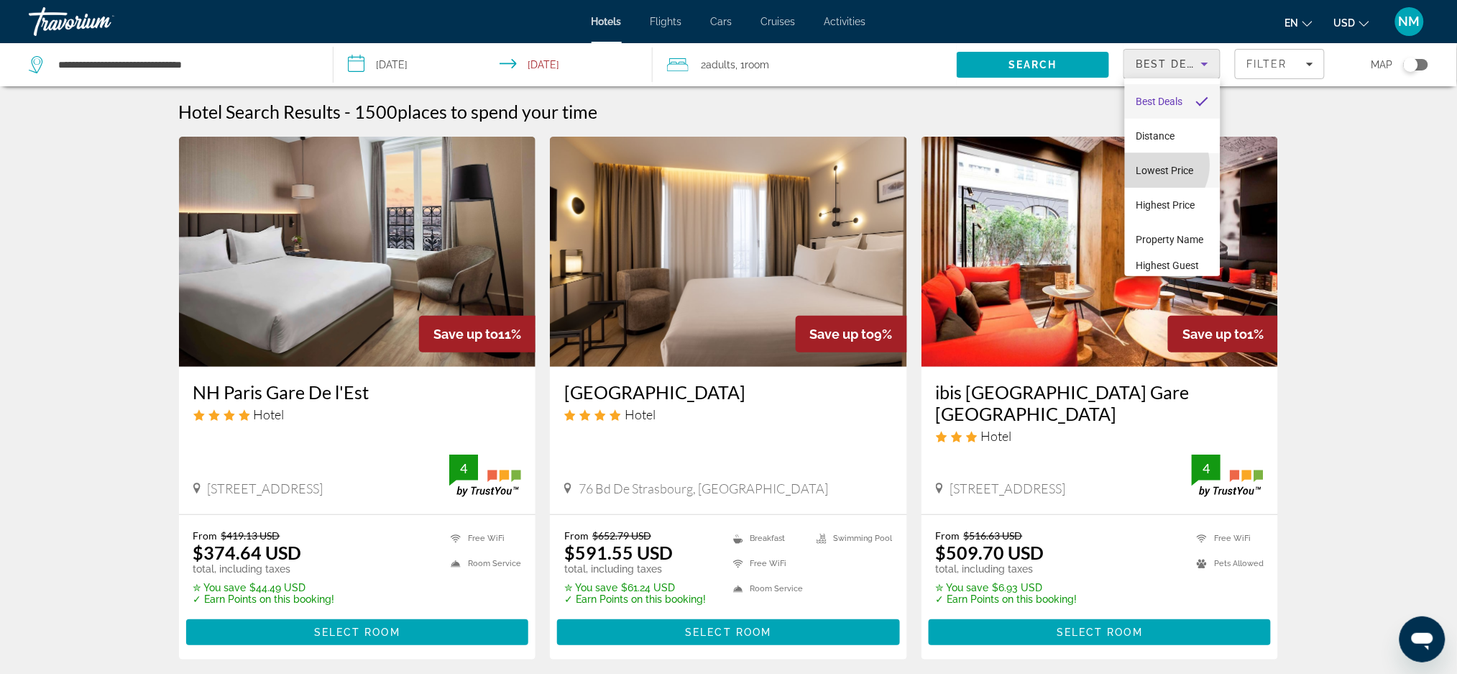
click at [1152, 165] on span "Lowest Price" at bounding box center [1165, 171] width 58 height 12
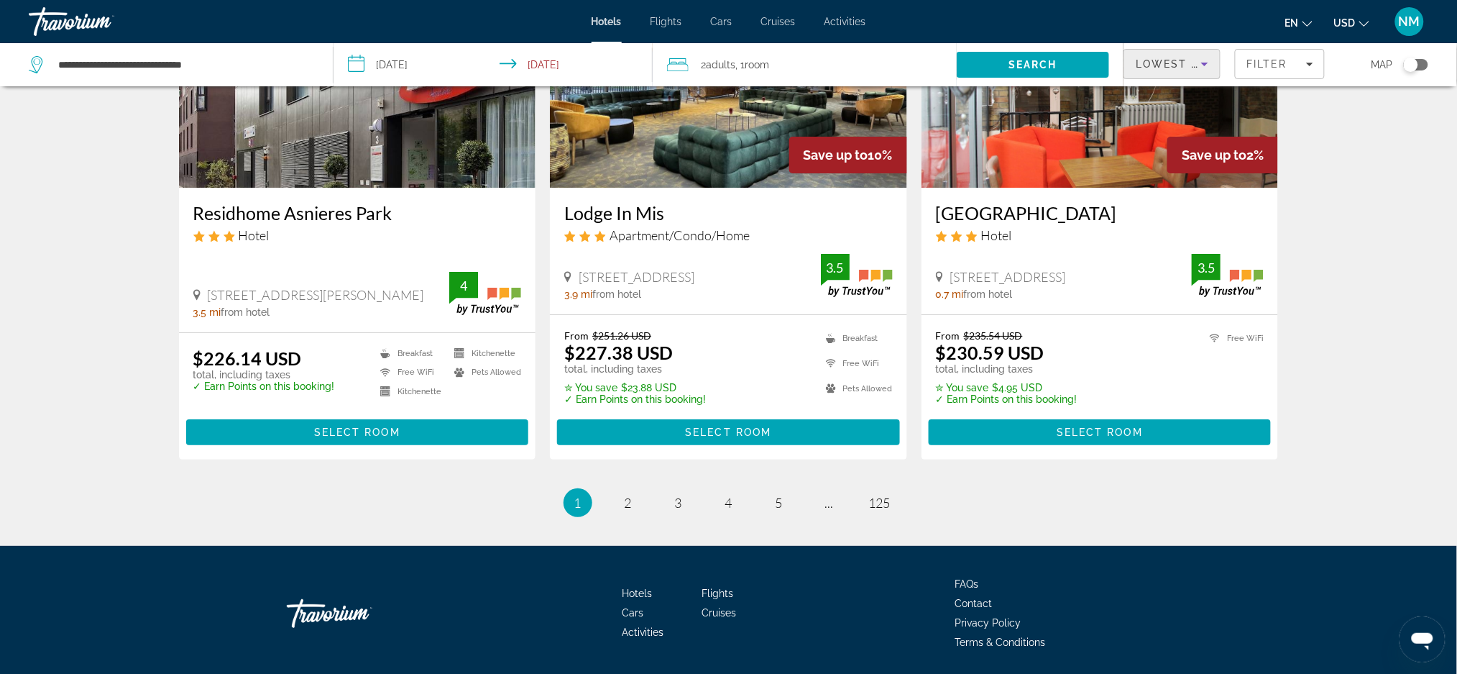
scroll to position [1823, 0]
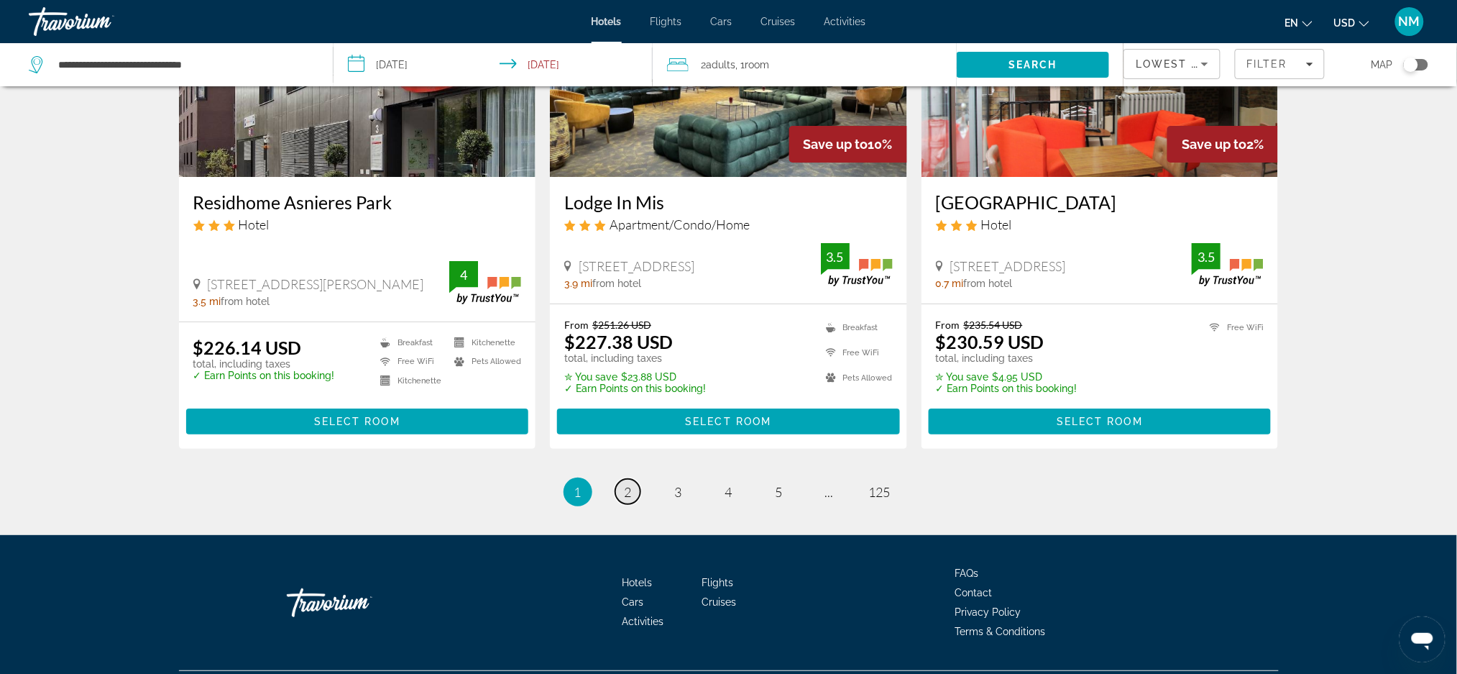
click at [623, 479] on link "page 2" at bounding box center [627, 491] width 25 height 25
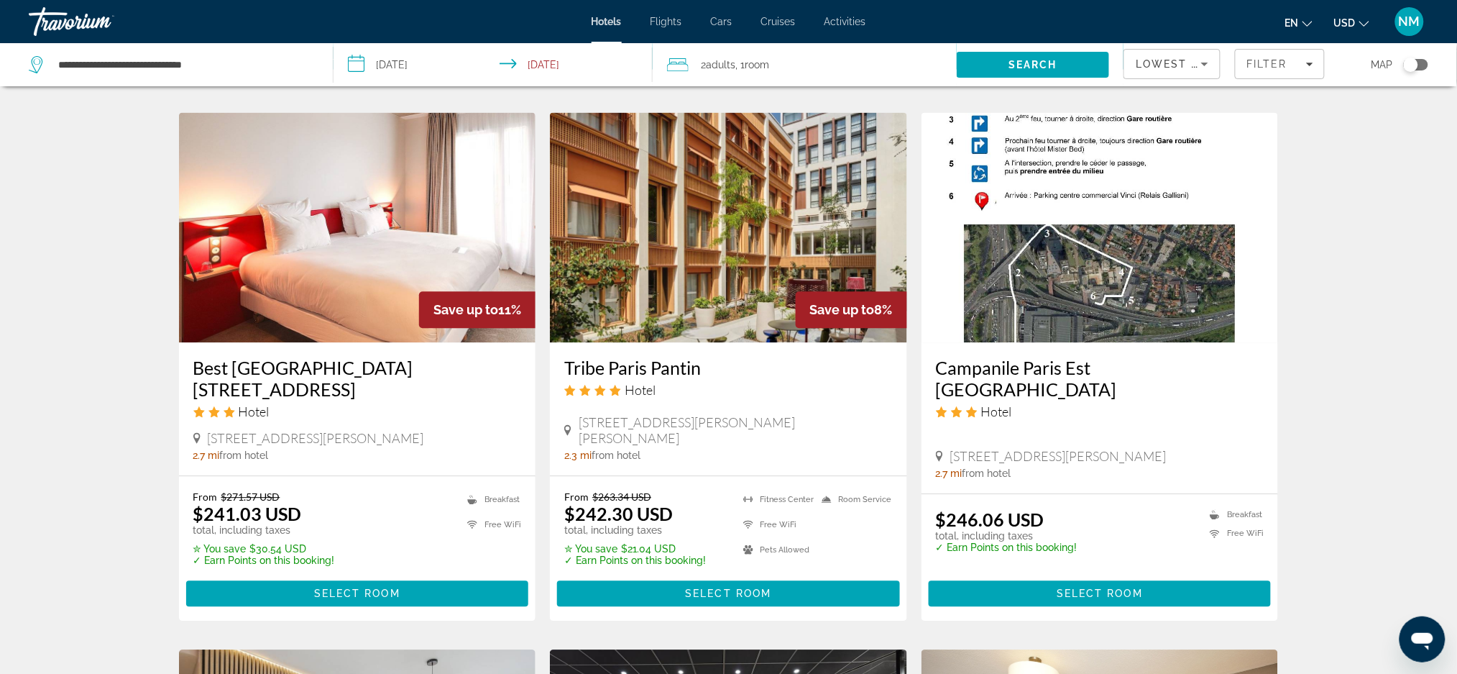
scroll to position [1124, 0]
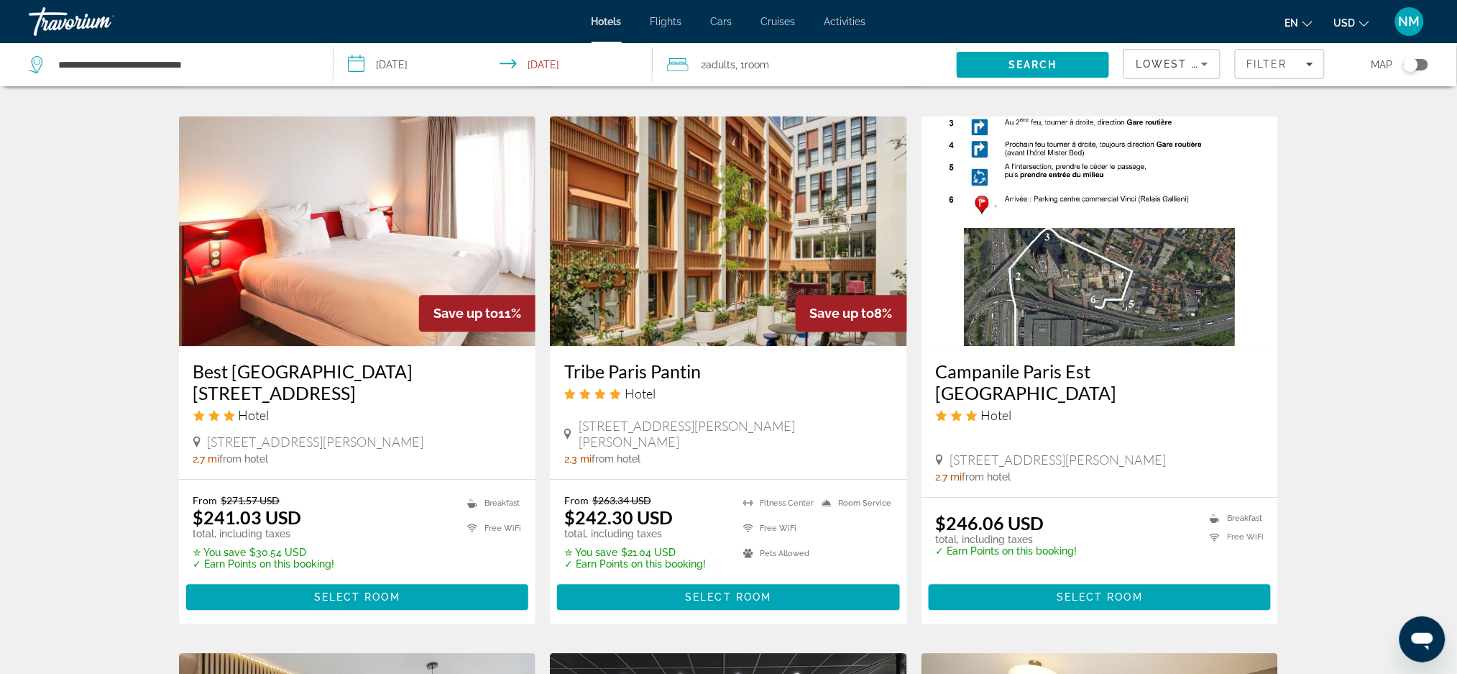
click at [244, 360] on h3 "Best [GEOGRAPHIC_DATA][STREET_ADDRESS]" at bounding box center [357, 381] width 329 height 43
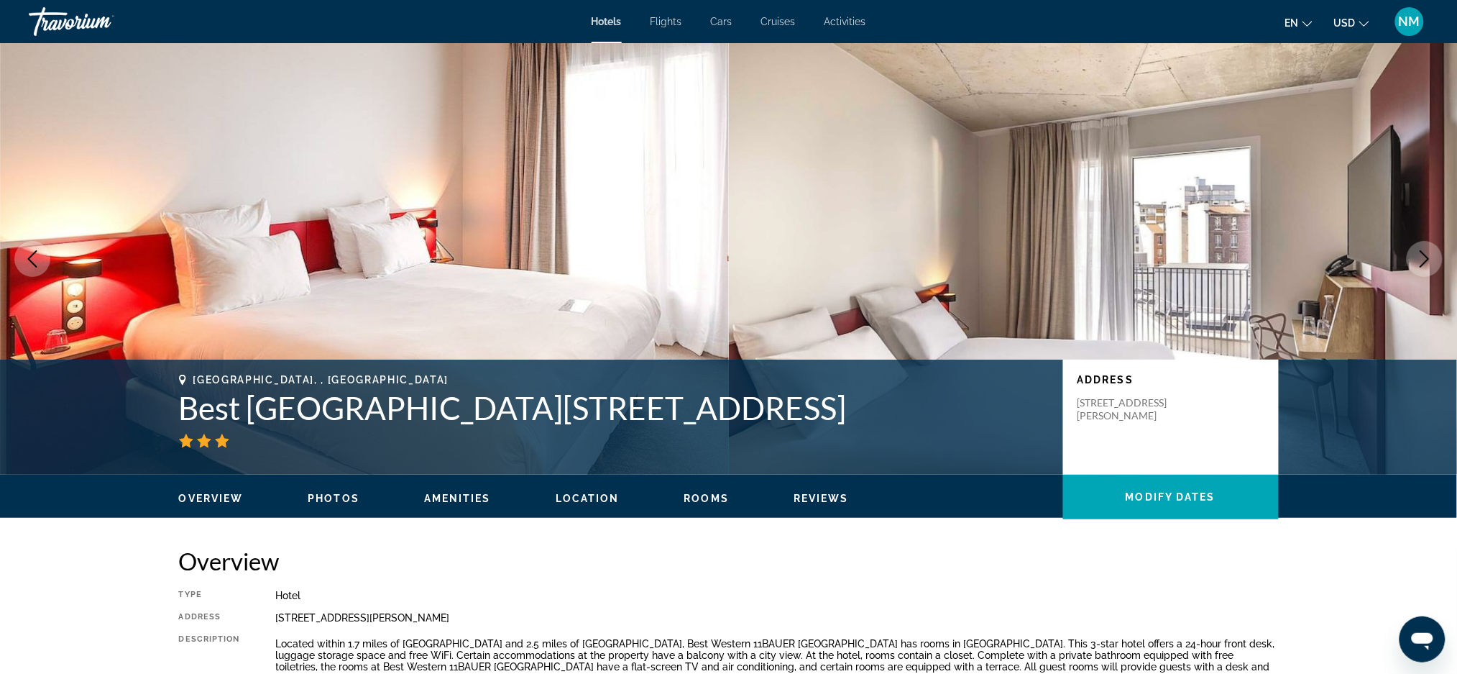
drag, startPoint x: 819, startPoint y: 409, endPoint x: 137, endPoint y: 409, distance: 682.2
click at [137, 409] on div "Paris, , France Best Western Hotel 11BAUER Paris St Queen Address 11 Rue Du Doc…" at bounding box center [728, 416] width 1457 height 115
click at [183, 408] on h1 "Best [GEOGRAPHIC_DATA][STREET_ADDRESS]" at bounding box center [614, 407] width 870 height 37
drag, startPoint x: 183, startPoint y: 408, endPoint x: 810, endPoint y: 418, distance: 627.6
click at [810, 418] on h1 "Best [GEOGRAPHIC_DATA][STREET_ADDRESS]" at bounding box center [614, 407] width 870 height 37
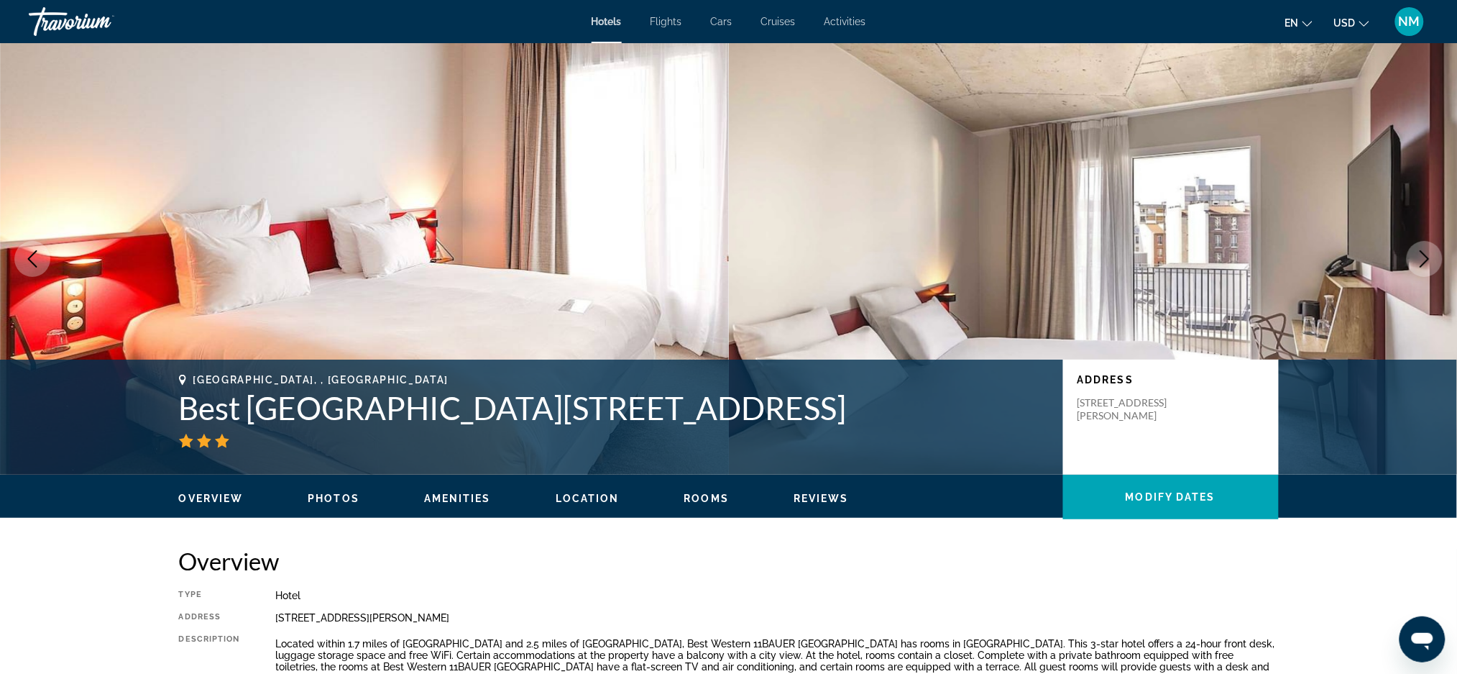
copy h1 "Best [GEOGRAPHIC_DATA][STREET_ADDRESS]"
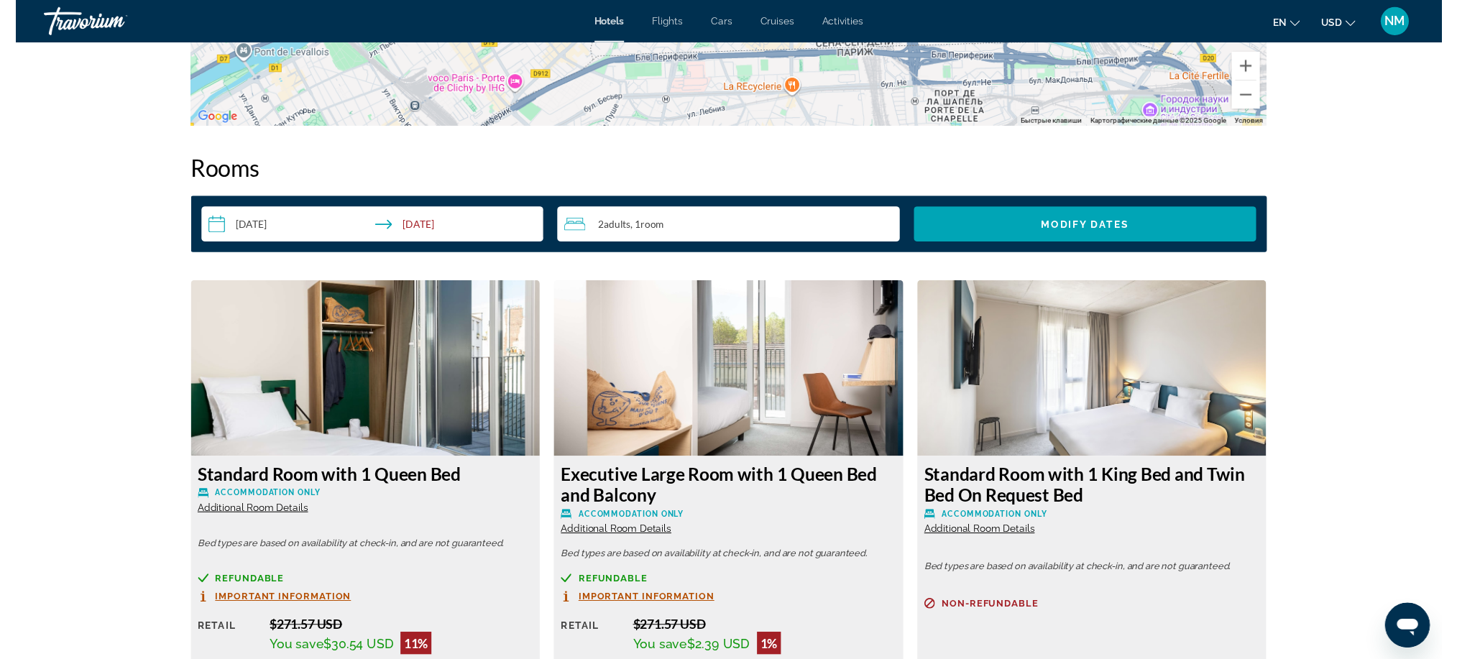
scroll to position [1709, 0]
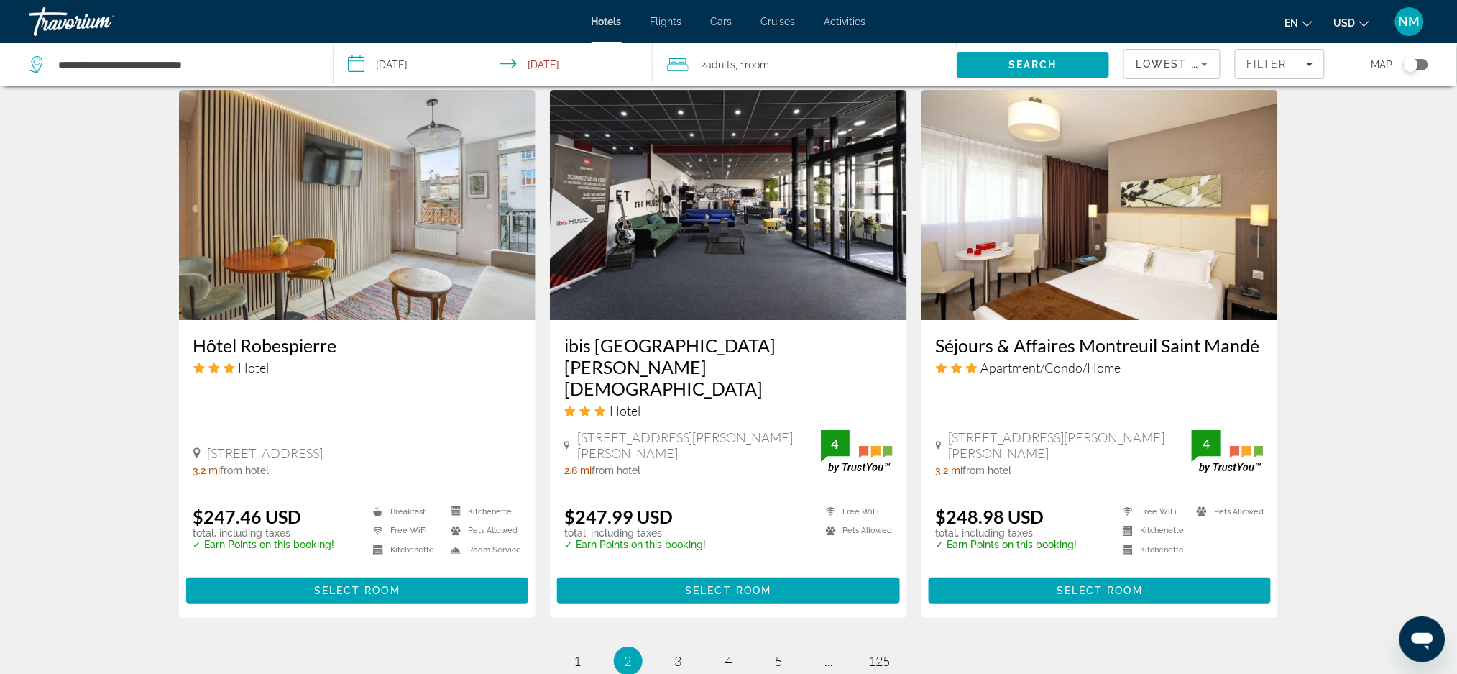
scroll to position [1694, 0]
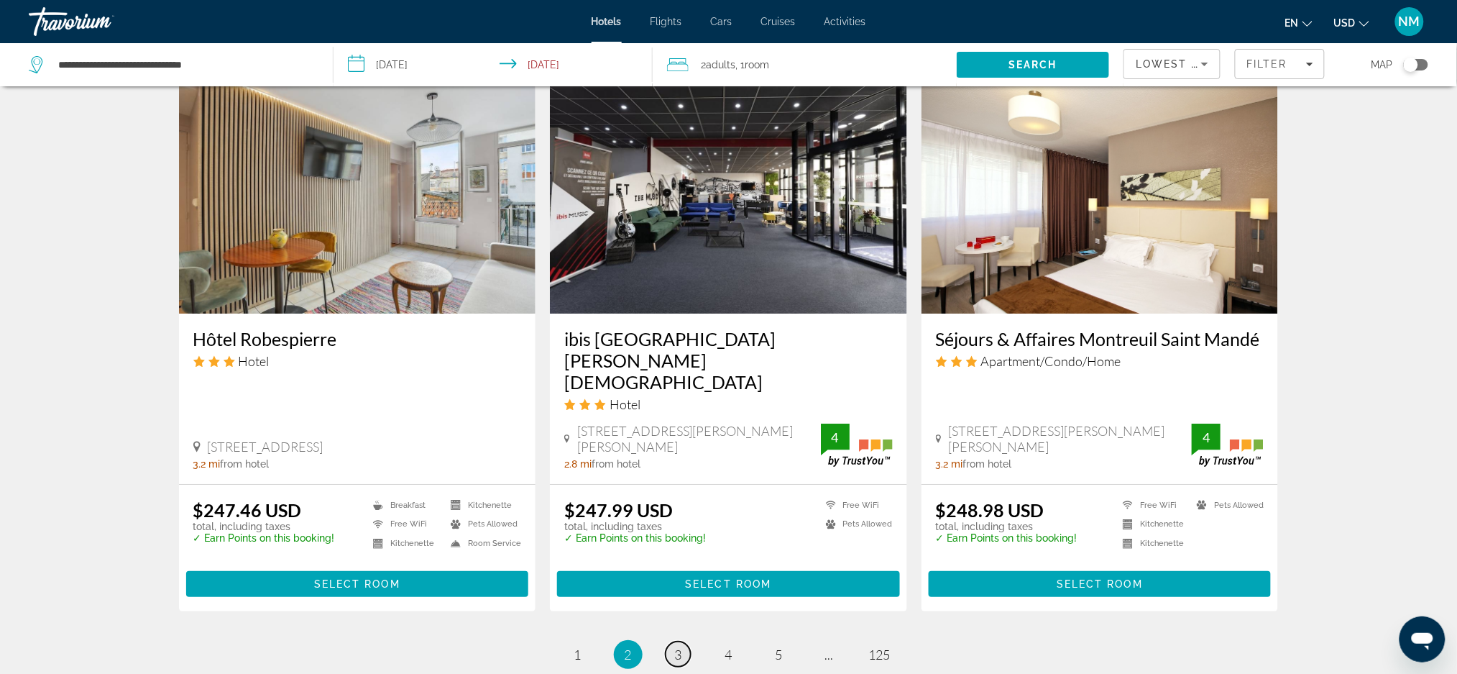
click at [679, 646] on span "3" at bounding box center [678, 654] width 7 height 16
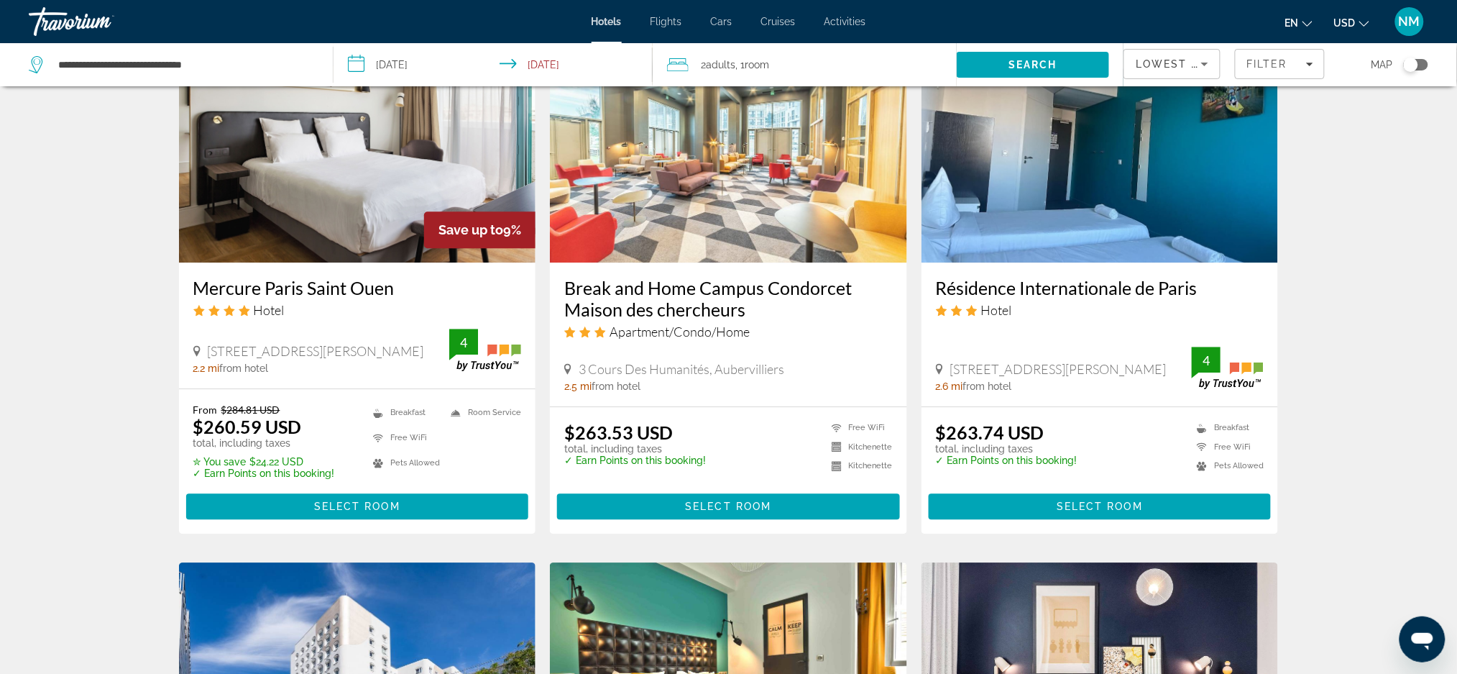
scroll to position [1084, 0]
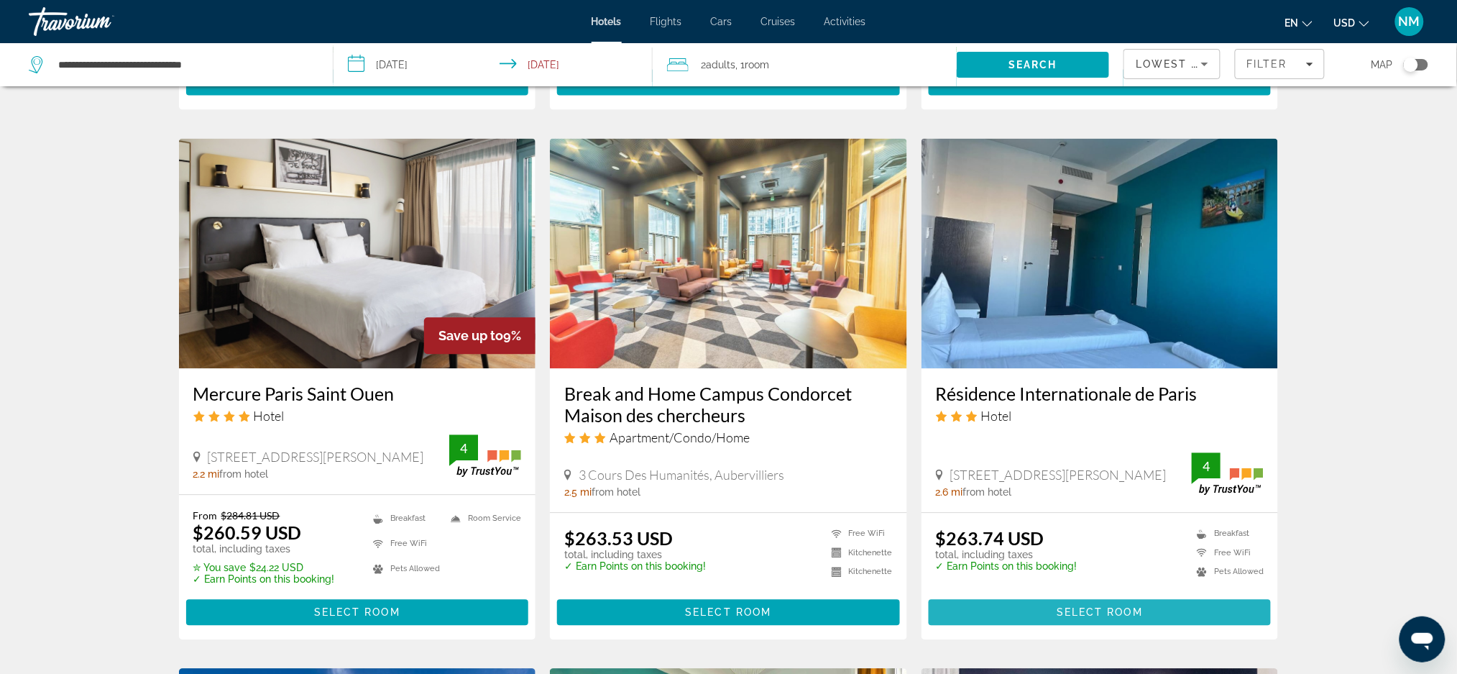
click at [1154, 594] on span "Main content" at bounding box center [1100, 611] width 343 height 35
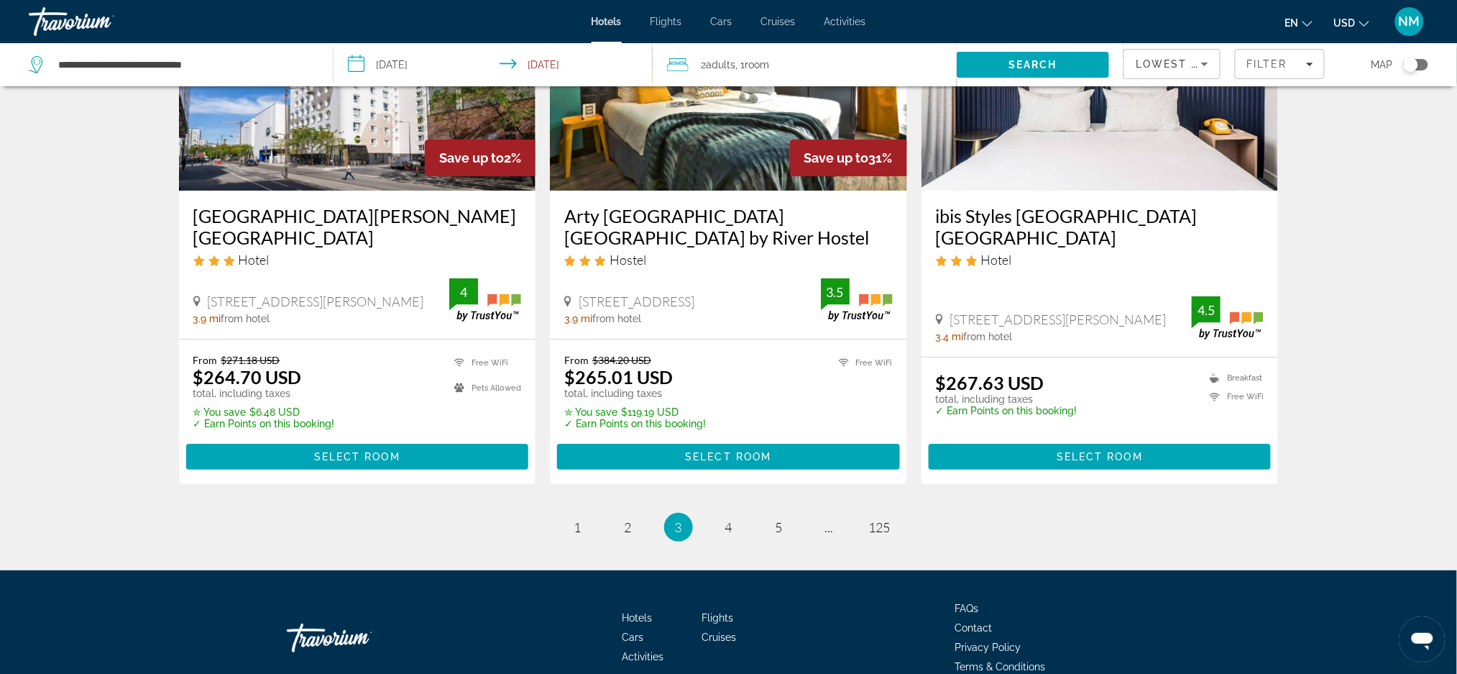
scroll to position [1795, 0]
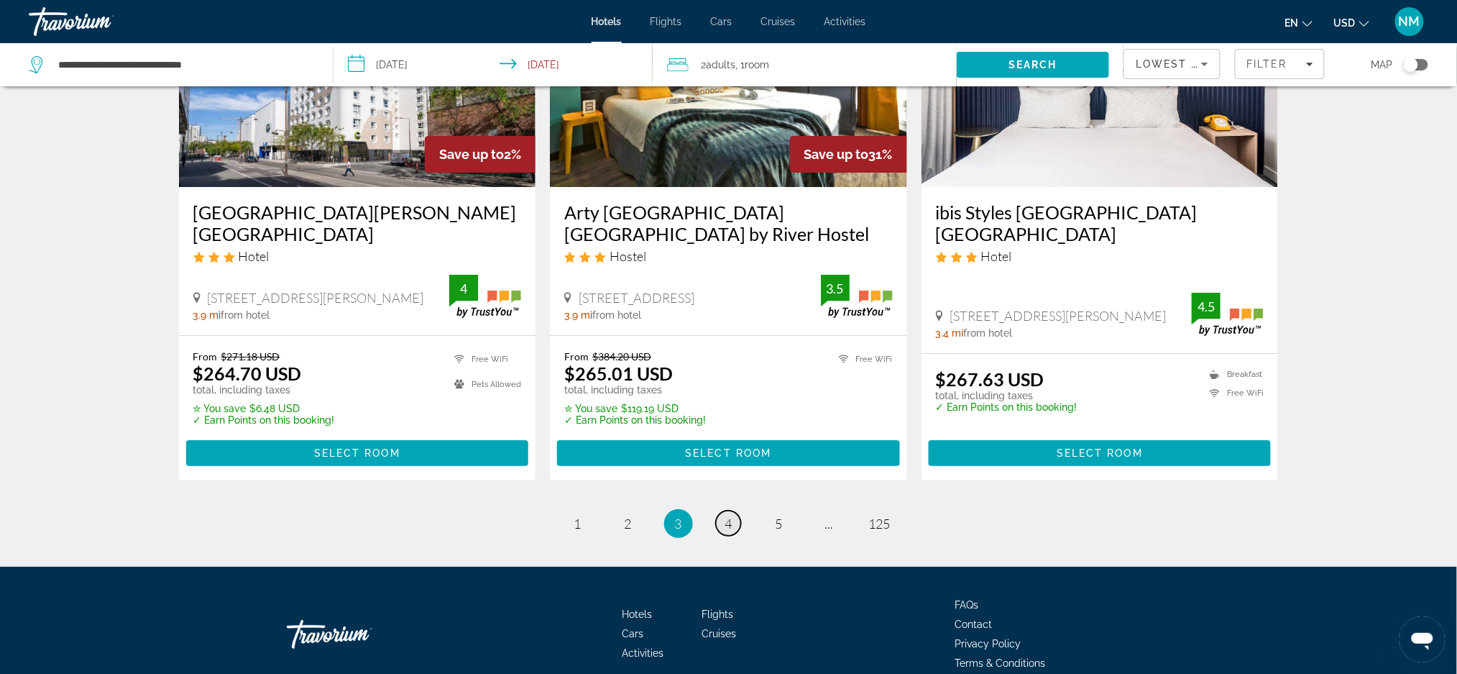
click at [722, 510] on link "page 4" at bounding box center [728, 522] width 25 height 25
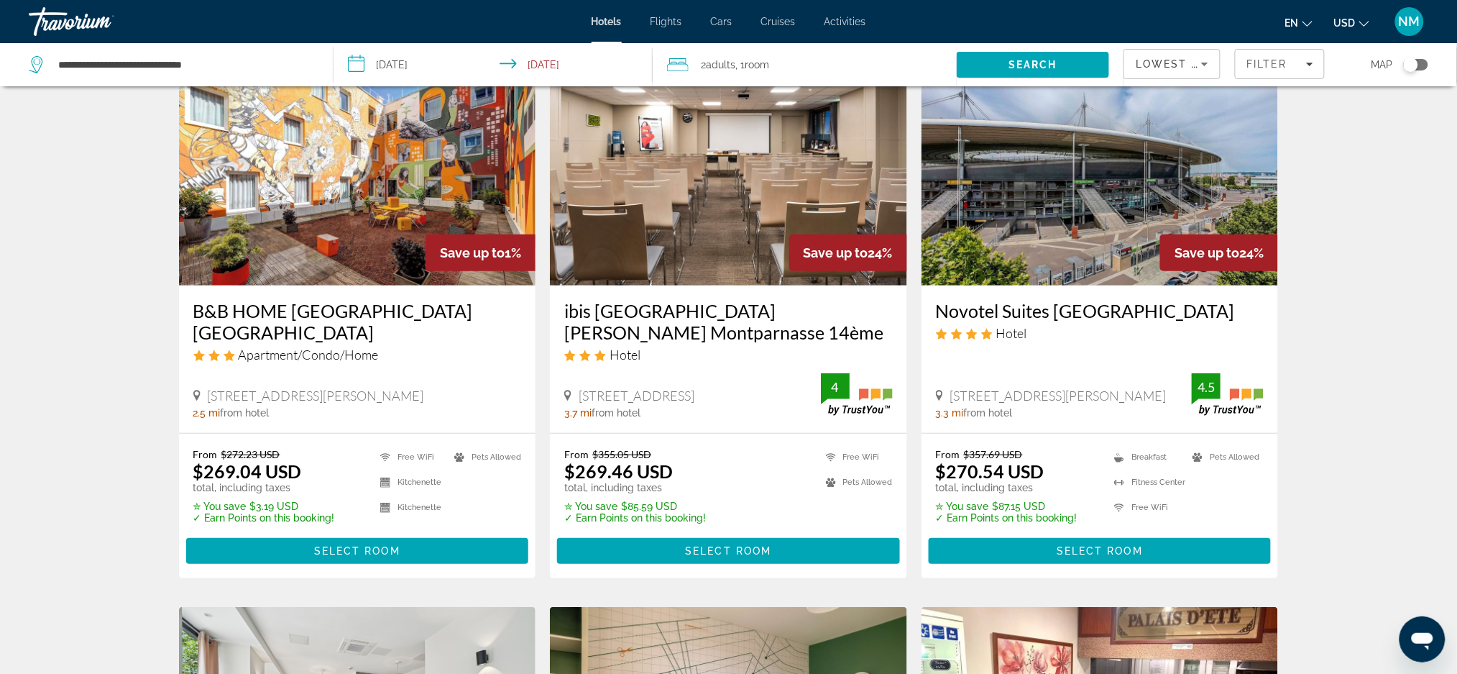
scroll to position [72, 0]
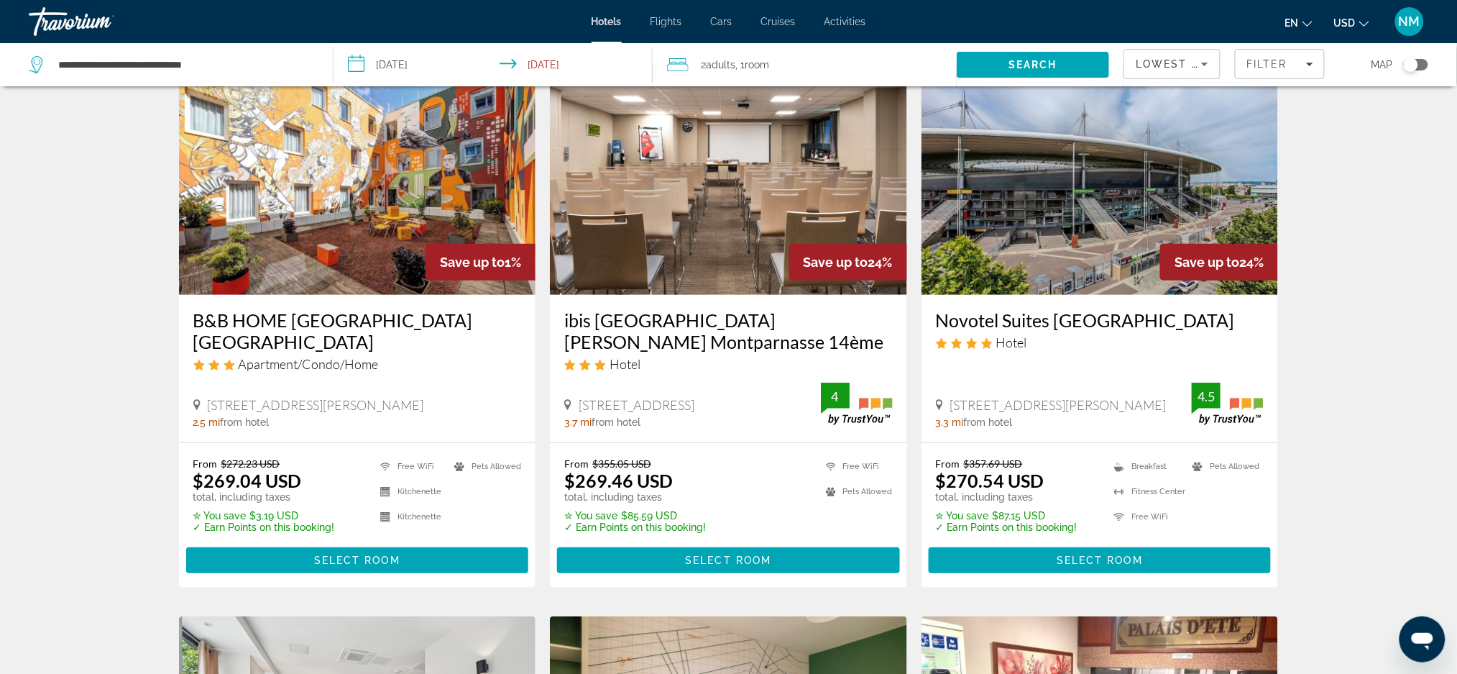
click at [1121, 316] on h3 "Novotel Suites Paris Stade De France" at bounding box center [1100, 320] width 329 height 22
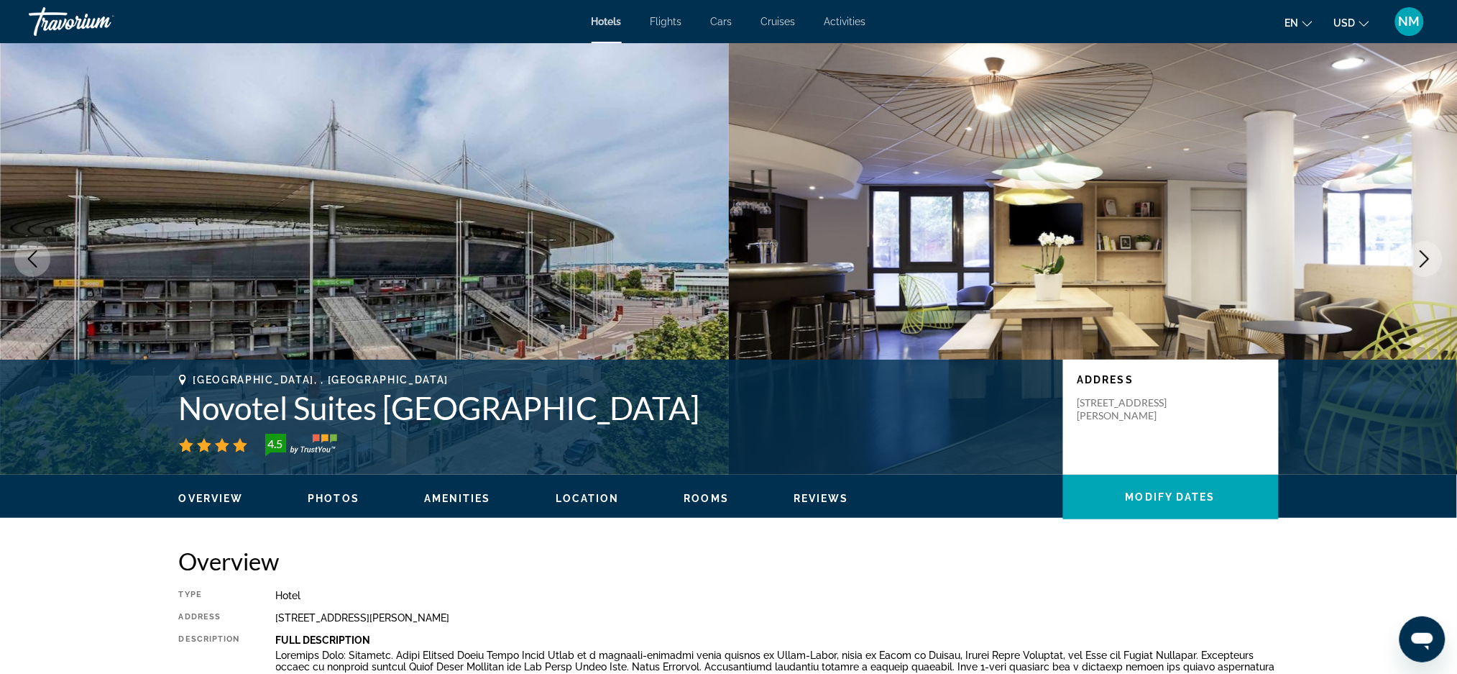
drag, startPoint x: 689, startPoint y: 412, endPoint x: 112, endPoint y: 425, distance: 576.6
click at [112, 425] on div "Saint-Denis, , France Novotel Suites Paris Stade De France 4.5 Address 31 Avenu…" at bounding box center [728, 416] width 1457 height 115
click at [178, 411] on div "Saint-Denis, , France Novotel Suites Paris Stade De France 4.5 Address 31 Avenu…" at bounding box center [728, 417] width 1157 height 86
drag, startPoint x: 178, startPoint y: 411, endPoint x: 680, endPoint y: 420, distance: 502.5
click at [680, 420] on div "Saint-Denis, , France Novotel Suites Paris Stade De France 4.5 Address 31 Avenu…" at bounding box center [728, 417] width 1157 height 86
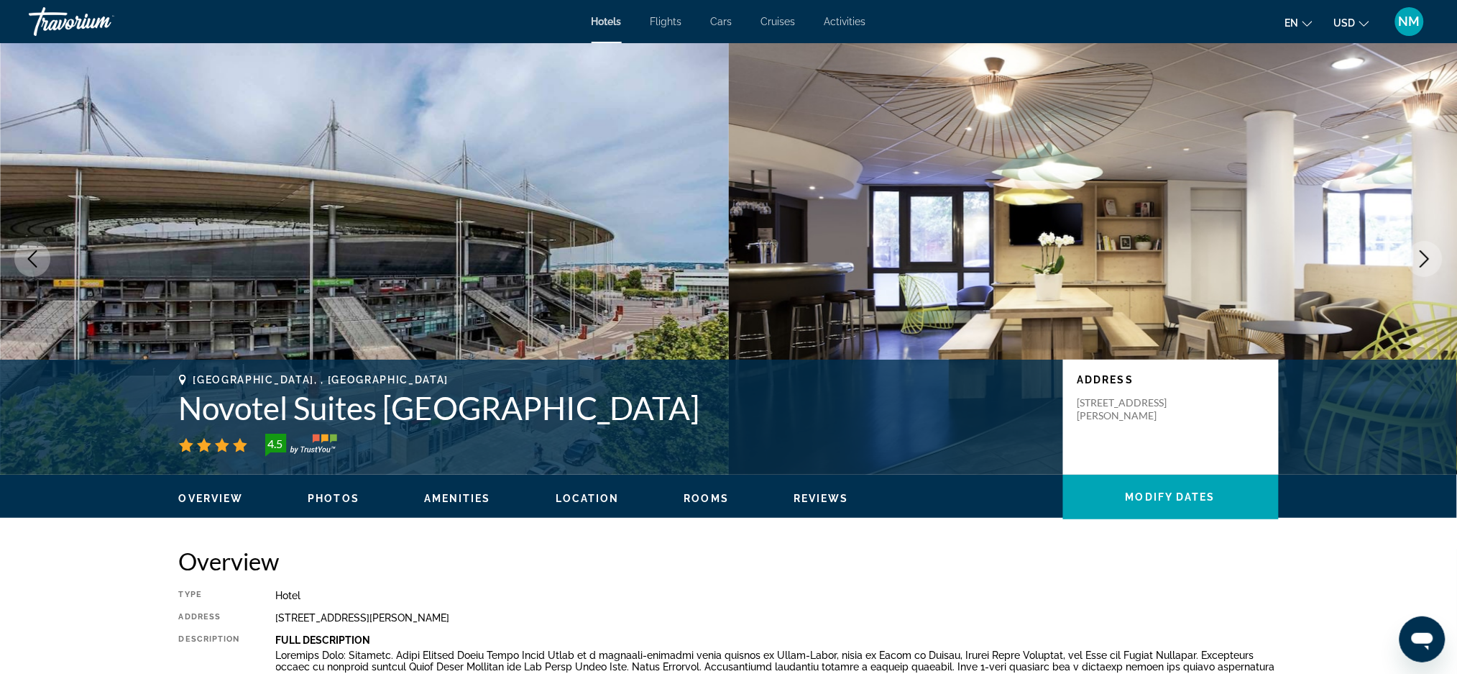
copy h1 "Novotel Suites Paris Stade De France"
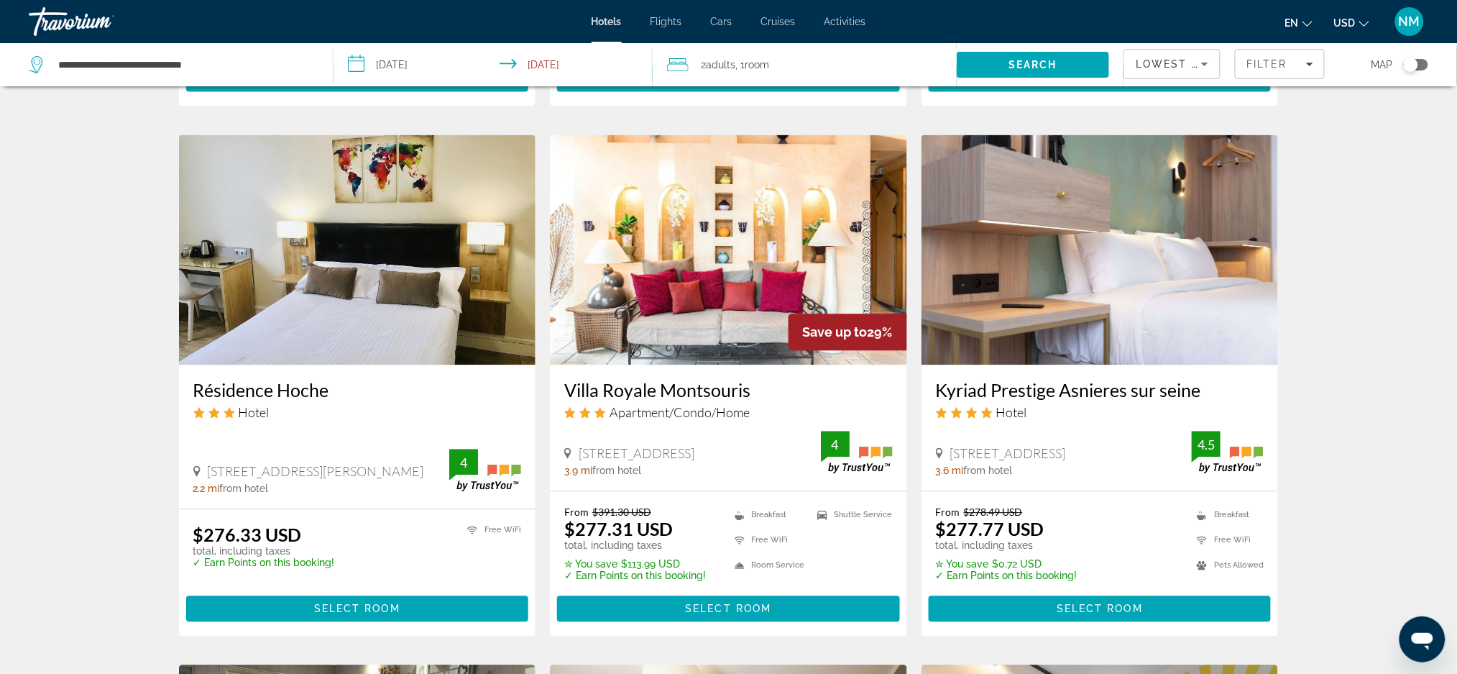
scroll to position [1086, 0]
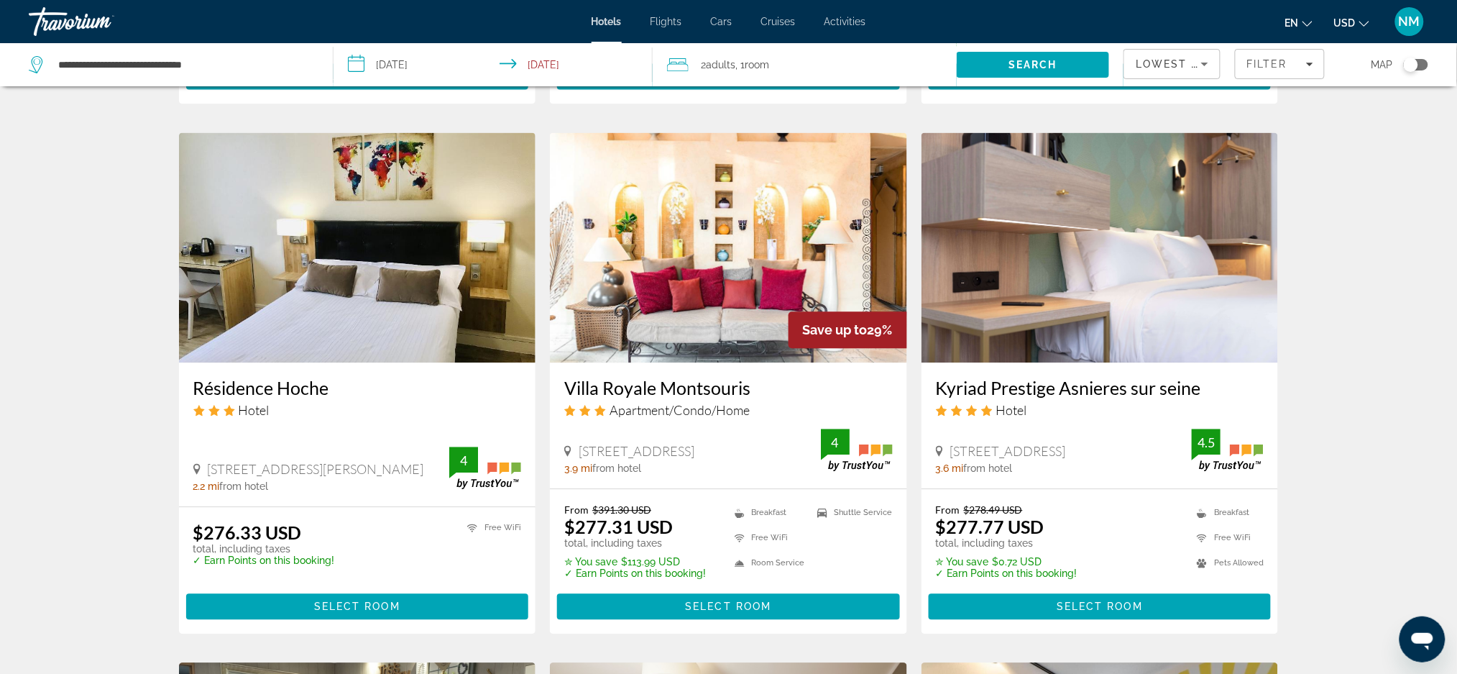
click at [1157, 377] on h3 "Kyriad Prestige Asnieres sur seine" at bounding box center [1100, 388] width 329 height 22
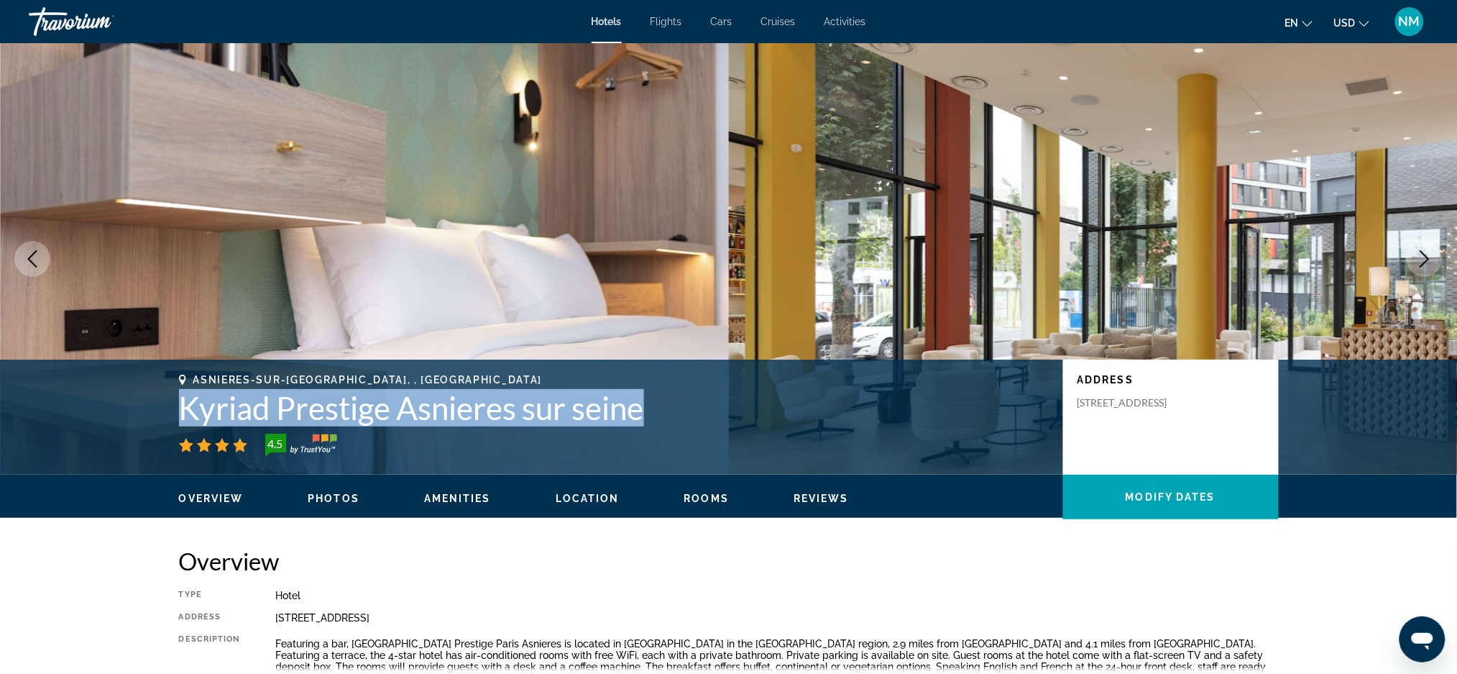
drag, startPoint x: 657, startPoint y: 413, endPoint x: 180, endPoint y: 411, distance: 476.6
click at [180, 411] on h1 "Kyriad Prestige Asnieres sur seine" at bounding box center [614, 407] width 870 height 37
copy h1 "Kyriad Prestige Asnieres sur seine"
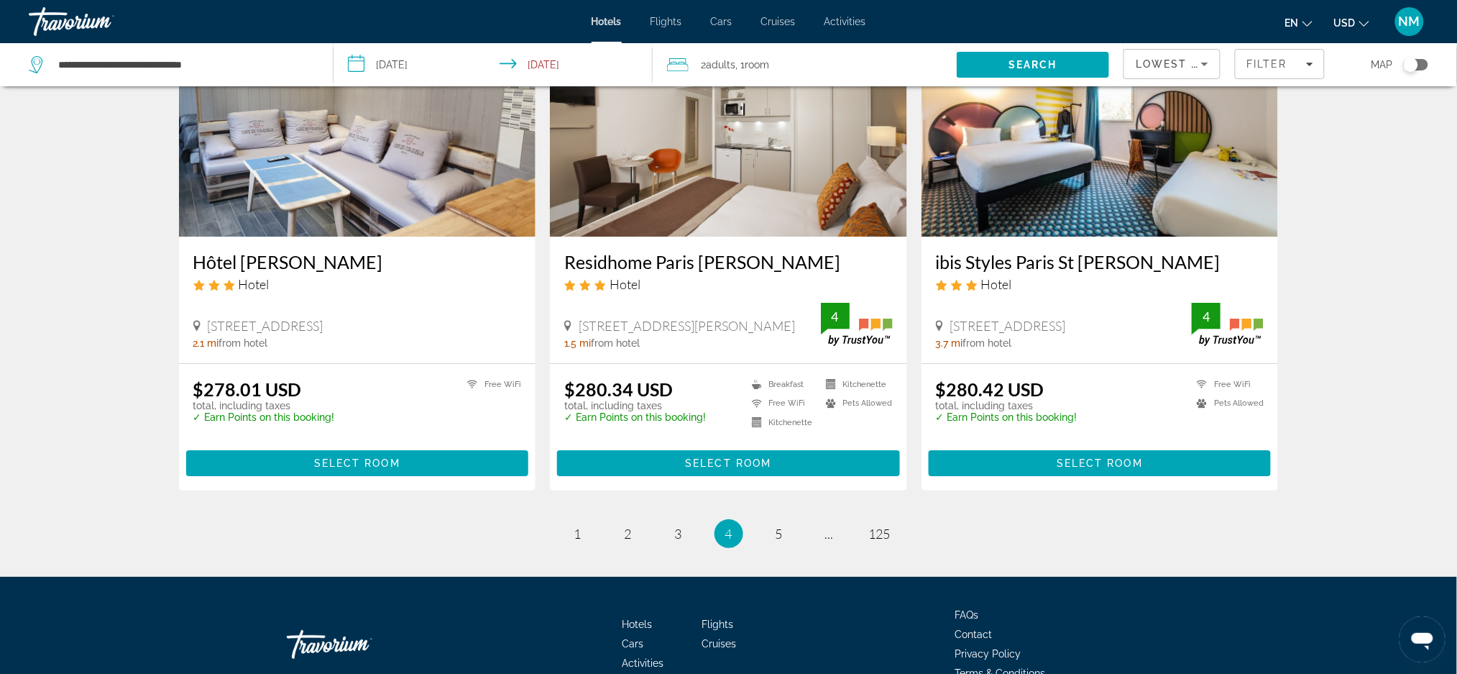
scroll to position [1801, 0]
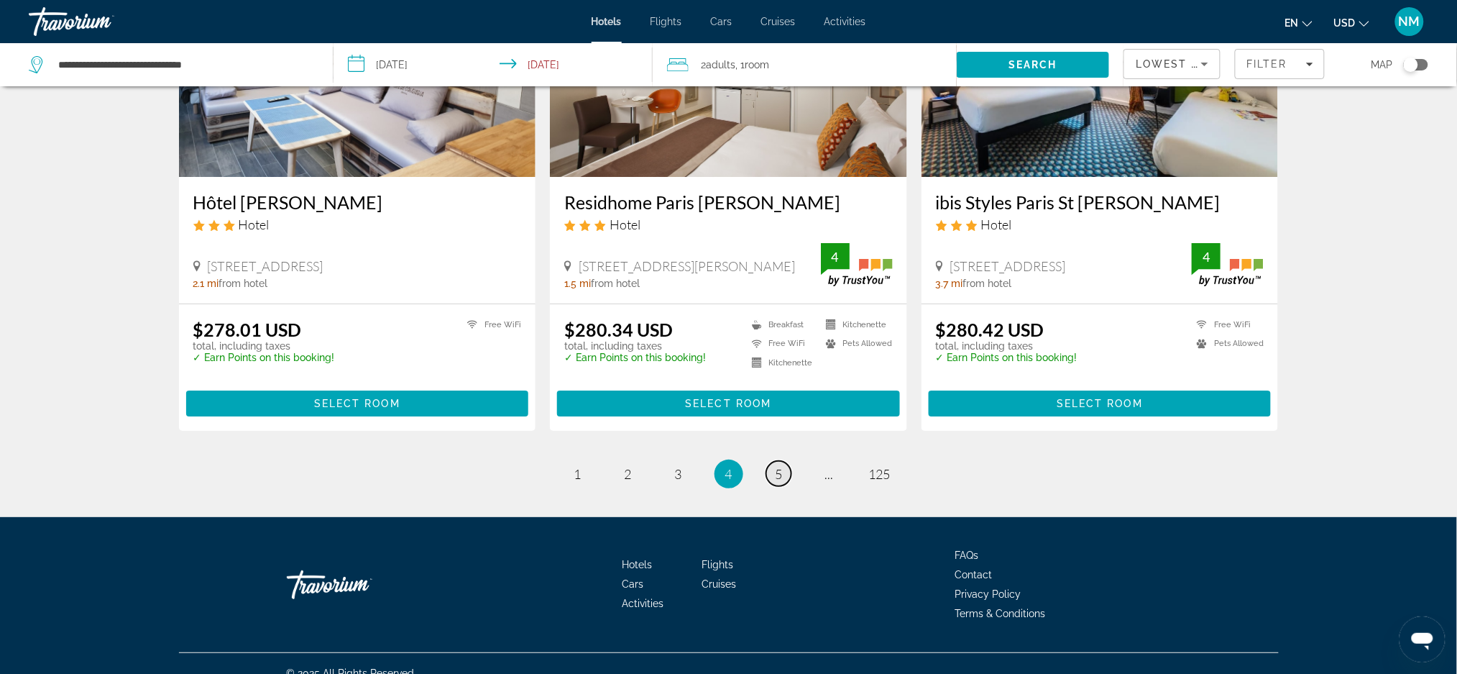
click at [773, 461] on link "page 5" at bounding box center [778, 473] width 25 height 25
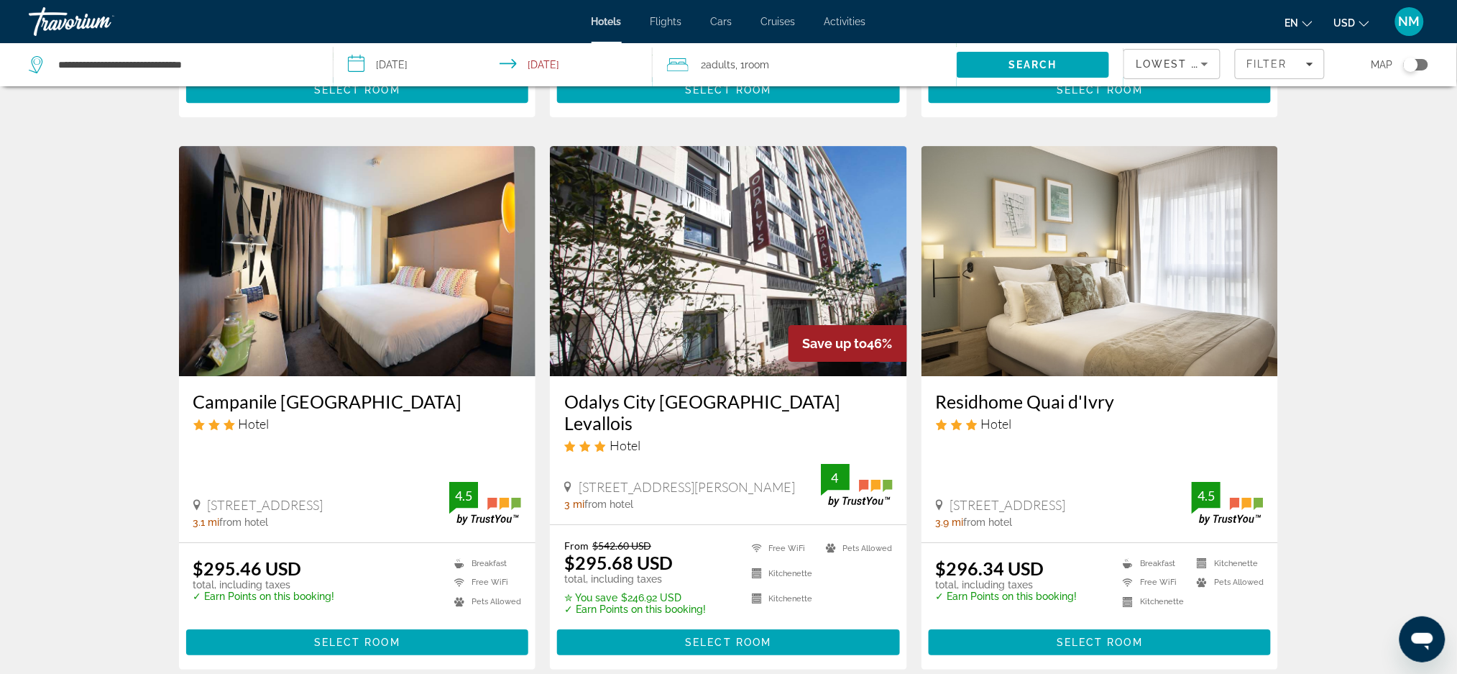
scroll to position [1593, 0]
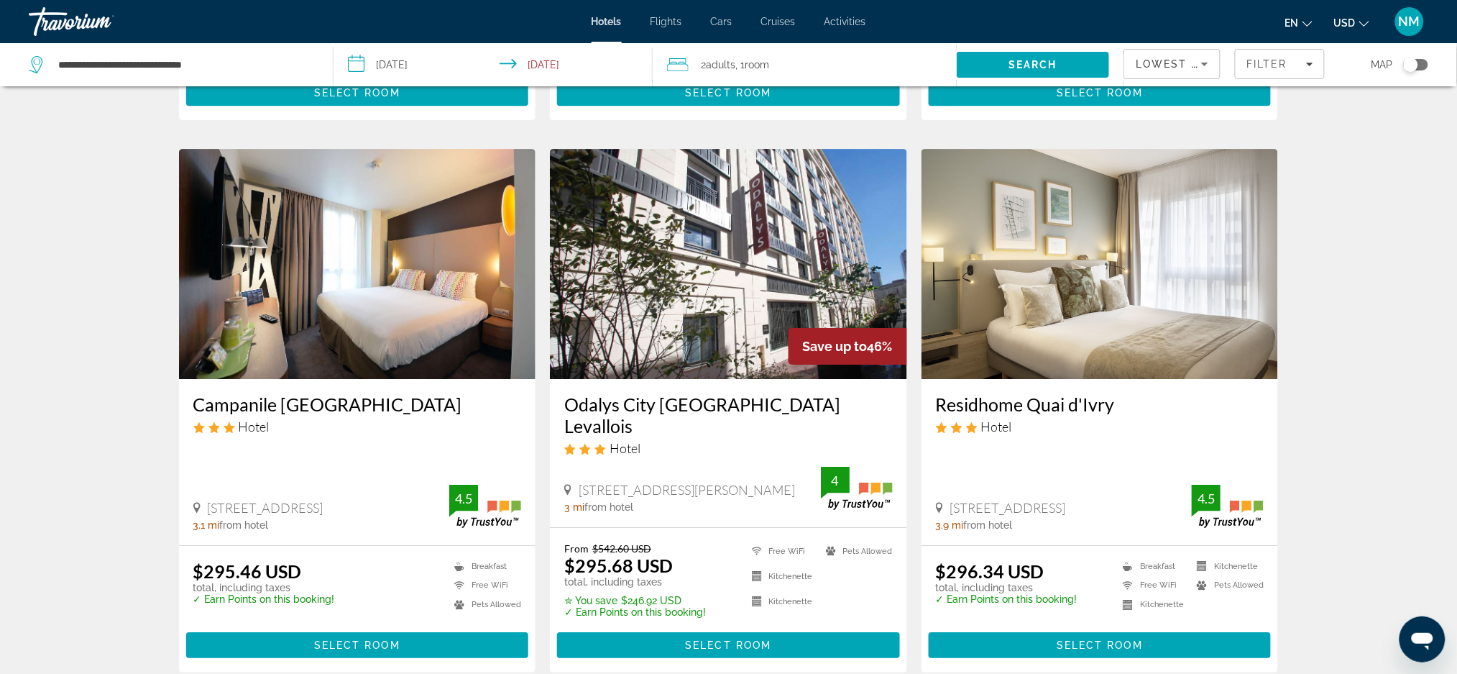
click at [431, 393] on h3 "Campanile Paris Clichy Centre" at bounding box center [357, 404] width 329 height 22
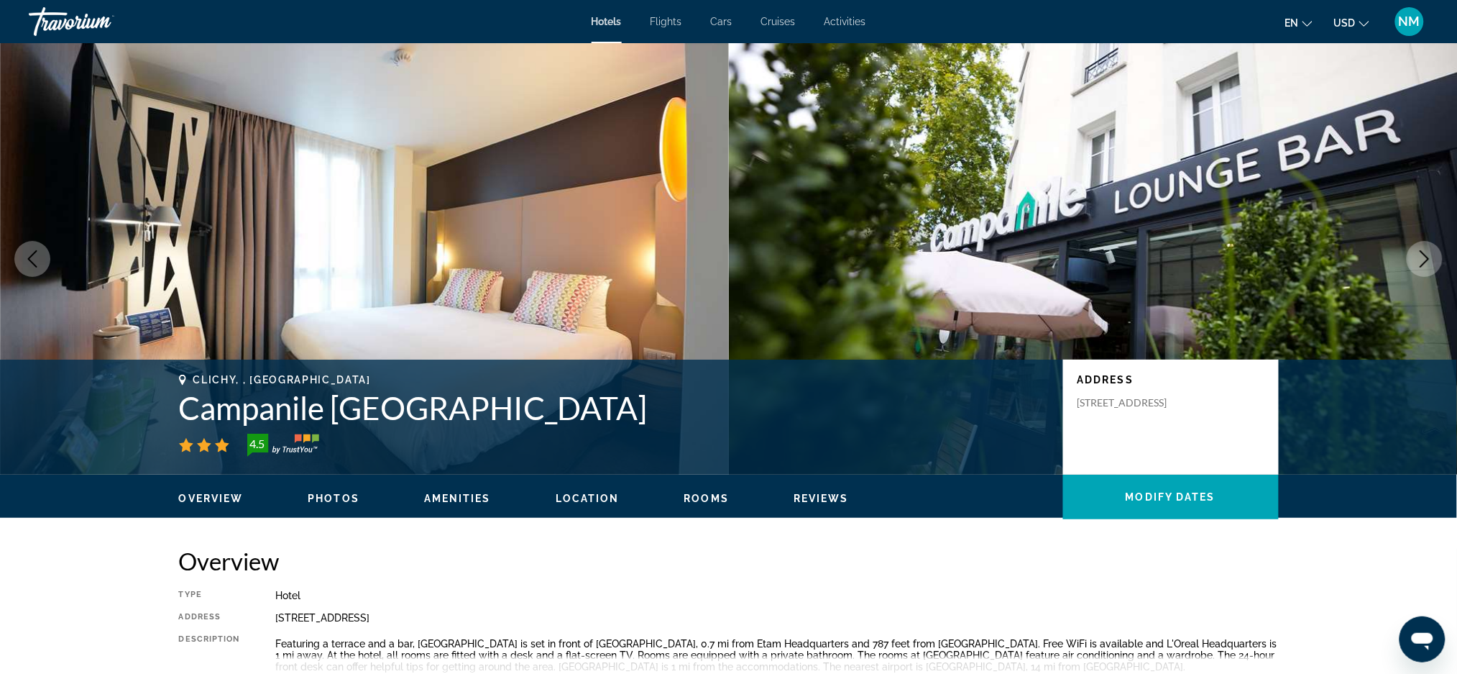
drag, startPoint x: 606, startPoint y: 408, endPoint x: 178, endPoint y: 422, distance: 427.9
click at [179, 422] on h1 "Campanile Paris Clichy Centre" at bounding box center [614, 407] width 870 height 37
copy h1 "Campanile Paris Clichy Centre"
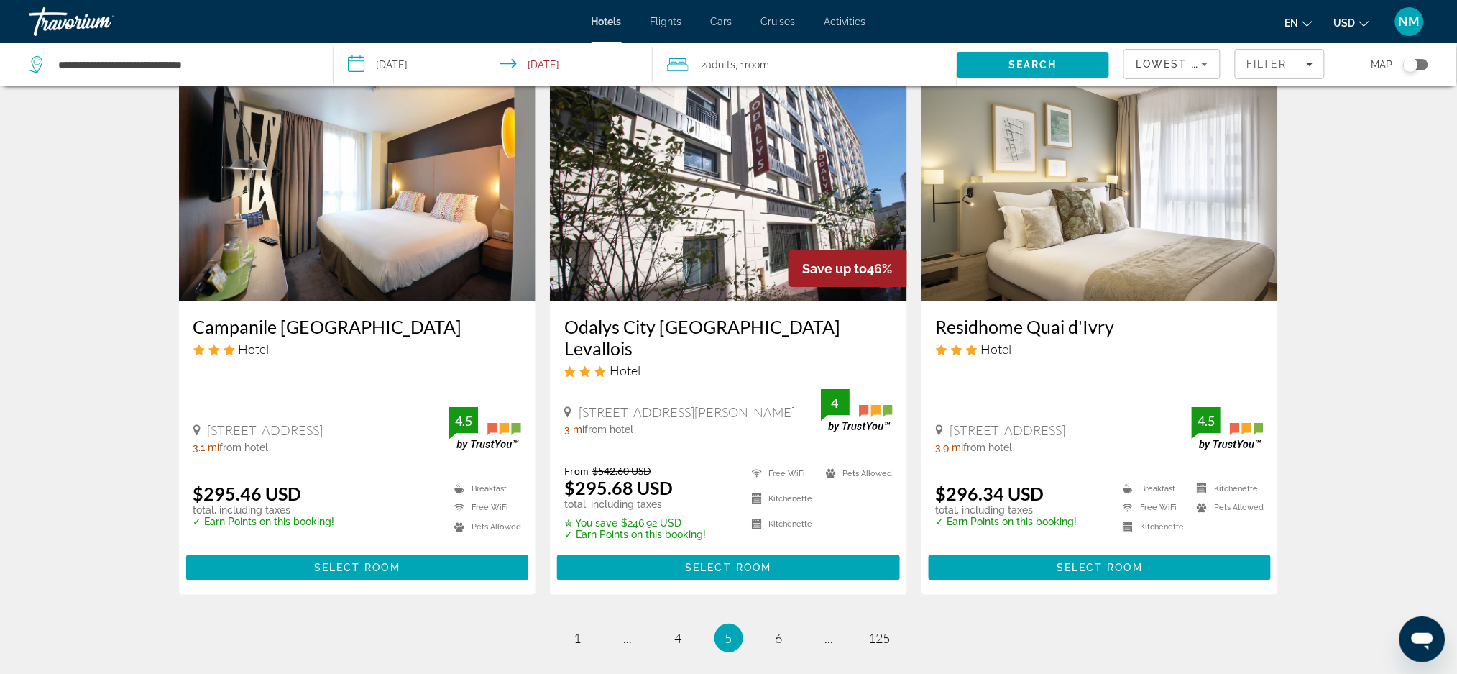
scroll to position [1694, 0]
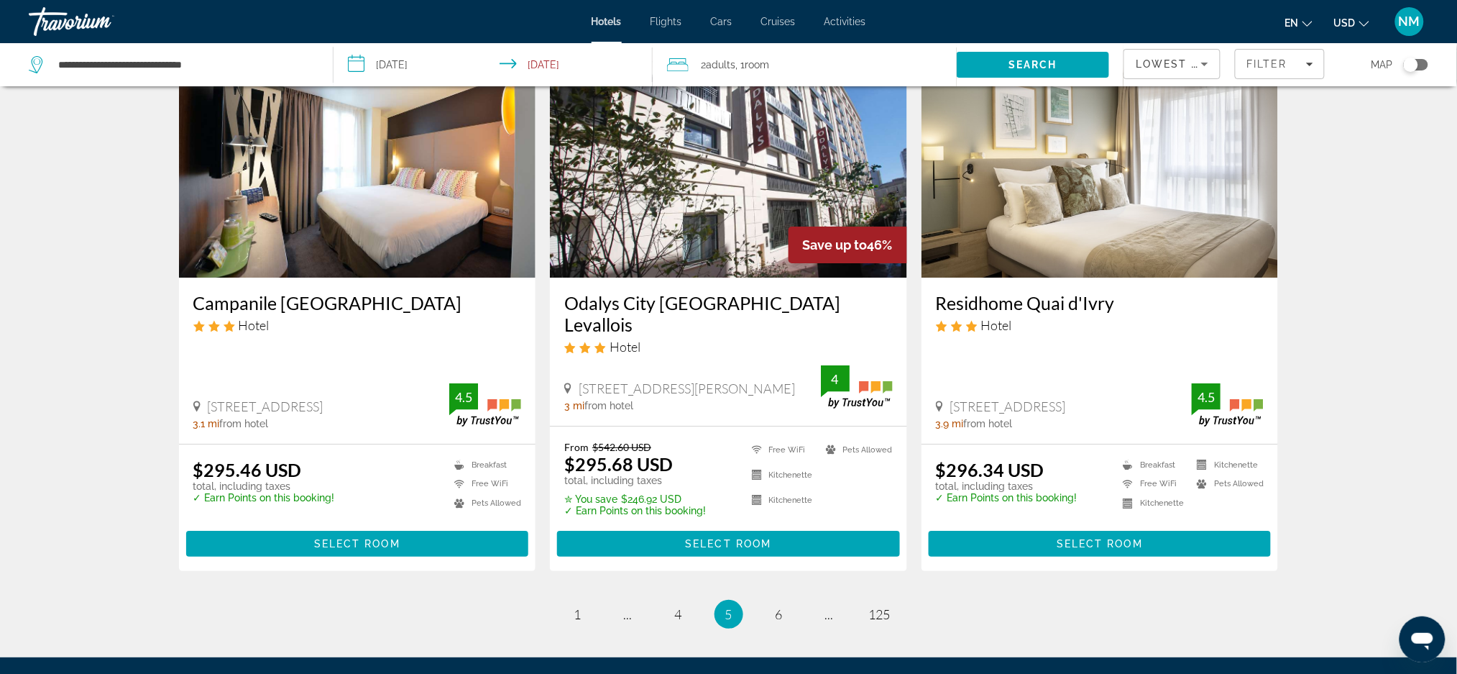
click at [1111, 294] on h3 "Residhome Quai d'Ivry" at bounding box center [1100, 303] width 329 height 22
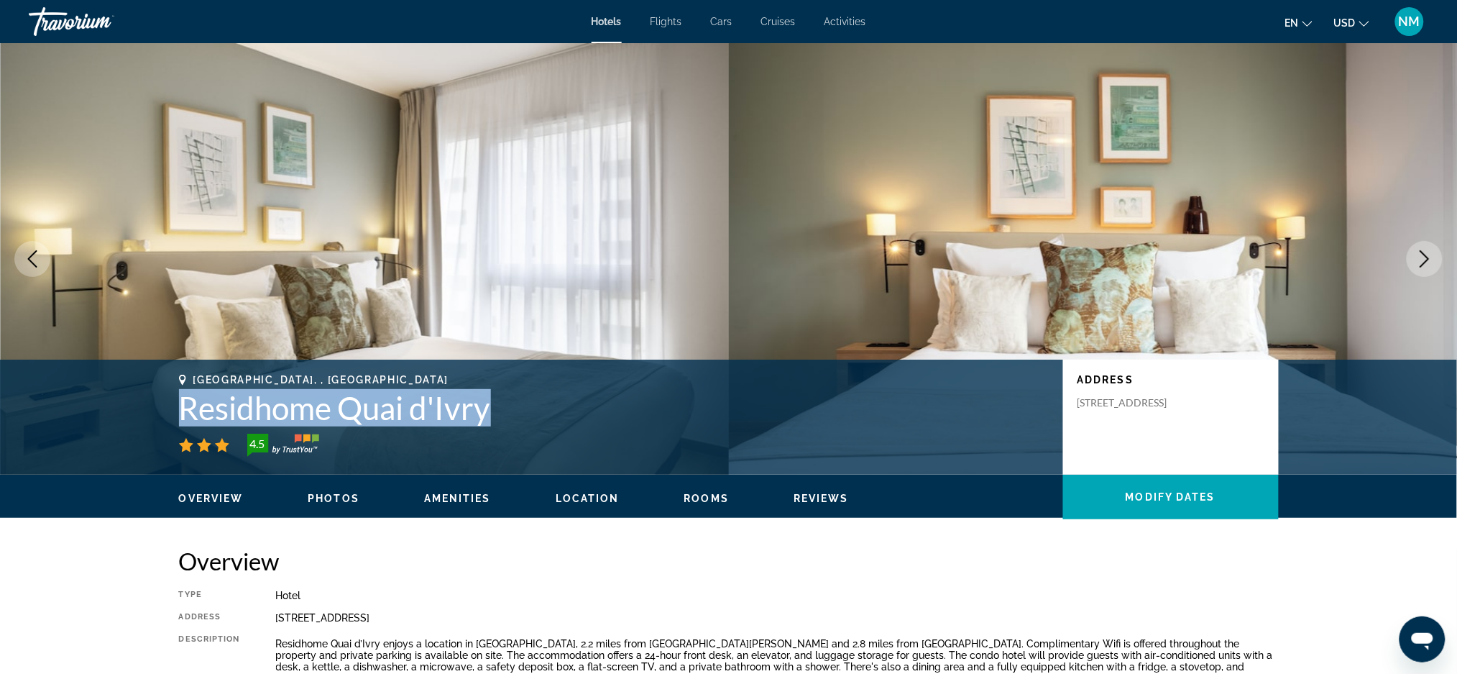
drag, startPoint x: 498, startPoint y: 410, endPoint x: 183, endPoint y: 413, distance: 315.6
click at [183, 413] on h1 "Residhome Quai d'Ivry" at bounding box center [614, 407] width 870 height 37
copy h1 "Residhome Quai d'Ivry"
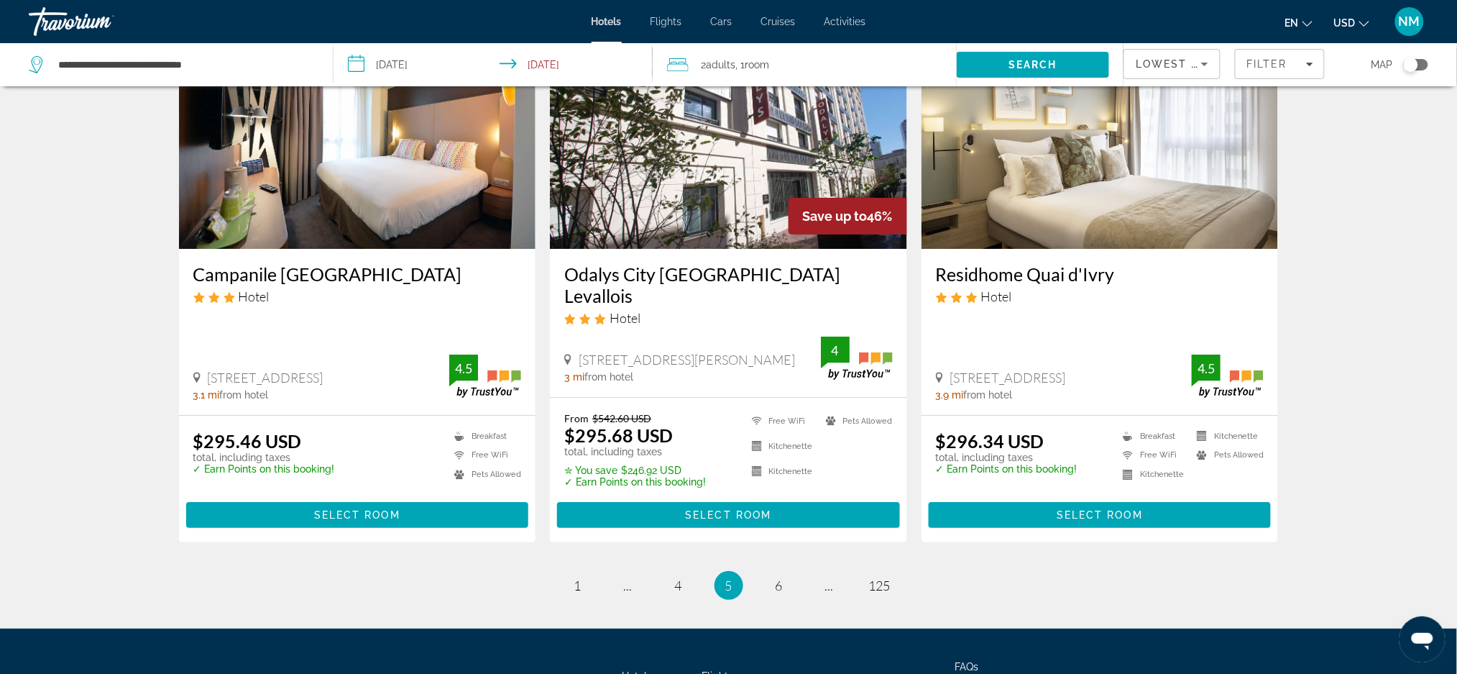
scroll to position [1739, 0]
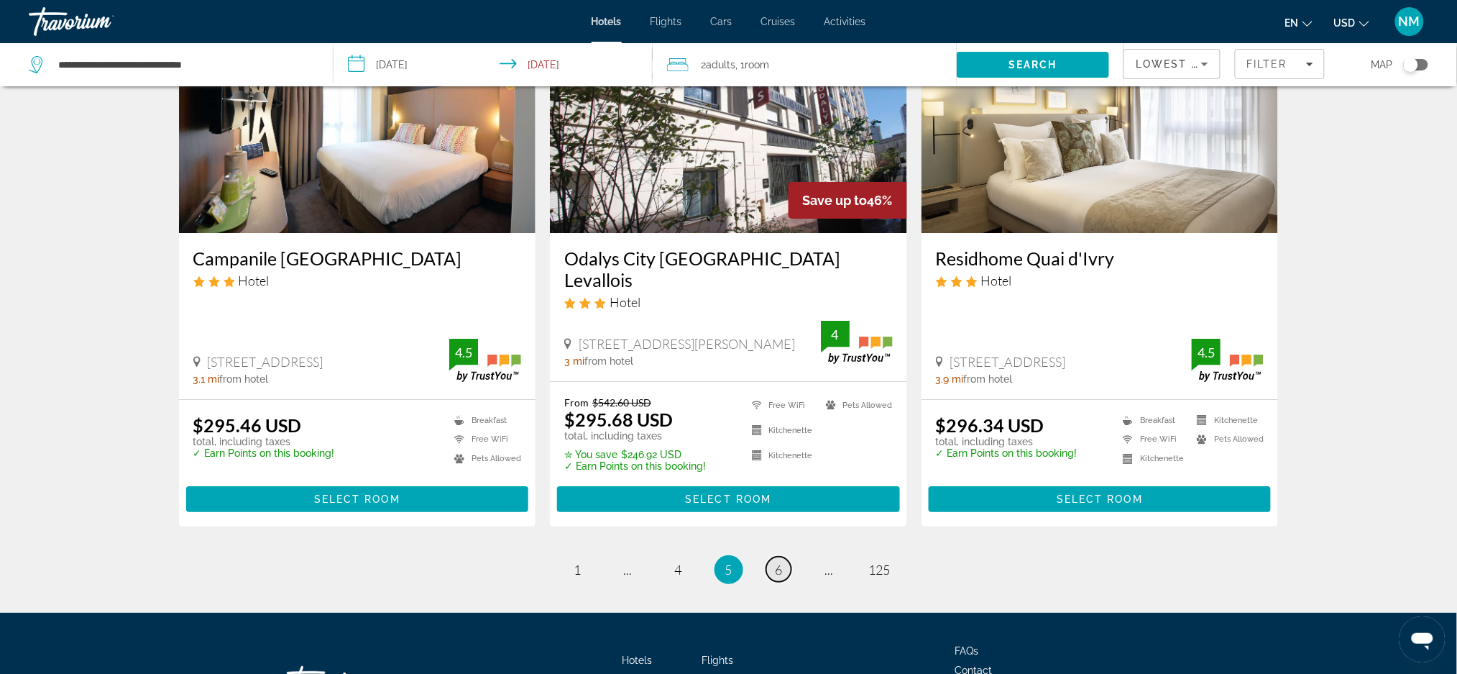
click at [778, 561] on span "6" at bounding box center [779, 569] width 7 height 16
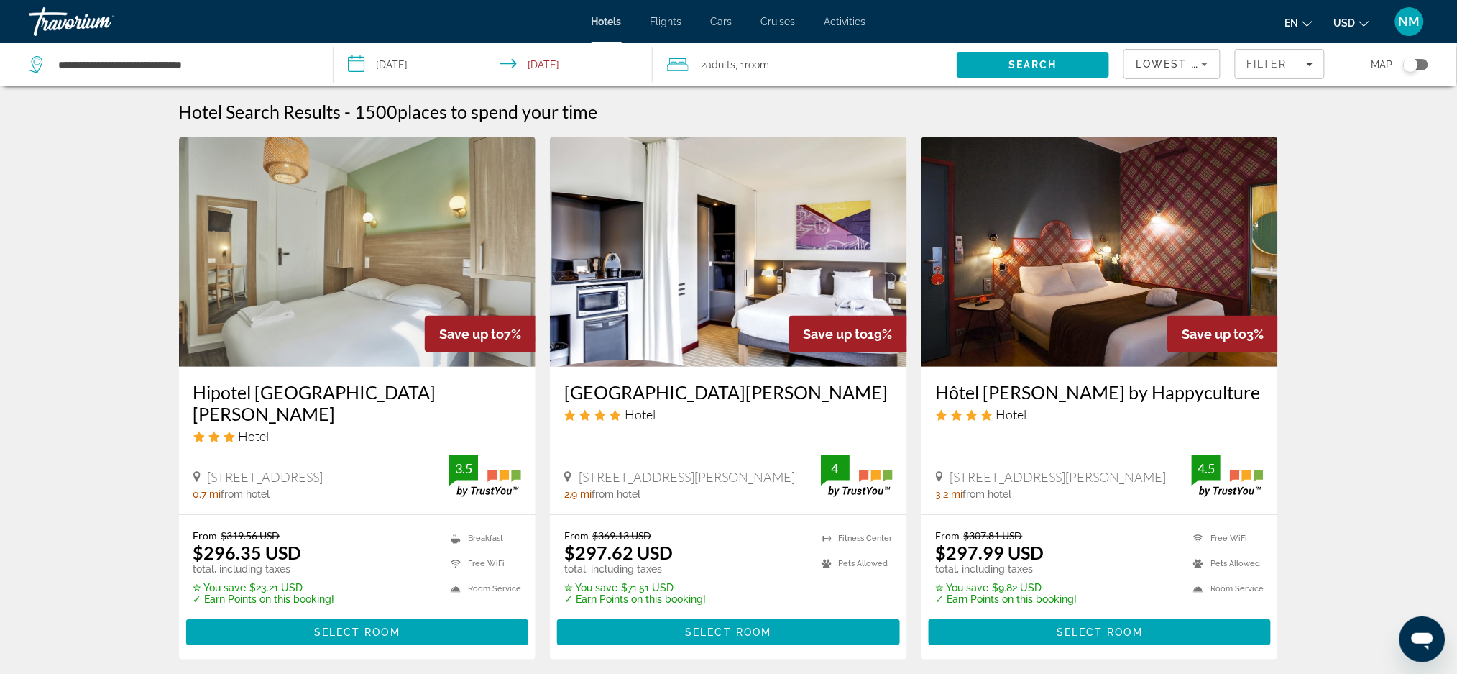
click at [454, 389] on h3 "Hipotel Paris Gare du Nord Merryl" at bounding box center [357, 402] width 329 height 43
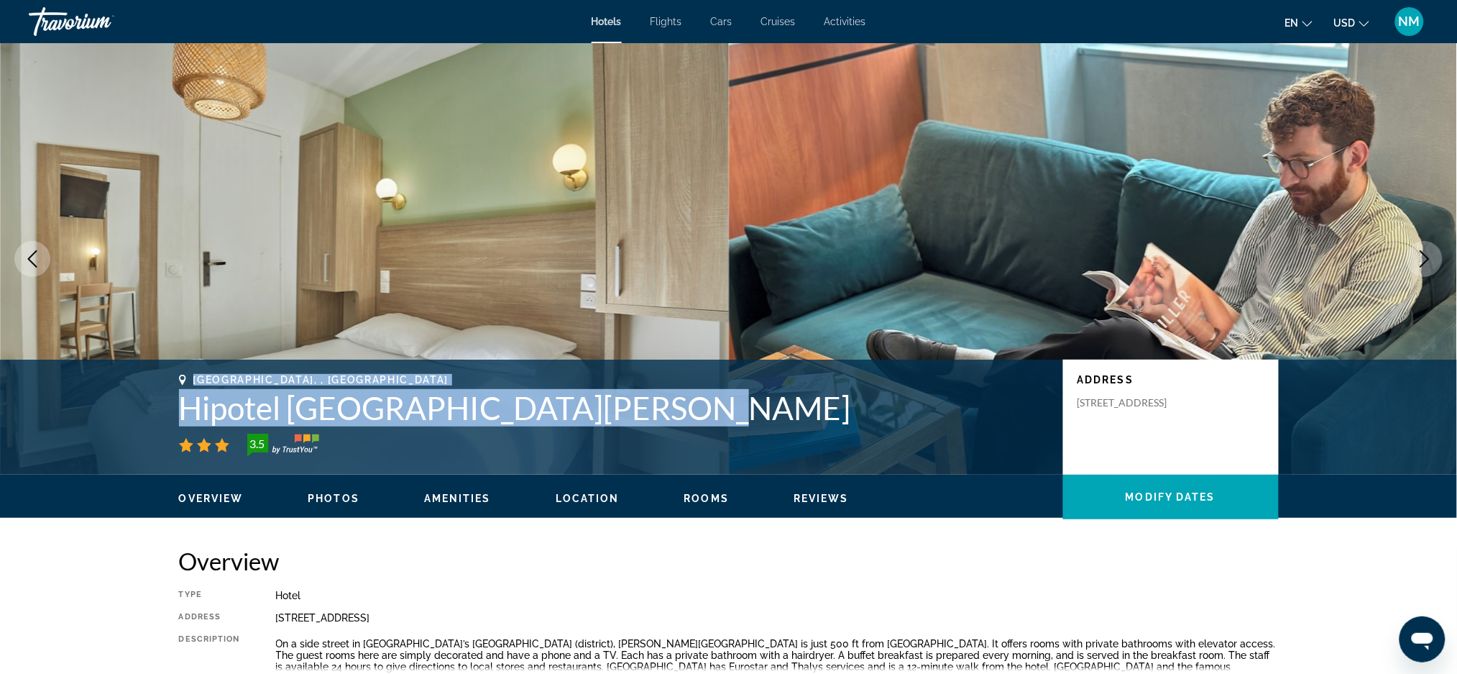
drag, startPoint x: 669, startPoint y: 404, endPoint x: 143, endPoint y: 409, distance: 525.5
click at [143, 409] on div "Paris, , France Hipotel Paris Gare du Nord Merryl 3.5 Address 7 9 Rue Pajol, Pa…" at bounding box center [728, 416] width 1457 height 115
copy div "Paris, , France Hipotel Paris Gare du Nord Merryl"
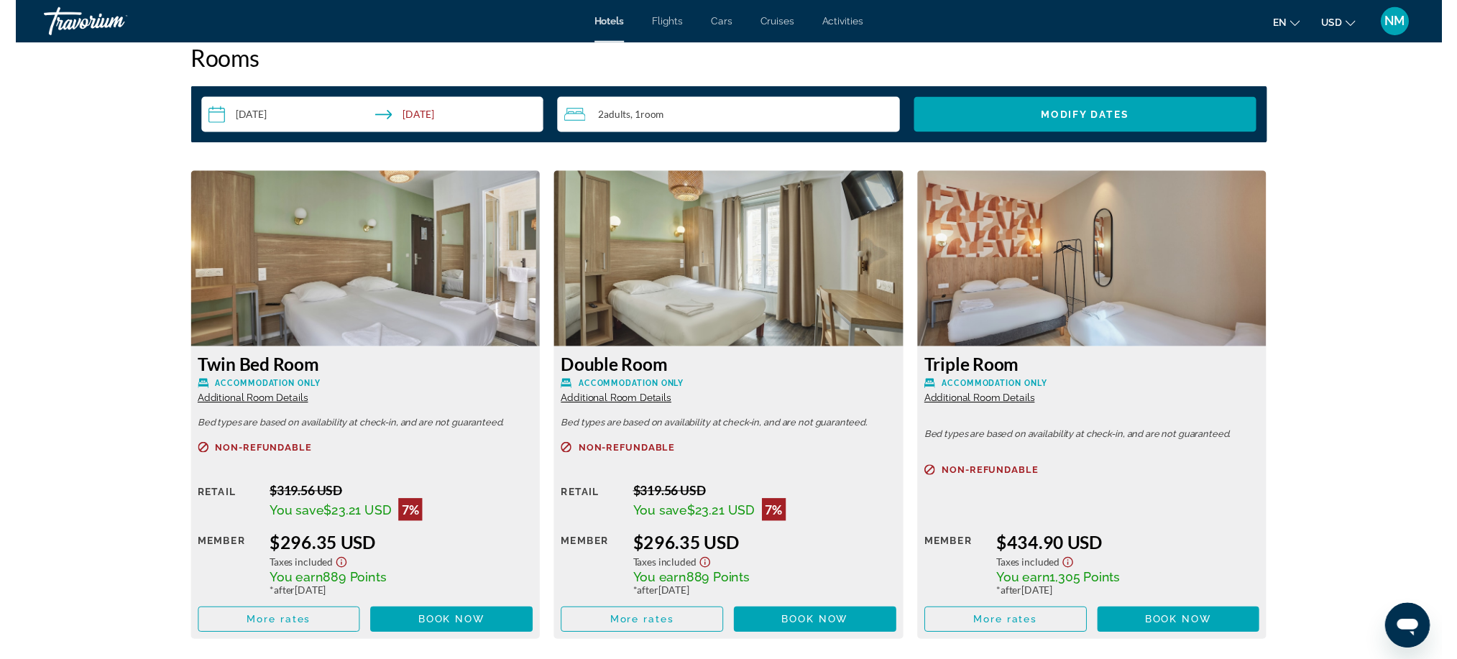
scroll to position [1819, 0]
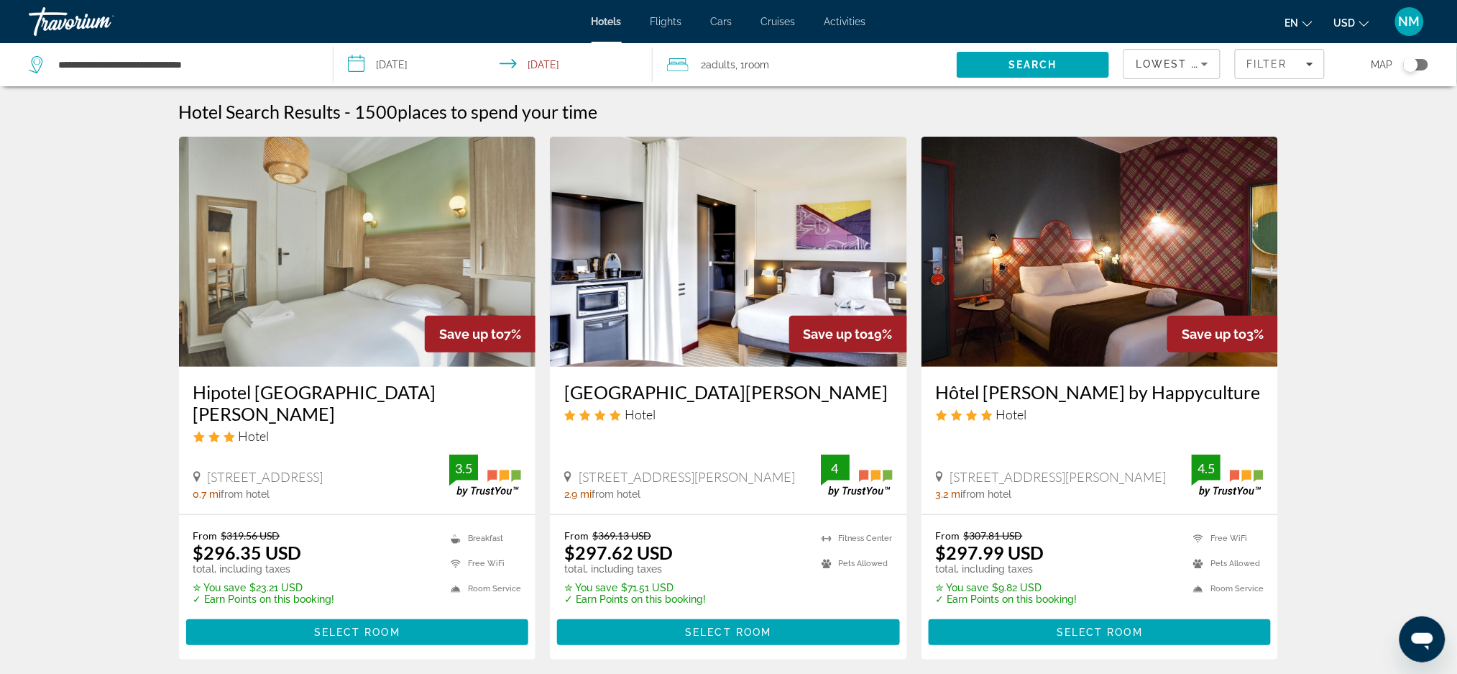
click at [663, 308] on img "Main content" at bounding box center [728, 252] width 357 height 230
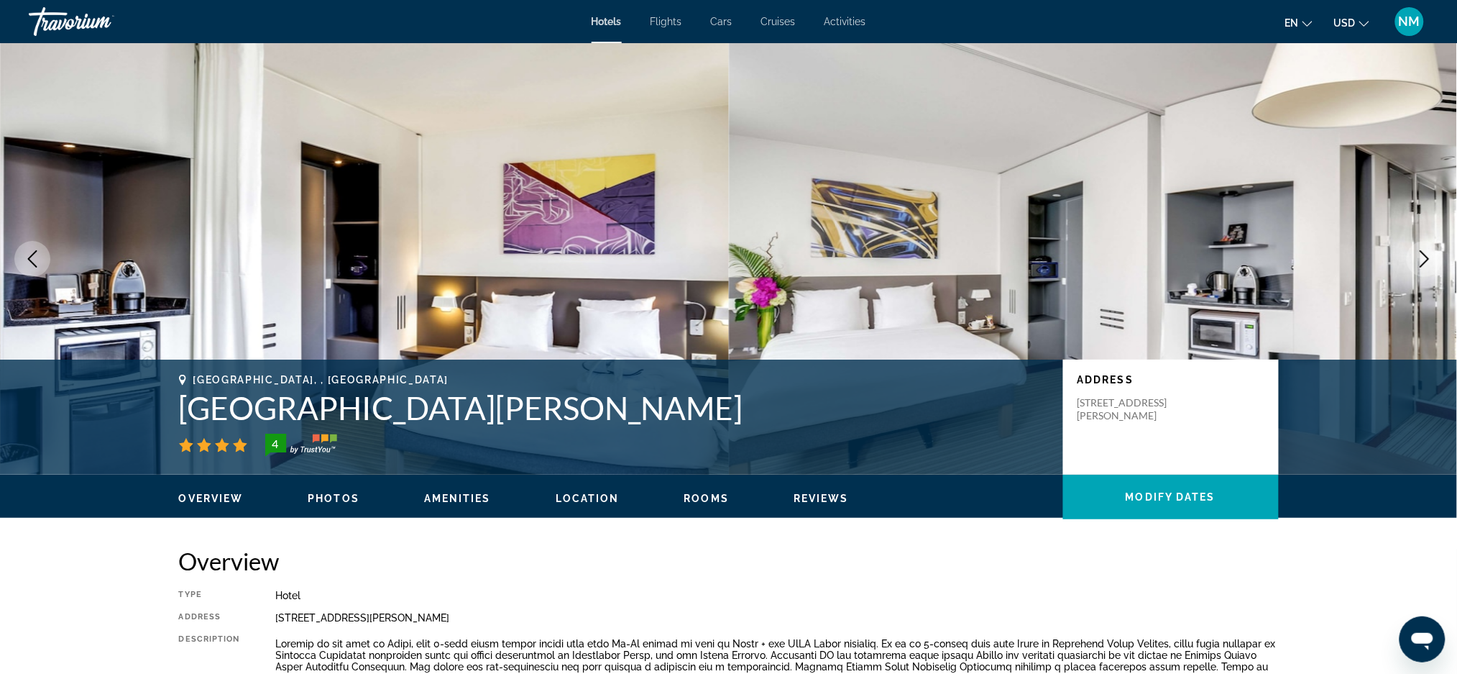
drag, startPoint x: 768, startPoint y: 409, endPoint x: 180, endPoint y: 403, distance: 588.8
click at [180, 403] on h1 "Novotel Suites Paris Montreuil Vincennes" at bounding box center [614, 407] width 870 height 37
copy h1 "Novotel Suites Paris Montreuil Vincennes"
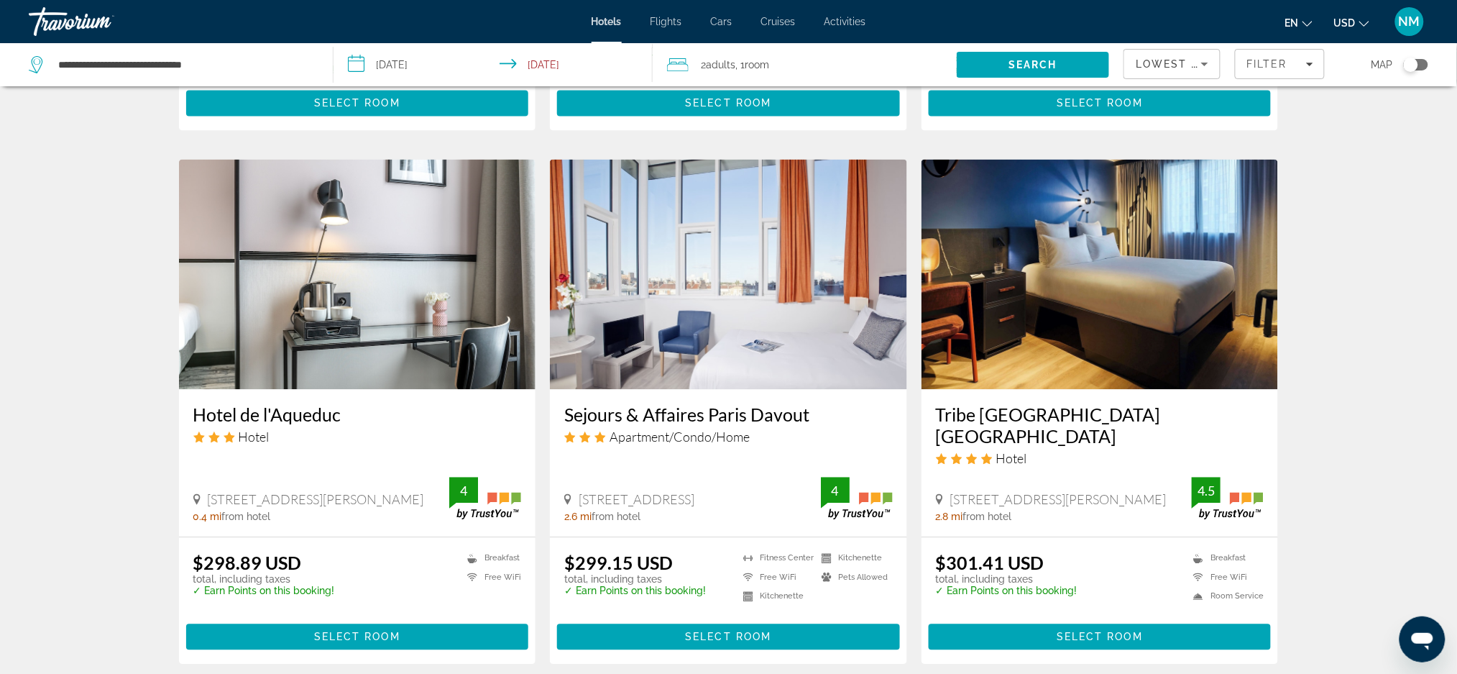
scroll to position [1054, 0]
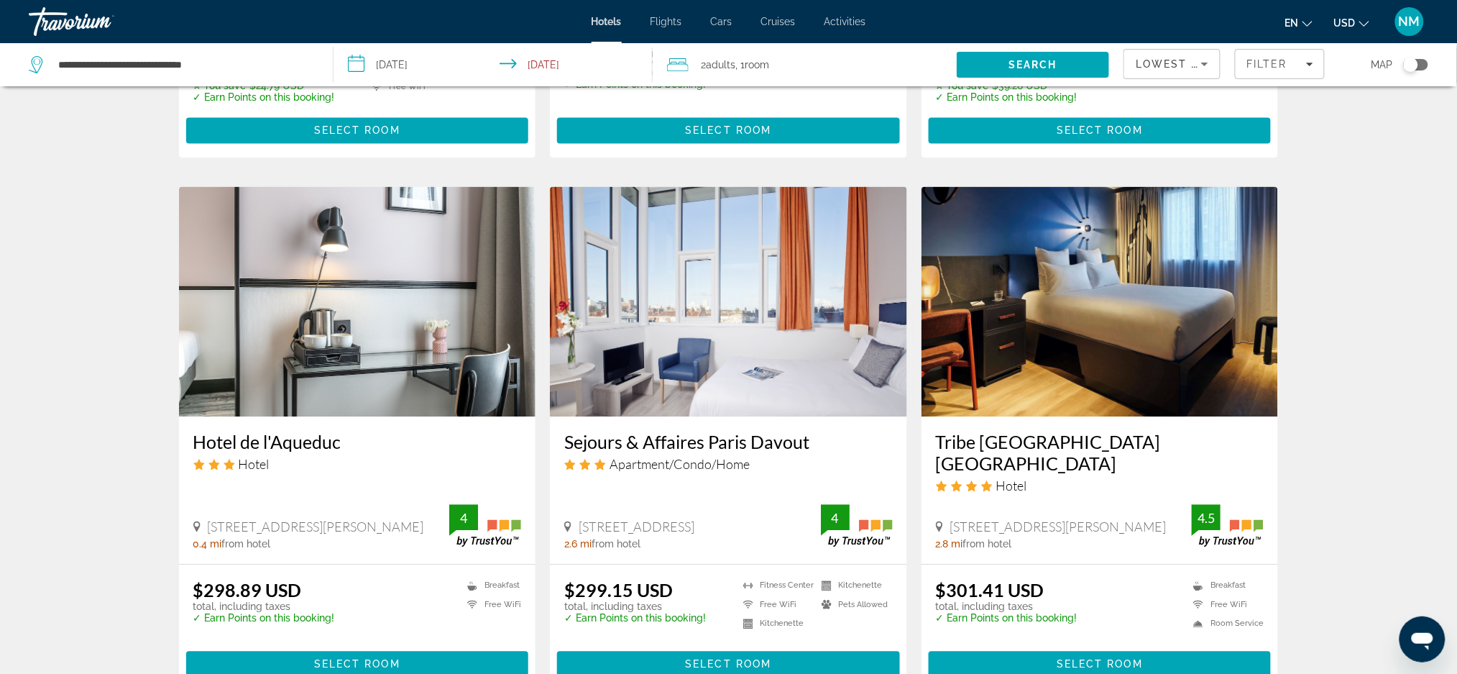
click at [1051, 431] on h3 "Tribe Paris Saint Ouen" at bounding box center [1100, 452] width 329 height 43
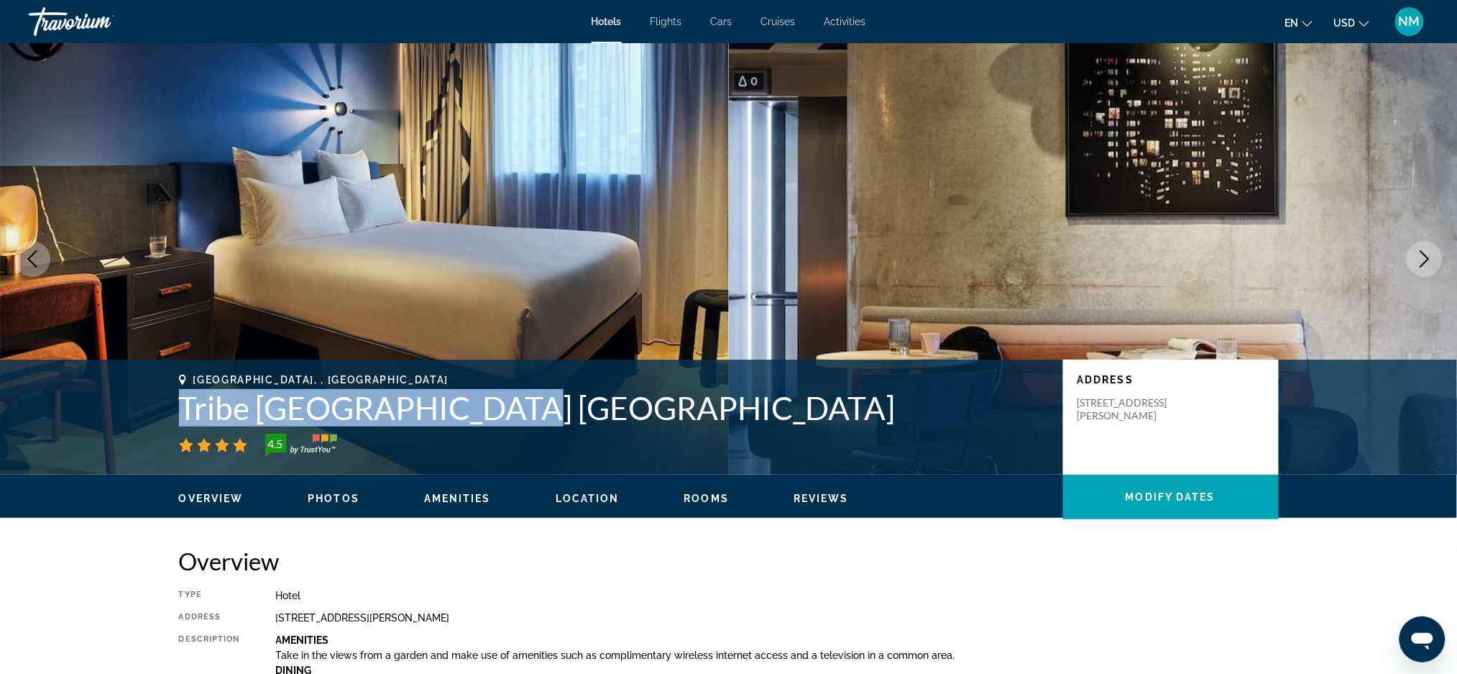
drag, startPoint x: 492, startPoint y: 411, endPoint x: 175, endPoint y: 397, distance: 317.3
click at [175, 397] on div "Saint-Ouen, , France Tribe Paris Saint Ouen 4.5 Address 33 Boulevard Jean Jaurè…" at bounding box center [728, 417] width 1157 height 86
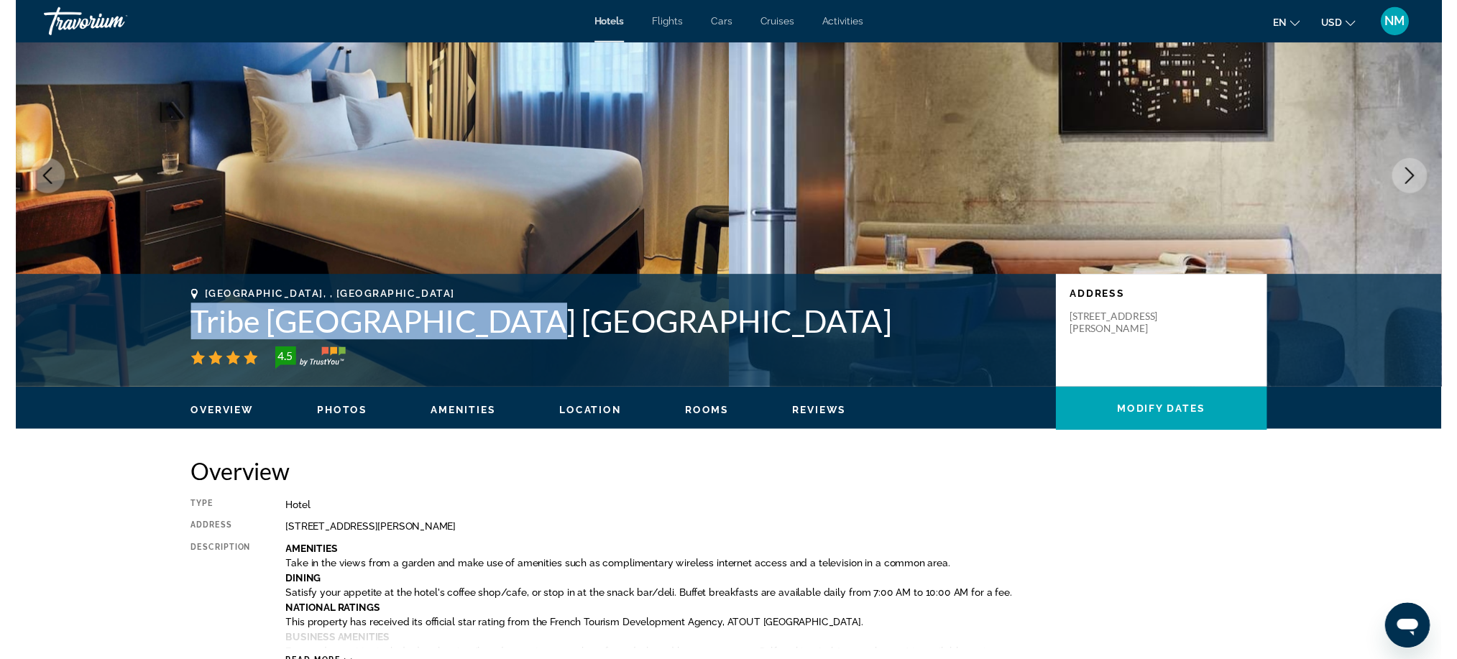
scroll to position [17, 0]
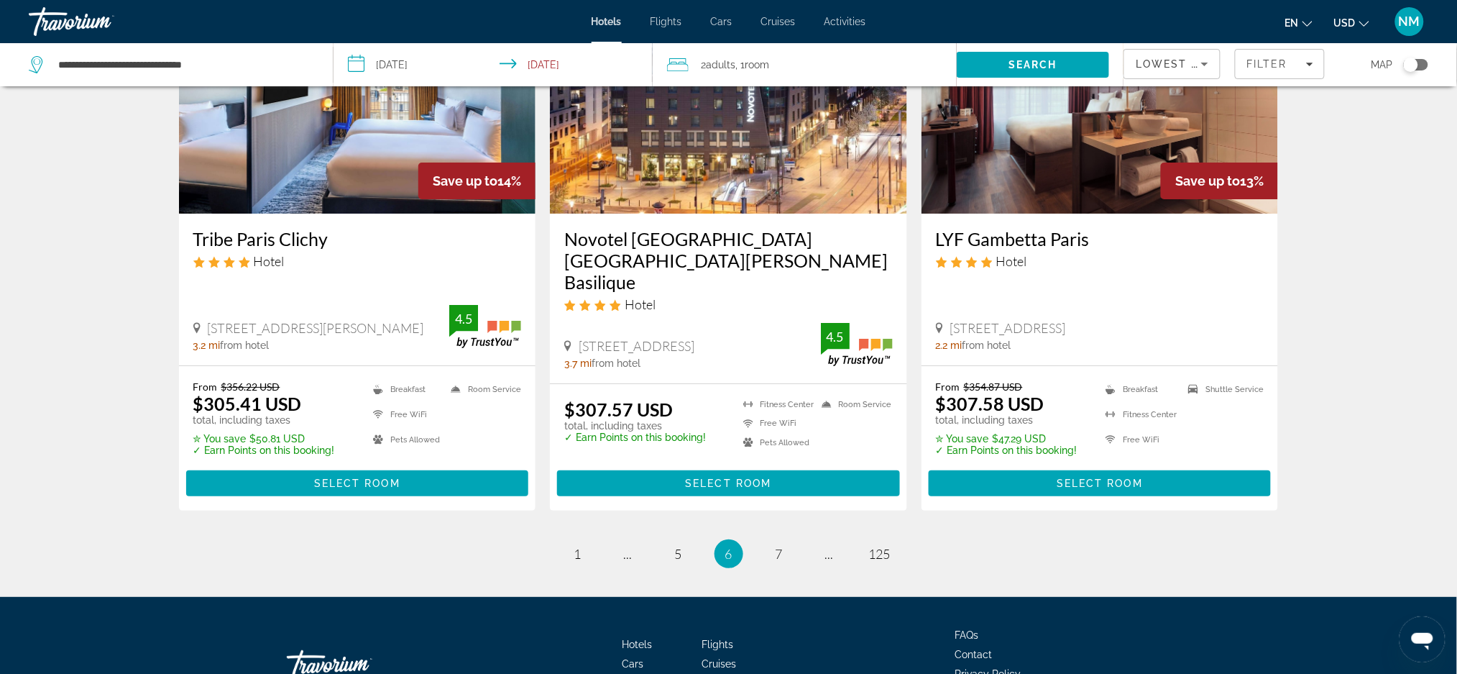
scroll to position [1778, 0]
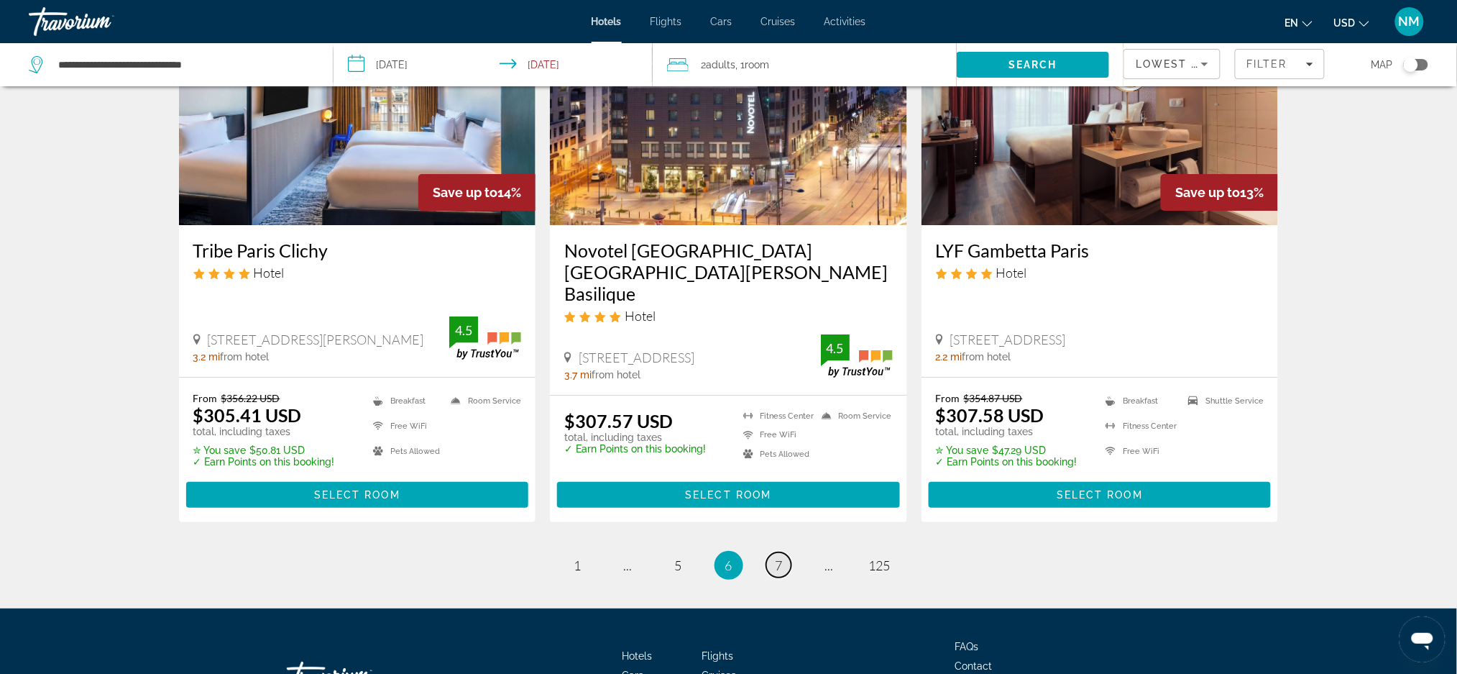
click at [783, 557] on span "7" at bounding box center [779, 565] width 7 height 16
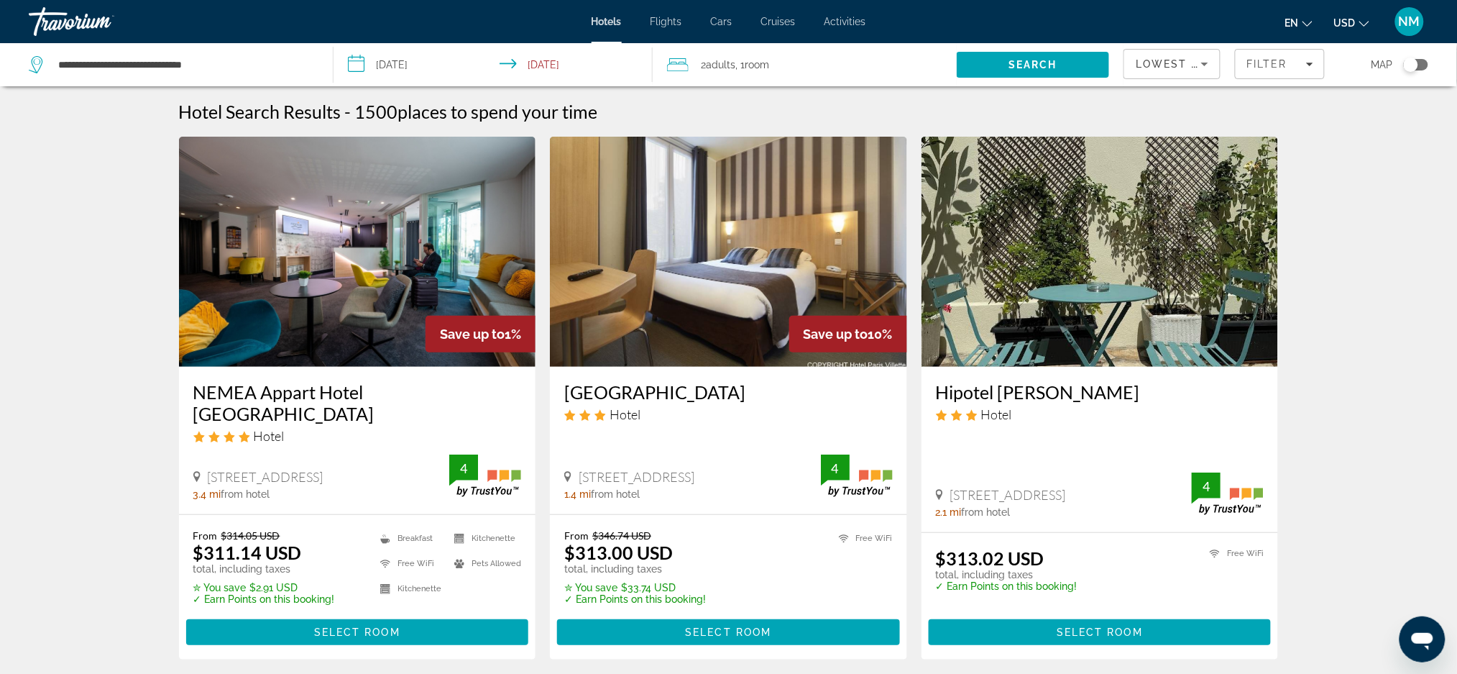
click at [959, 472] on div "223 Avenue Gambetta, Paris 2.1 mi from hotel 4" at bounding box center [1100, 494] width 329 height 45
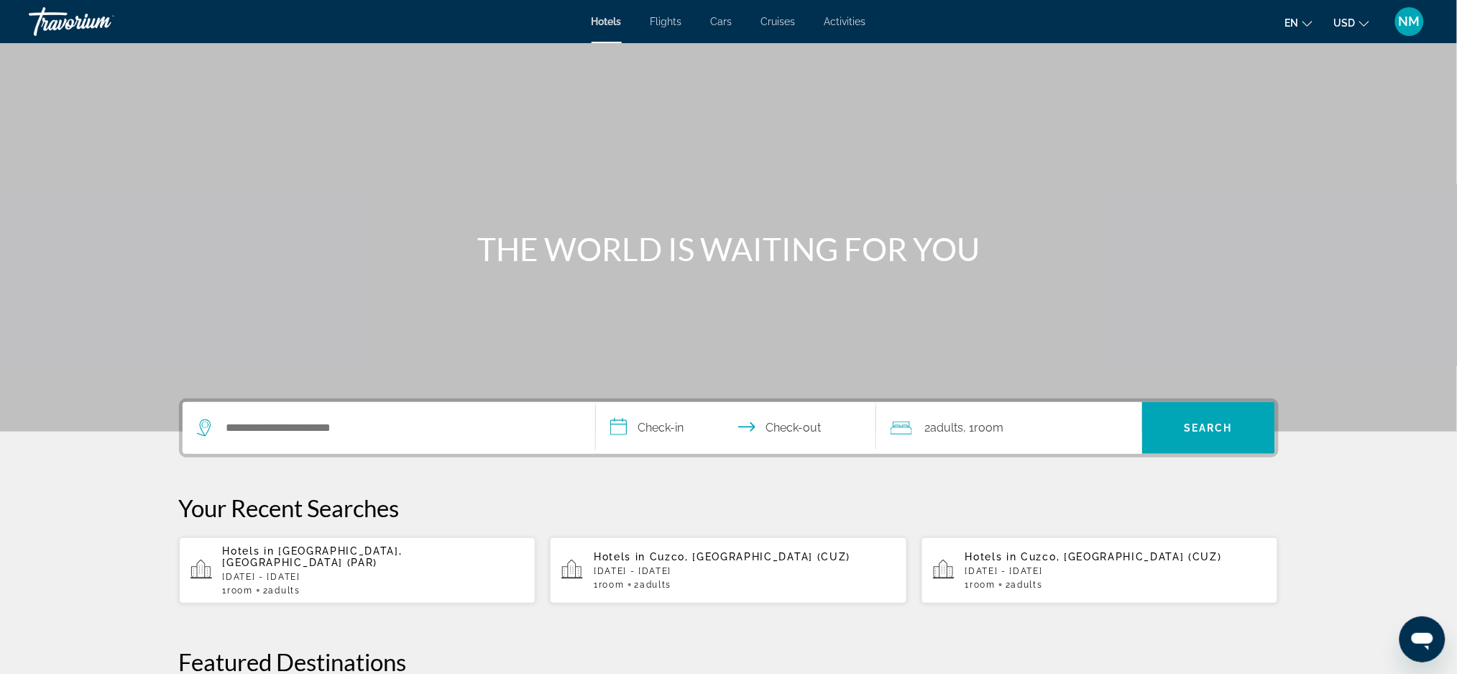
click at [262, 585] on div "1 Room rooms 2 Adult Adults" at bounding box center [374, 590] width 302 height 10
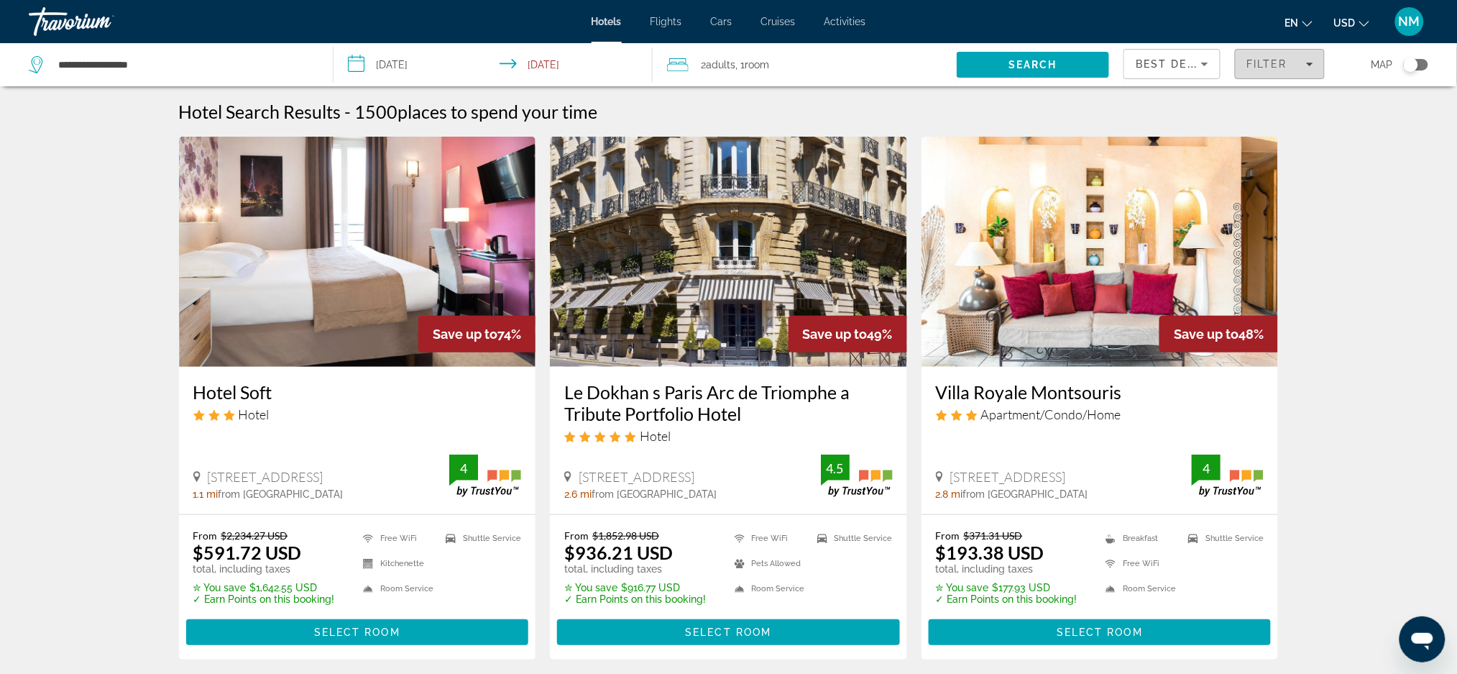
click at [1312, 64] on icon "Filters" at bounding box center [1309, 65] width 7 height 4
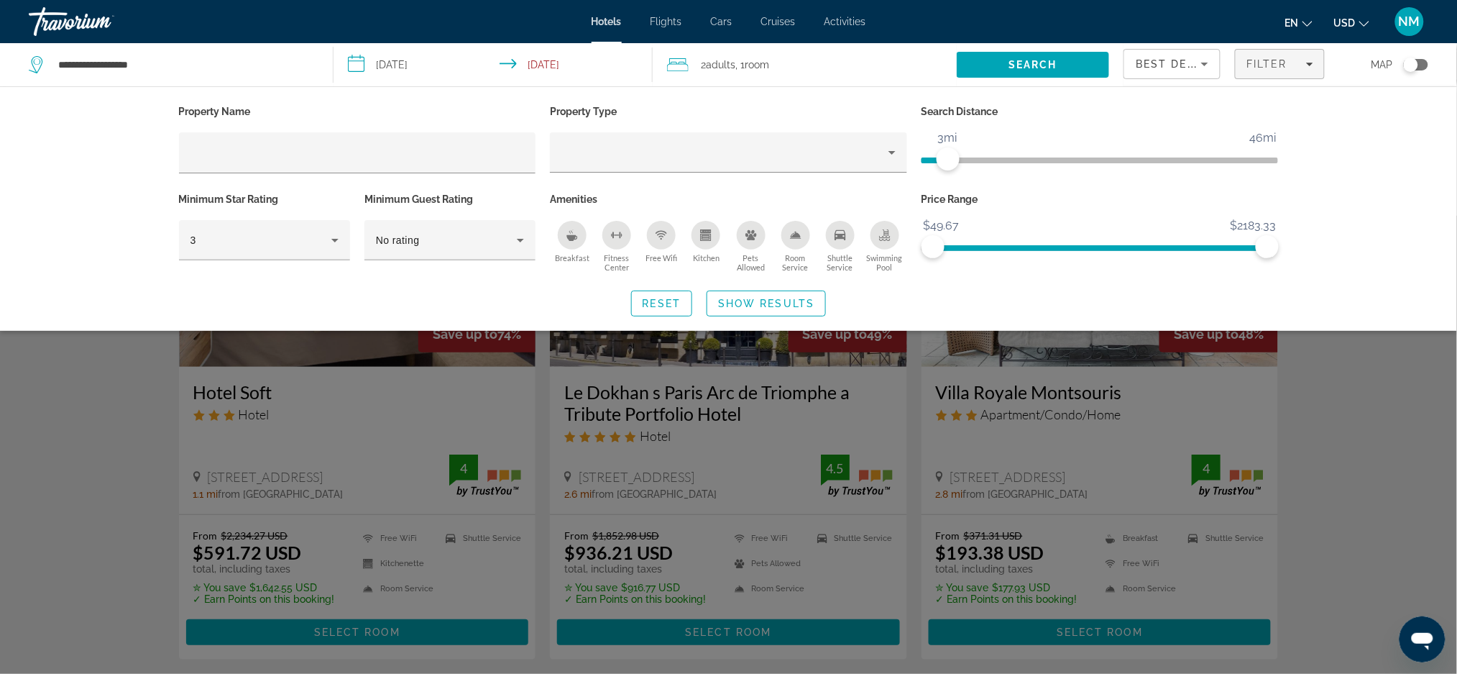
click at [948, 156] on span "ngx-slider" at bounding box center [935, 157] width 27 height 23
click at [789, 295] on span "Search widget" at bounding box center [766, 303] width 118 height 35
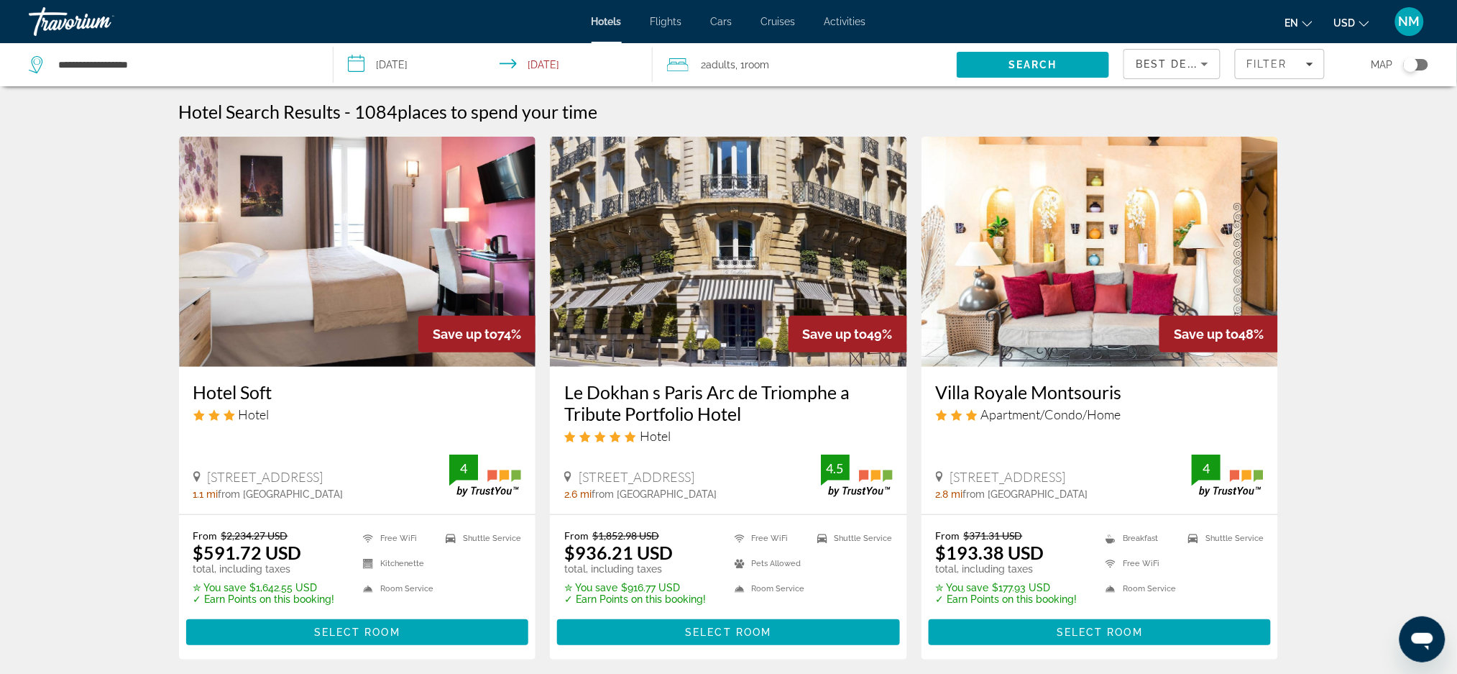
click at [1198, 60] on icon "Sort by" at bounding box center [1204, 63] width 17 height 17
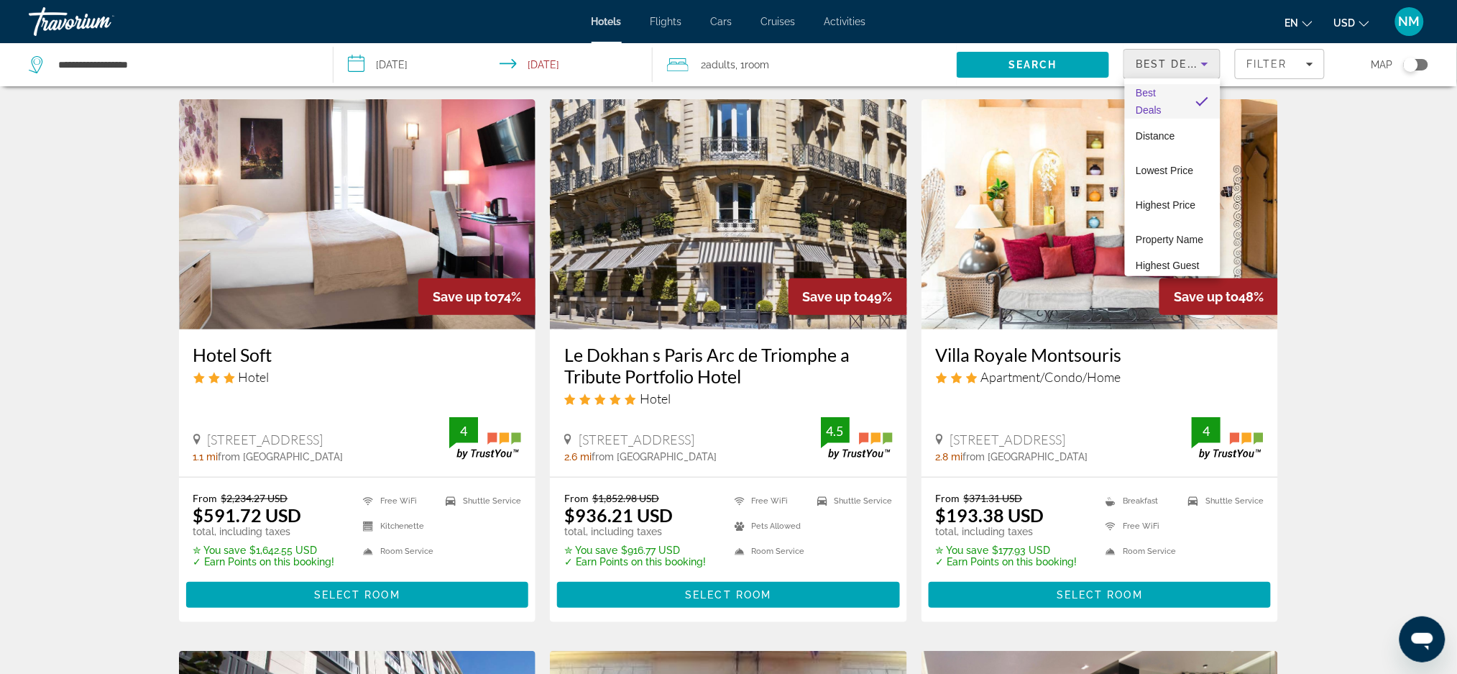
scroll to position [28, 0]
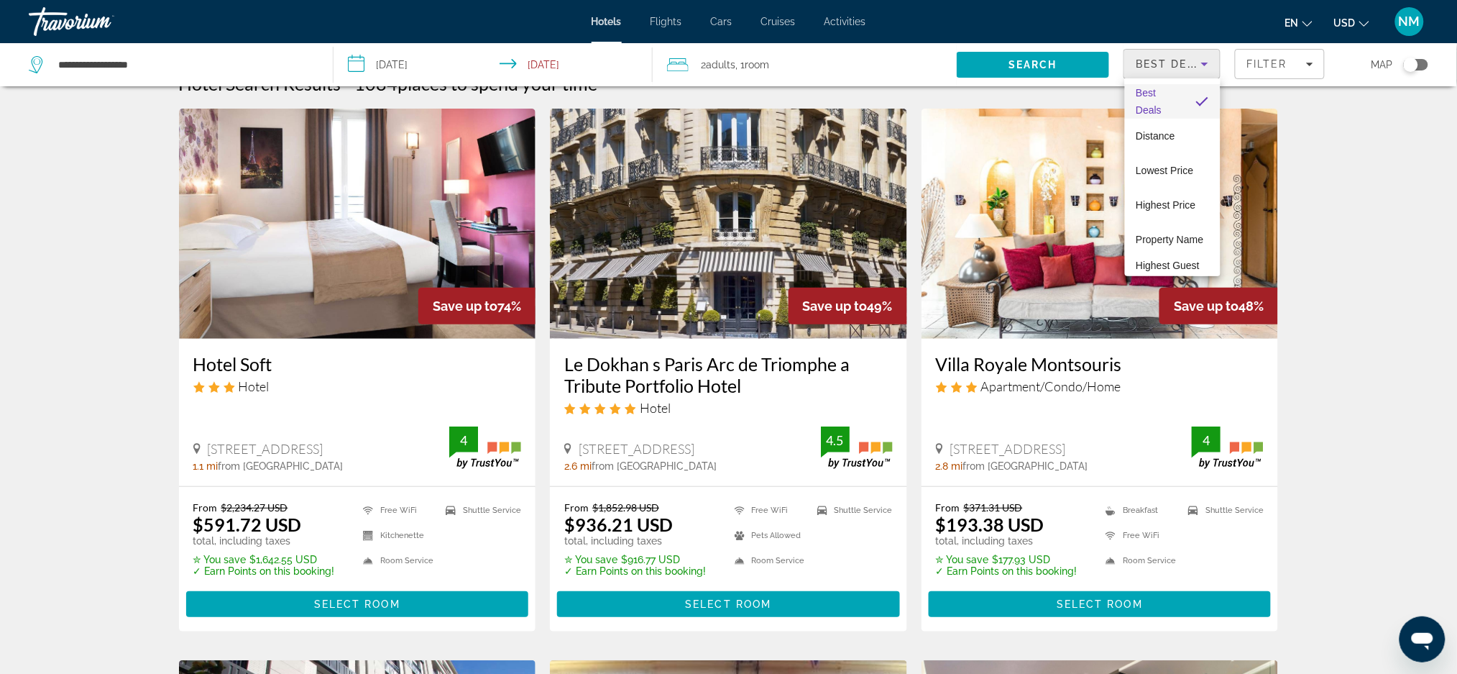
click at [1279, 67] on div at bounding box center [728, 337] width 1457 height 674
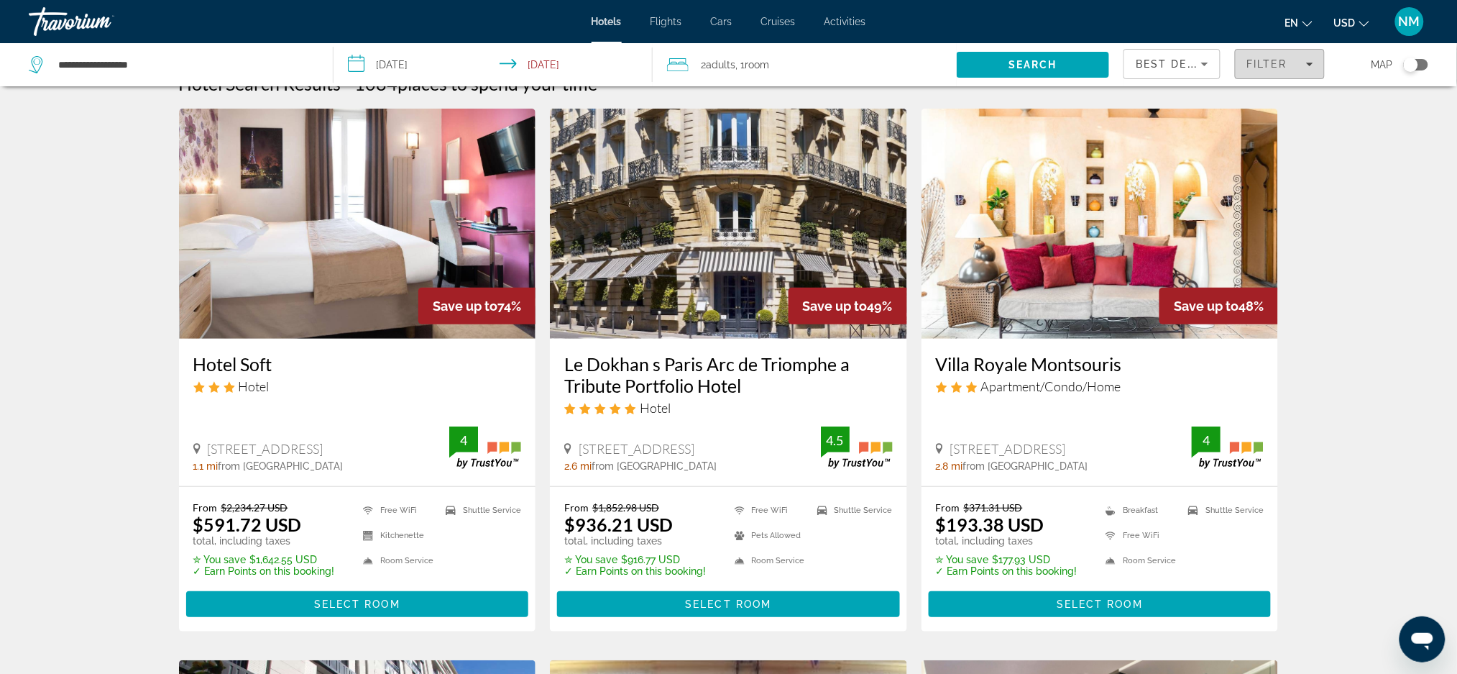
click at [1310, 67] on icon "Filters" at bounding box center [1309, 63] width 7 height 7
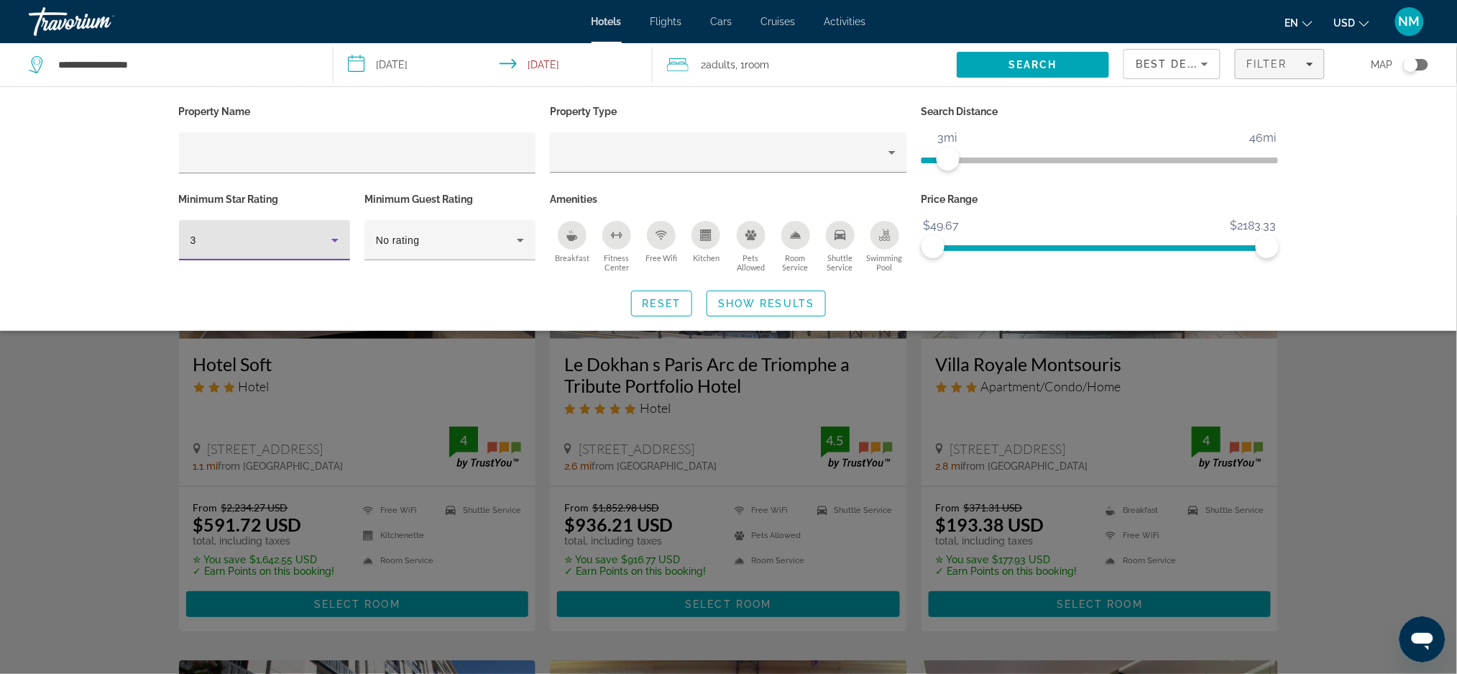
click at [324, 246] on div "3" at bounding box center [260, 239] width 141 height 17
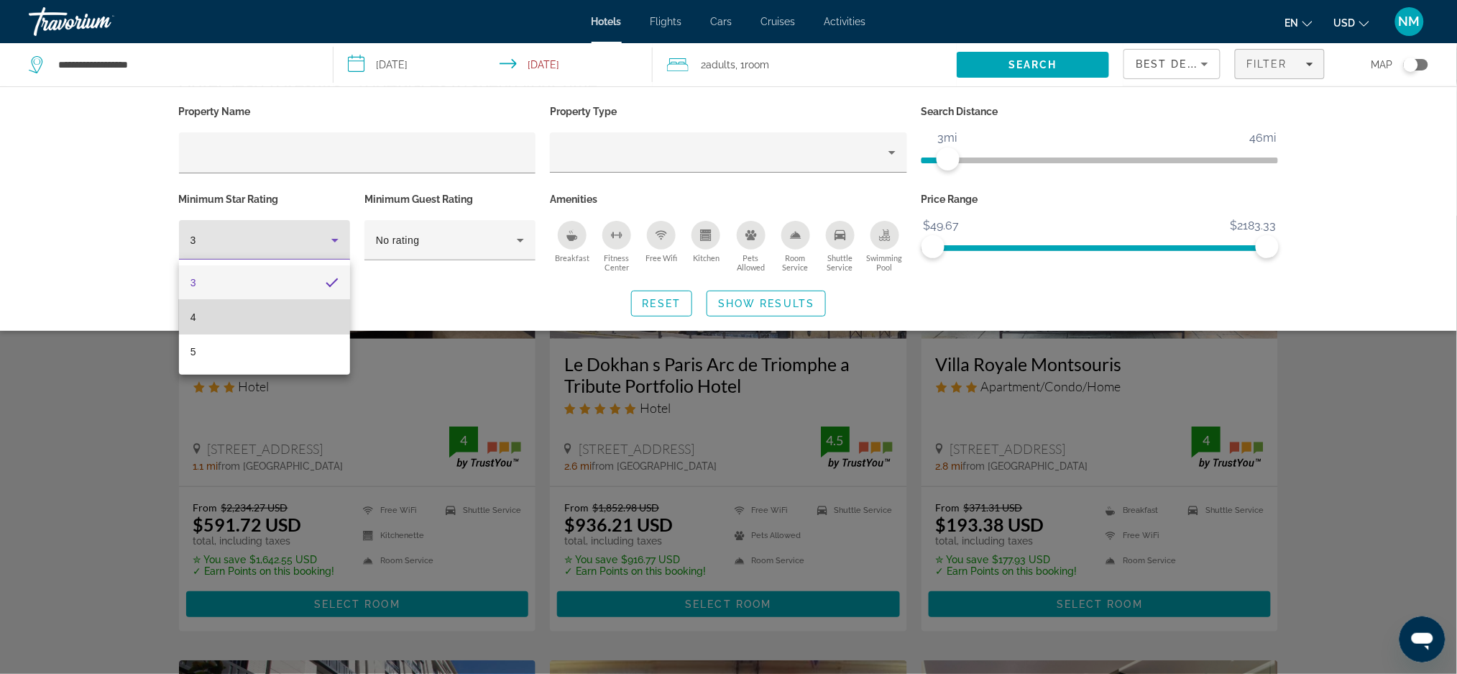
click at [244, 314] on mat-option "4" at bounding box center [264, 317] width 171 height 35
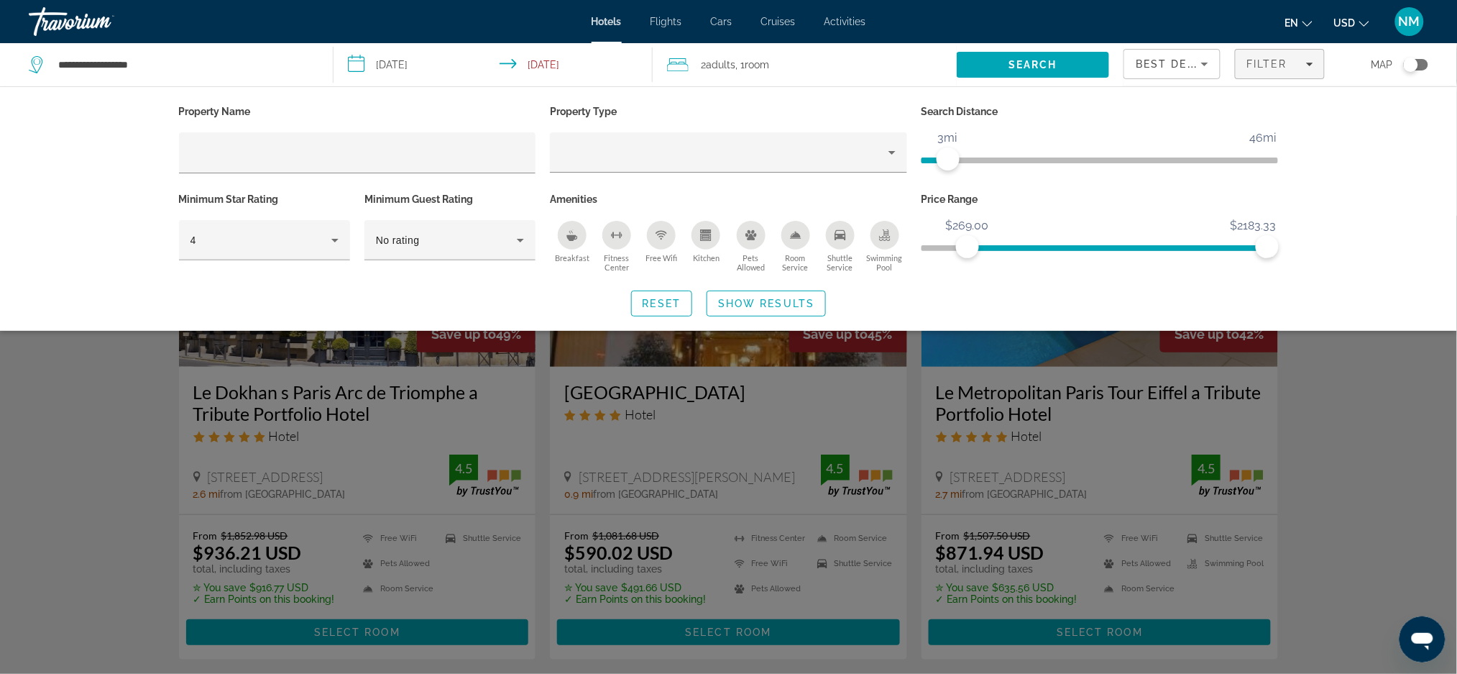
click at [968, 242] on span "ngx-slider" at bounding box center [1118, 245] width 300 height 23
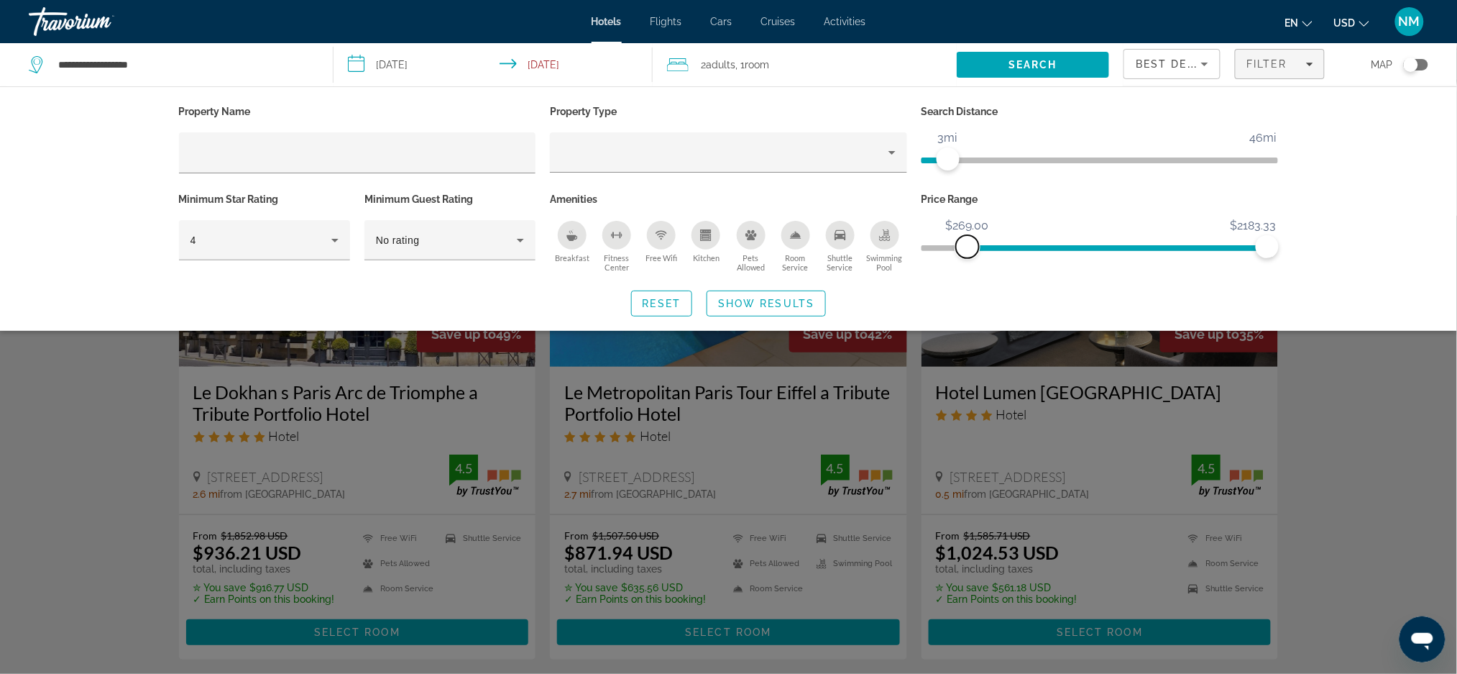
click at [968, 242] on span "ngx-slider" at bounding box center [967, 246] width 23 height 23
drag, startPoint x: 968, startPoint y: 242, endPoint x: 912, endPoint y: 234, distance: 56.0
click at [912, 234] on div "Property Name Property Type Search Distance 1mi 46mi 3mi Minimum Star Rating 4 …" at bounding box center [729, 188] width 1114 height 175
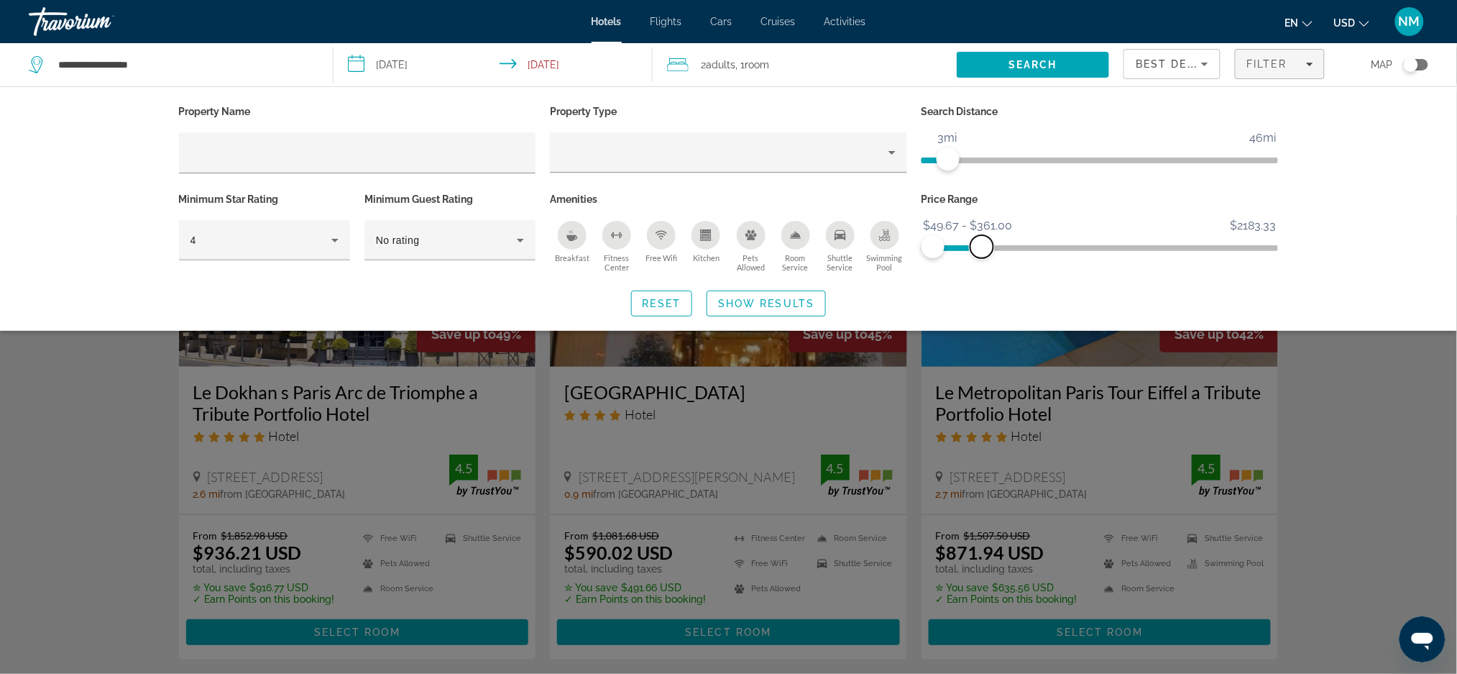
drag, startPoint x: 1274, startPoint y: 242, endPoint x: 981, endPoint y: 230, distance: 292.8
click at [981, 245] on ngx-slider "$49.67 $2183.33 $49.67 $361.00 $49.67 - $361.00" at bounding box center [1100, 246] width 357 height 3
click at [745, 308] on span "Show Results" at bounding box center [766, 304] width 96 height 12
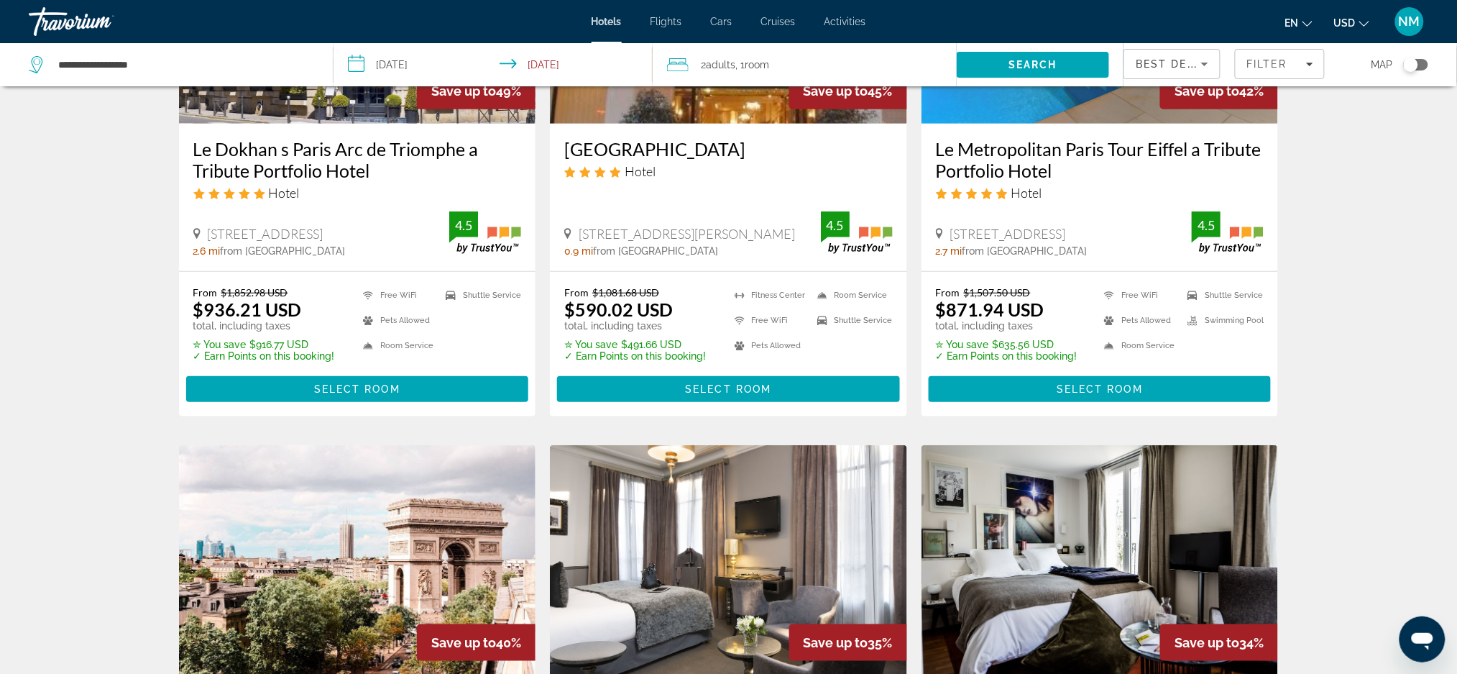
scroll to position [231, 0]
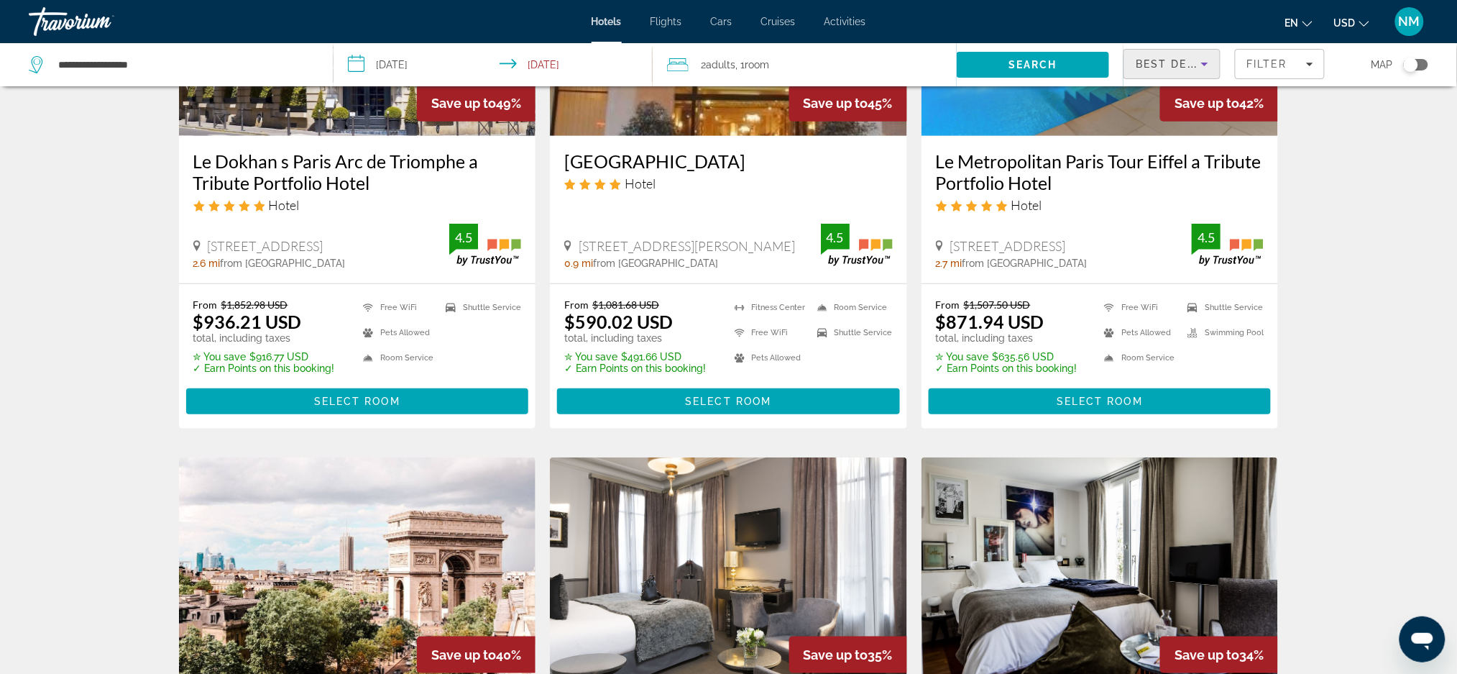
click at [1200, 66] on icon "Sort by" at bounding box center [1204, 63] width 17 height 17
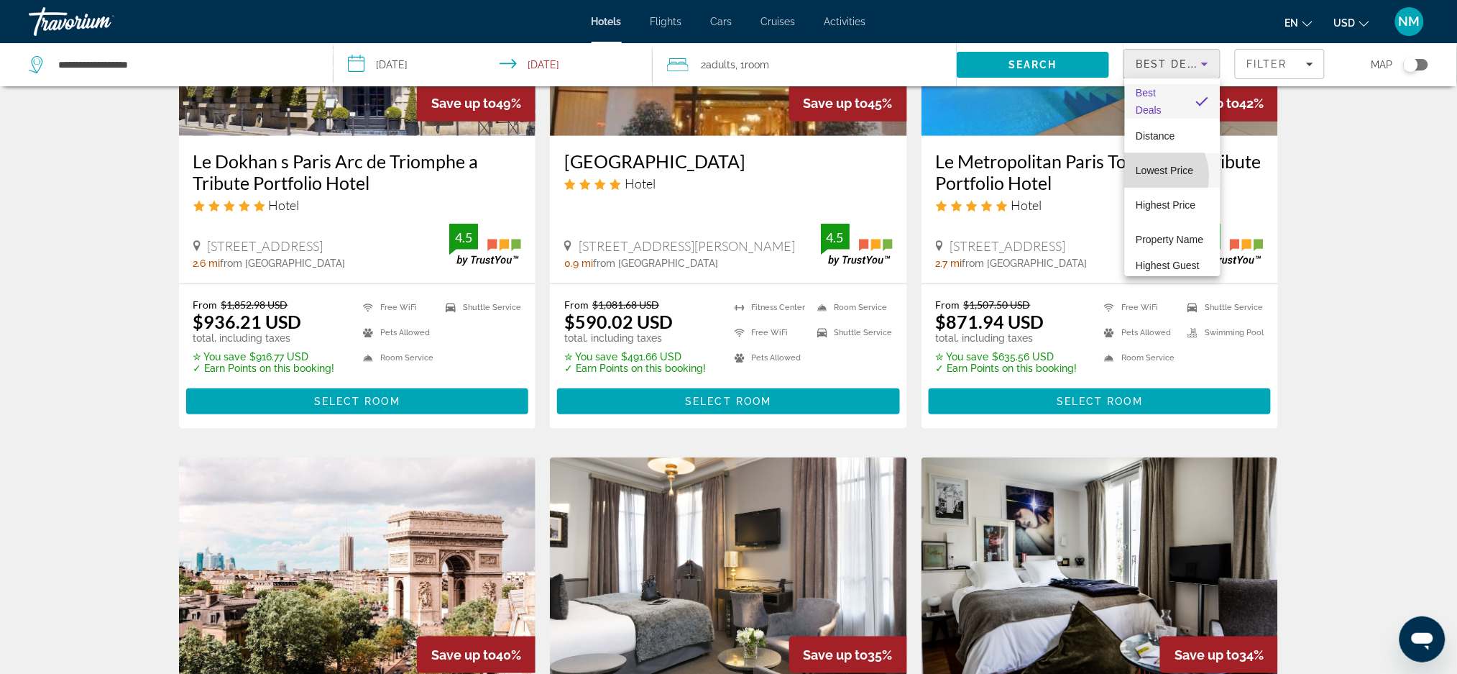
click at [1146, 176] on span "Lowest Price" at bounding box center [1165, 170] width 58 height 17
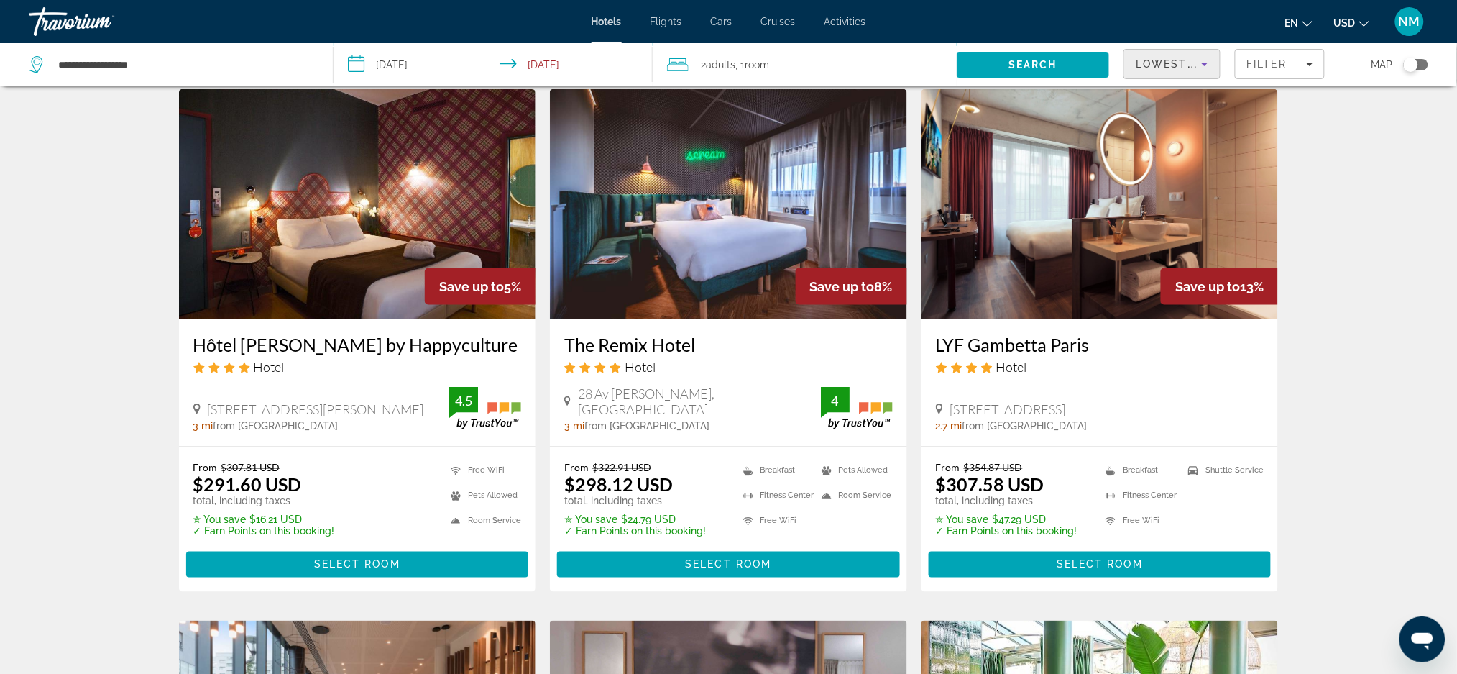
scroll to position [580, 0]
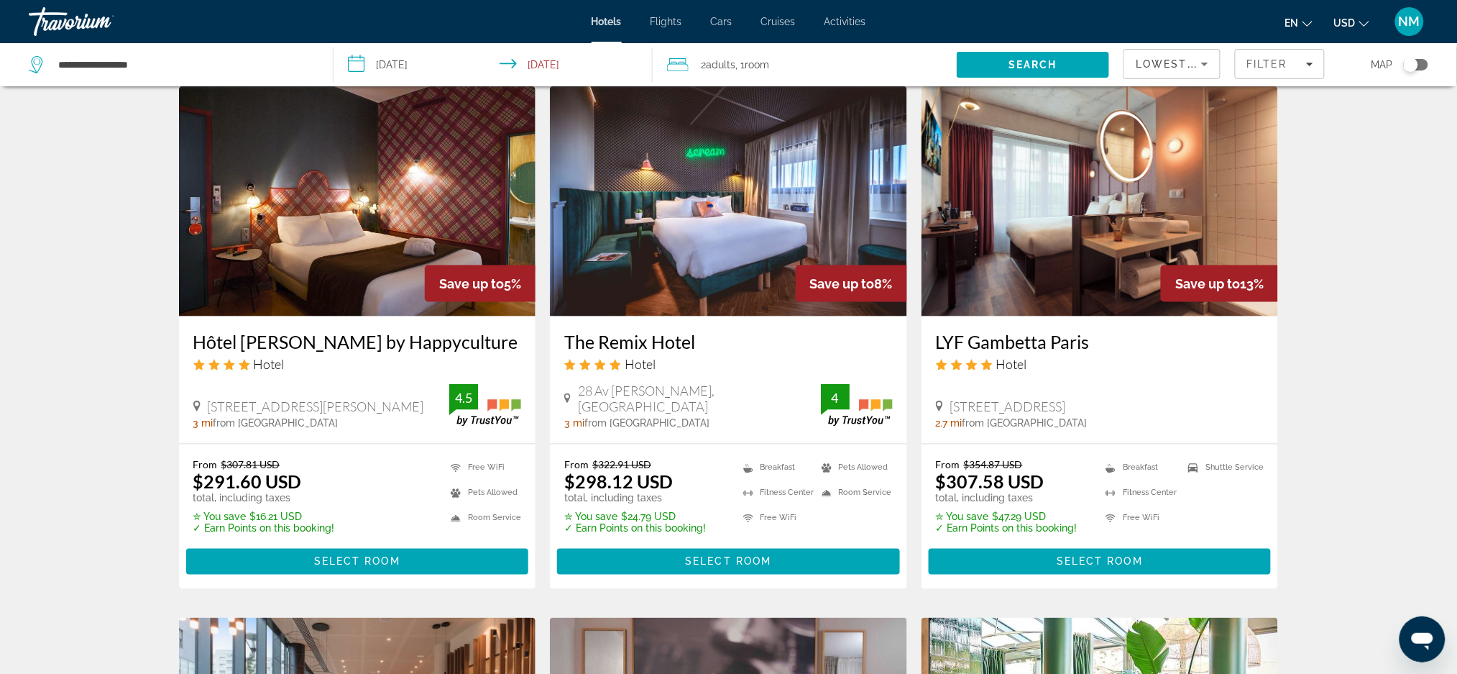
click at [1081, 352] on h3 "LYF Gambetta Paris" at bounding box center [1100, 342] width 329 height 22
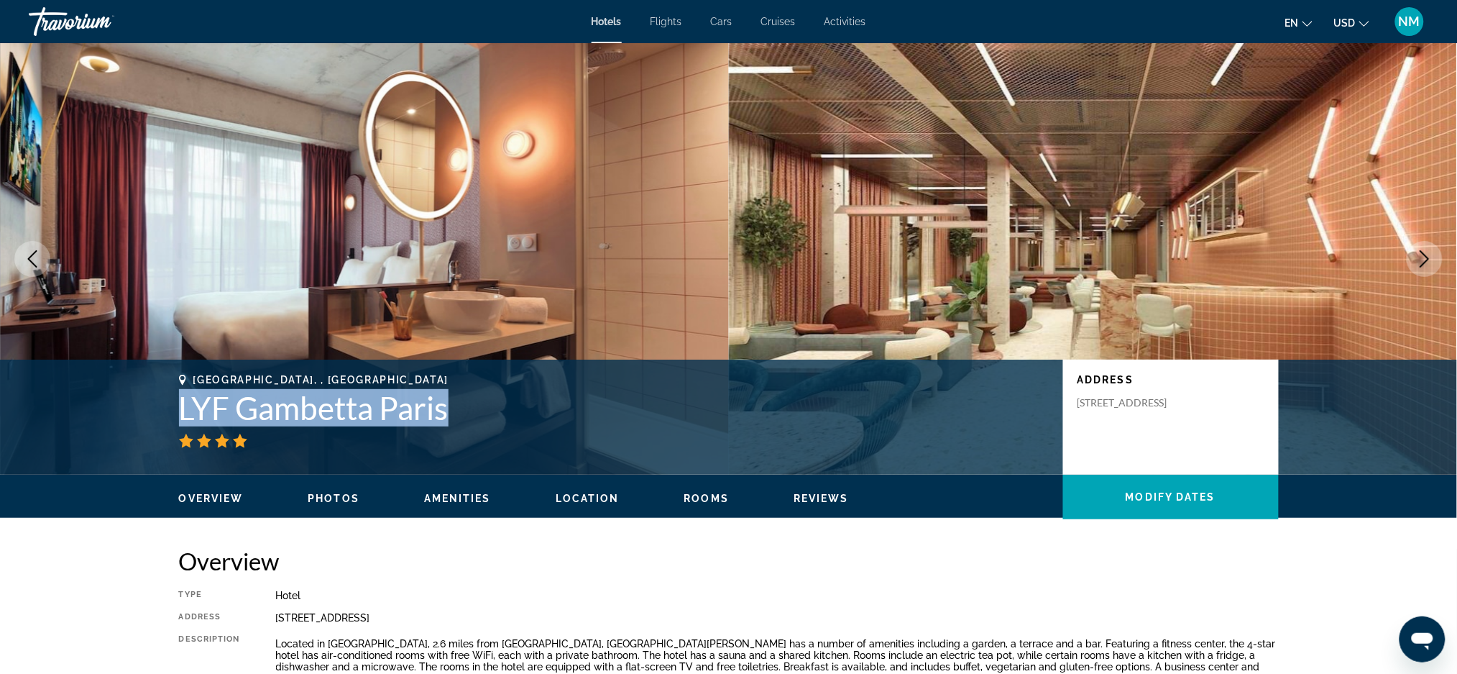
drag, startPoint x: 477, startPoint y: 412, endPoint x: 180, endPoint y: 417, distance: 296.9
click at [180, 417] on h1 "LYF Gambetta Paris" at bounding box center [614, 407] width 870 height 37
copy h1 "LYF Gambetta Paris"
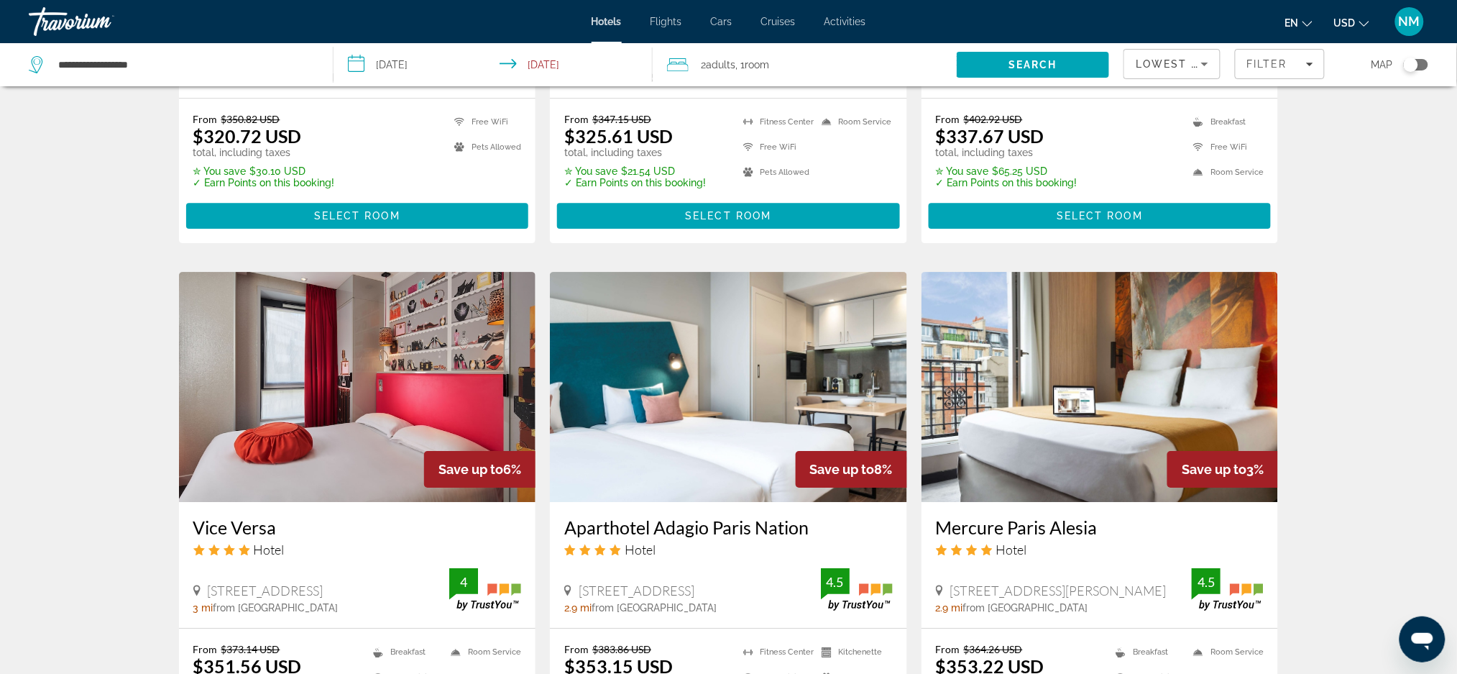
scroll to position [1497, 0]
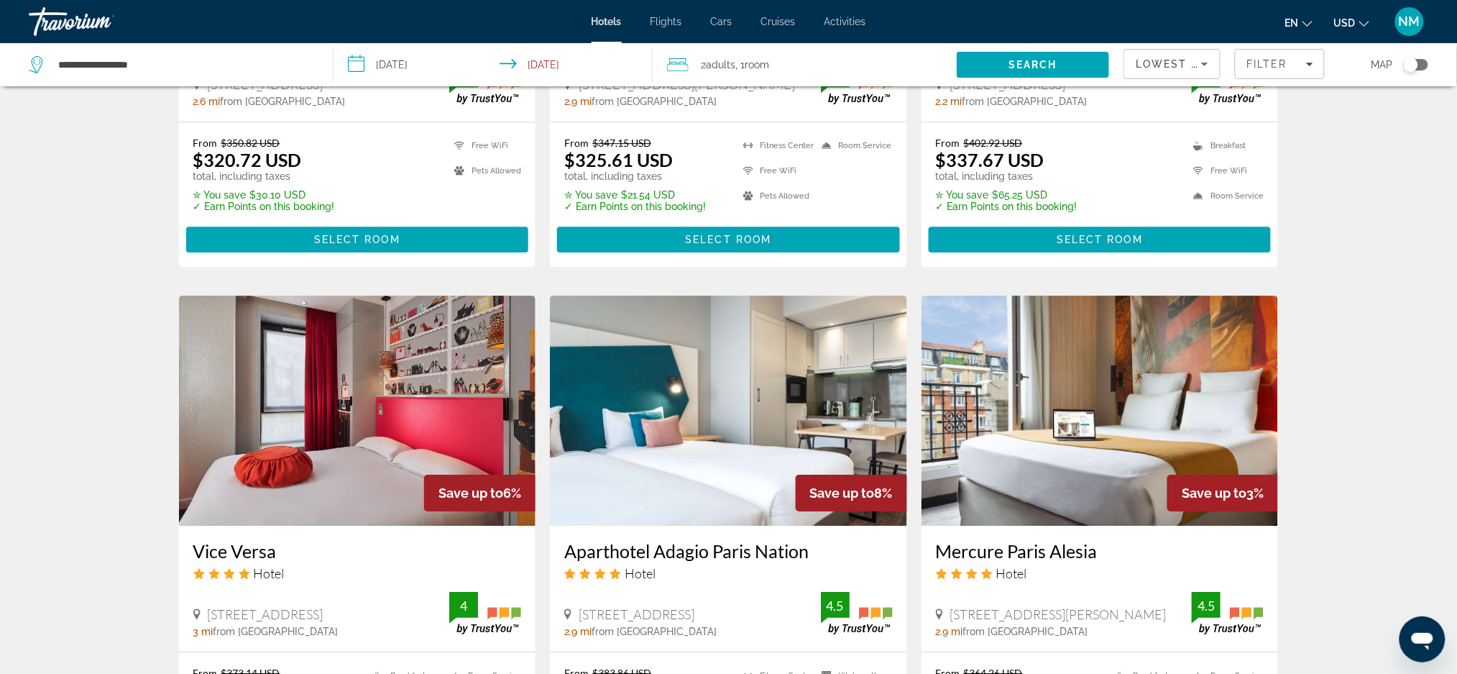
drag, startPoint x: 1471, startPoint y: 496, endPoint x: 1400, endPoint y: 565, distance: 98.6
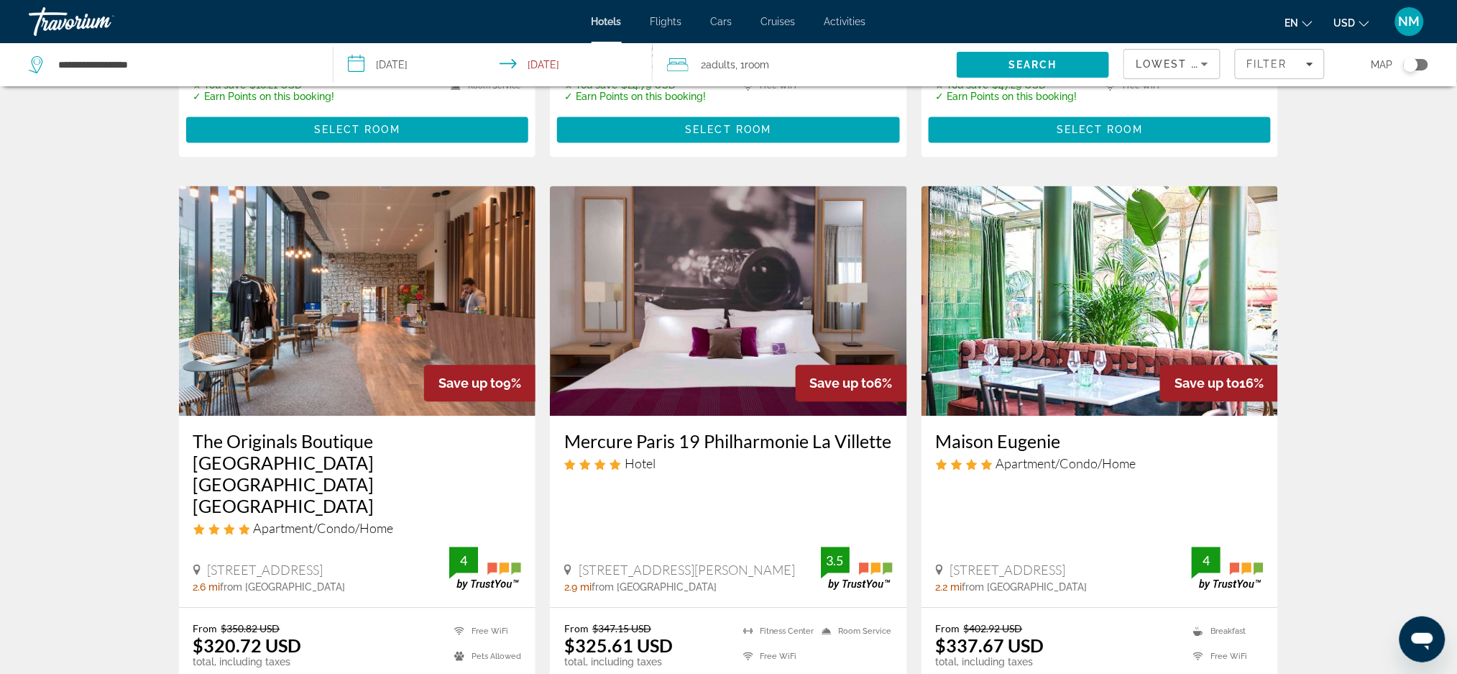
scroll to position [1018, 0]
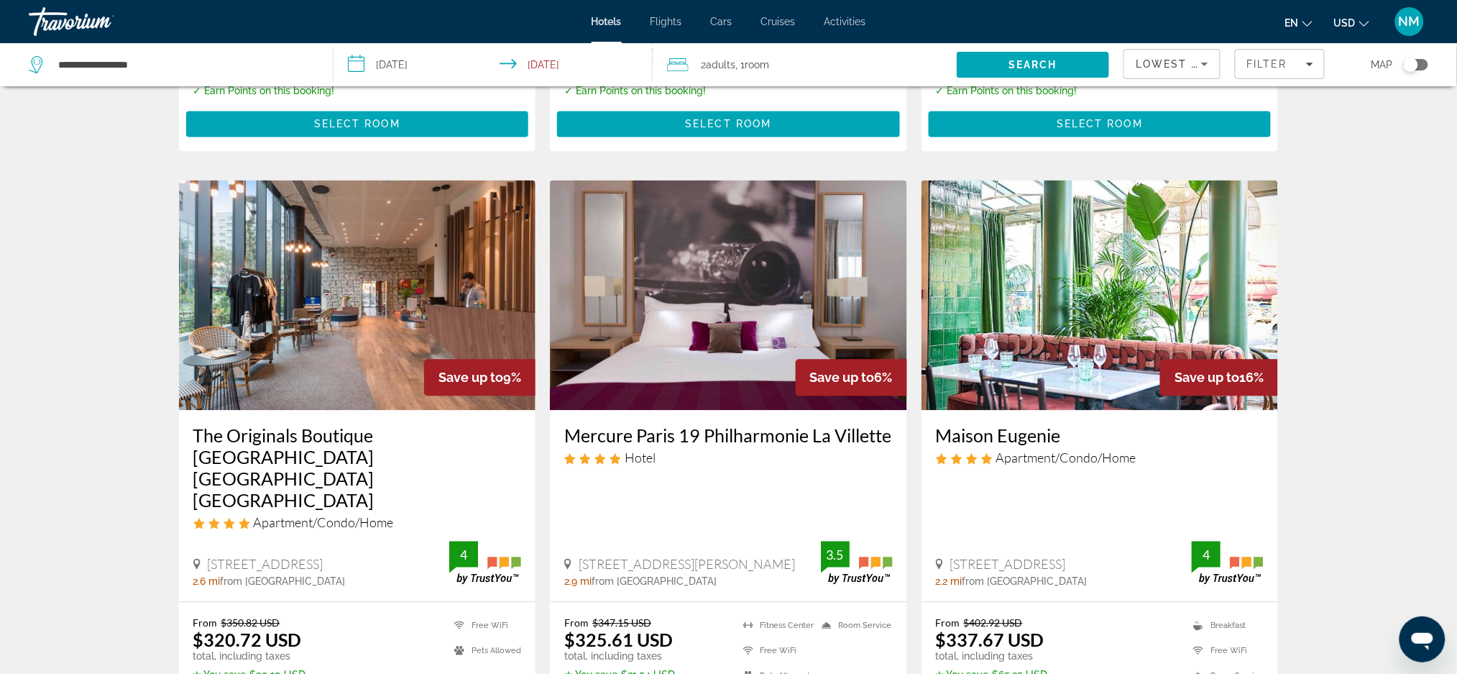
click at [683, 446] on h3 "Mercure Paris 19 Philharmonie La Villette" at bounding box center [728, 435] width 329 height 22
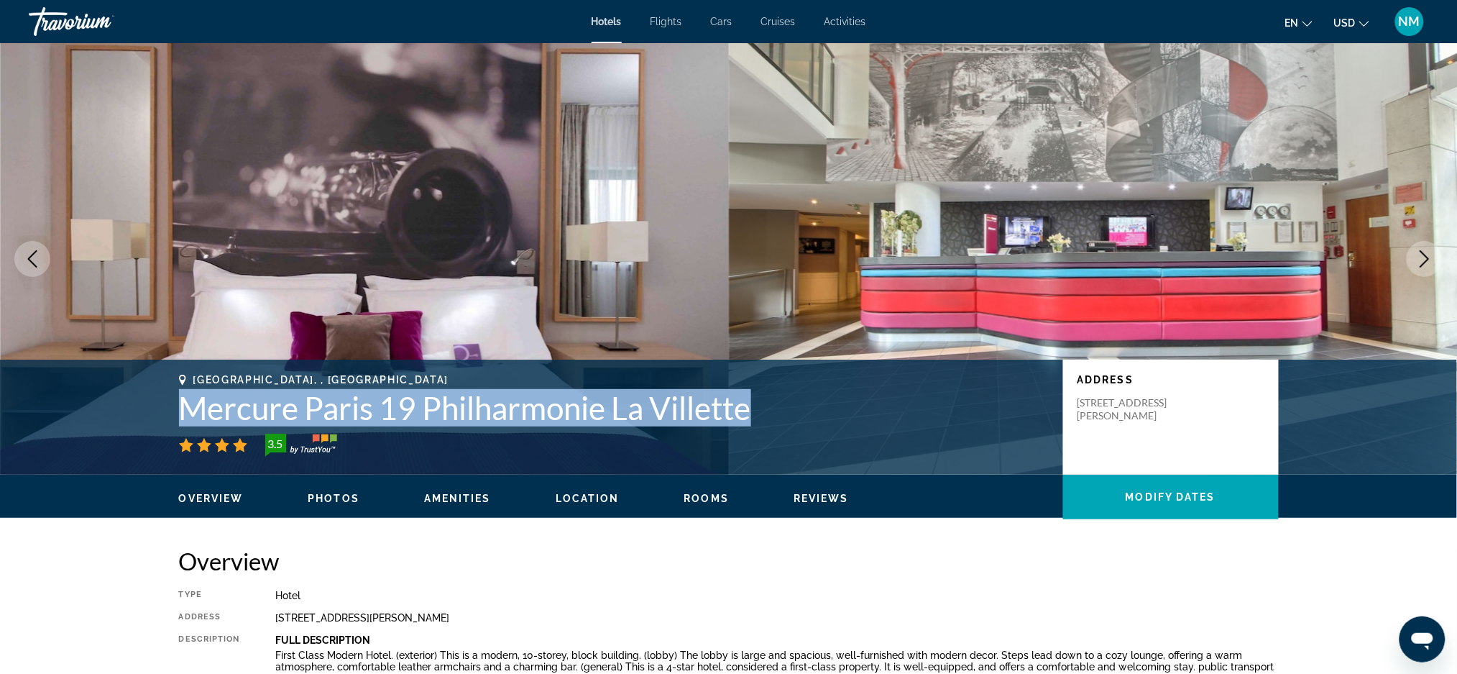
drag, startPoint x: 754, startPoint y: 407, endPoint x: 166, endPoint y: 408, distance: 588.0
click at [166, 408] on div "Paris, , France Mercure Paris 19 Philharmonie La Villette 3.5 Address 216 Avenu…" at bounding box center [728, 417] width 1157 height 86
copy h1 "Mercure Paris 19 Philharmonie La Villette"
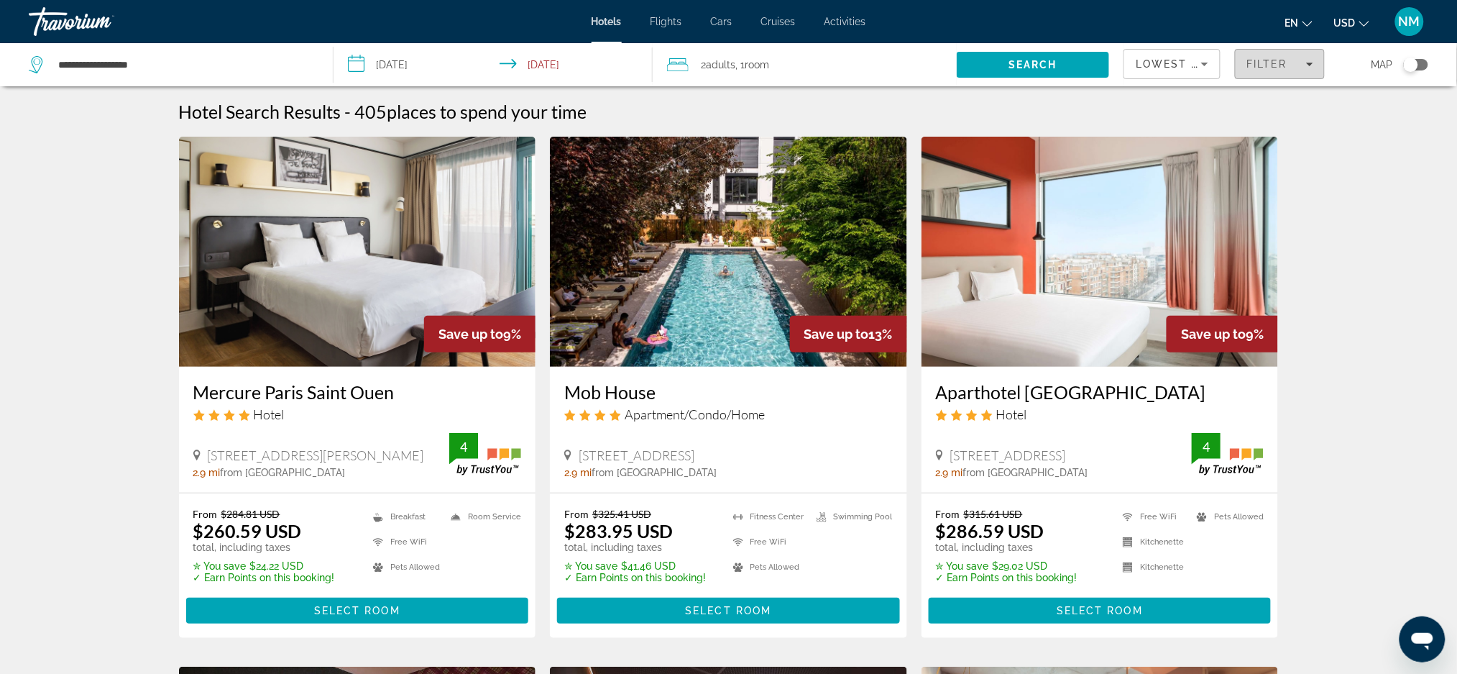
click at [1318, 57] on span "Filters" at bounding box center [1280, 64] width 88 height 35
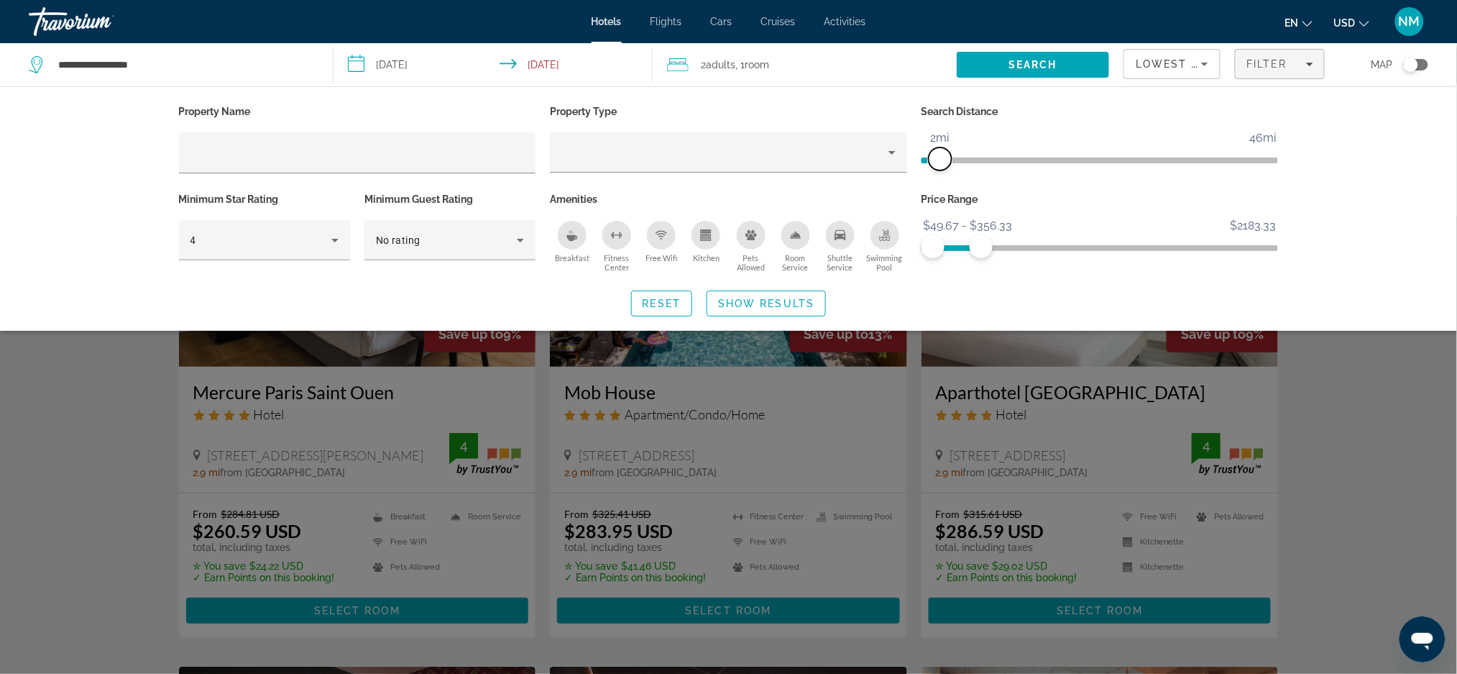
click at [940, 164] on span "ngx-slider" at bounding box center [940, 158] width 23 height 23
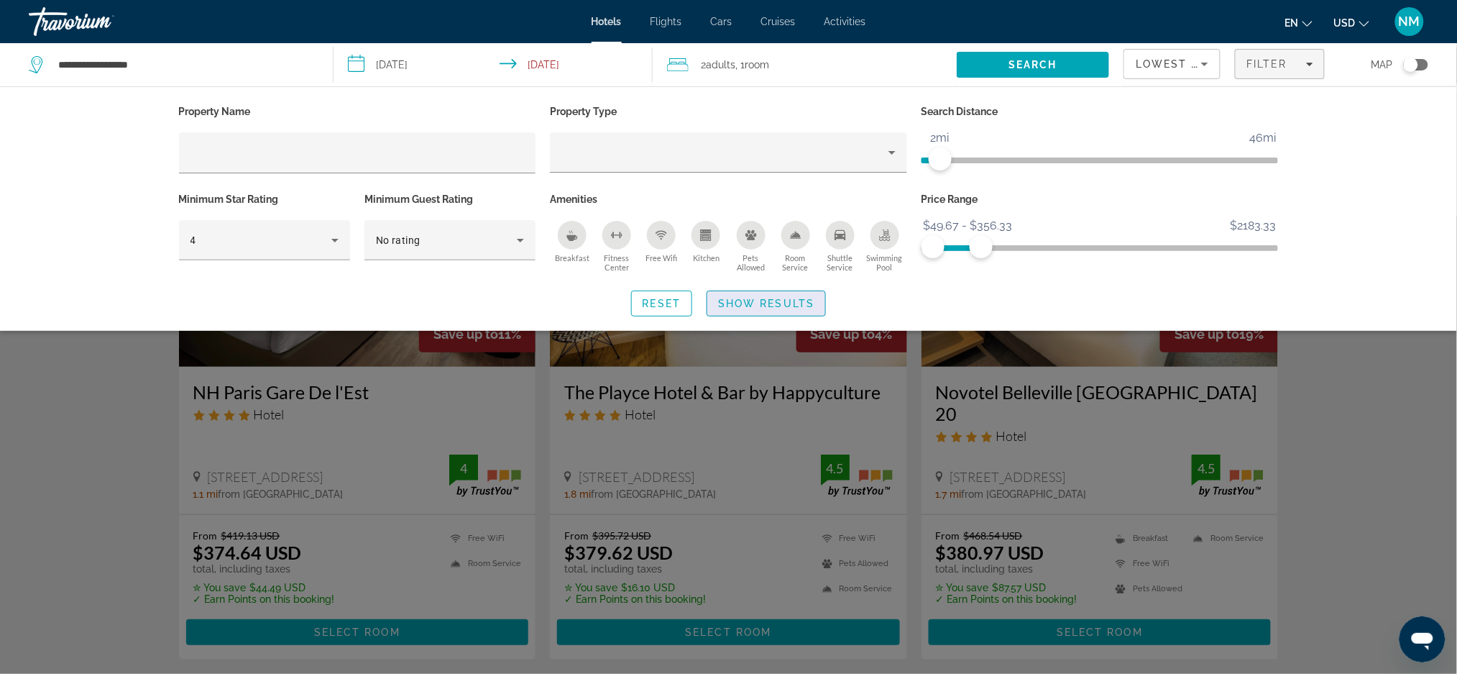
click at [782, 298] on span "Show Results" at bounding box center [766, 304] width 96 height 12
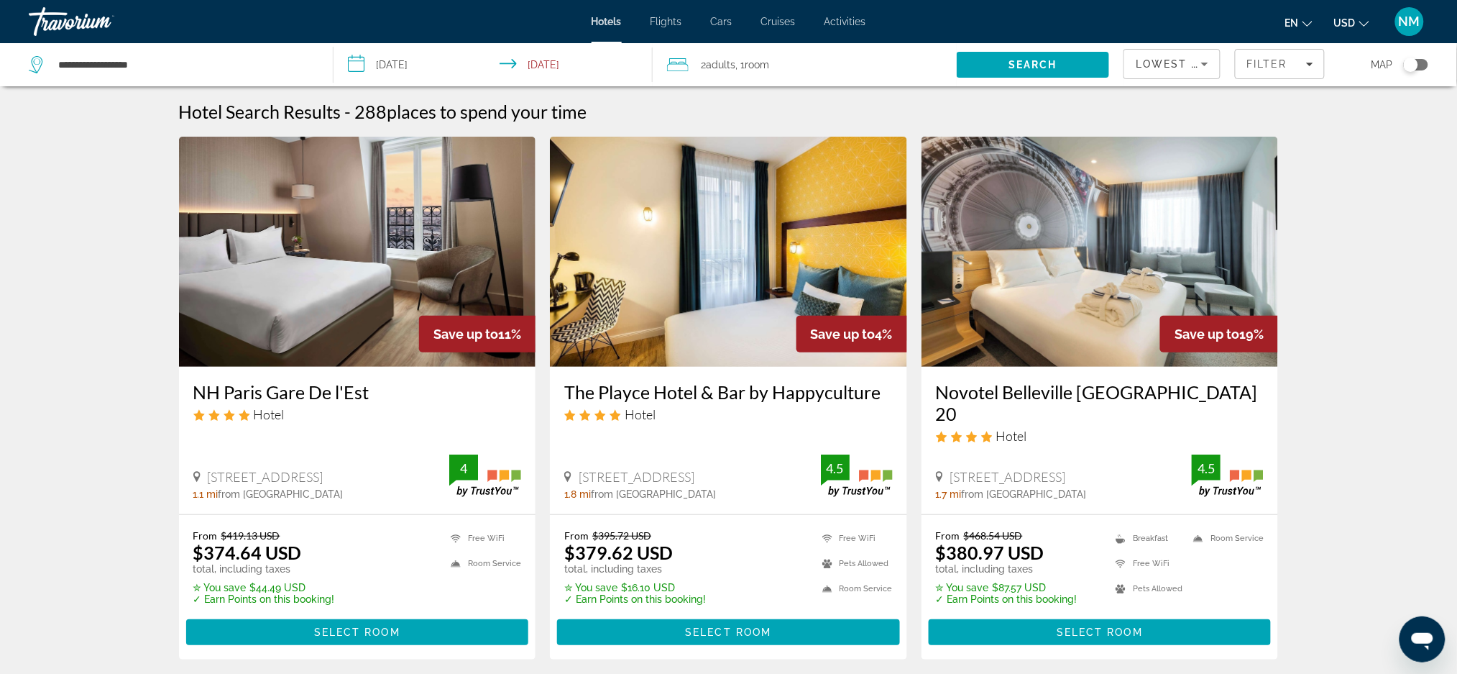
click at [321, 395] on h3 "NH Paris Gare De l'Est" at bounding box center [357, 392] width 329 height 22
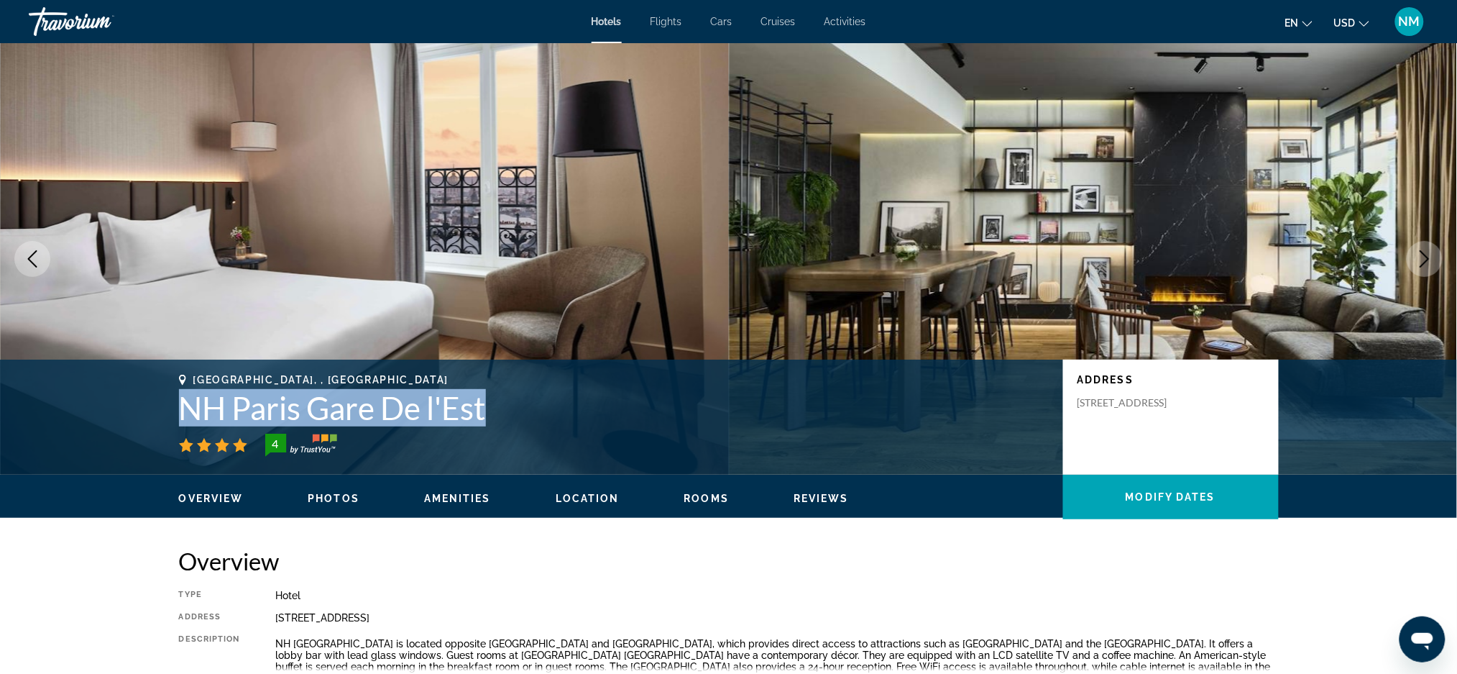
drag, startPoint x: 495, startPoint y: 399, endPoint x: 184, endPoint y: 398, distance: 310.5
click at [184, 398] on h1 "NH Paris Gare De l'Est" at bounding box center [614, 407] width 870 height 37
copy h1 "NH Paris Gare De l'Est"
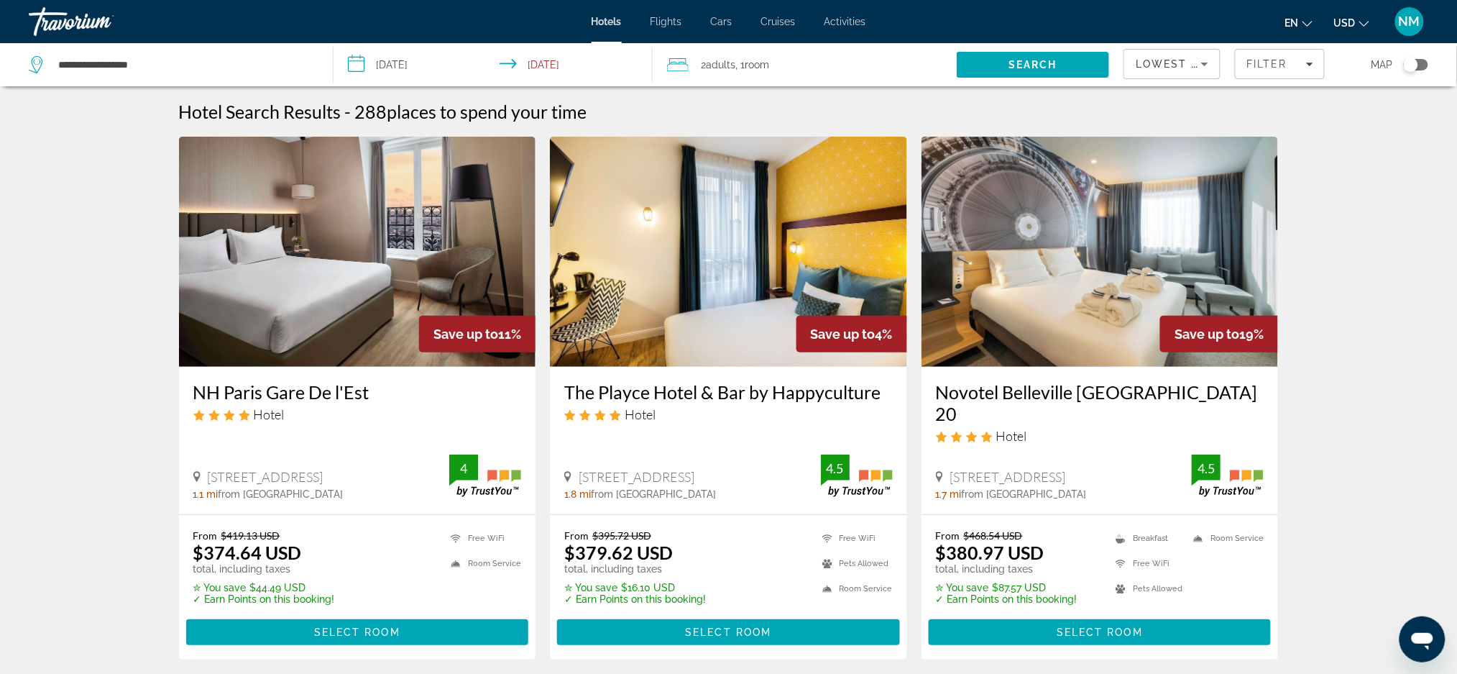
click at [1100, 386] on h3 "Novotel Belleville Paris 20" at bounding box center [1100, 402] width 329 height 43
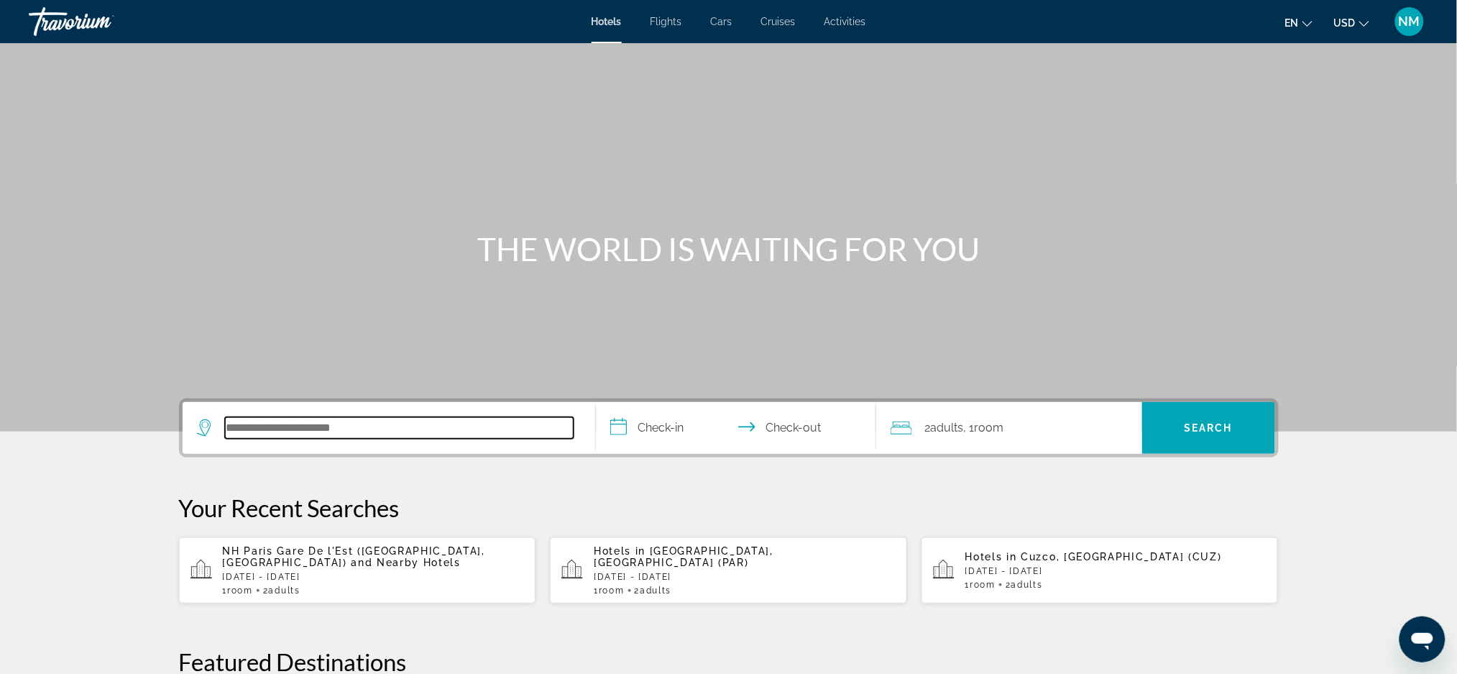
click at [242, 433] on input "Search hotel destination" at bounding box center [399, 428] width 349 height 22
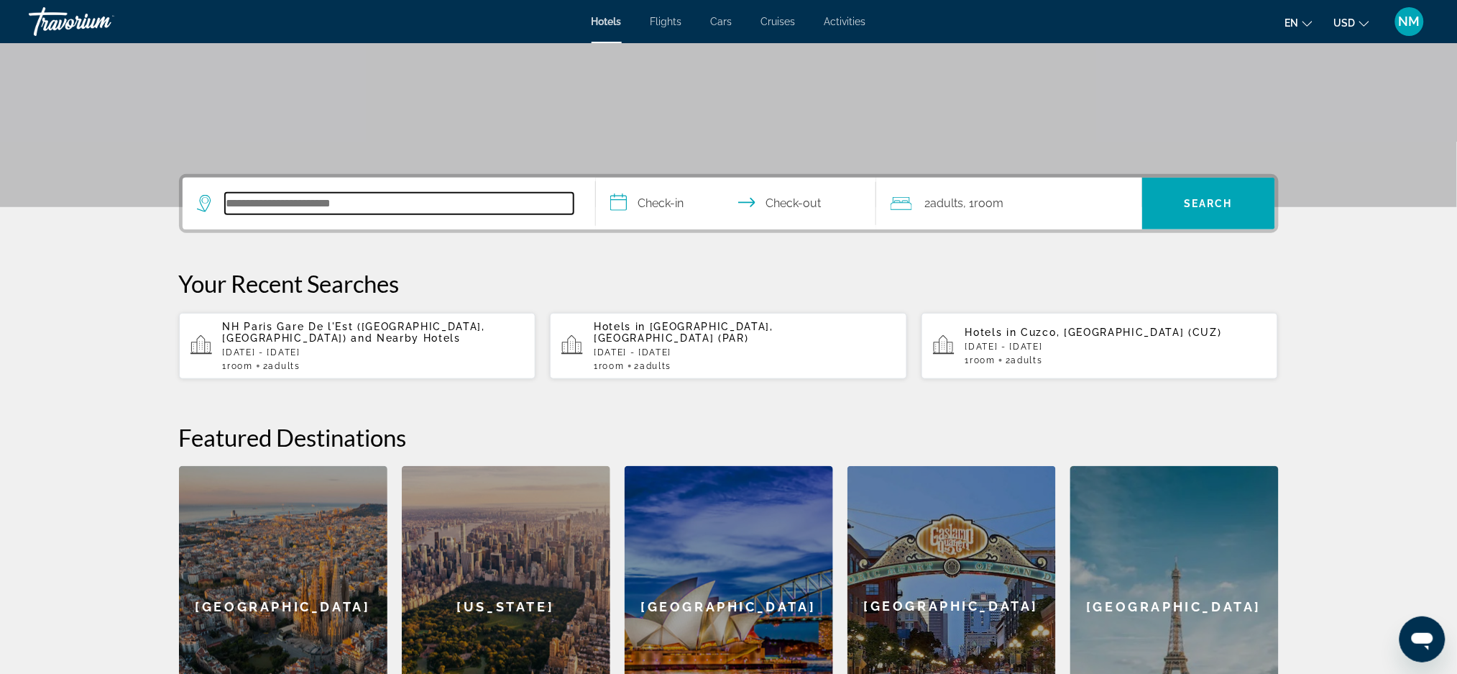
scroll to position [351, 0]
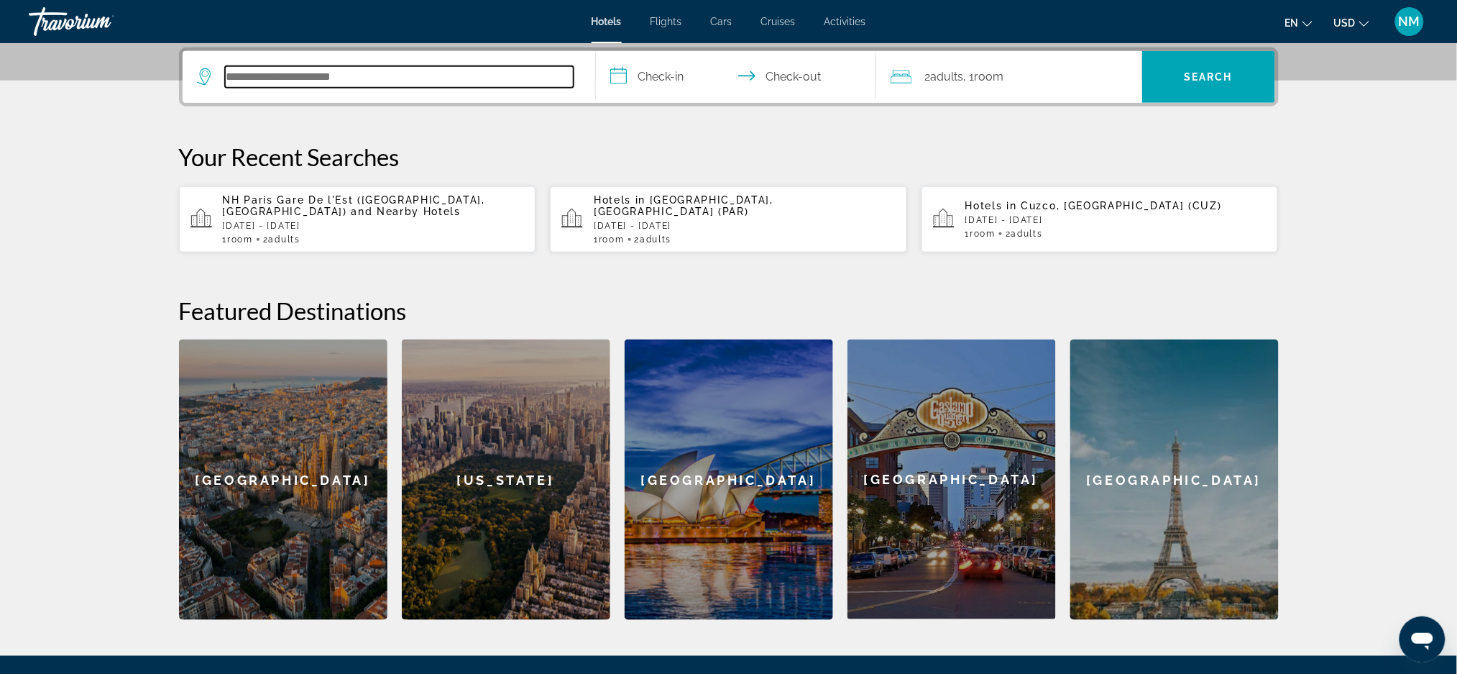
click at [244, 81] on input "Search hotel destination" at bounding box center [399, 77] width 349 height 22
paste input "**********"
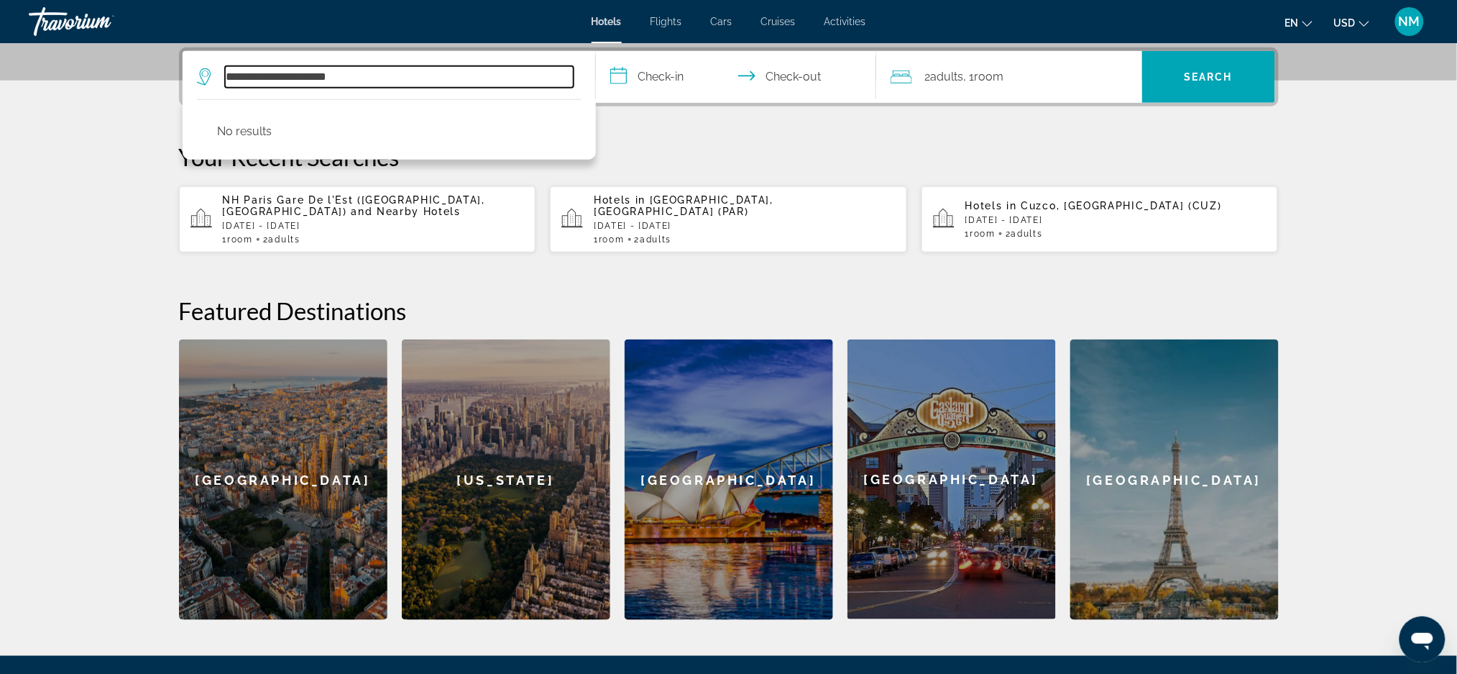
click at [368, 77] on input "**********" at bounding box center [399, 77] width 349 height 22
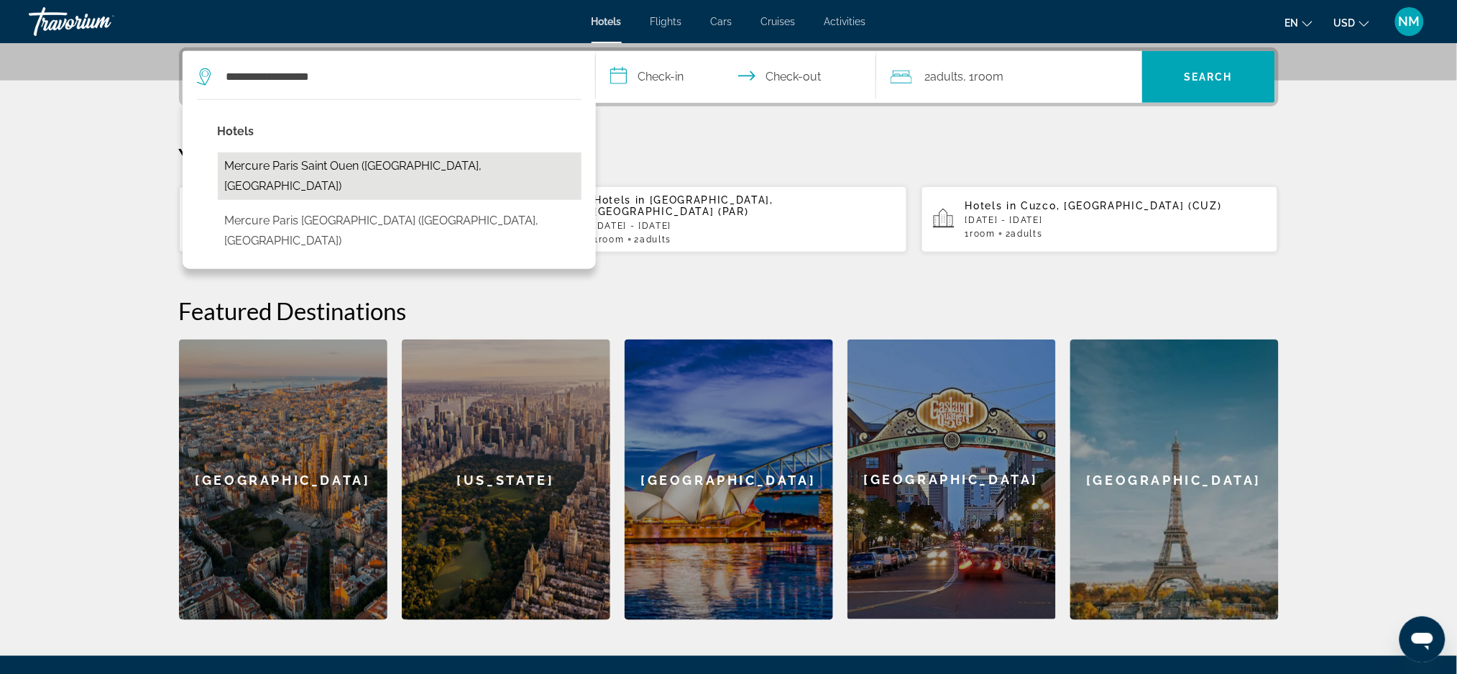
click at [293, 173] on button "Mercure Paris Saint Ouen ([GEOGRAPHIC_DATA], [GEOGRAPHIC_DATA])" at bounding box center [400, 175] width 364 height 47
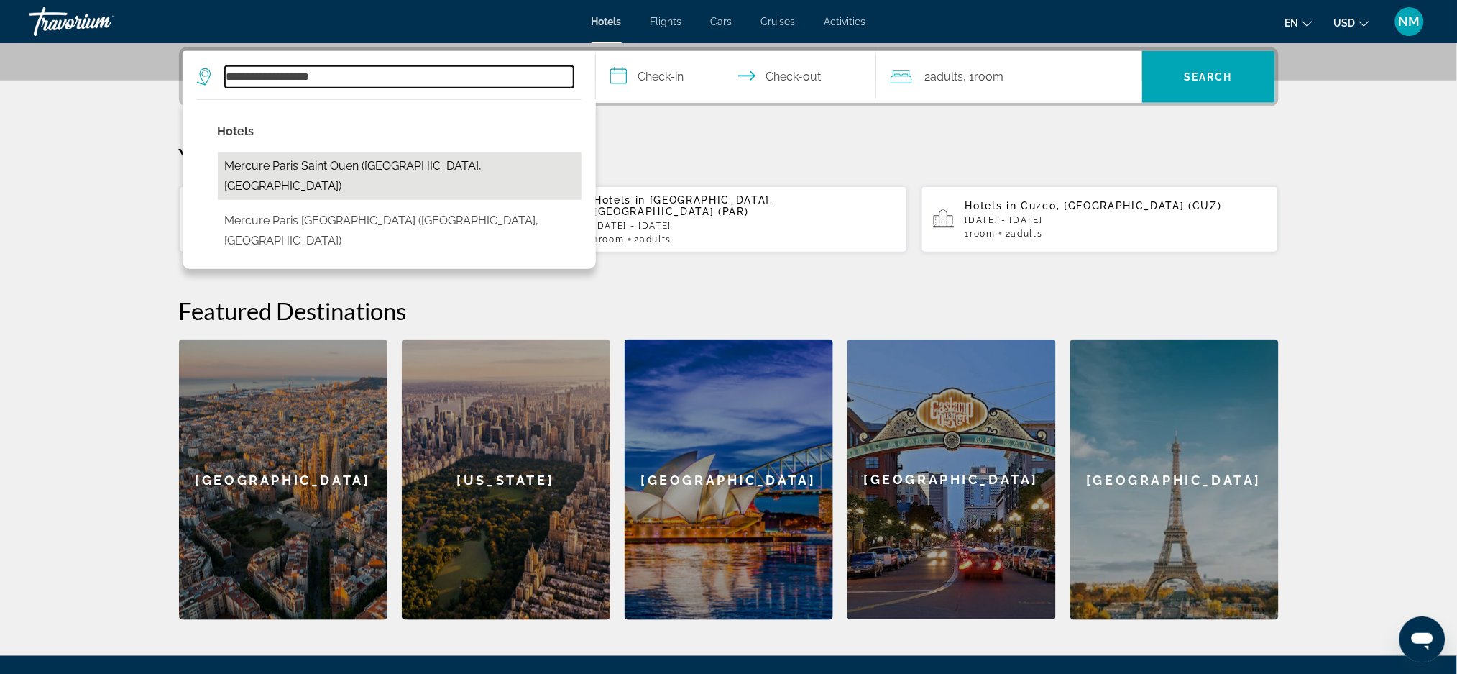
type input "**********"
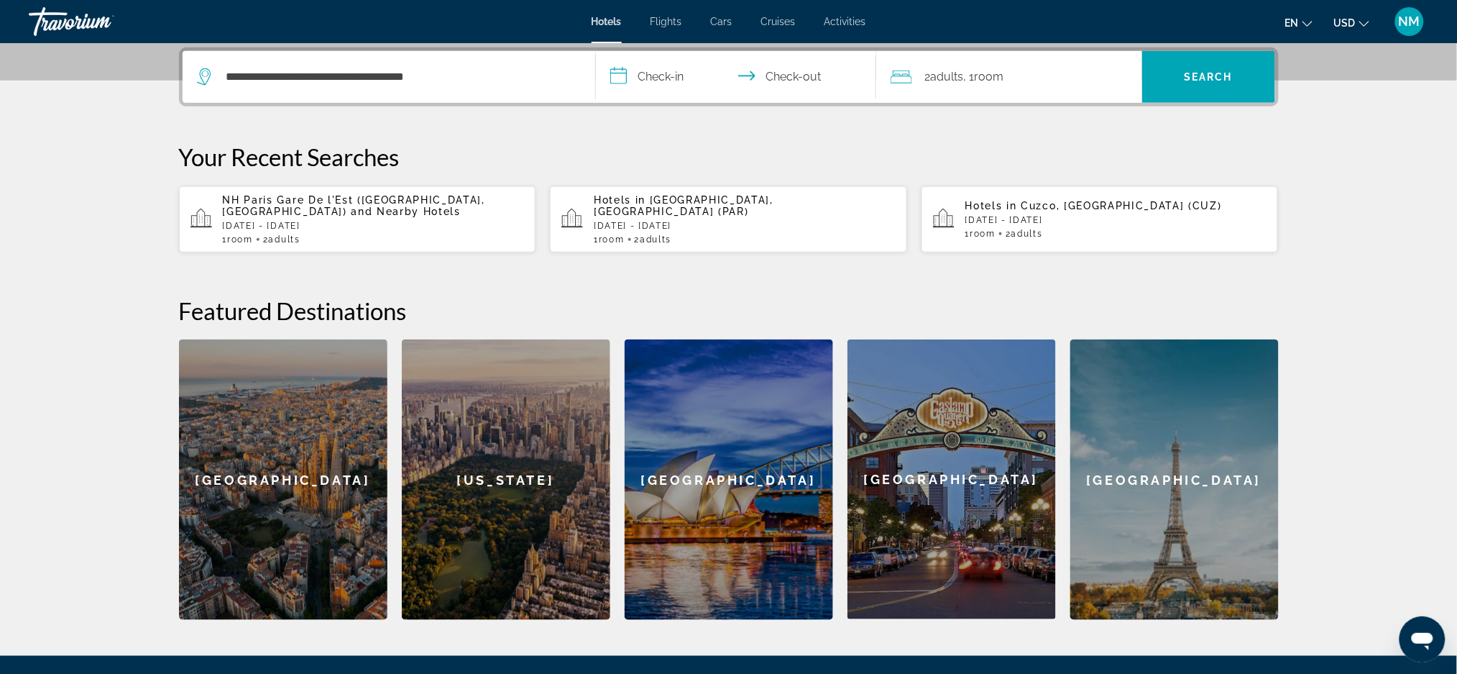
click at [680, 84] on input "**********" at bounding box center [739, 79] width 286 height 56
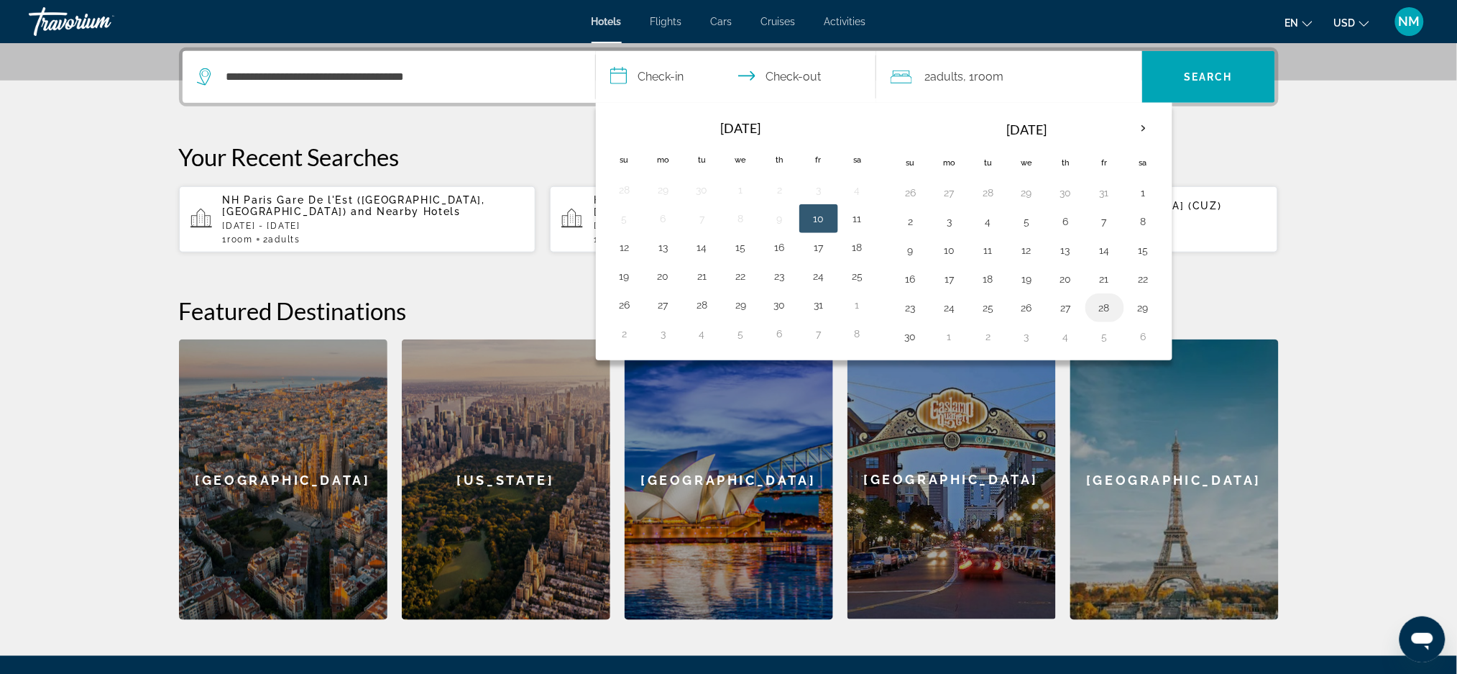
click at [1106, 305] on button "28" at bounding box center [1104, 308] width 23 height 20
click at [950, 332] on button "1" at bounding box center [949, 336] width 23 height 20
type input "**********"
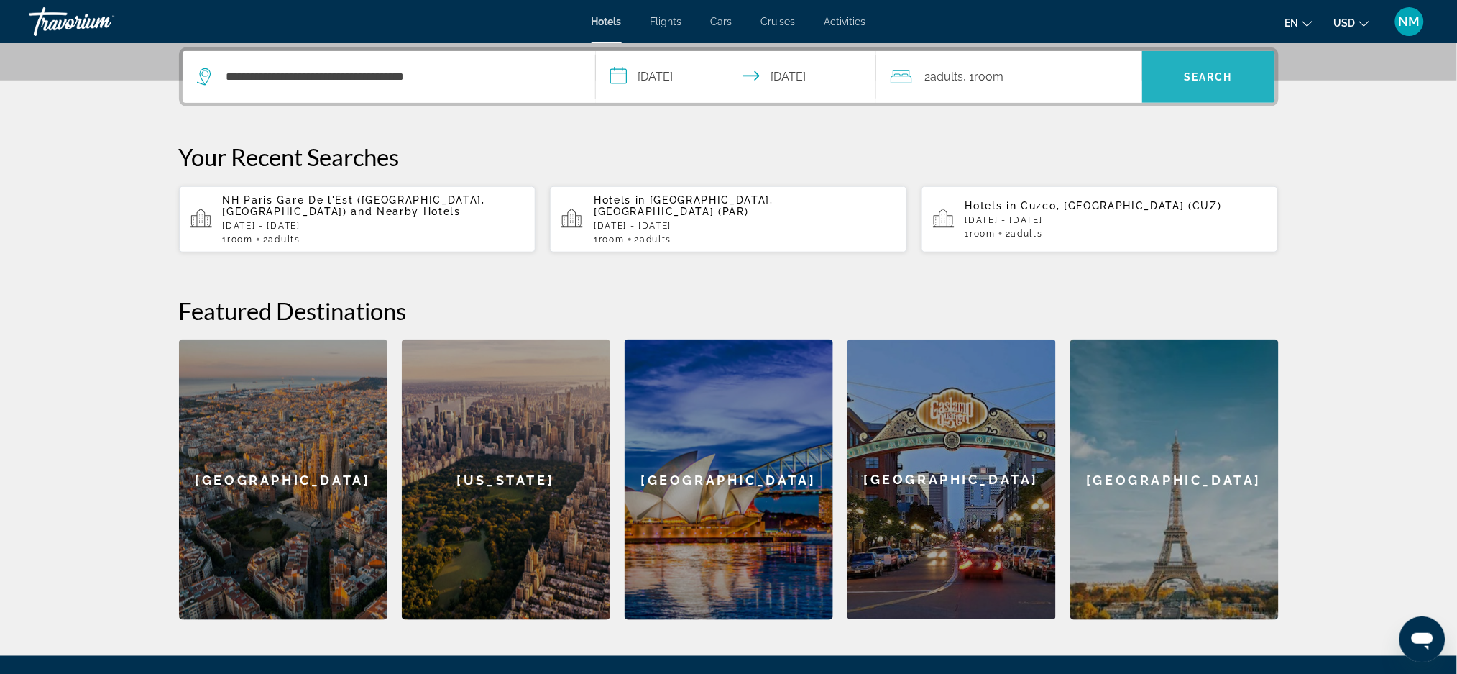
click at [1175, 76] on span "Search" at bounding box center [1208, 77] width 133 height 35
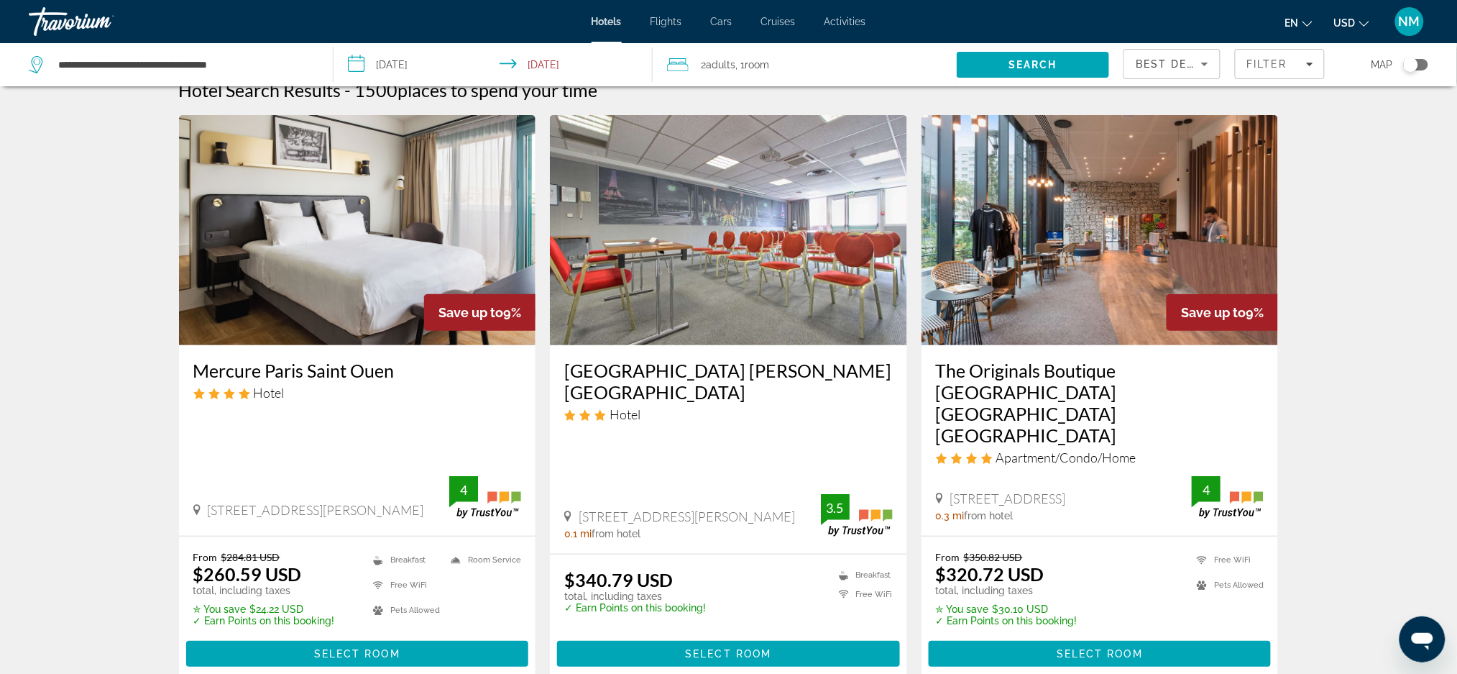
scroll to position [1, 0]
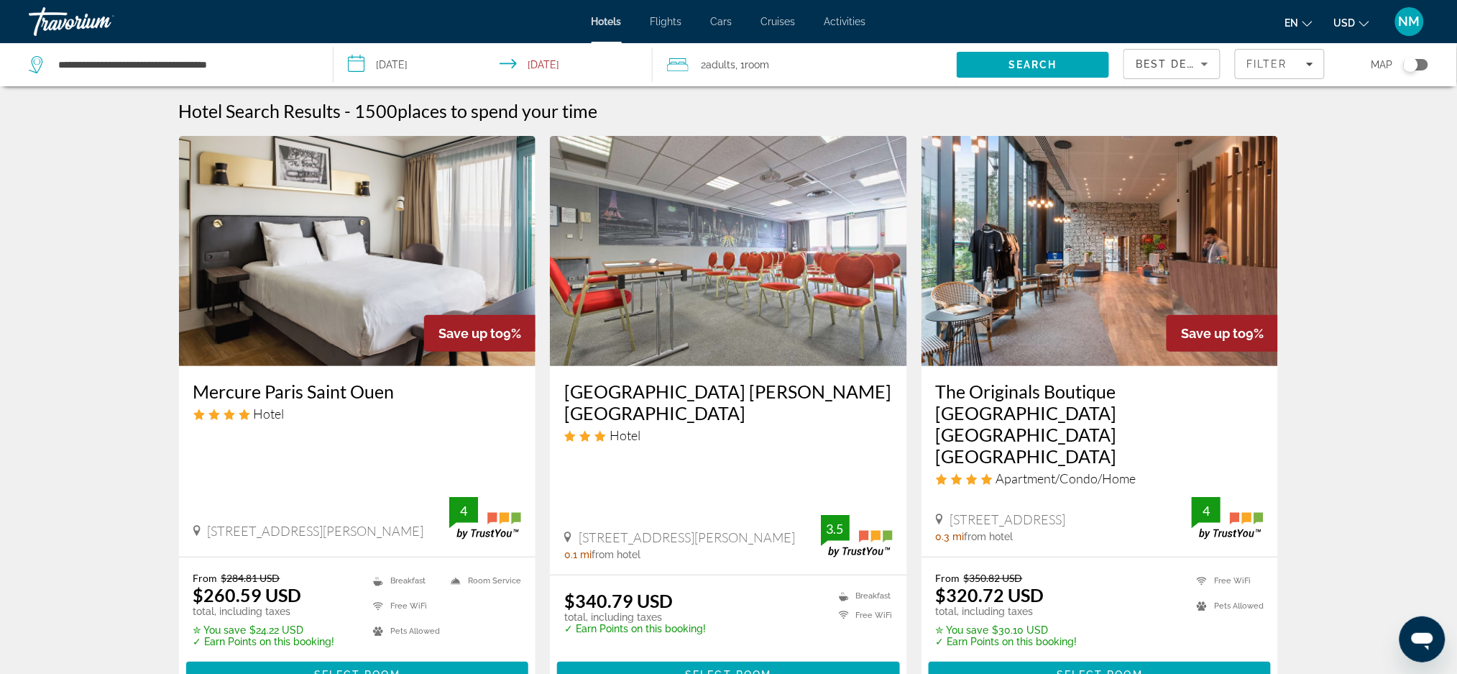
click at [759, 63] on span "Room" at bounding box center [757, 65] width 24 height 12
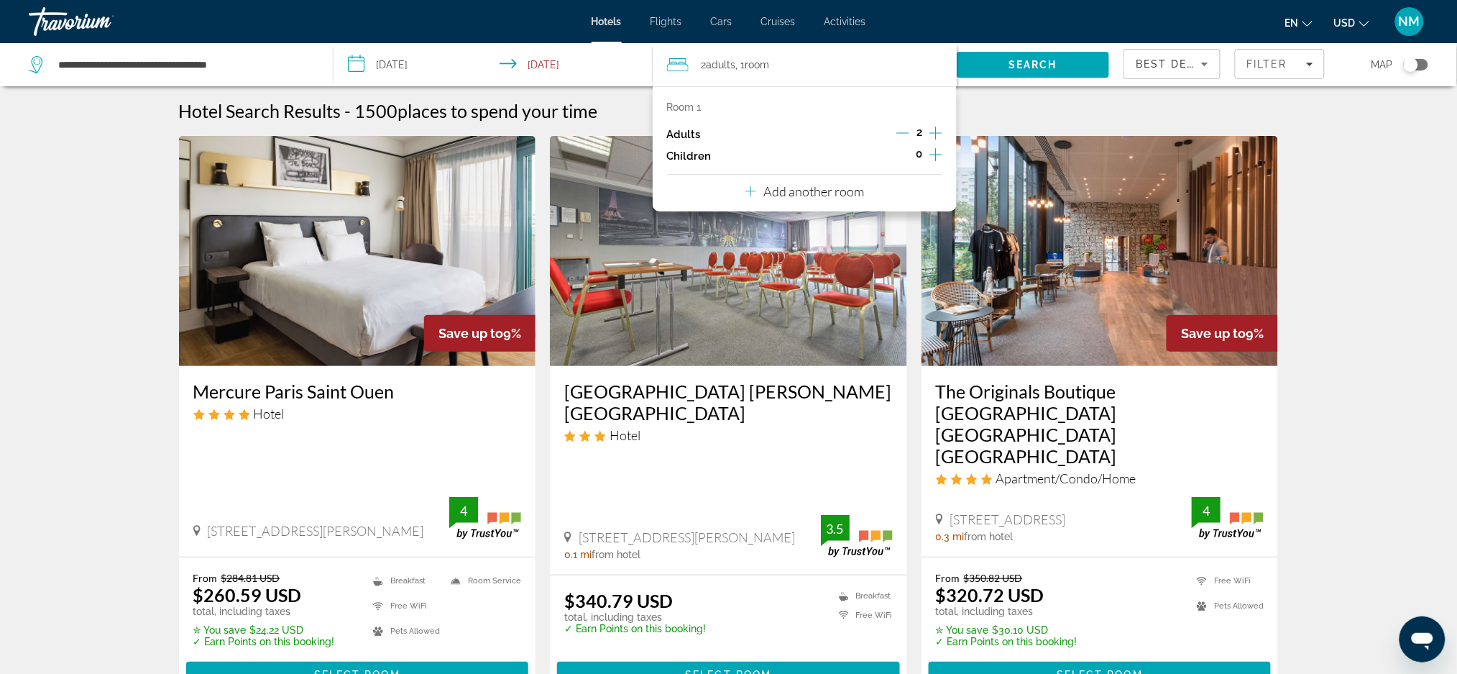
click at [937, 134] on icon "Increment adults" at bounding box center [935, 132] width 13 height 17
click at [998, 70] on span "Search" at bounding box center [1033, 64] width 152 height 35
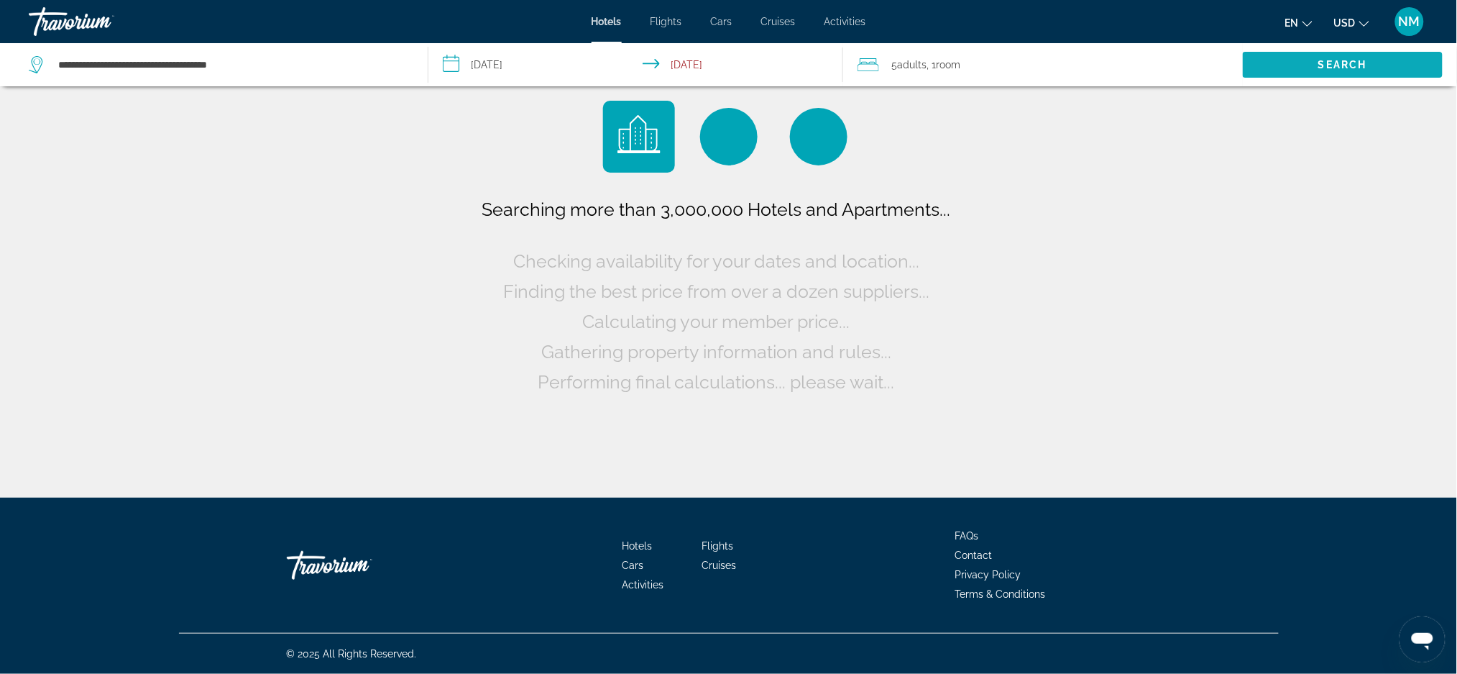
scroll to position [0, 0]
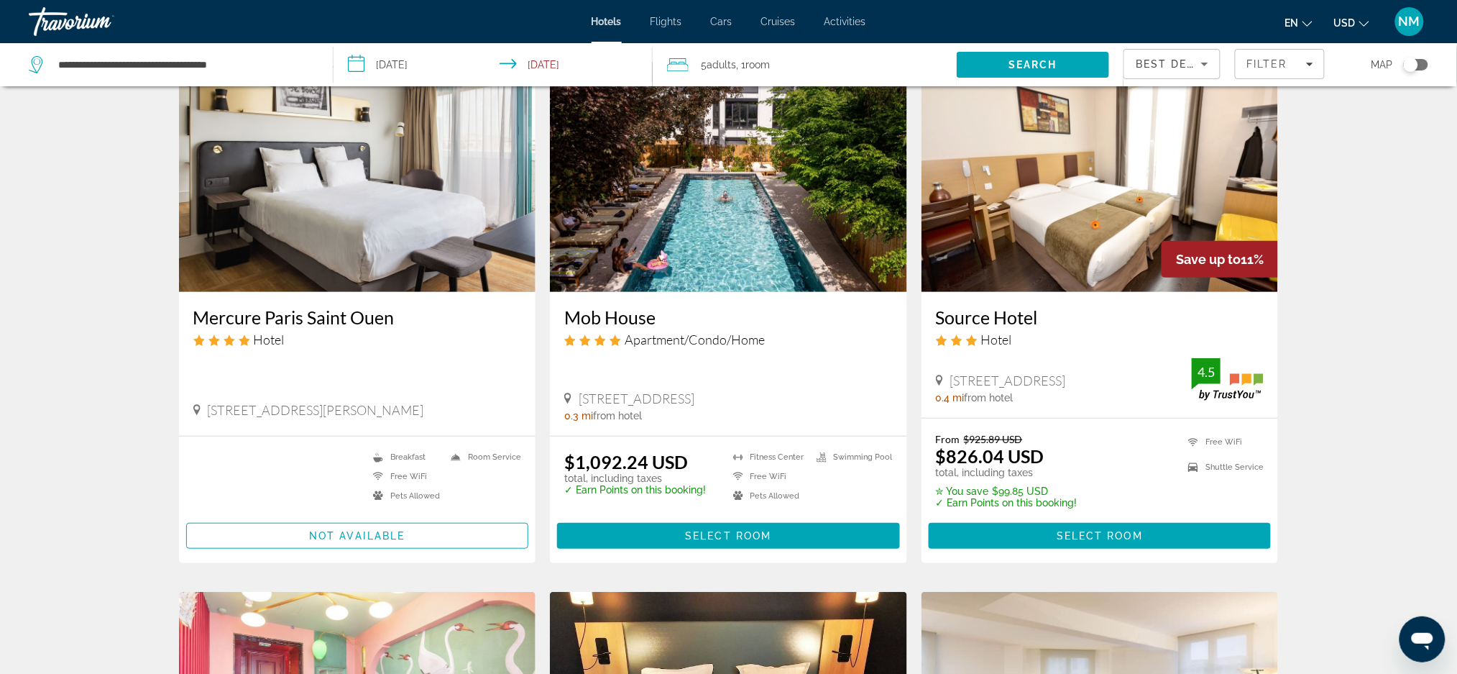
scroll to position [65, 0]
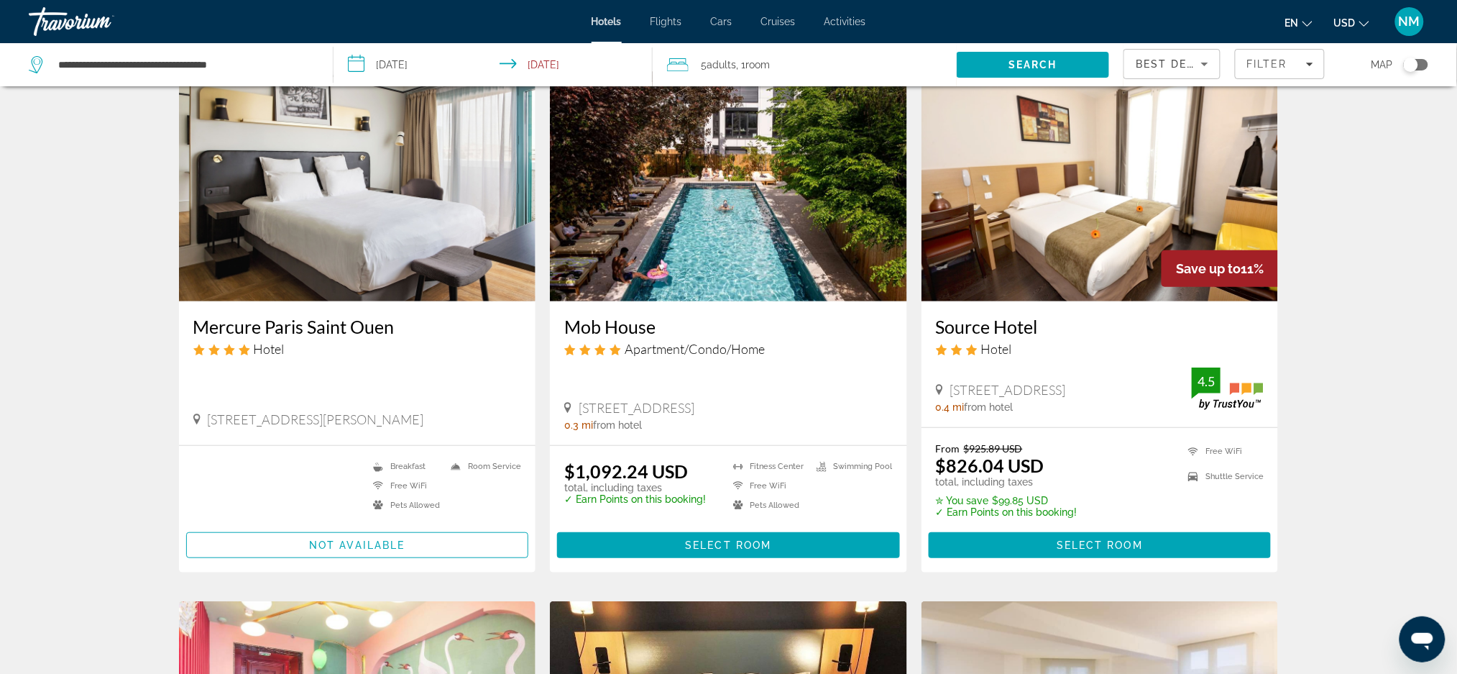
click at [771, 63] on span "Room" at bounding box center [758, 65] width 24 height 12
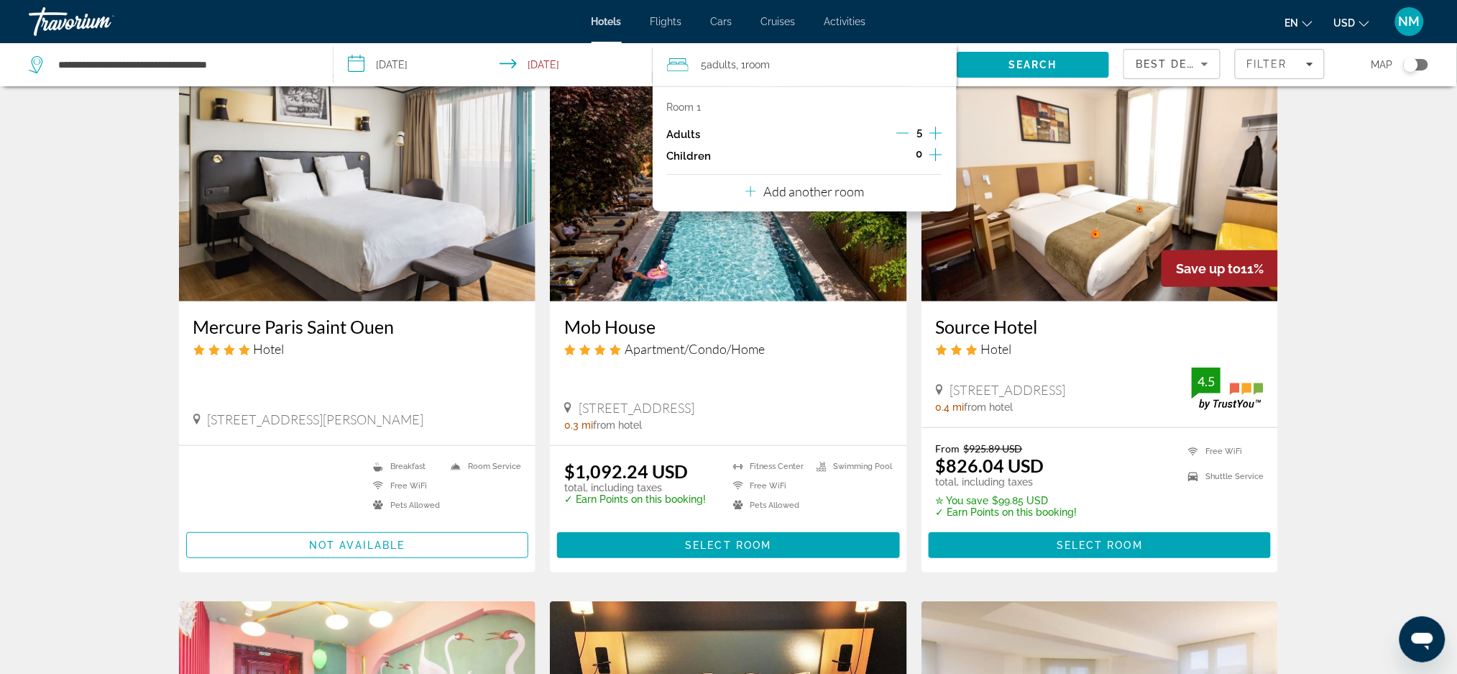
click at [898, 132] on icon "Decrement adults" at bounding box center [902, 133] width 13 height 13
click at [993, 73] on span "Search" at bounding box center [1033, 64] width 152 height 35
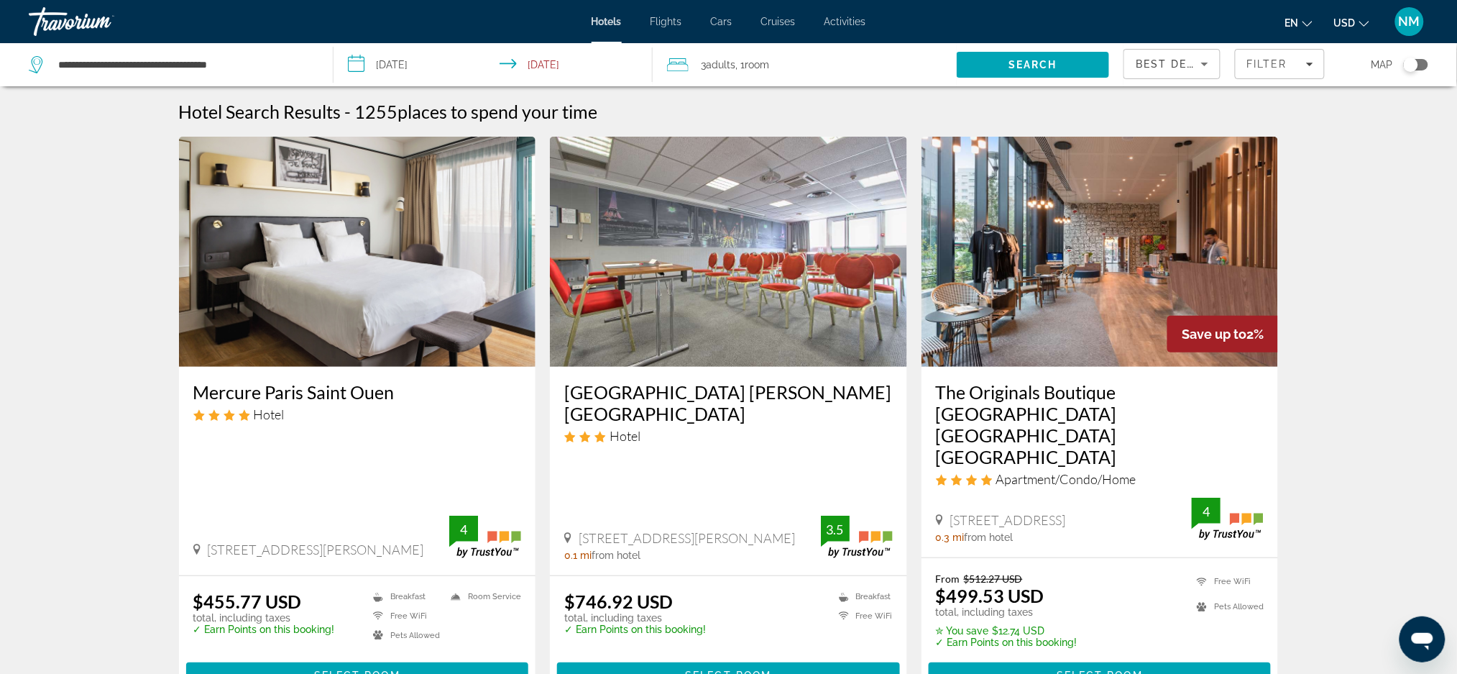
click at [302, 388] on h3 "Mercure Paris Saint Ouen" at bounding box center [357, 392] width 329 height 22
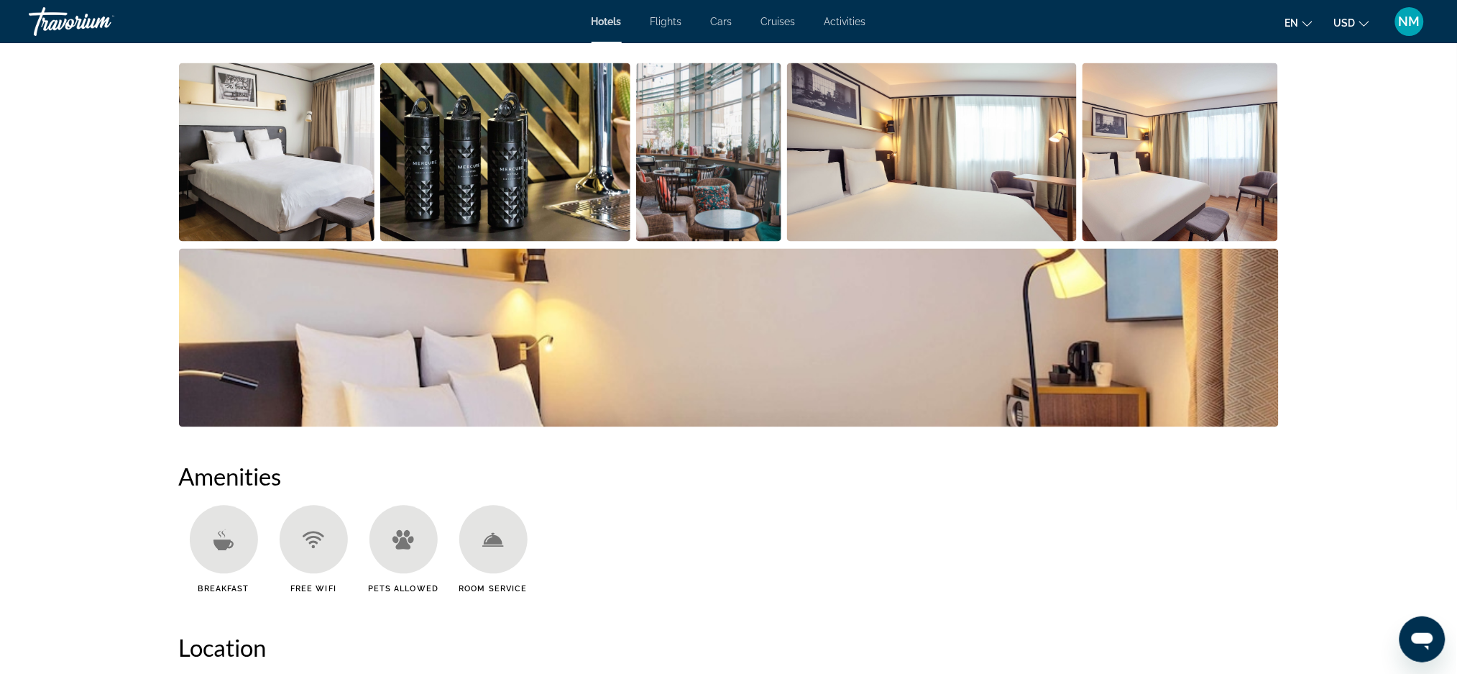
scroll to position [107, 0]
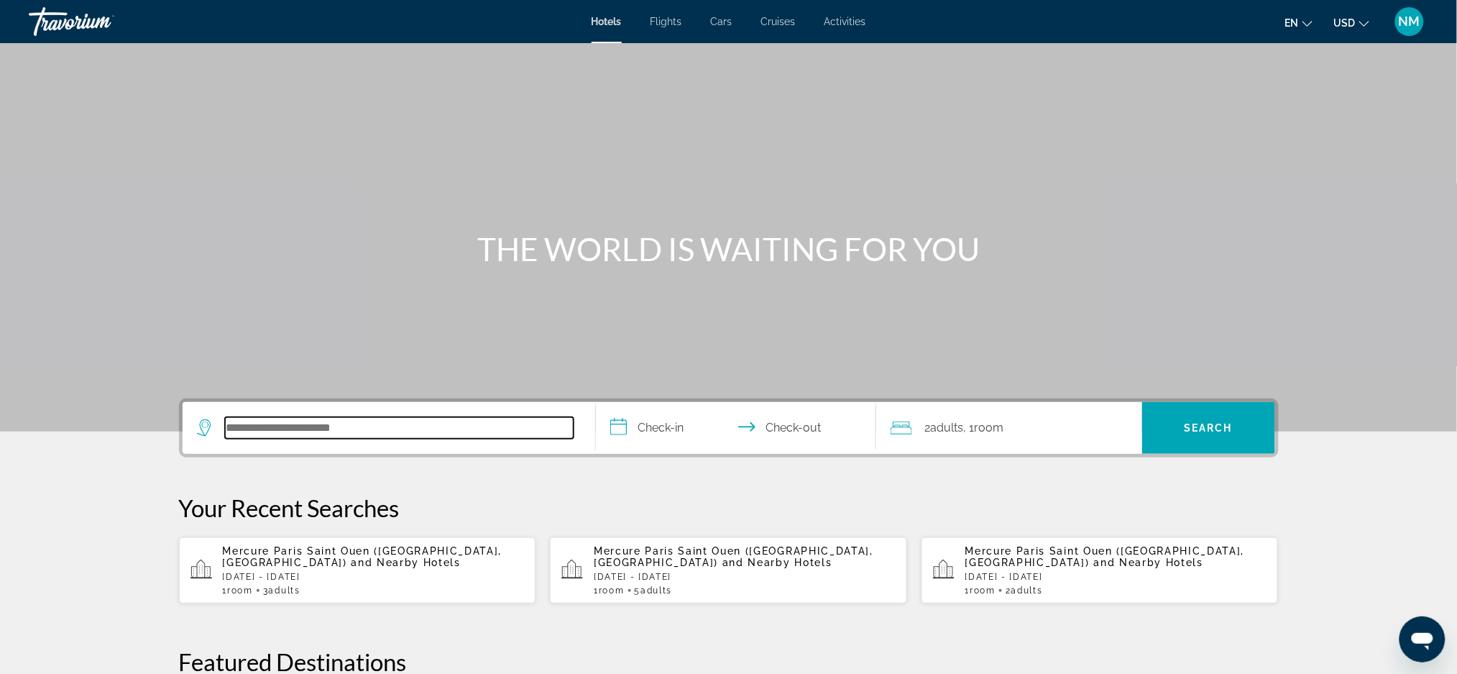
click at [254, 424] on input "Search hotel destination" at bounding box center [399, 428] width 349 height 22
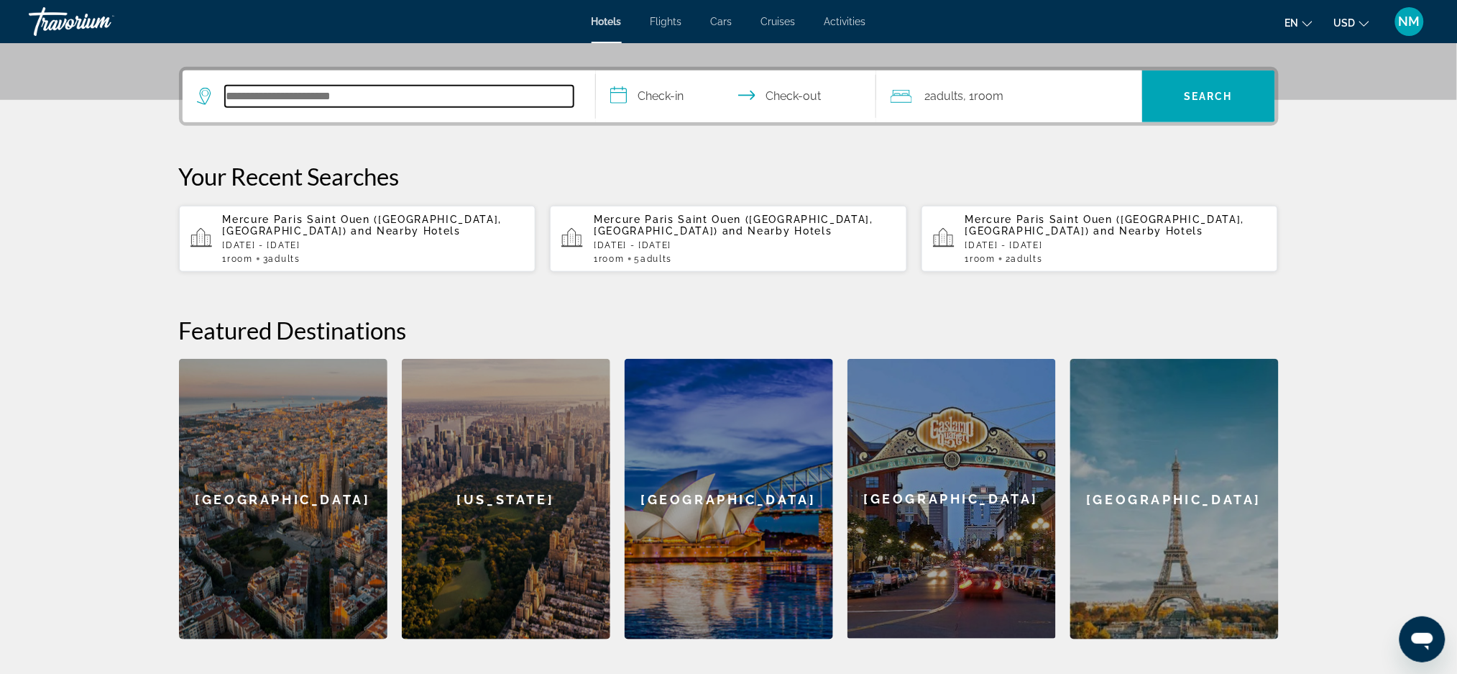
scroll to position [351, 0]
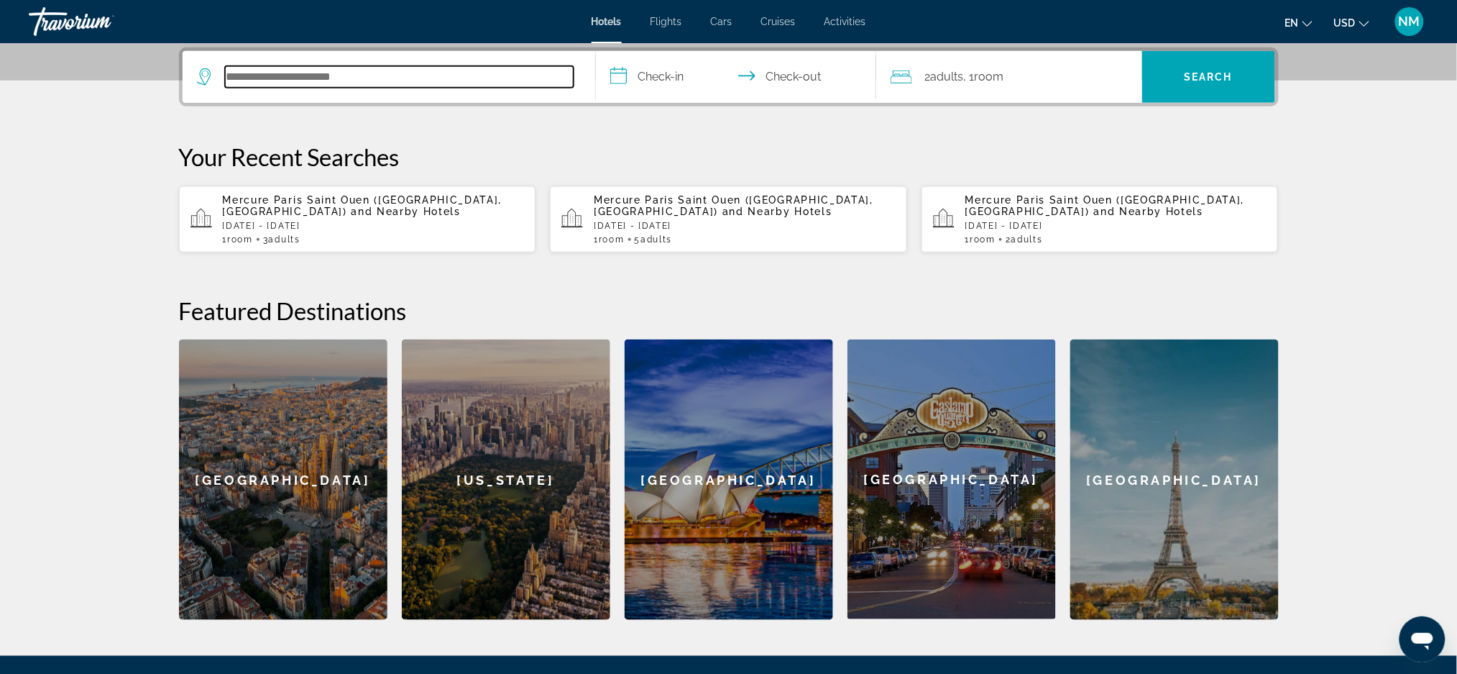
click at [240, 75] on input "Search hotel destination" at bounding box center [399, 77] width 349 height 22
paste input "**********"
type input "**********"
click at [669, 80] on input "**********" at bounding box center [739, 79] width 286 height 56
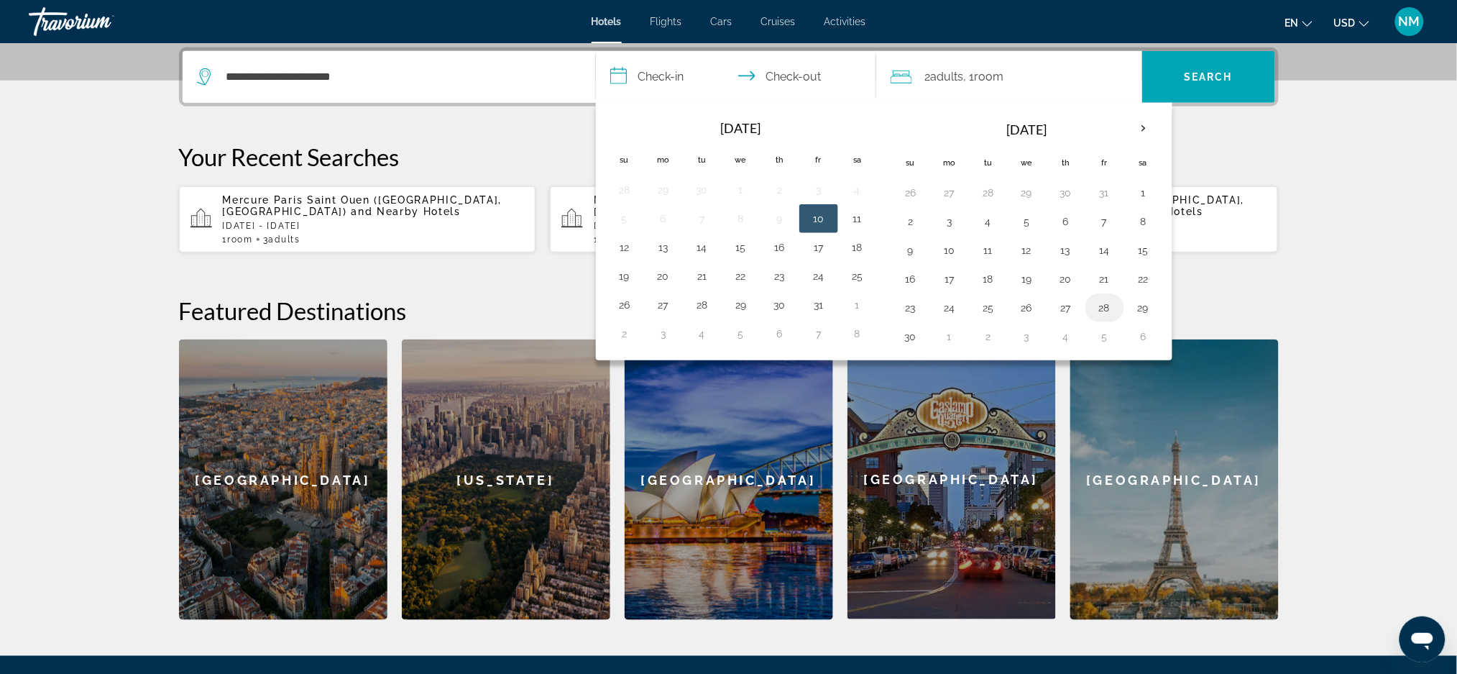
click at [1111, 309] on button "28" at bounding box center [1104, 308] width 23 height 20
click at [950, 344] on button "1" at bounding box center [949, 336] width 23 height 20
type input "**********"
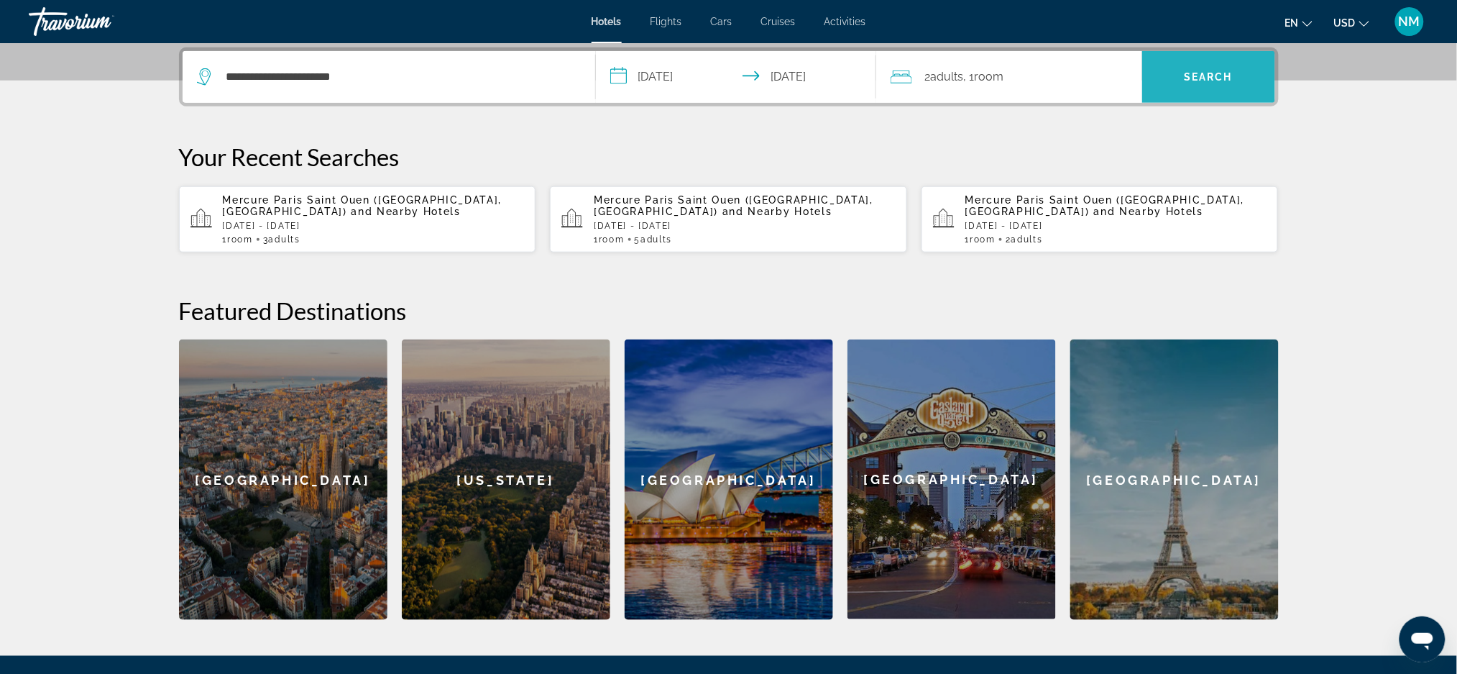
click at [1158, 85] on span "Search" at bounding box center [1208, 77] width 133 height 35
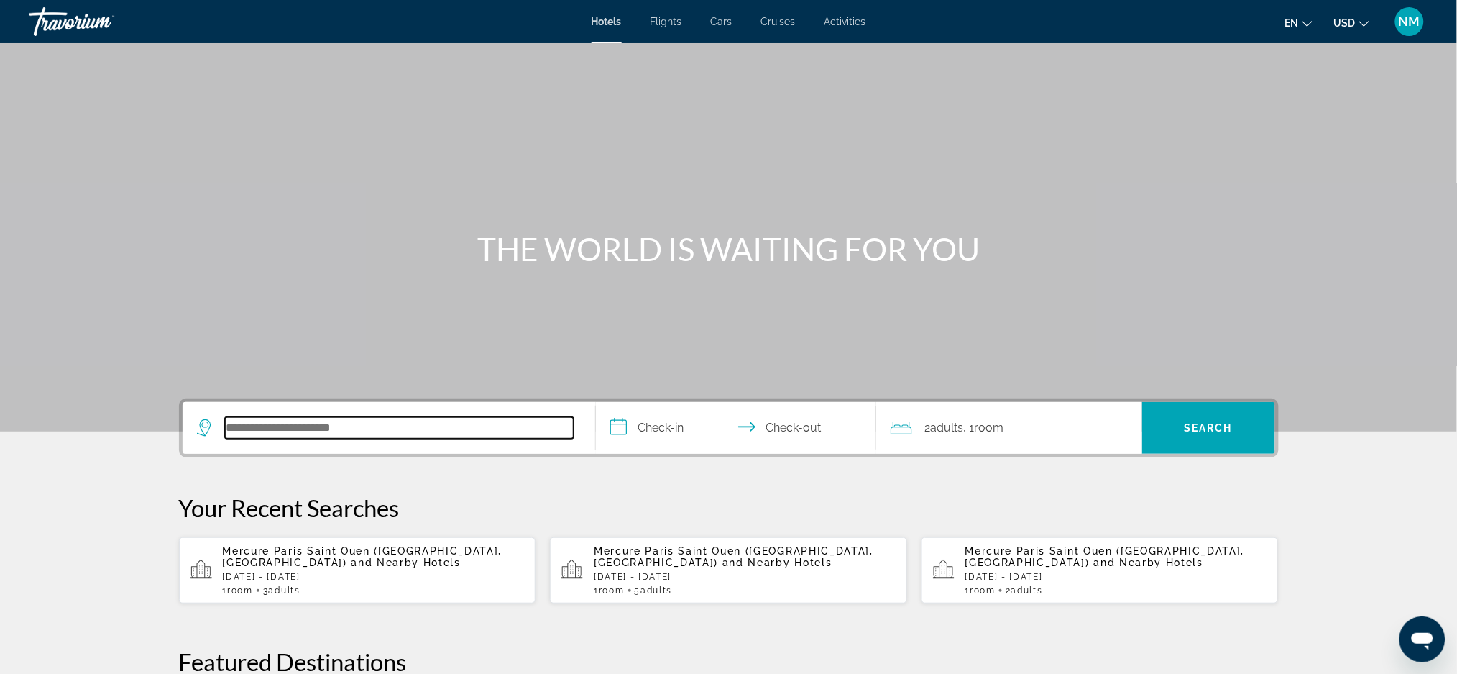
click at [295, 426] on input "Search hotel destination" at bounding box center [399, 428] width 349 height 22
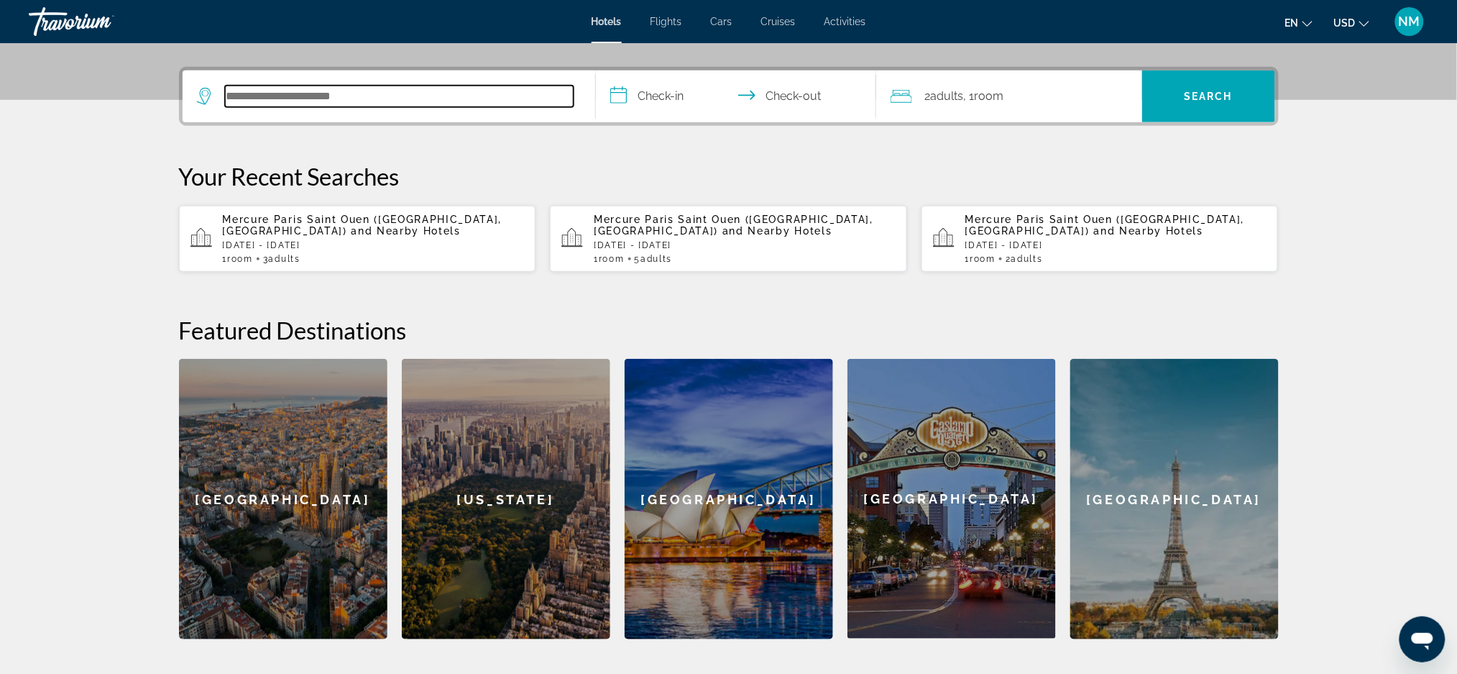
scroll to position [351, 0]
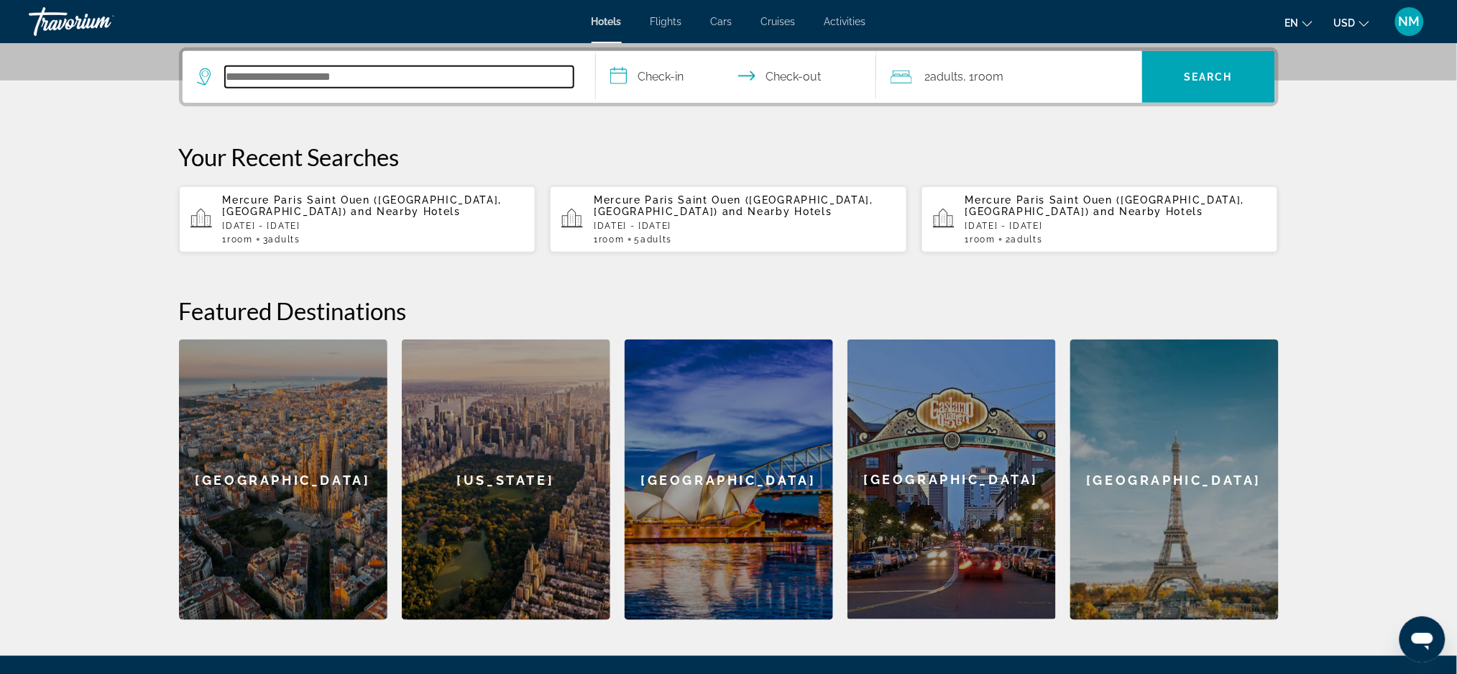
click at [247, 78] on input "Search hotel destination" at bounding box center [399, 77] width 349 height 22
paste input "**********"
click at [479, 74] on input "**********" at bounding box center [399, 77] width 349 height 22
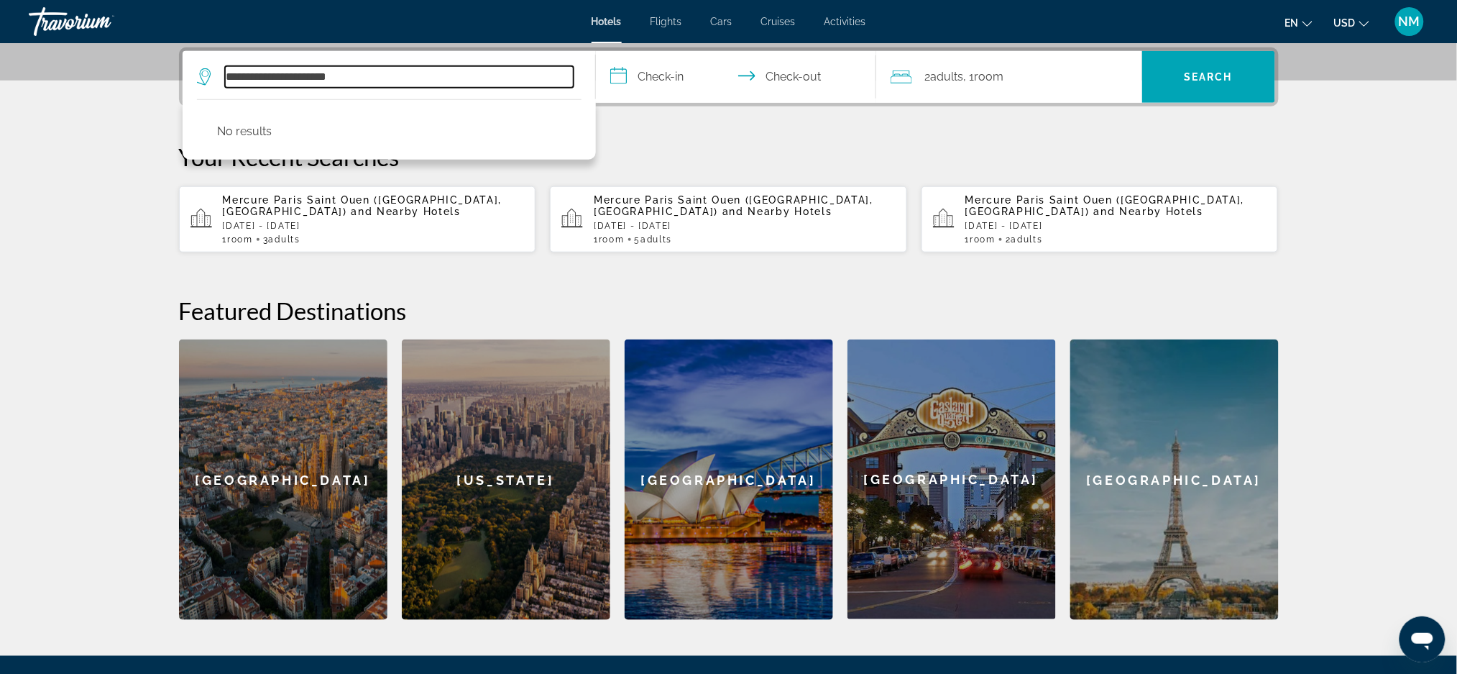
click at [412, 68] on input "**********" at bounding box center [399, 77] width 349 height 22
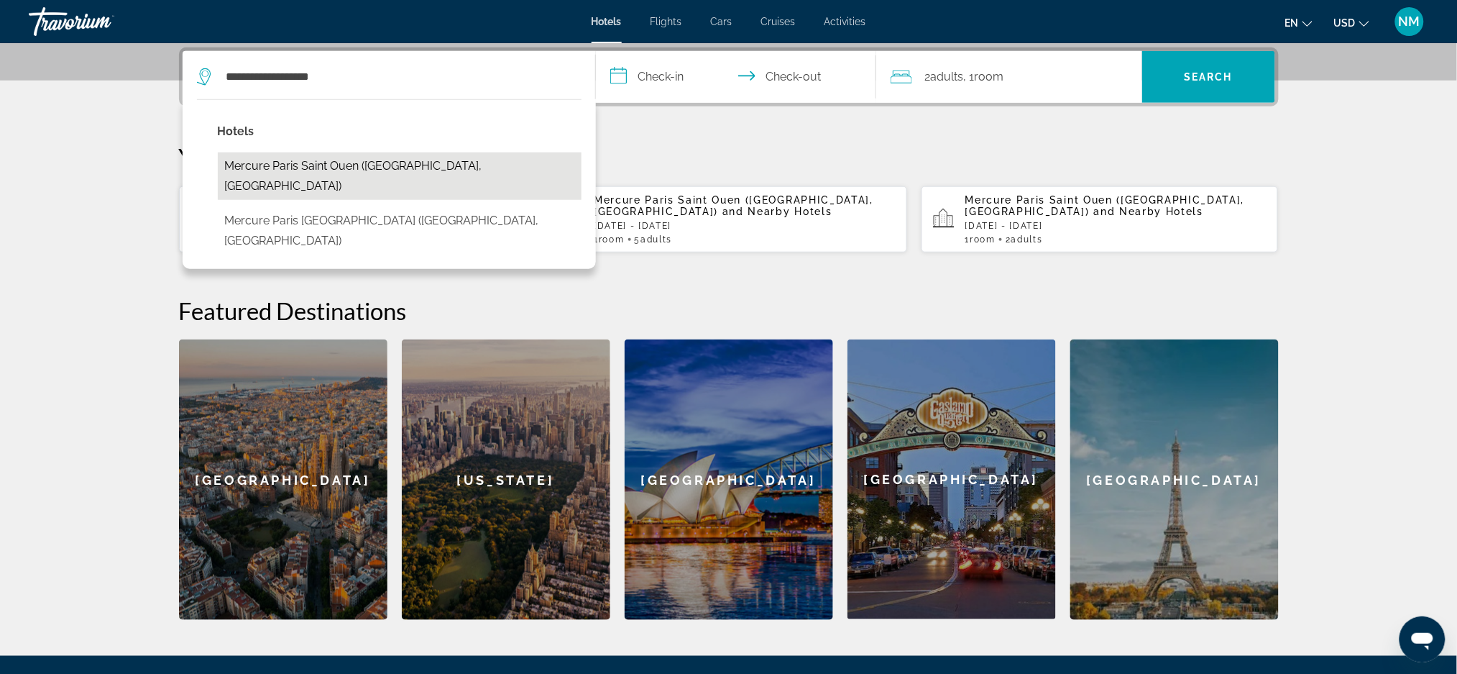
click at [375, 162] on button "Mercure Paris Saint Ouen ([GEOGRAPHIC_DATA], [GEOGRAPHIC_DATA])" at bounding box center [400, 175] width 364 height 47
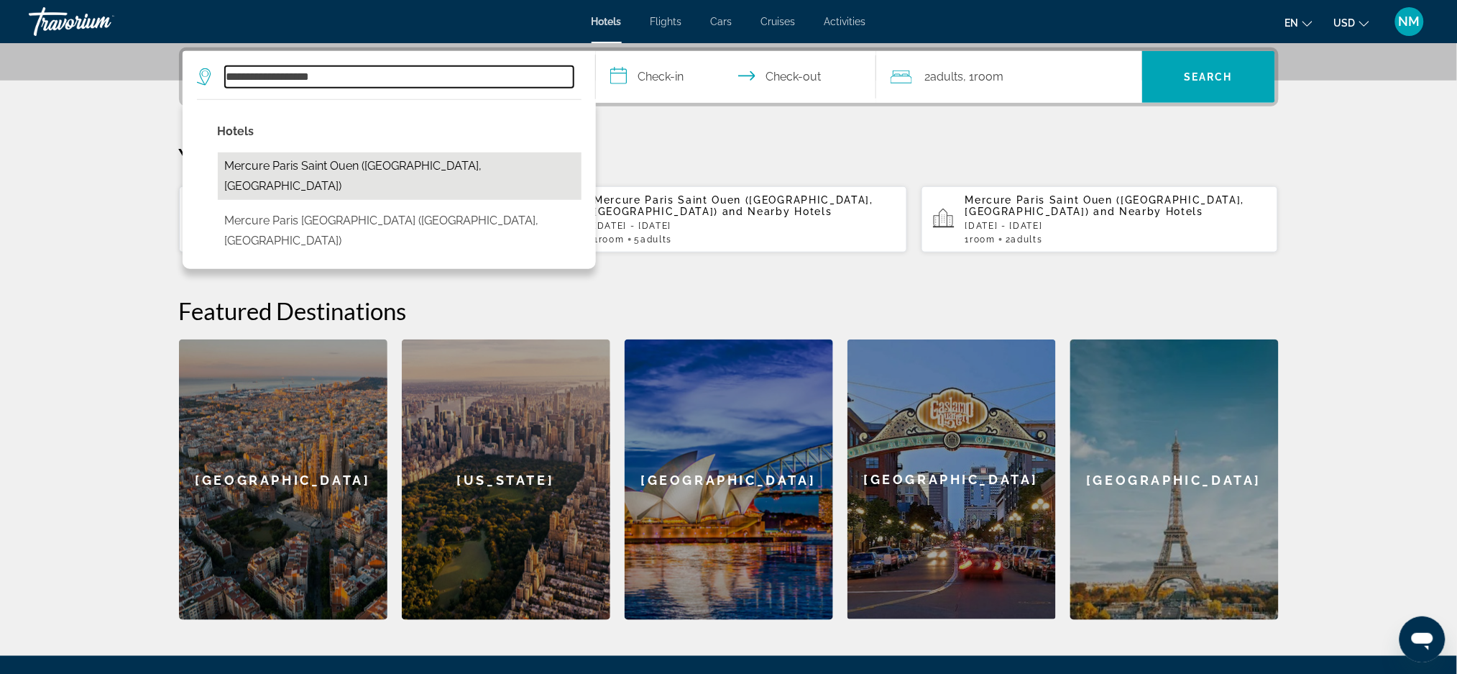
type input "**********"
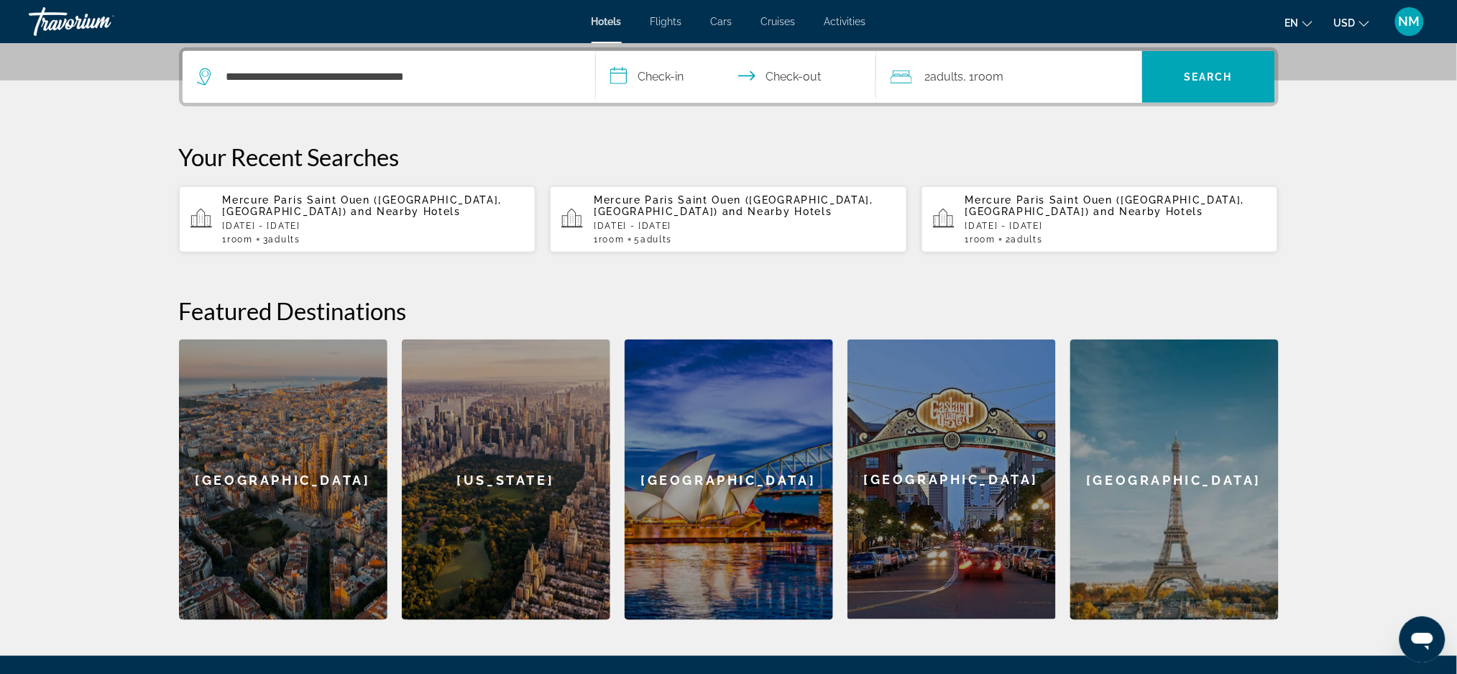
click at [653, 66] on input "**********" at bounding box center [739, 79] width 286 height 56
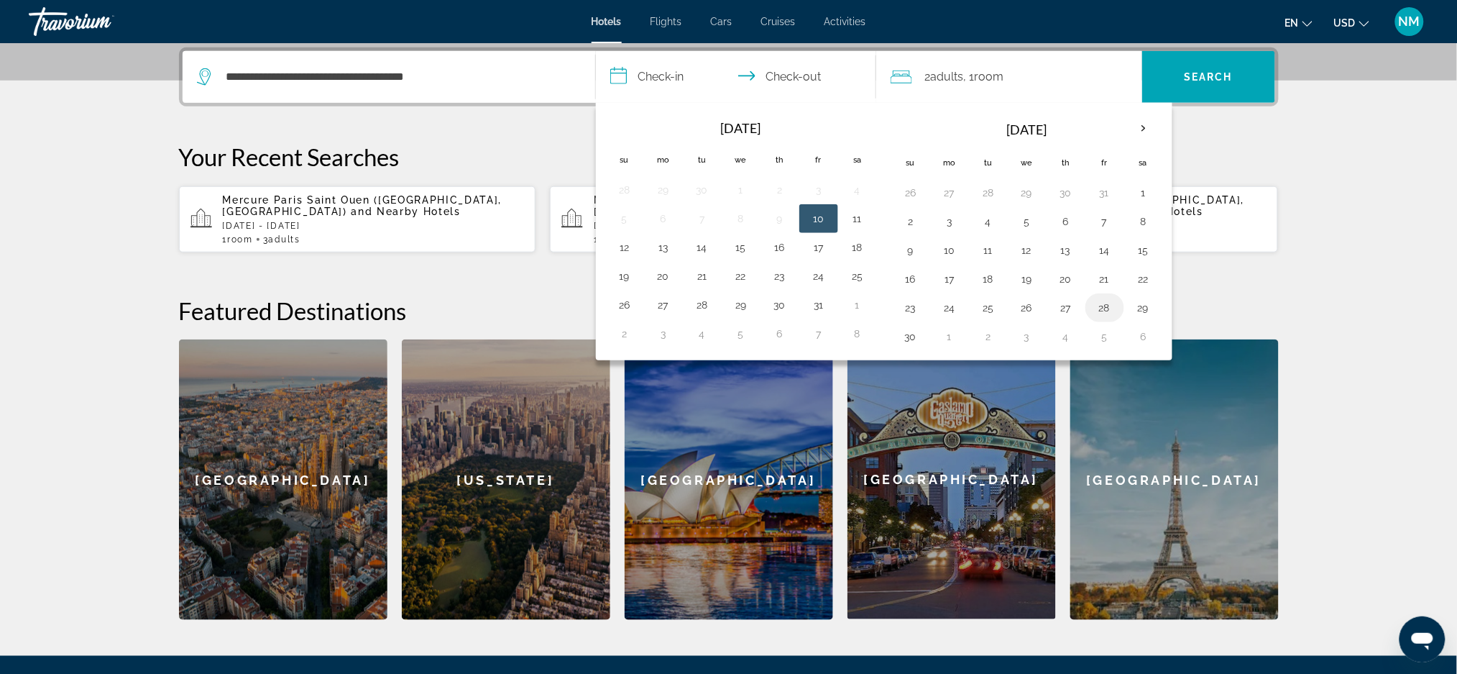
click at [1098, 318] on td "28" at bounding box center [1104, 307] width 39 height 29
click at [1103, 313] on button "28" at bounding box center [1104, 308] width 23 height 20
click at [947, 342] on button "1" at bounding box center [949, 336] width 23 height 20
type input "**********"
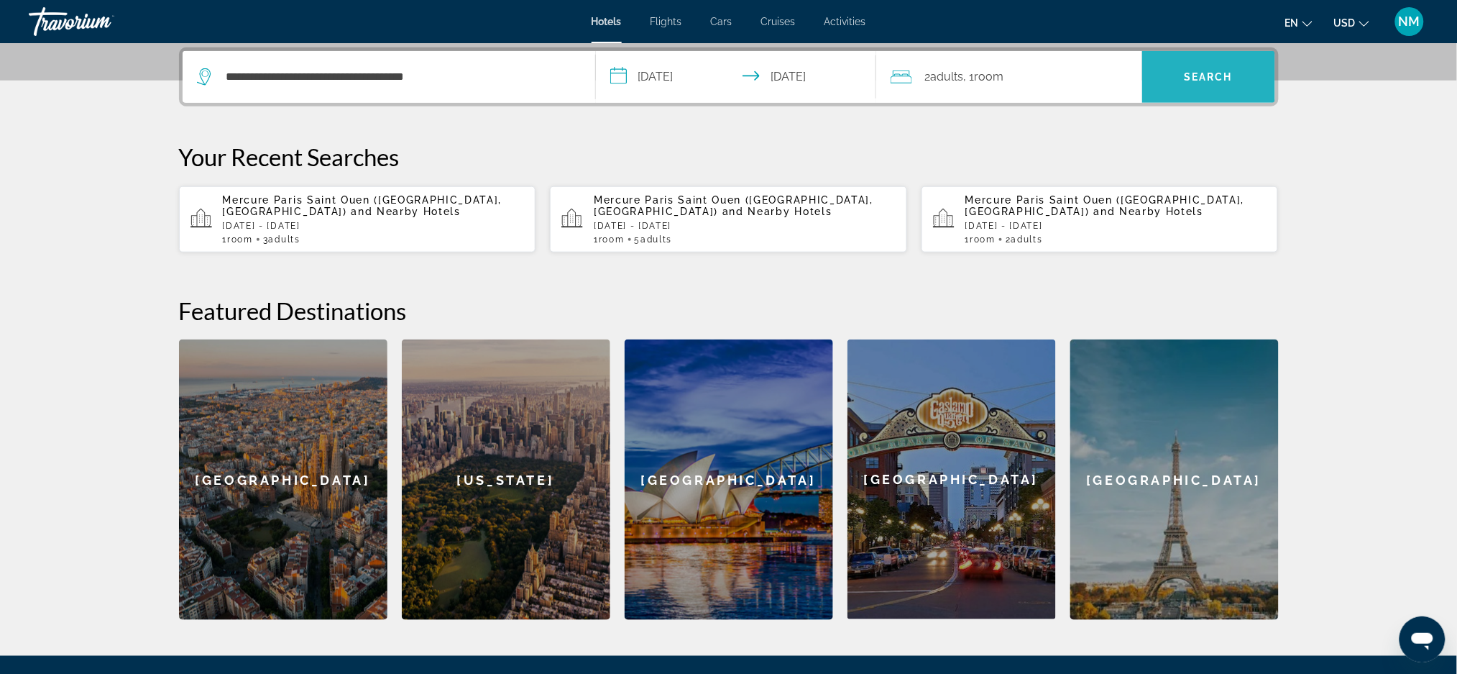
click at [1157, 70] on span "Search" at bounding box center [1208, 77] width 133 height 35
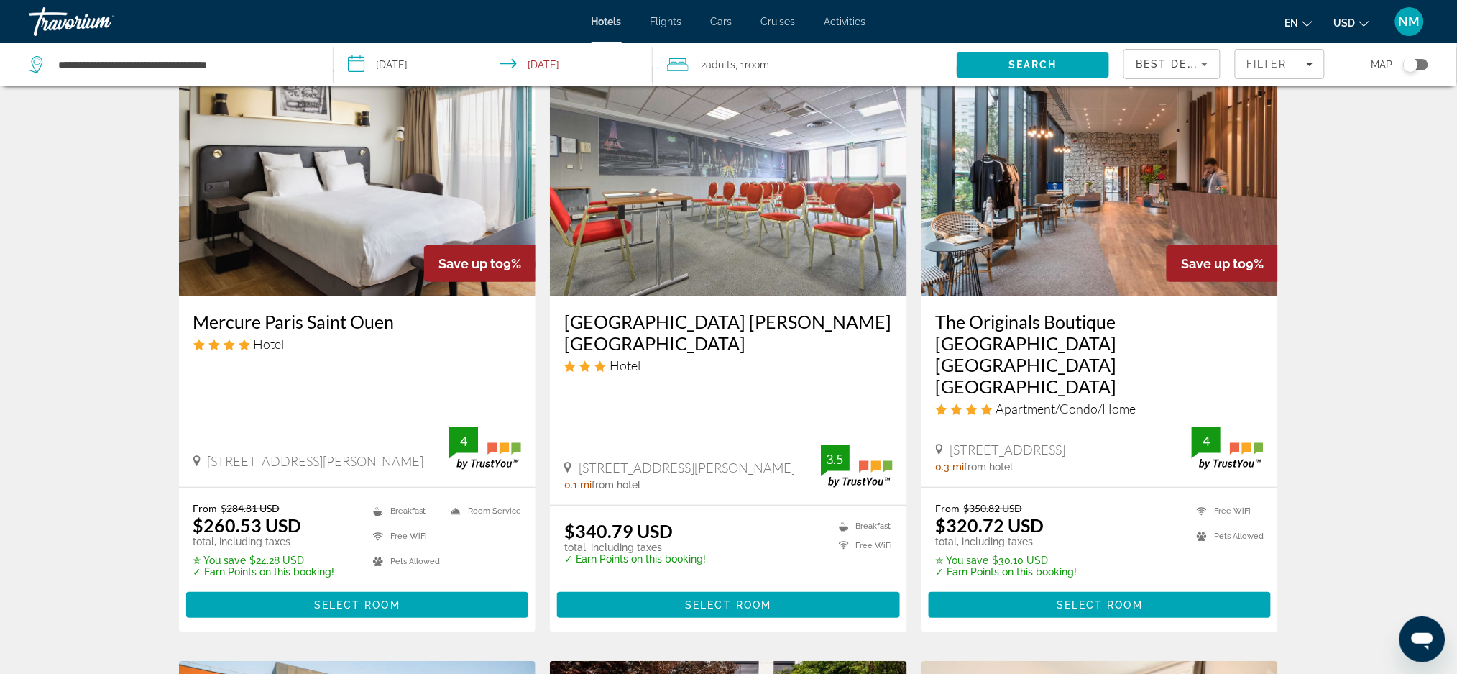
scroll to position [58, 0]
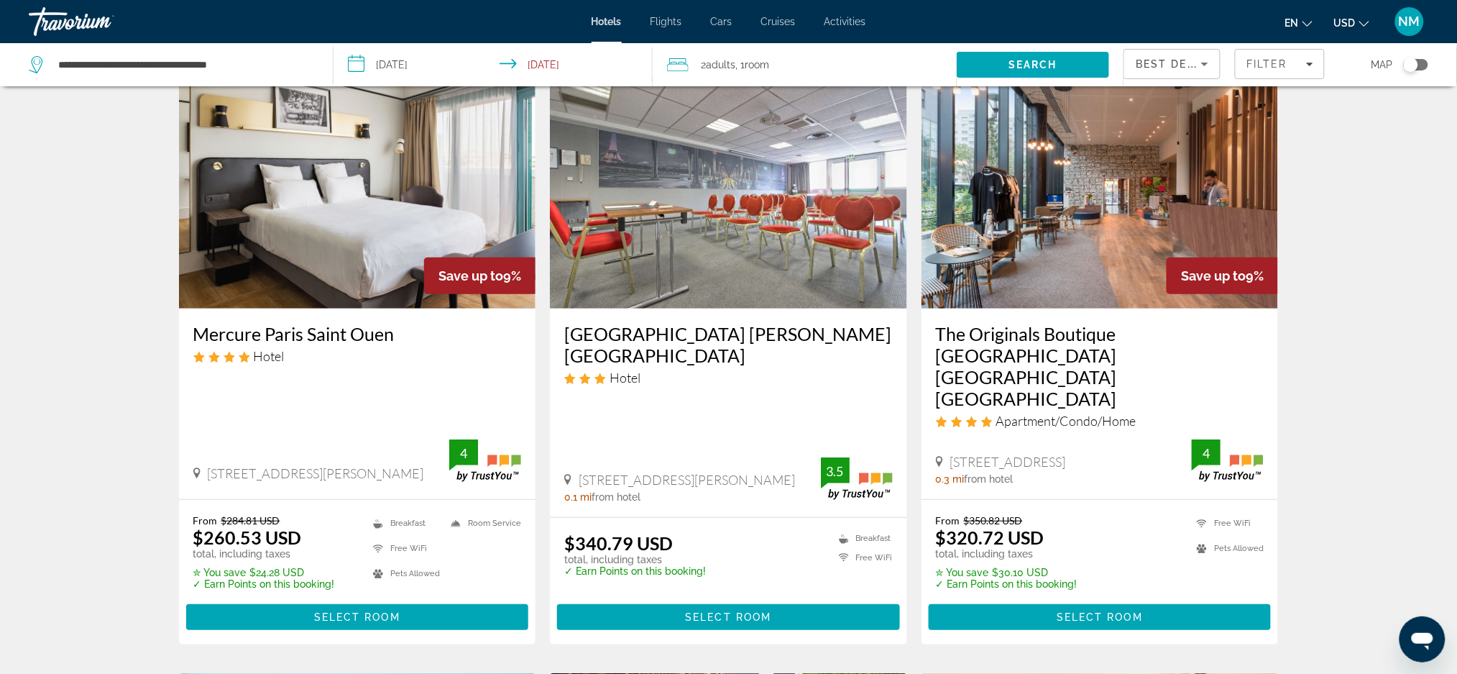
click at [429, 173] on img "Main content" at bounding box center [357, 193] width 357 height 230
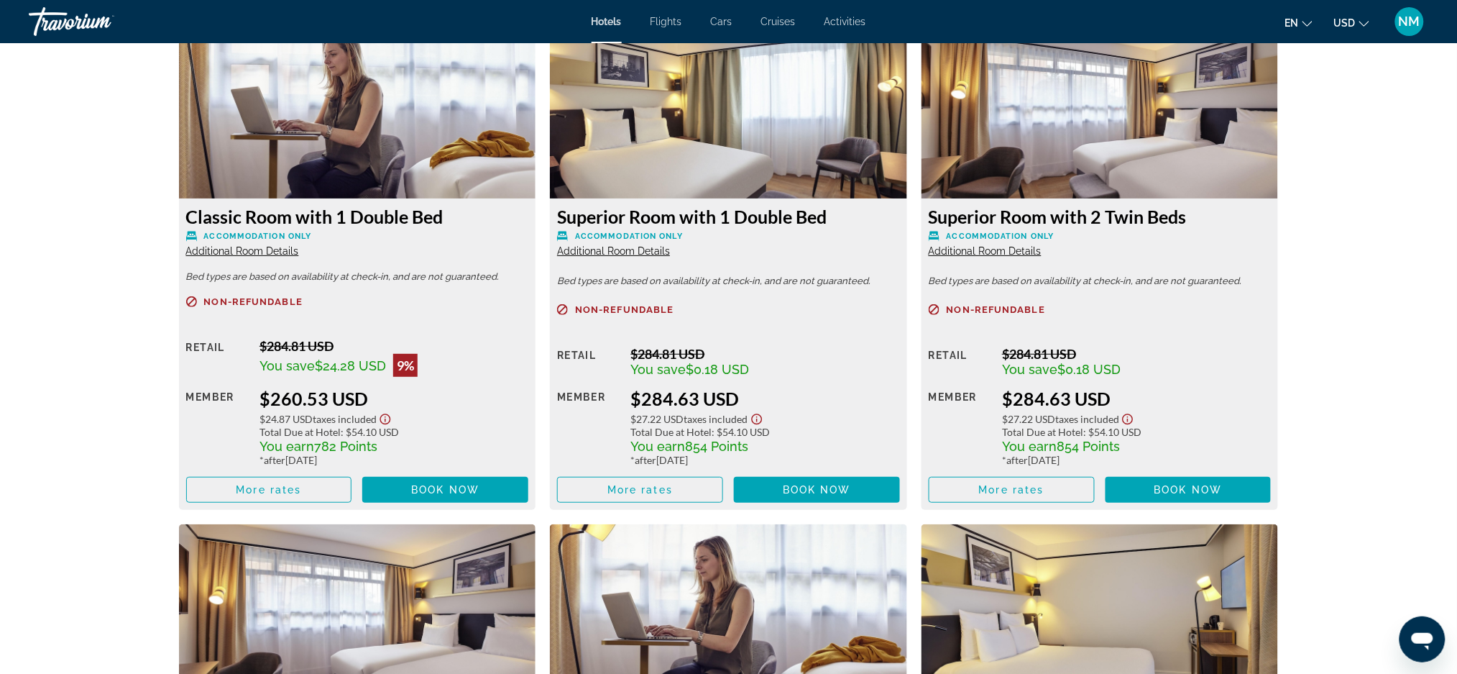
scroll to position [2010, 0]
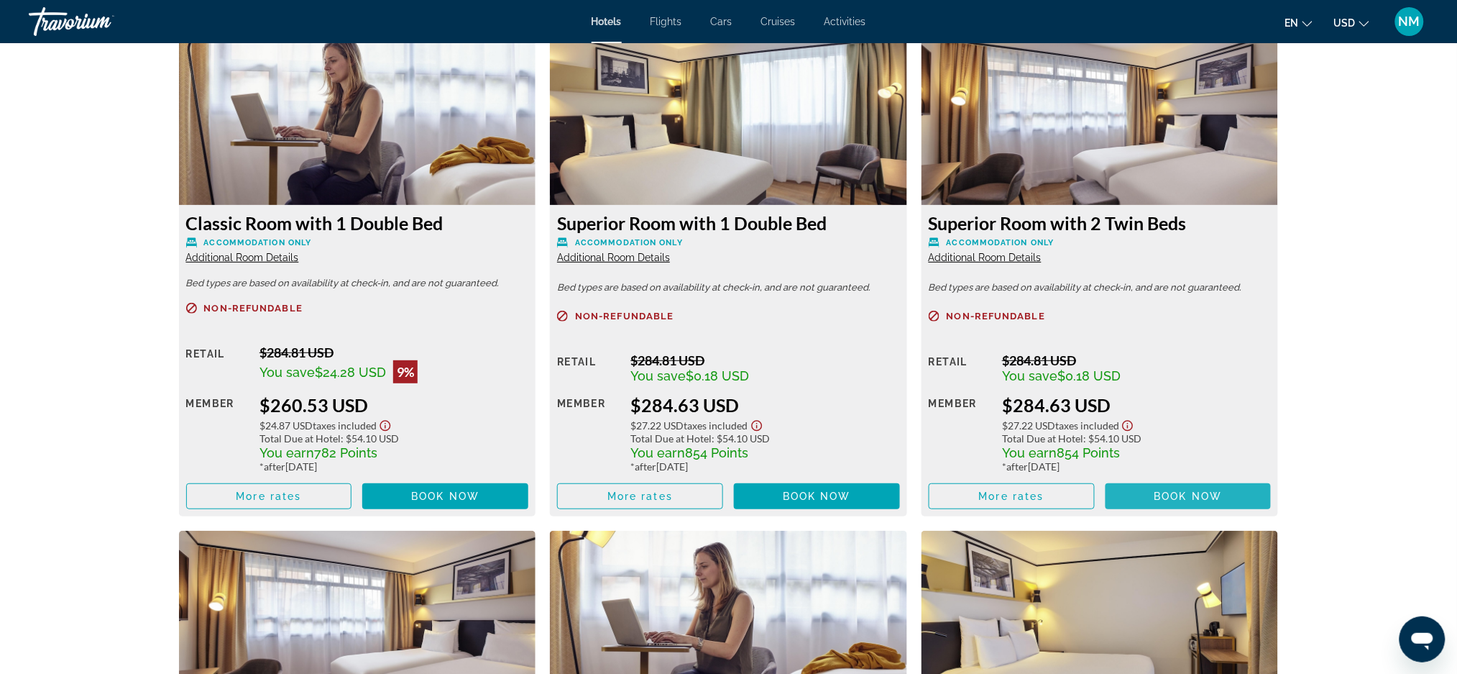
click at [1144, 493] on span "Main content" at bounding box center [1189, 496] width 166 height 35
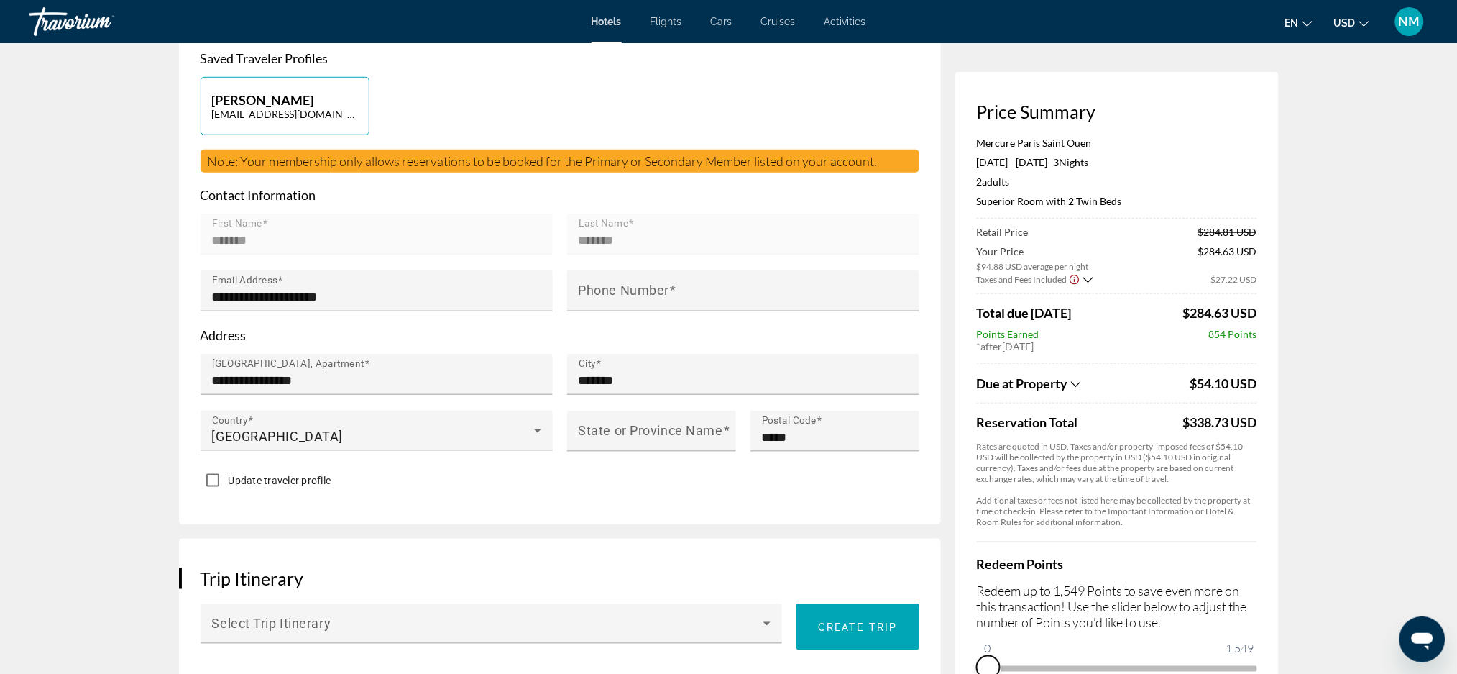
scroll to position [350, 0]
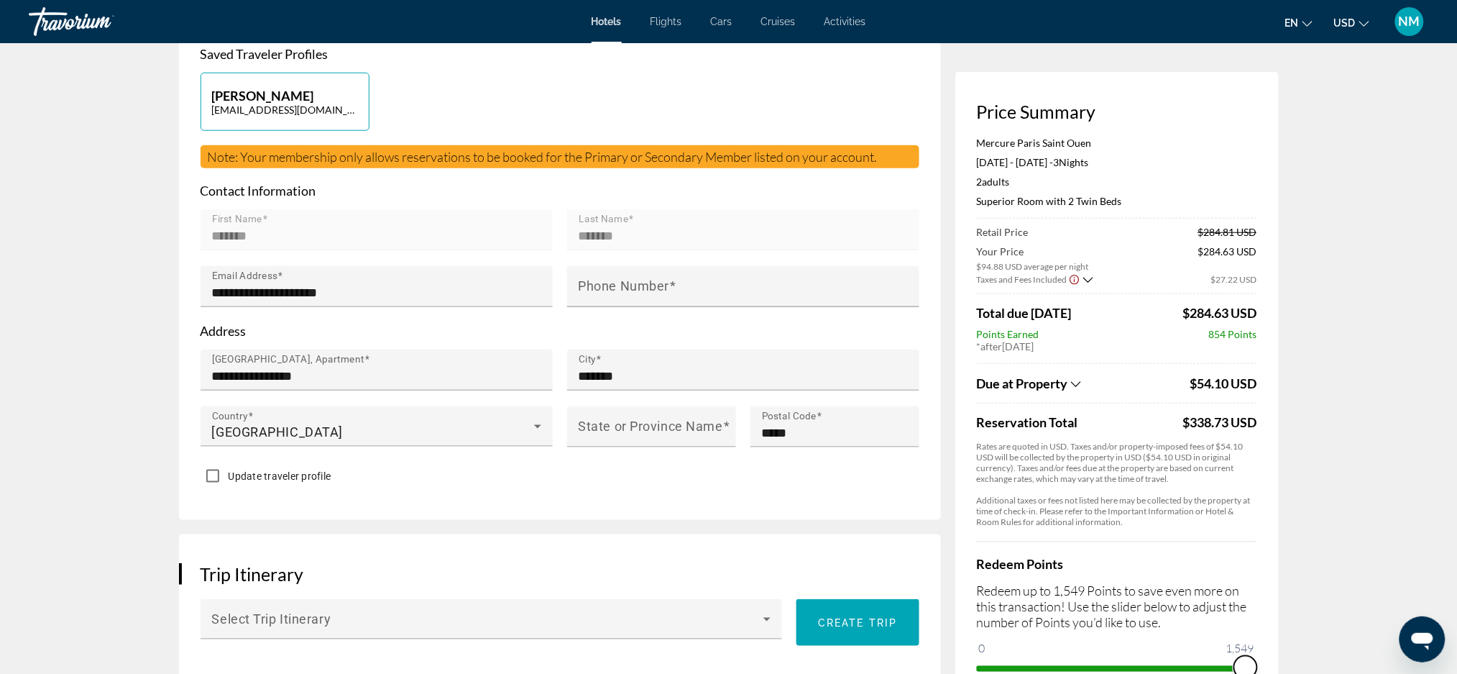
drag, startPoint x: 988, startPoint y: 668, endPoint x: 1262, endPoint y: 668, distance: 273.9
click at [1262, 668] on div "Price Summary Mercure [GEOGRAPHIC_DATA] [DATE] - [DATE] - 3 Night Nights 2 Adul…" at bounding box center [1116, 390] width 323 height 636
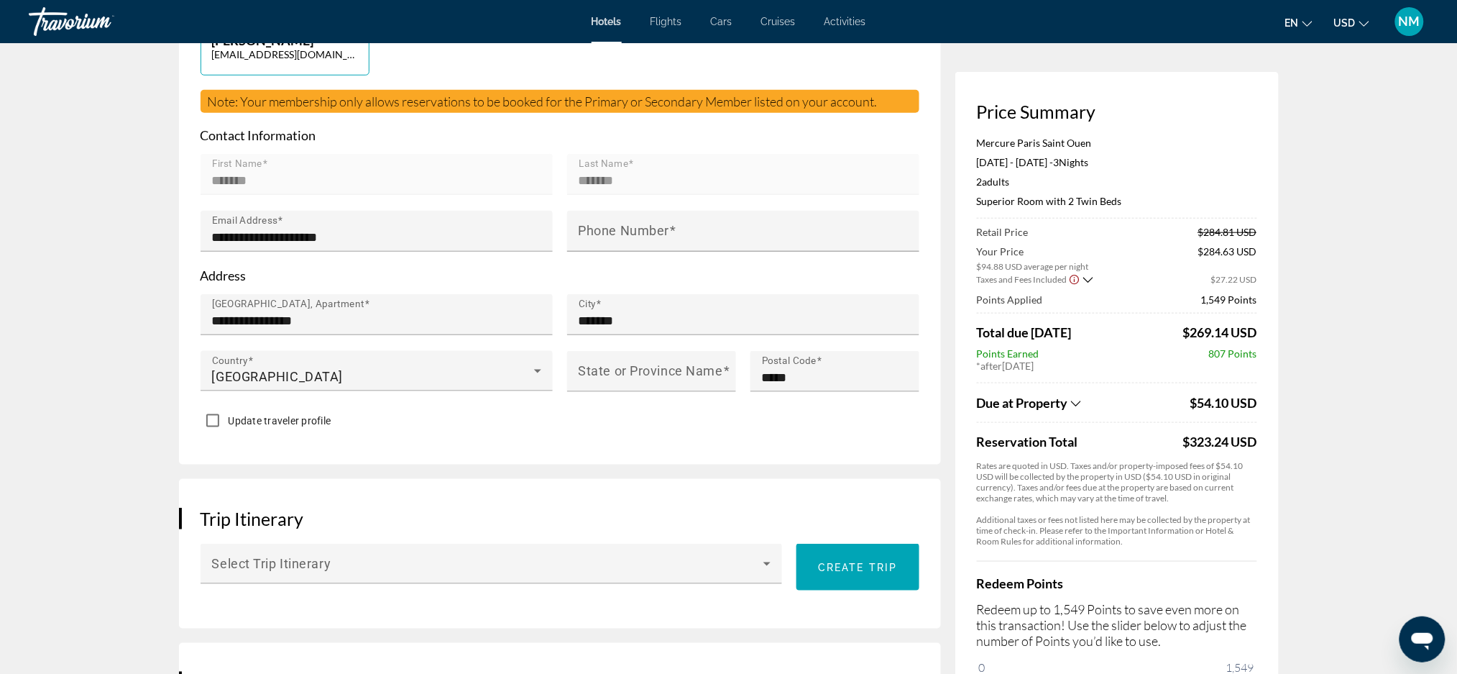
scroll to position [0, 0]
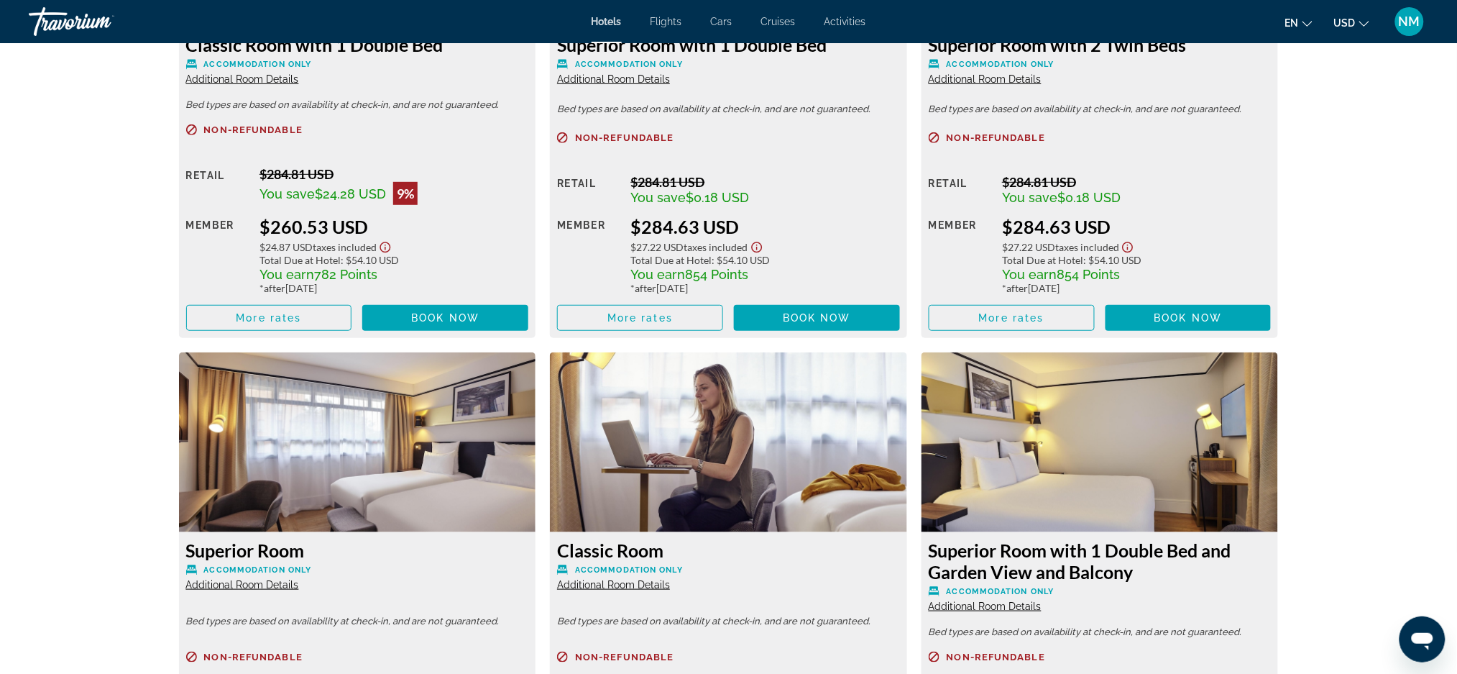
scroll to position [2176, 0]
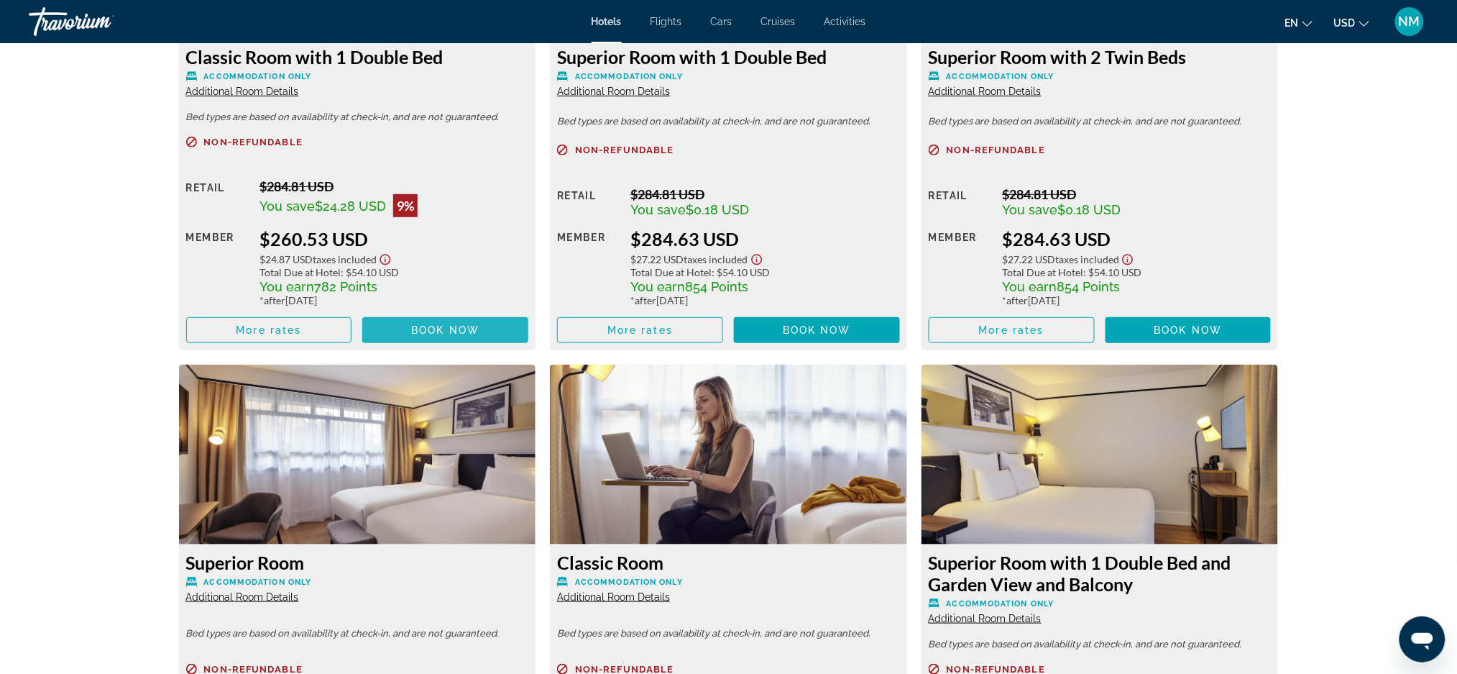
click at [445, 329] on span "Book now" at bounding box center [445, 330] width 68 height 12
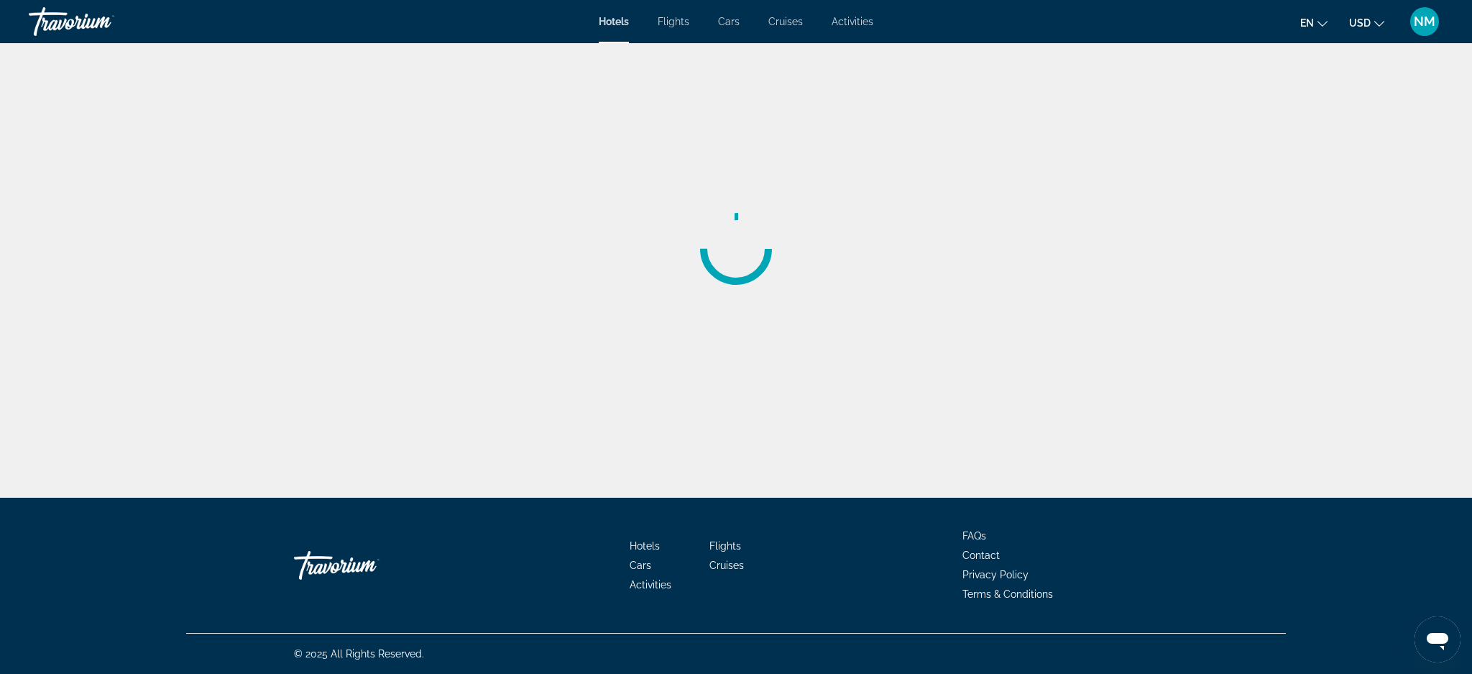
drag, startPoint x: 1461, startPoint y: 310, endPoint x: 1463, endPoint y: 326, distance: 16.7
click at [1463, 326] on div "Main content" at bounding box center [736, 248] width 1472 height 497
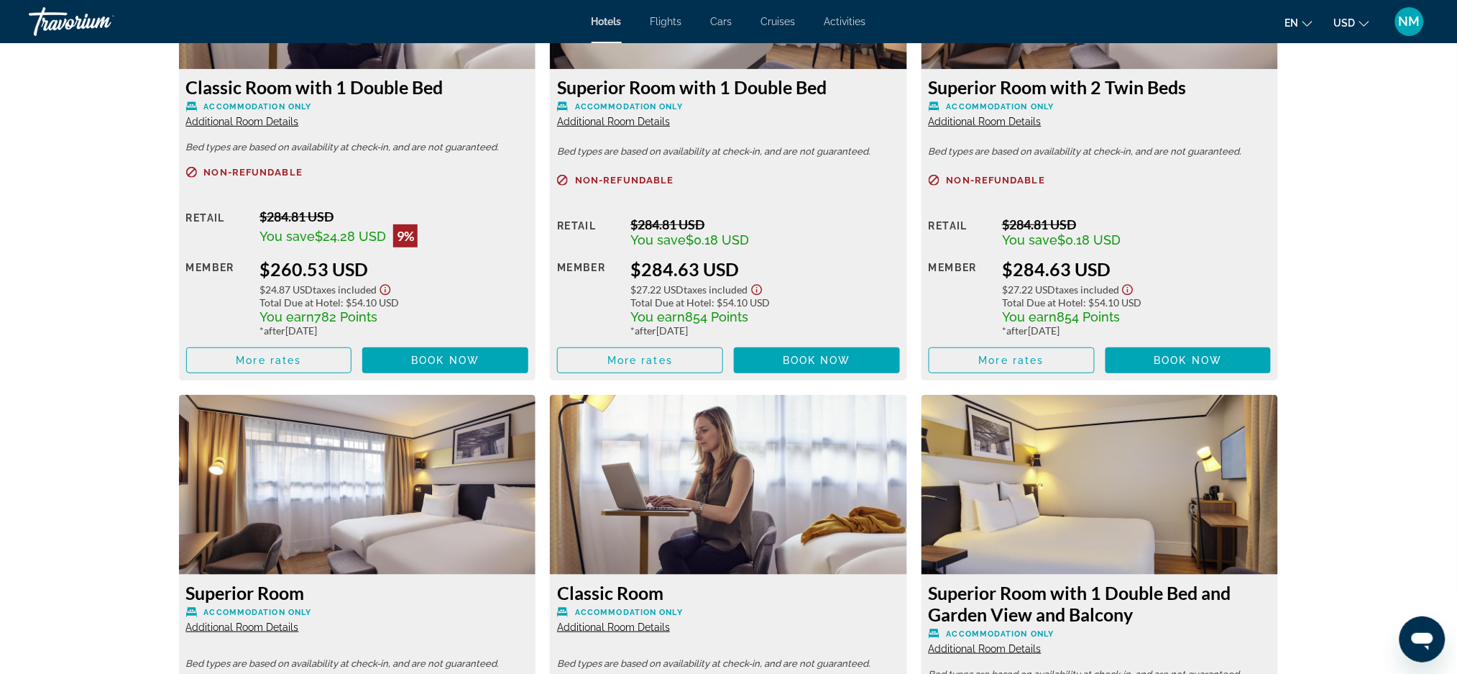
scroll to position [2169, 0]
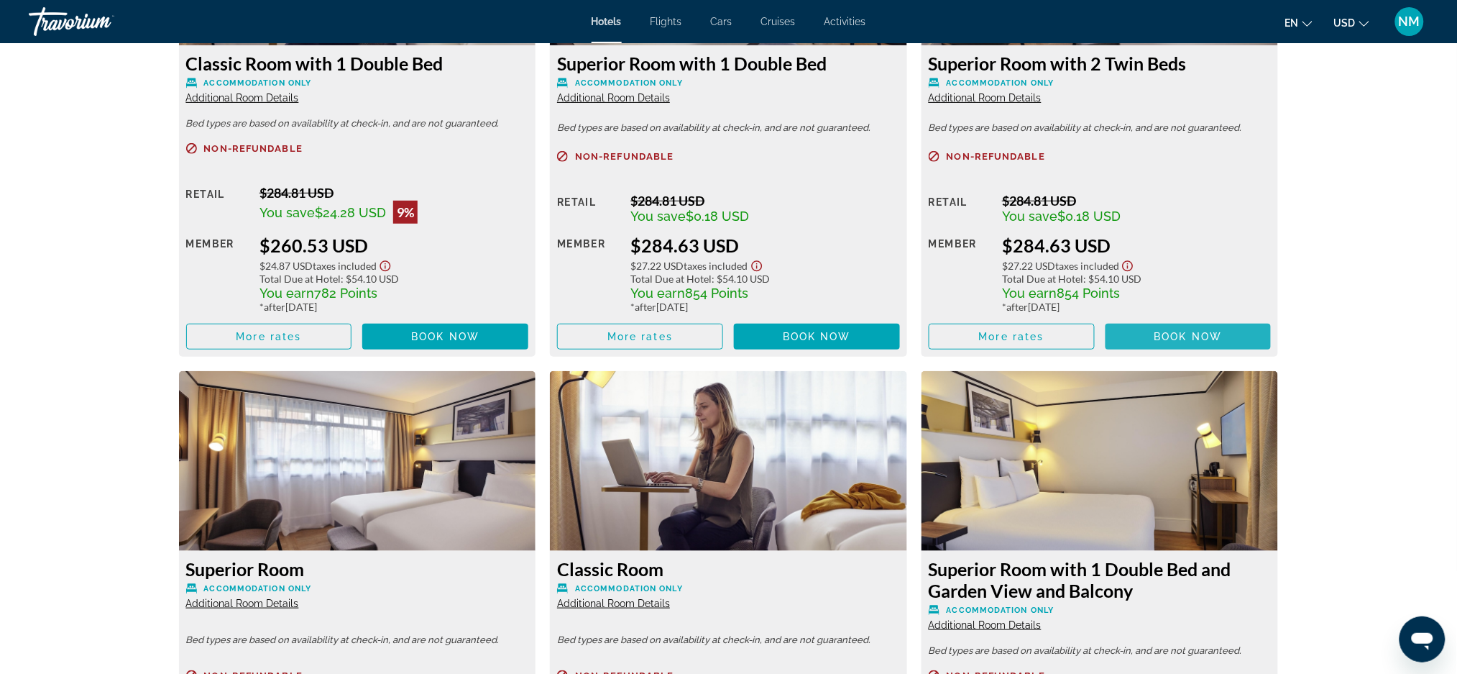
click at [1182, 336] on span "Book now" at bounding box center [1188, 337] width 68 height 12
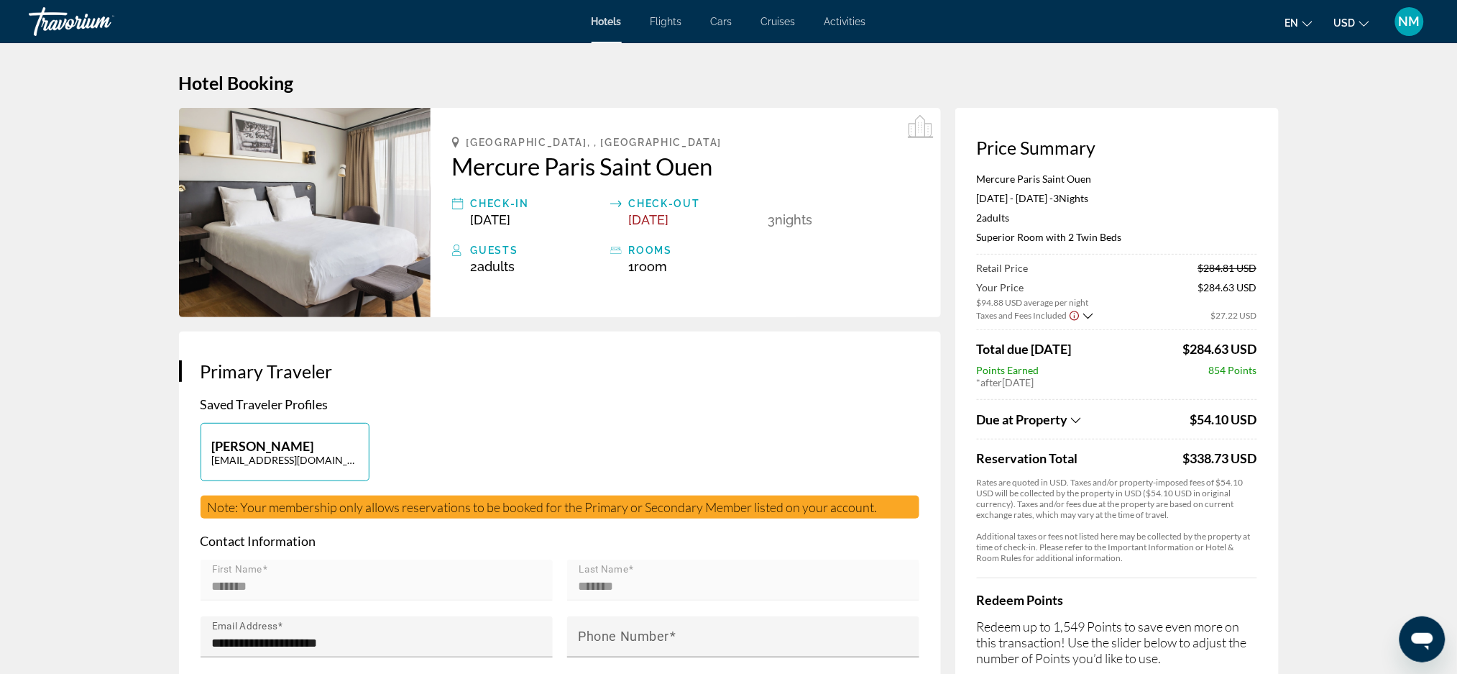
click at [1068, 415] on span "Due at Property" at bounding box center [1022, 419] width 91 height 16
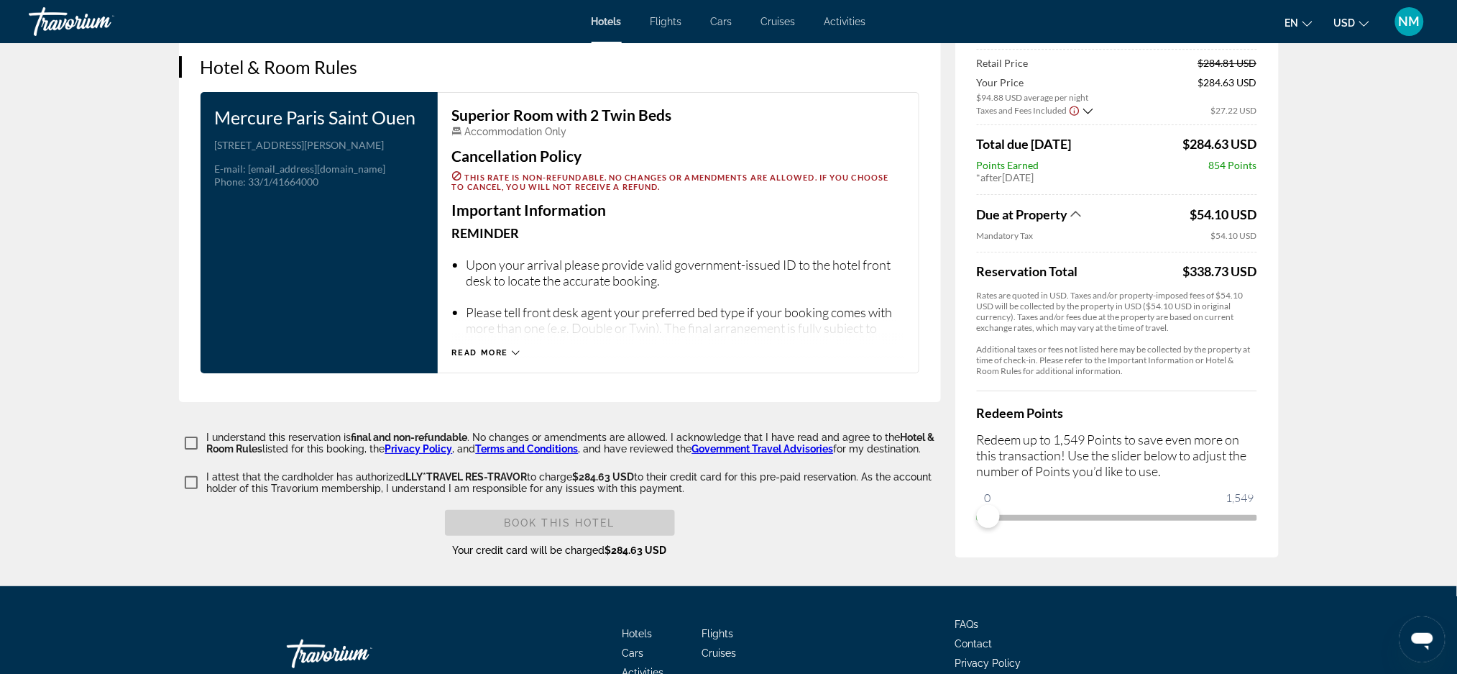
scroll to position [1843, 0]
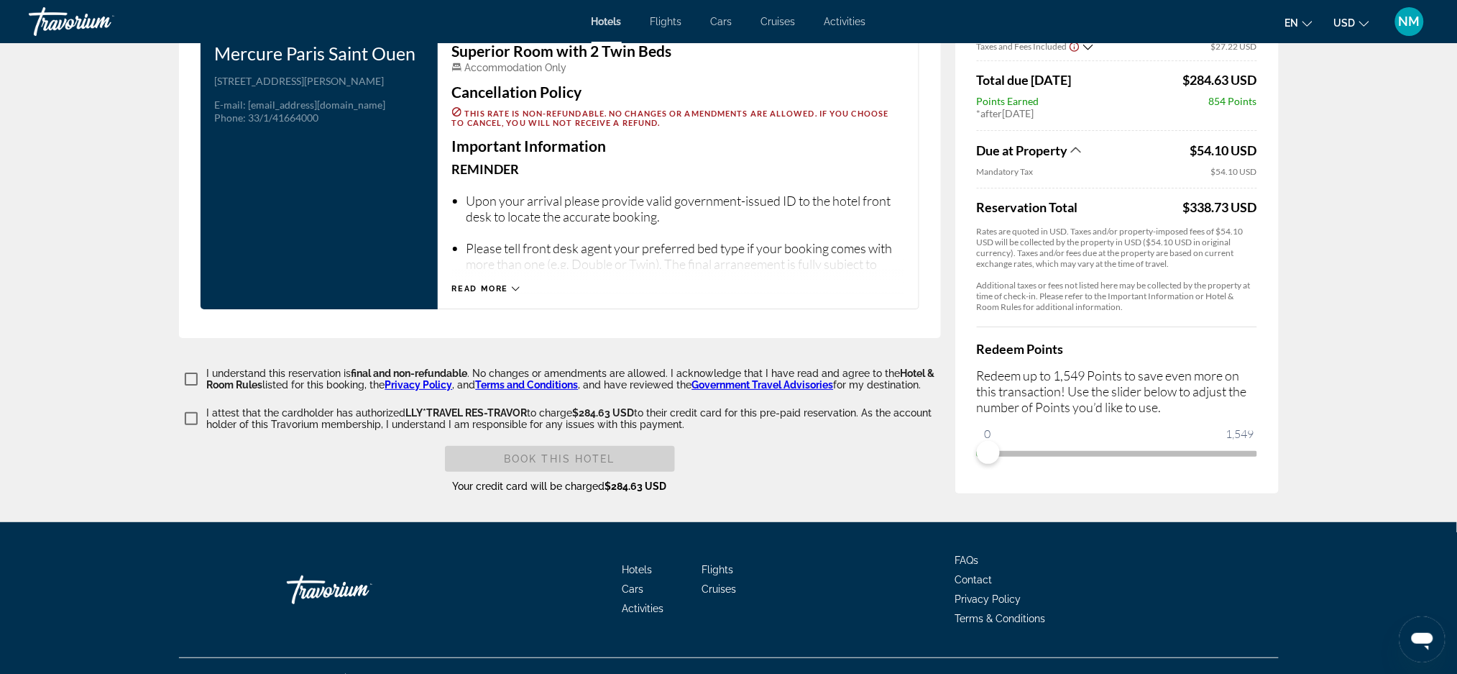
click at [515, 285] on icon "Main content" at bounding box center [516, 289] width 8 height 8
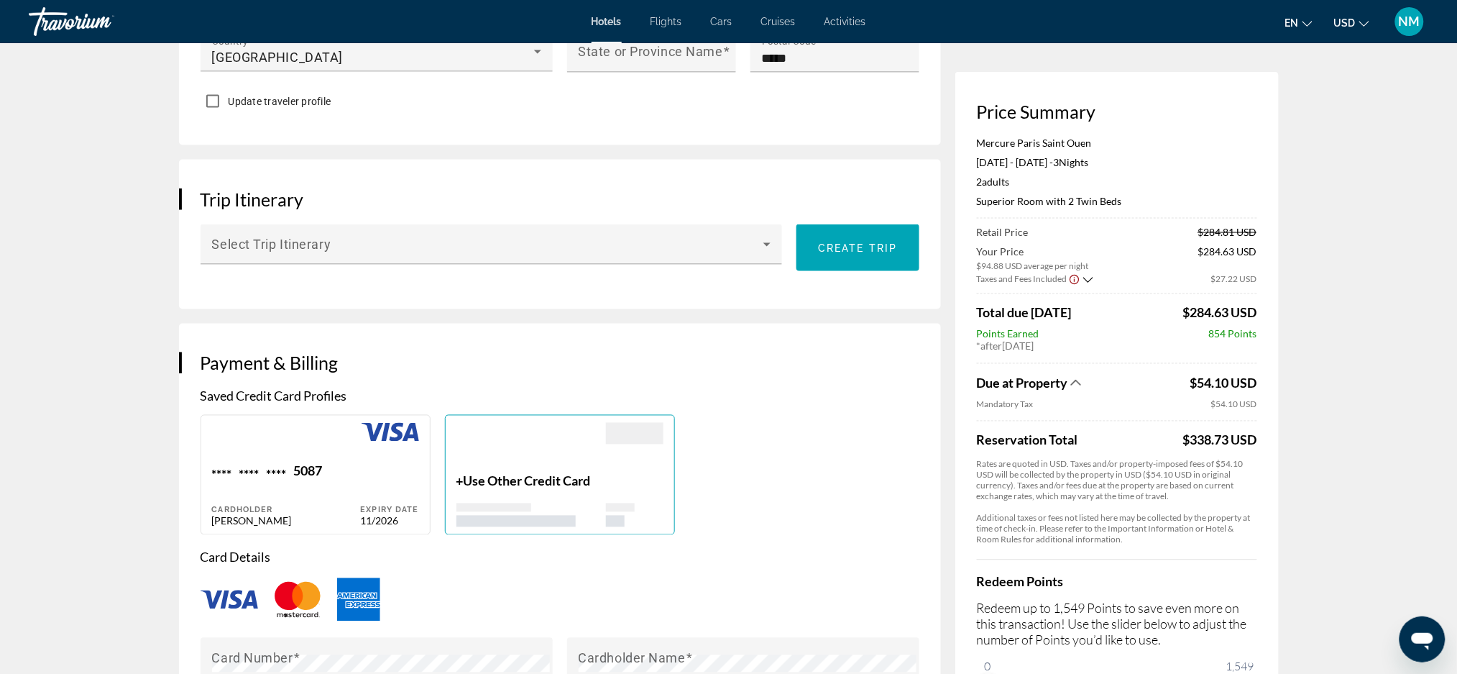
scroll to position [717, 0]
